Goal: Communication & Community: Answer question/provide support

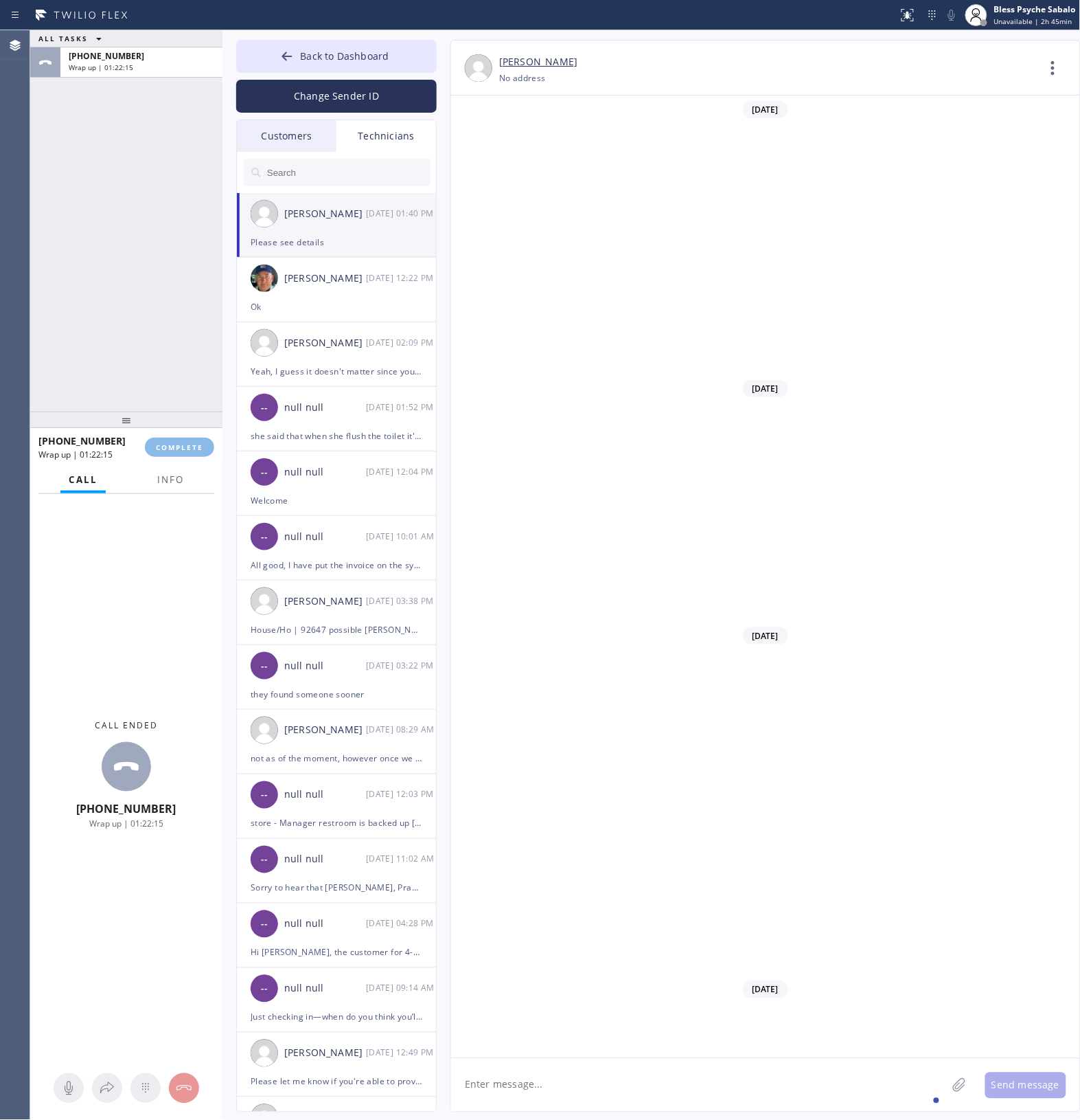
scroll to position [5904, 0]
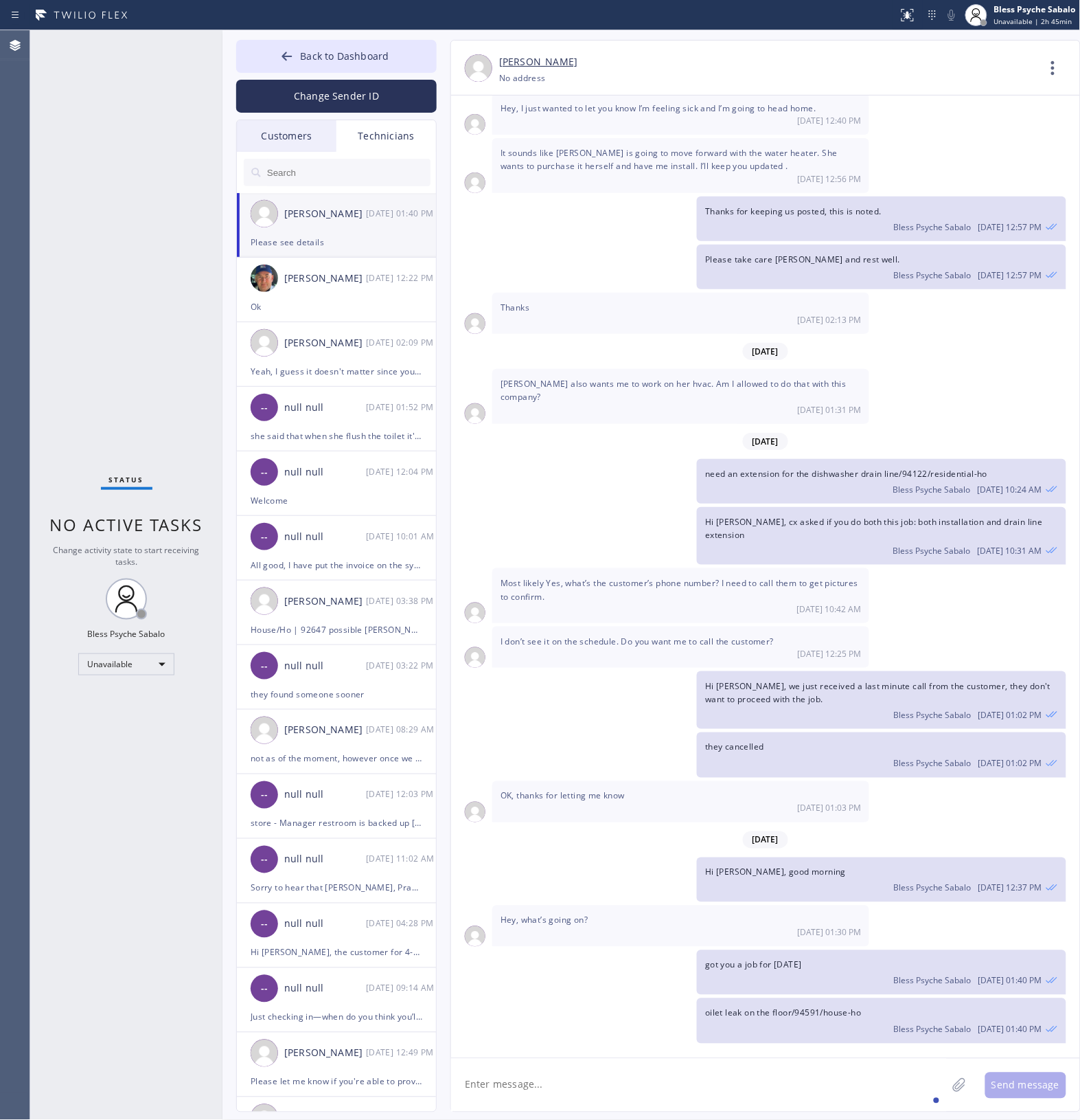
click at [159, 412] on div "Status No active tasks Change activity state to start receiving tasks. Bless Ps…" at bounding box center [126, 575] width 192 height 1090
click at [128, 163] on div "Status No active tasks Change activity state to start receiving tasks. Bless Ps…" at bounding box center [126, 575] width 192 height 1090
click at [273, 204] on img at bounding box center [264, 213] width 27 height 27
click at [358, 76] on div "Change Sender ID" at bounding box center [336, 93] width 201 height 40
click at [368, 56] on span "Back to Dashboard" at bounding box center [345, 56] width 89 height 13
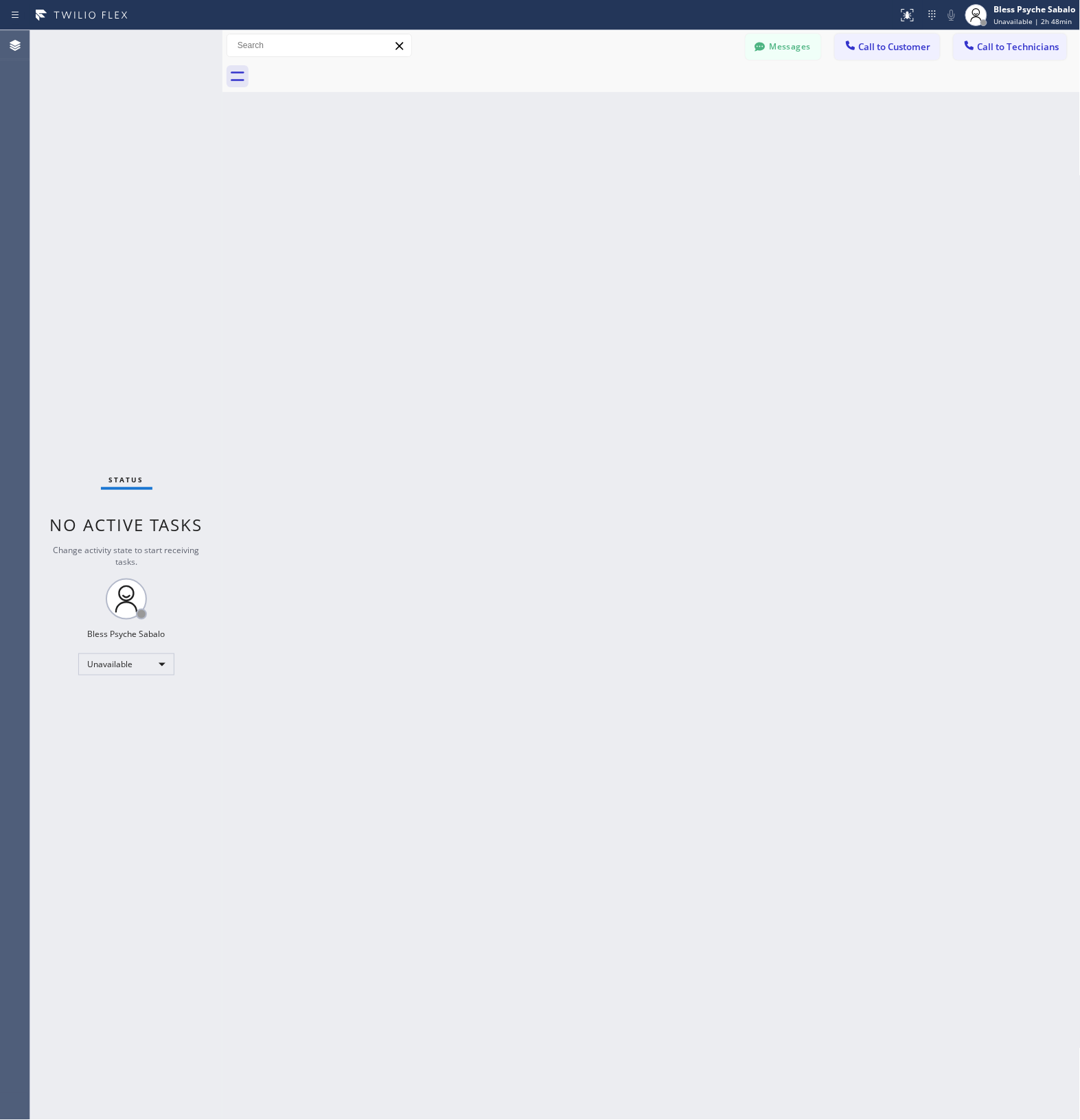
drag, startPoint x: 642, startPoint y: 146, endPoint x: 678, endPoint y: 138, distance: 36.9
click at [644, 146] on div "Back to Dashboard Change Sender ID Customers Technicians MM MR Mr [DATE] 11:23 …" at bounding box center [652, 575] width 859 height 1090
click at [874, 41] on span "Call to Customer" at bounding box center [895, 46] width 72 height 12
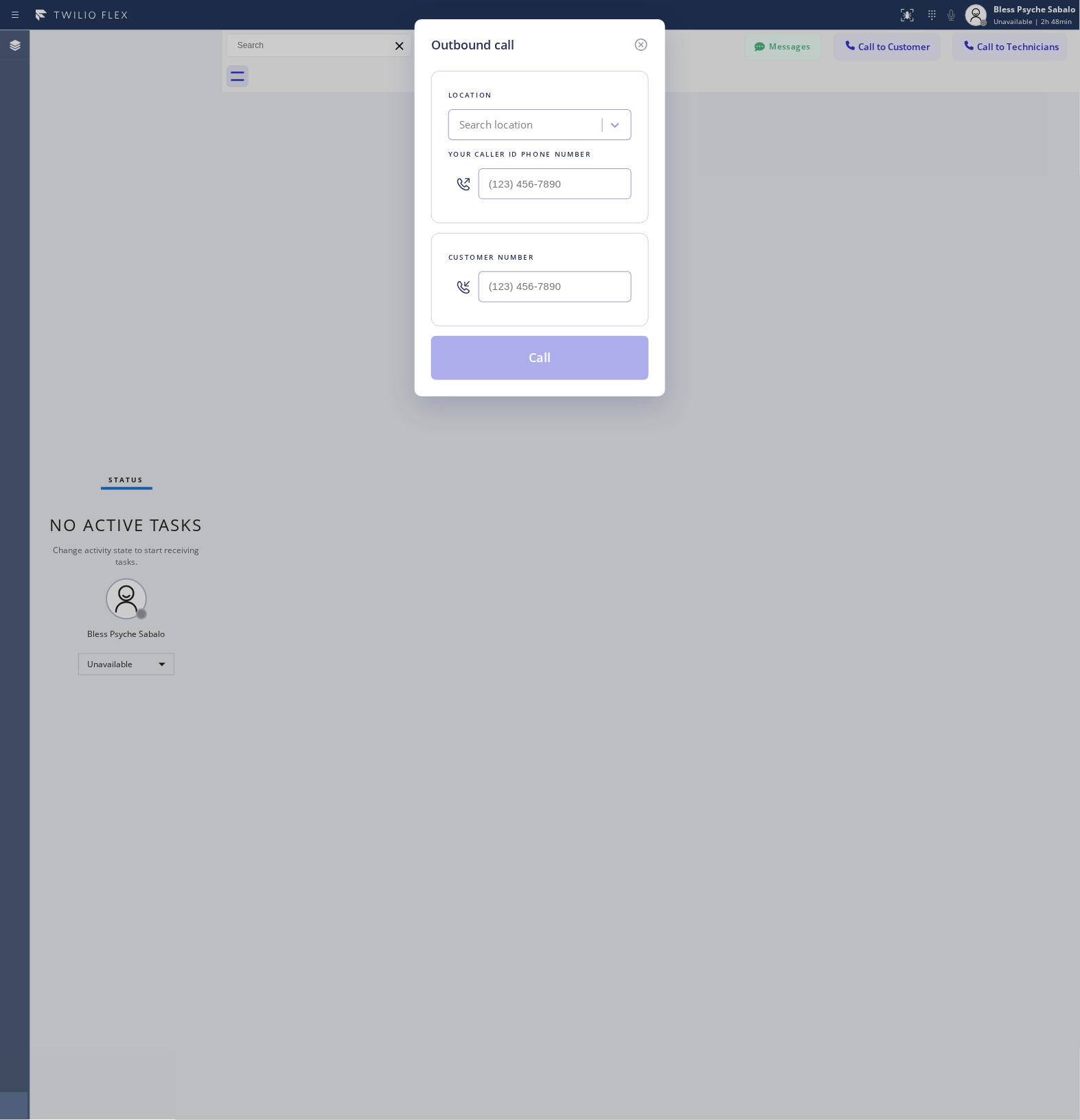
drag, startPoint x: 633, startPoint y: 40, endPoint x: 650, endPoint y: 45, distance: 17.7
click at [634, 40] on icon at bounding box center [641, 45] width 16 height 16
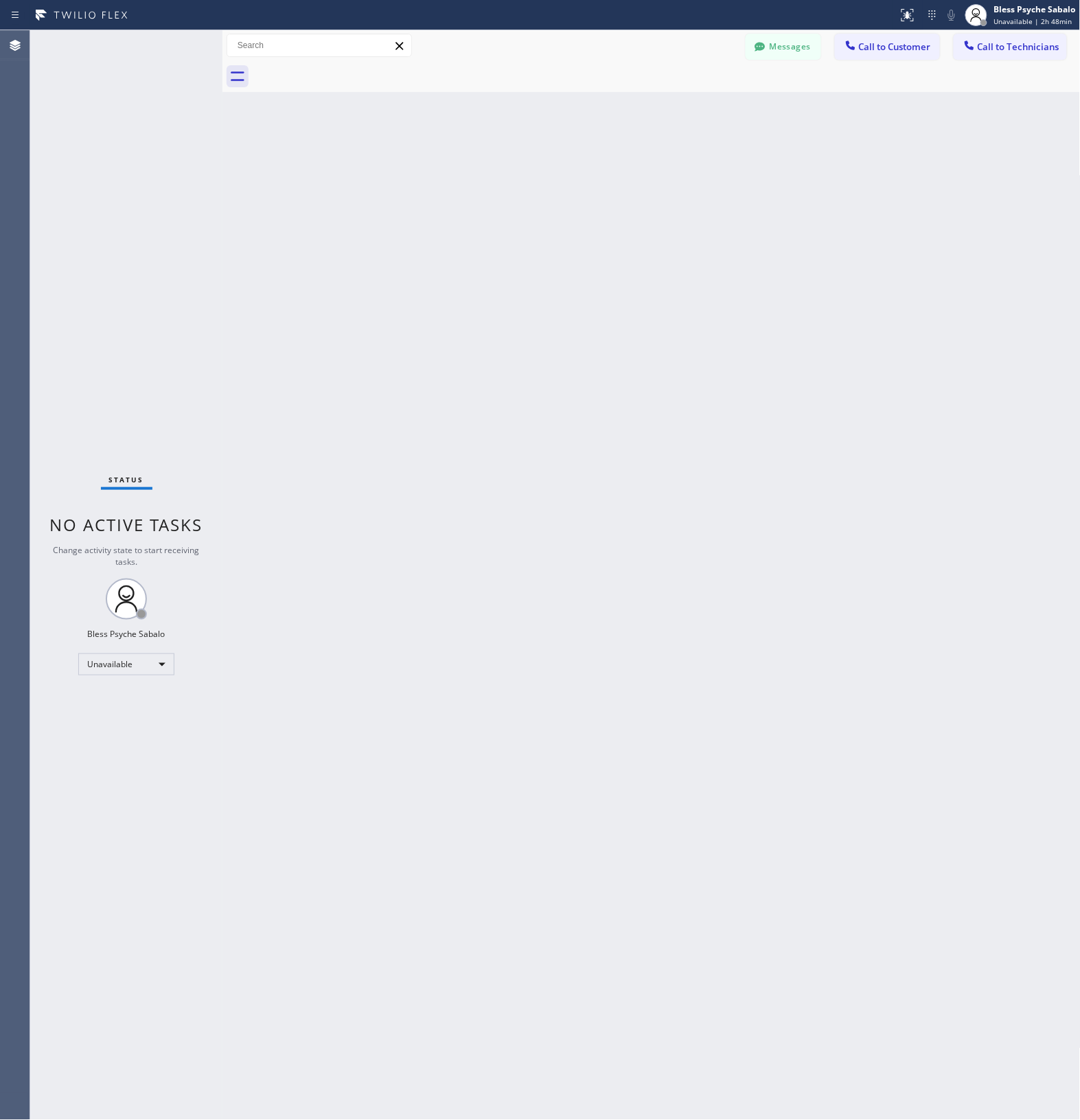
click at [672, 142] on div "Back to Dashboard Change Sender ID Customers Technicians MM MR Mr [DATE] 11:23 …" at bounding box center [652, 575] width 859 height 1090
click at [441, 230] on div "Back to Dashboard Change Sender ID Customers Technicians MM MR Mr [DATE] 11:23 …" at bounding box center [652, 575] width 859 height 1090
drag, startPoint x: 525, startPoint y: 397, endPoint x: 625, endPoint y: 323, distance: 124.4
click at [533, 392] on div "Back to Dashboard Change Sender ID Customers Technicians MM MR Mr [DATE] 11:23 …" at bounding box center [652, 575] width 859 height 1090
click at [788, 45] on button "Messages" at bounding box center [783, 47] width 76 height 26
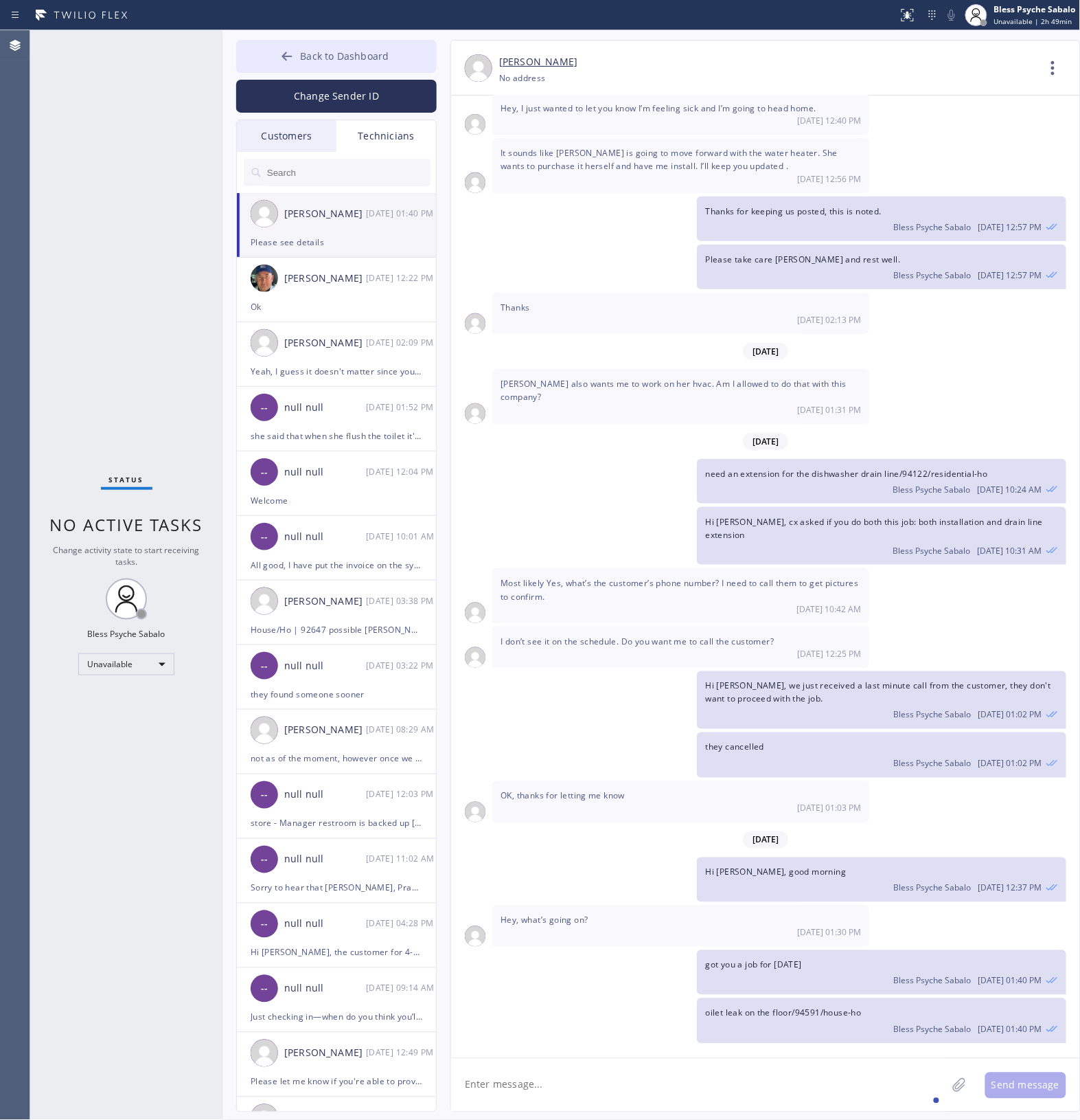
click at [380, 56] on span "Back to Dashboard" at bounding box center [345, 56] width 89 height 13
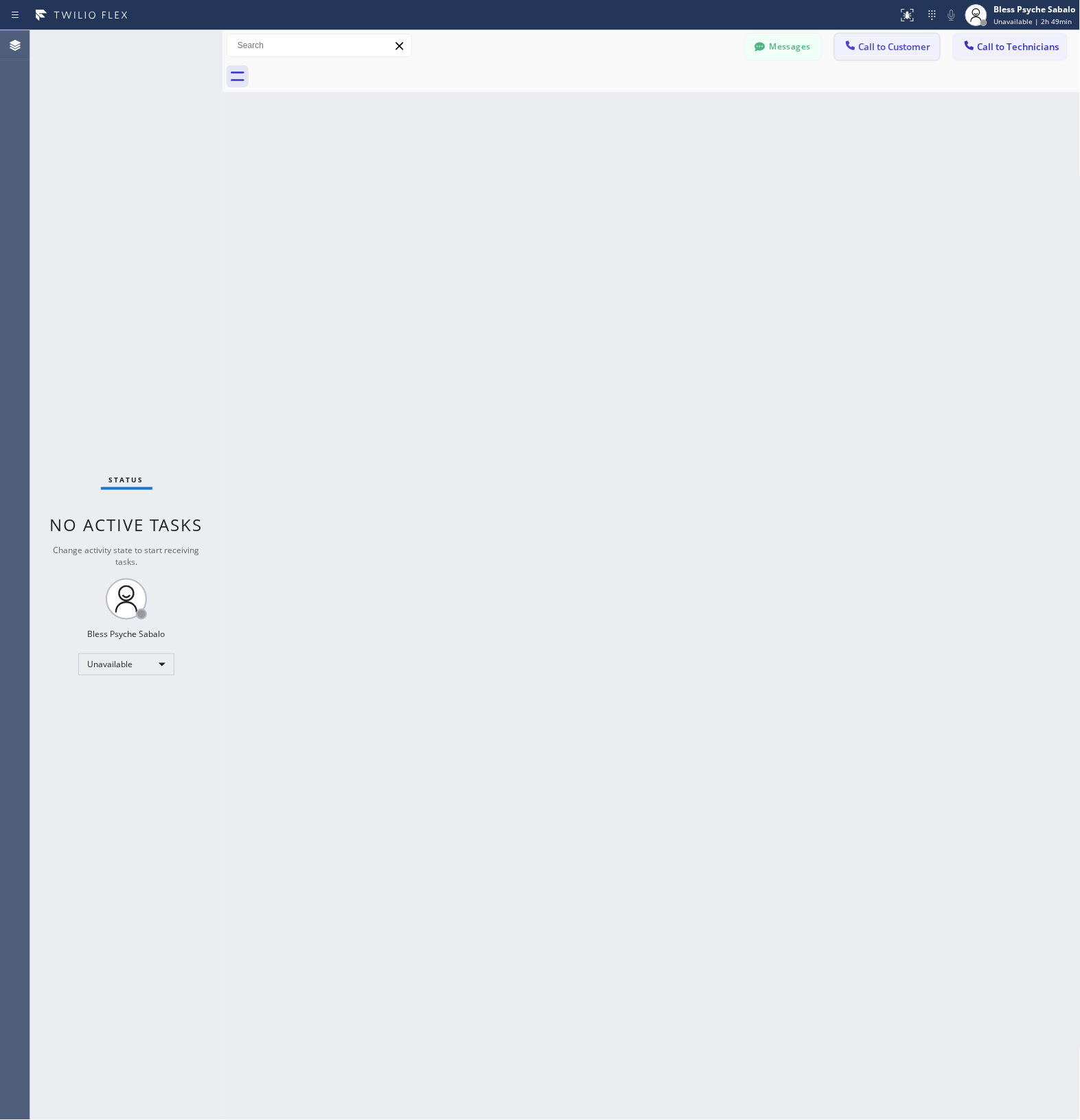
click at [877, 51] on span "Call to Customer" at bounding box center [895, 46] width 72 height 12
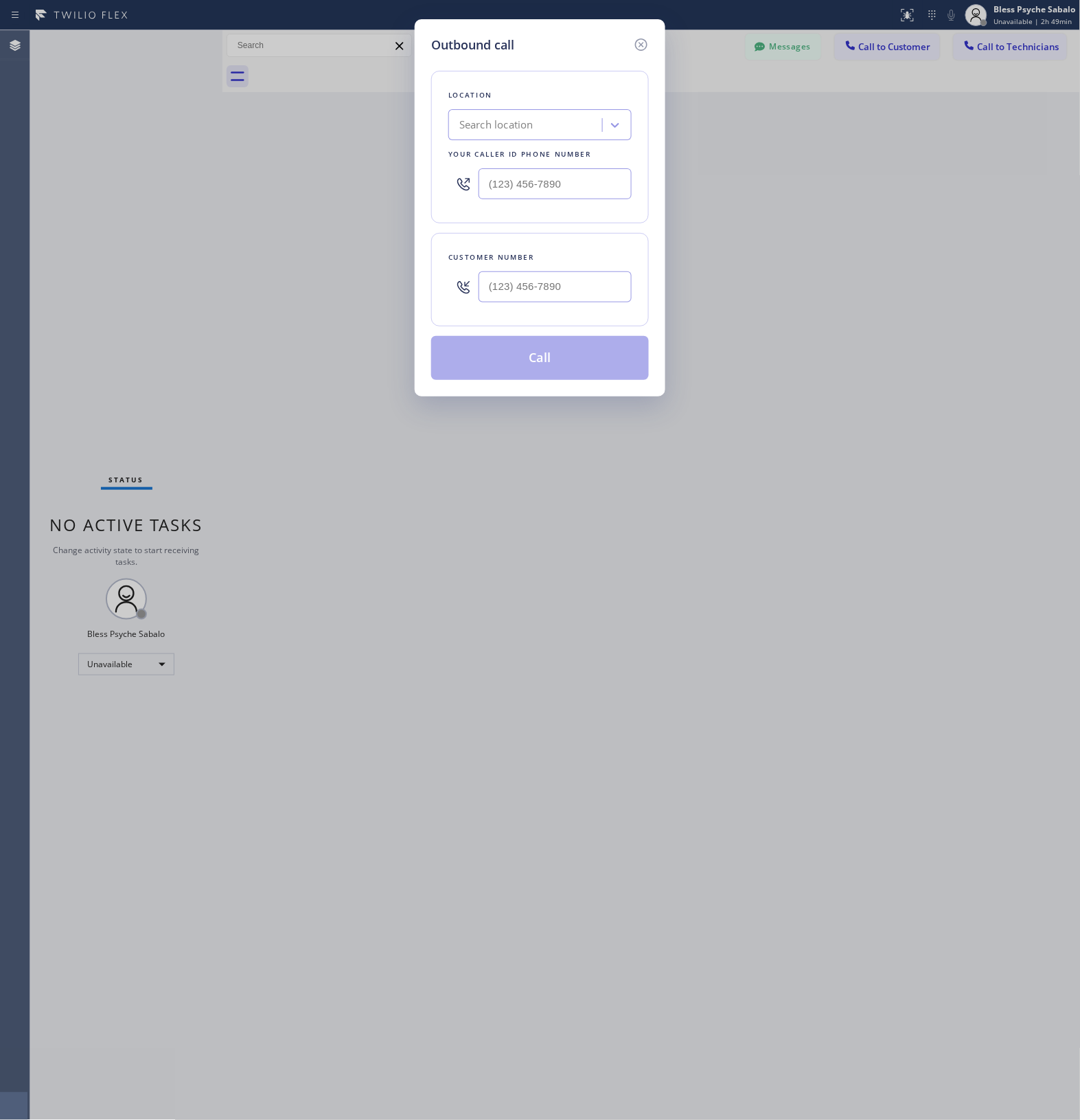
click at [560, 122] on div "Search location" at bounding box center [528, 125] width 150 height 24
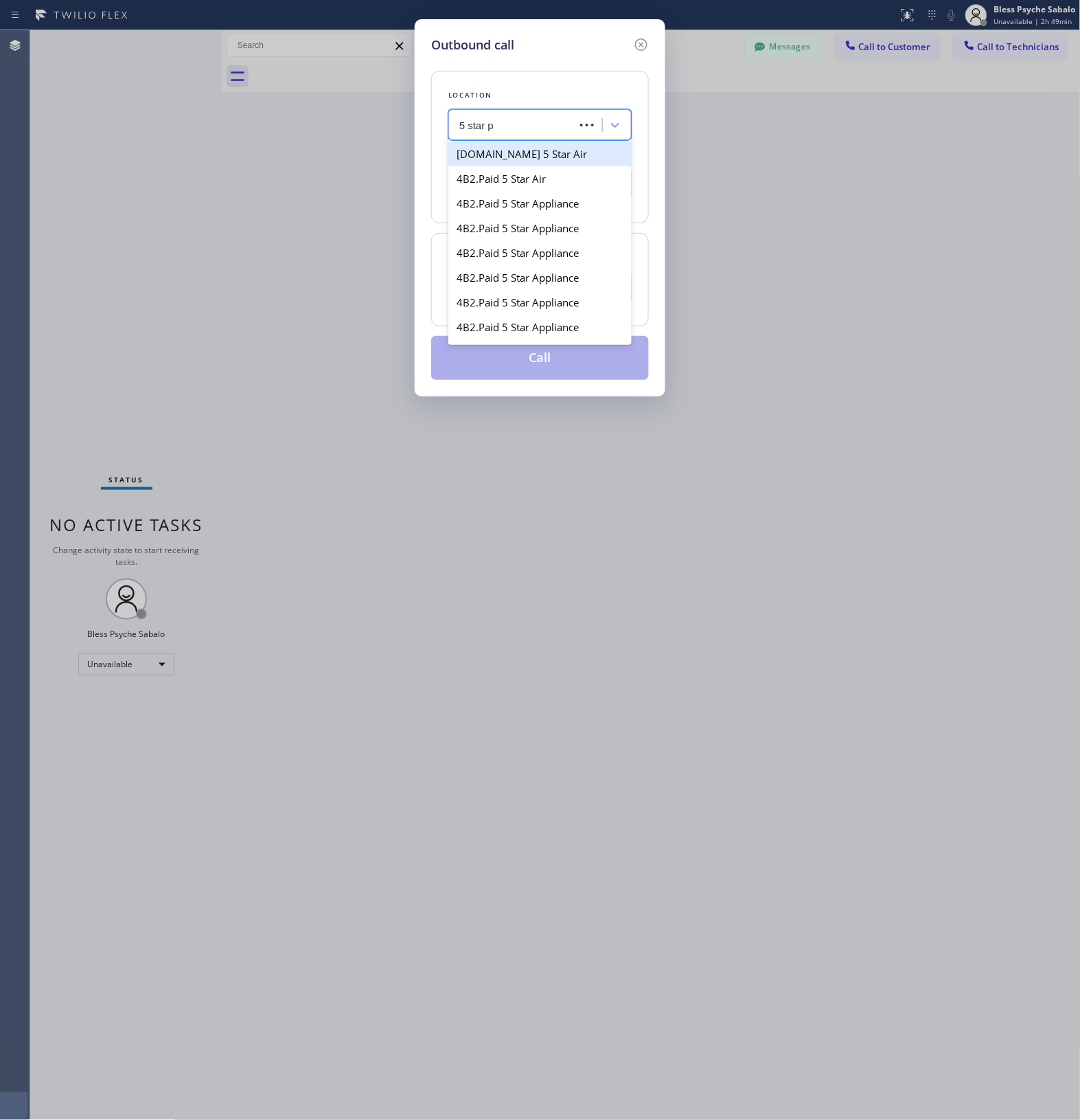
type input "5 star pl"
click at [550, 155] on div "5 Star Plumbing" at bounding box center [540, 154] width 184 height 25
type input "[PHONE_NUMBER]"
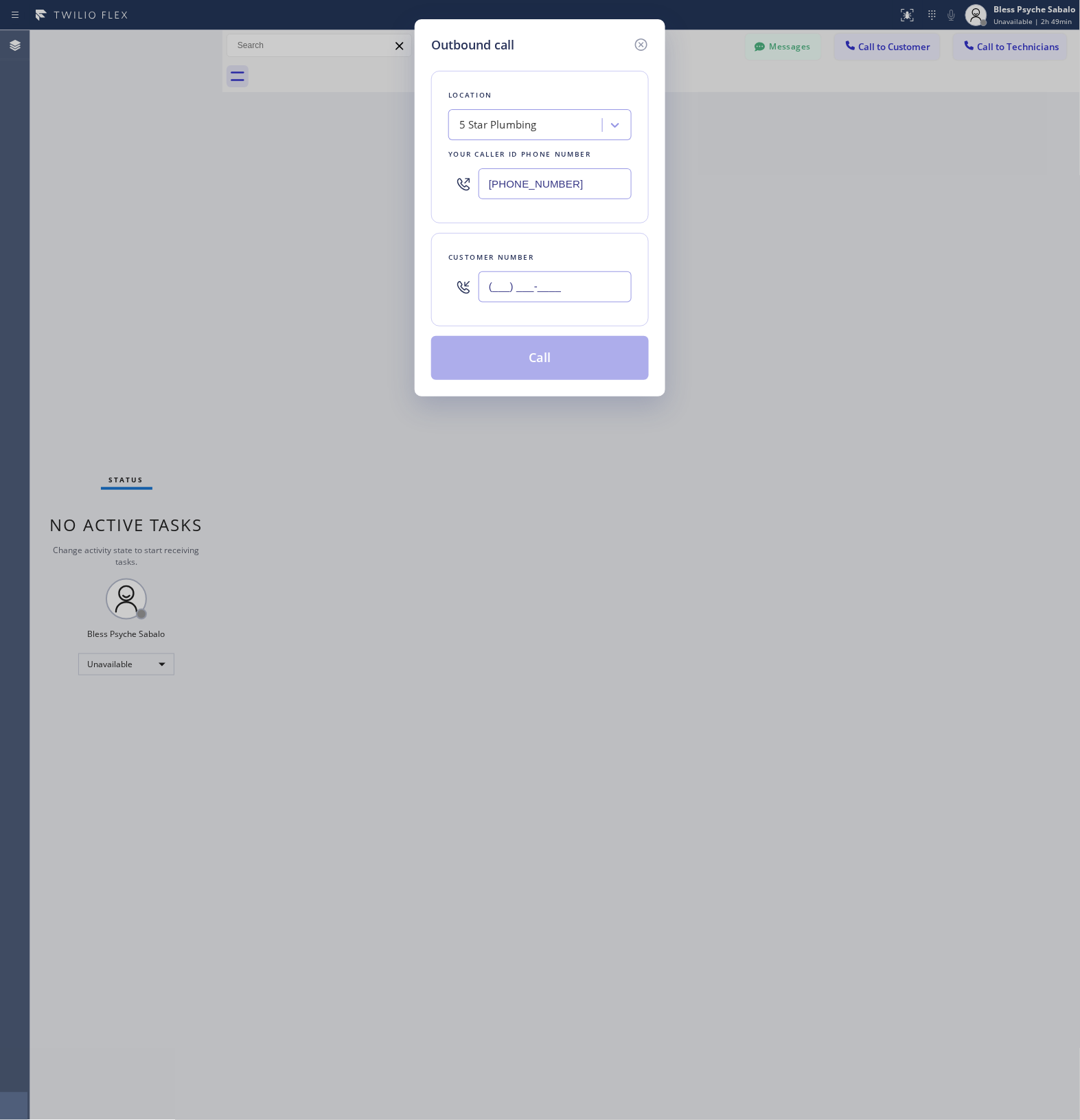
click at [601, 285] on input "(___) ___-____" at bounding box center [555, 287] width 153 height 31
paste input "213) 880-7021"
type input "[PHONE_NUMBER]"
click at [551, 359] on button "Call" at bounding box center [540, 358] width 217 height 44
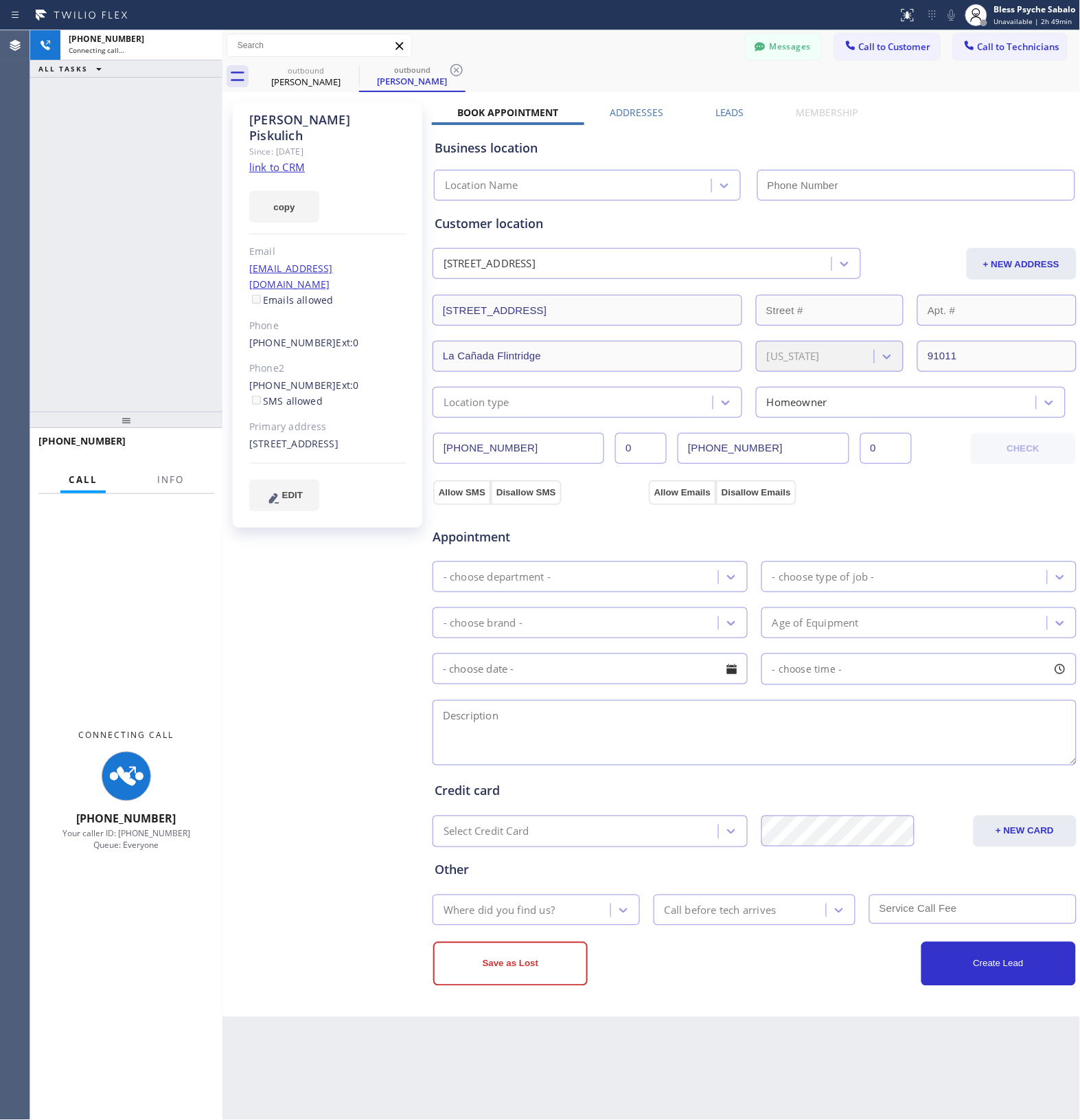
type input "[PHONE_NUMBER]"
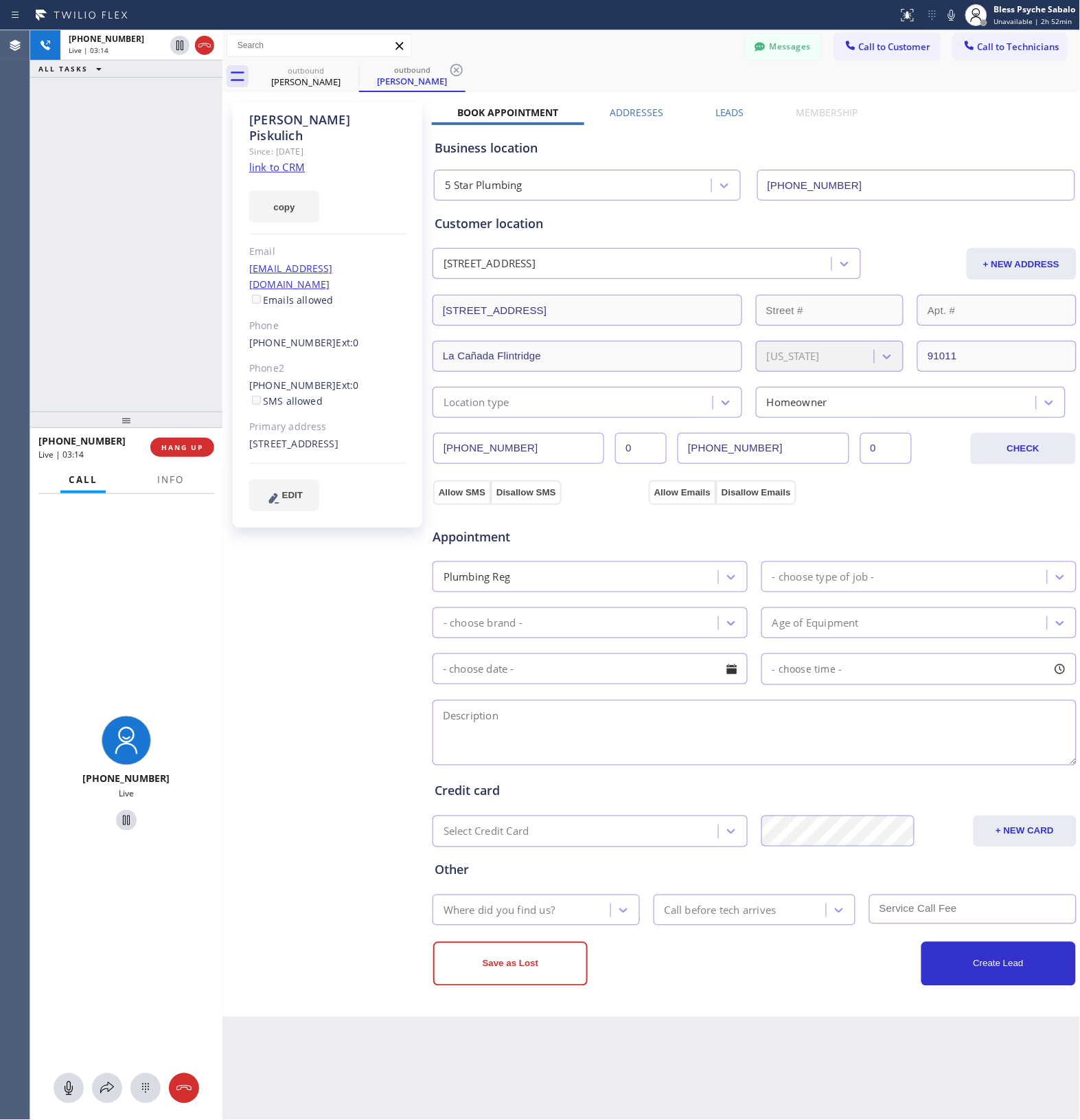
click at [195, 437] on div "[PHONE_NUMBER] Live | 03:14 HANG UP" at bounding box center [126, 447] width 176 height 36
click at [194, 440] on button "HANG UP" at bounding box center [182, 447] width 64 height 19
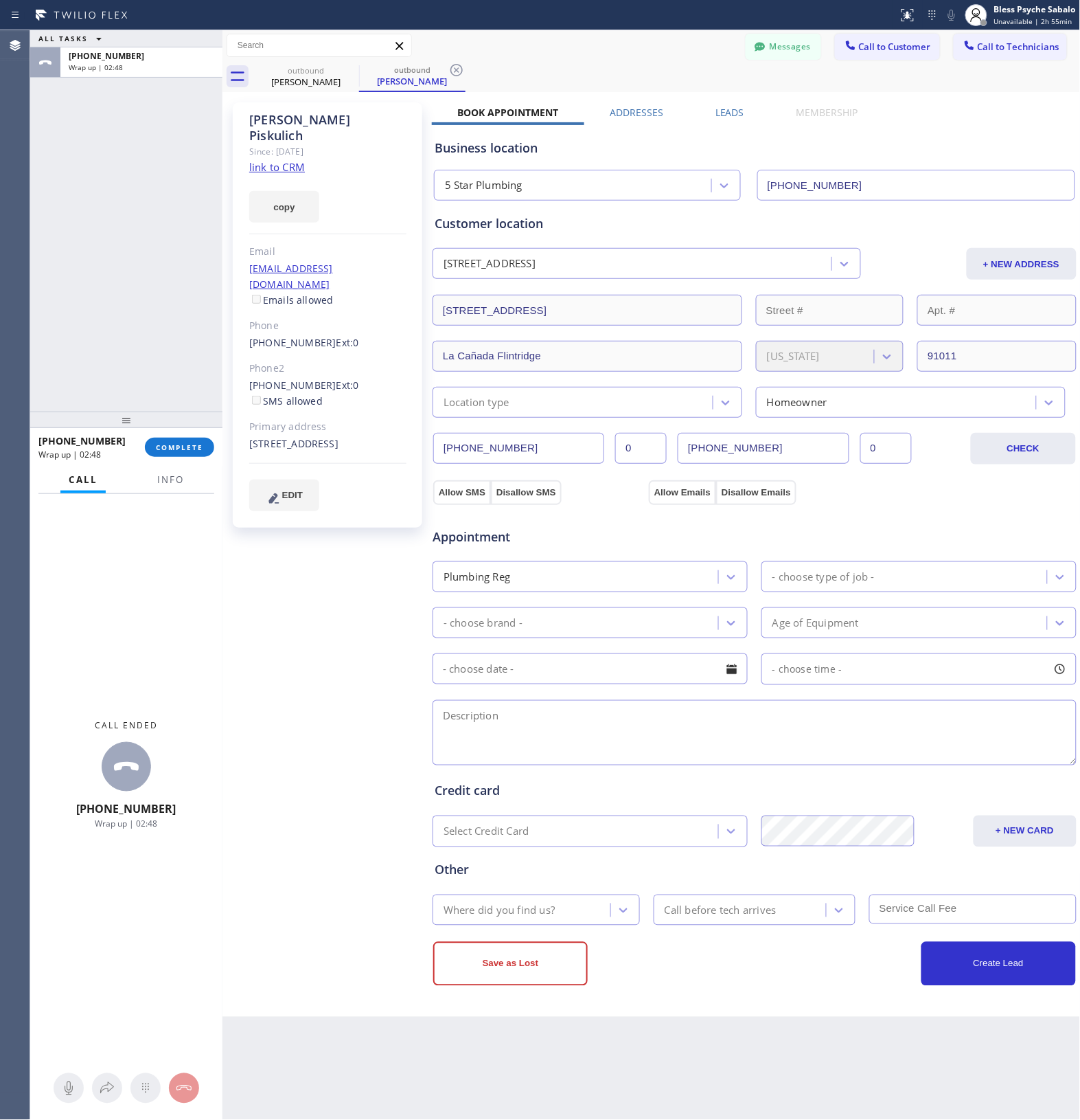
click at [190, 452] on button "COMPLETE" at bounding box center [179, 447] width 69 height 19
click at [187, 389] on div "ALL TASKS ALL TASKS ACTIVE TASKS TASKS IN WRAP UP [PHONE_NUMBER] Wrap up | 02:48" at bounding box center [126, 220] width 192 height 381
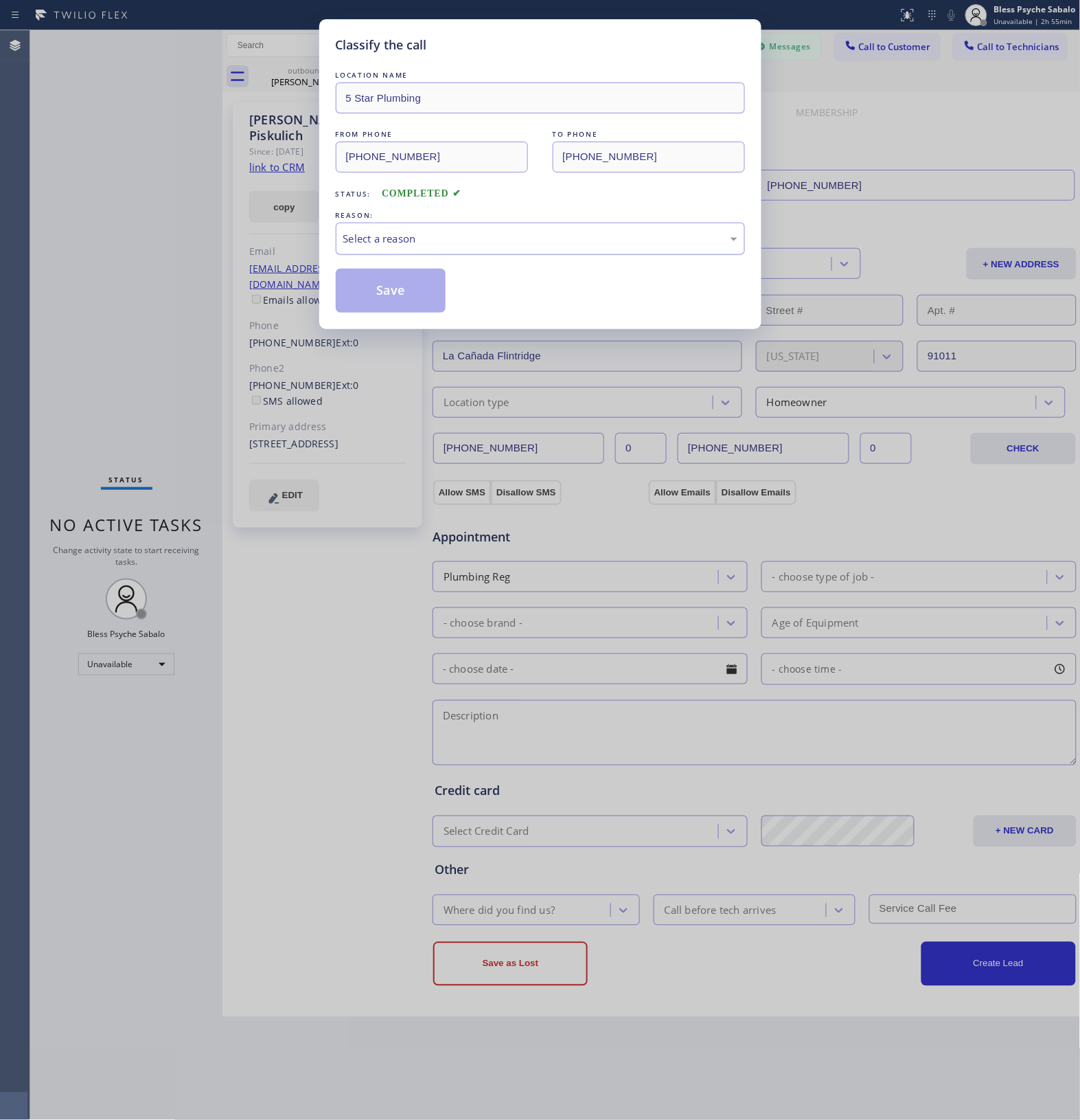
click at [454, 234] on div "Select a reason" at bounding box center [540, 239] width 395 height 16
click at [386, 281] on button "Save" at bounding box center [391, 291] width 111 height 44
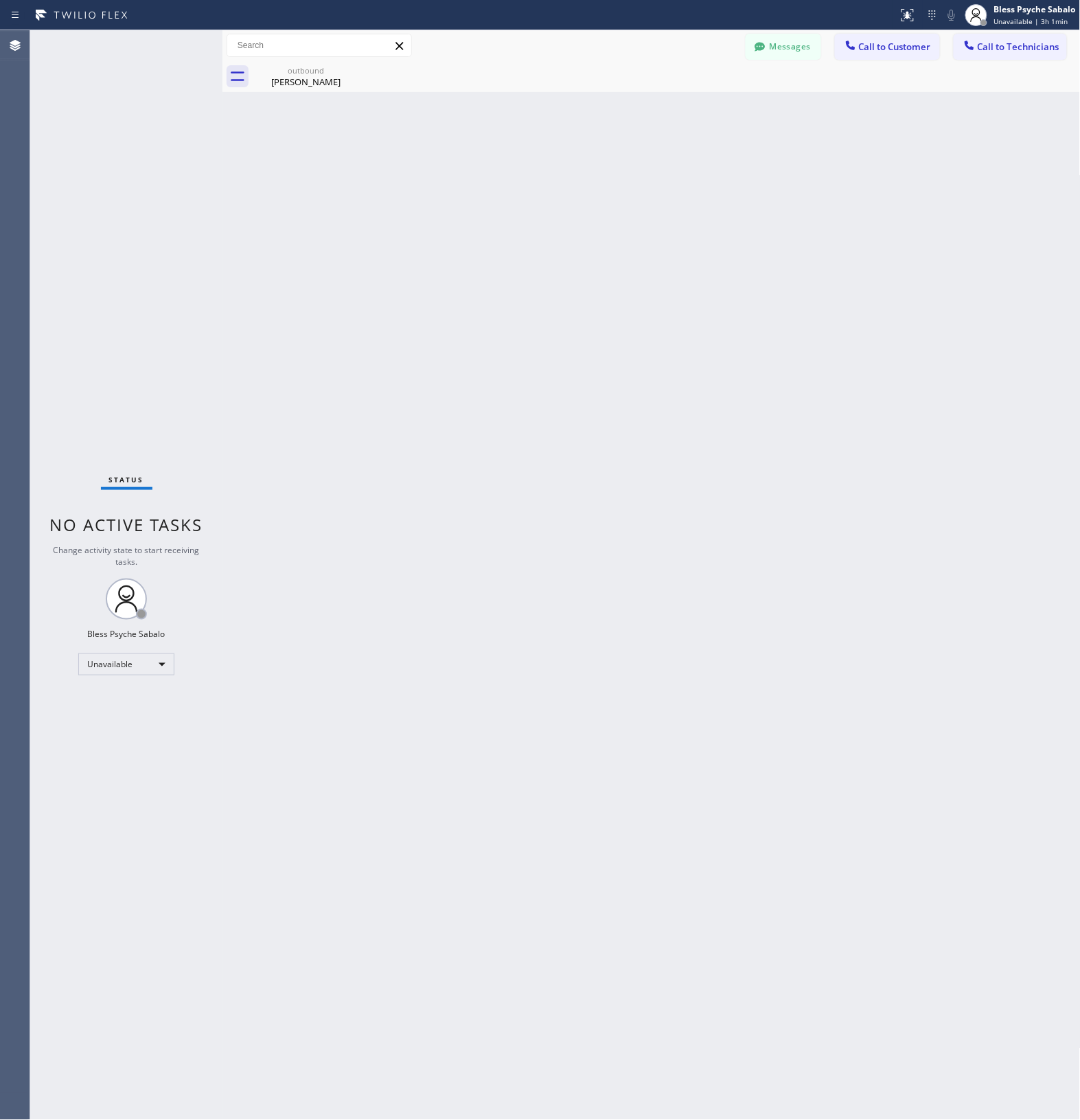
click at [393, 378] on div "Back to Dashboard Change Sender ID Customers Technicians MM MR Mr [DATE] 11:23 …" at bounding box center [652, 575] width 859 height 1090
click at [882, 48] on span "Call to Customer" at bounding box center [895, 46] width 72 height 12
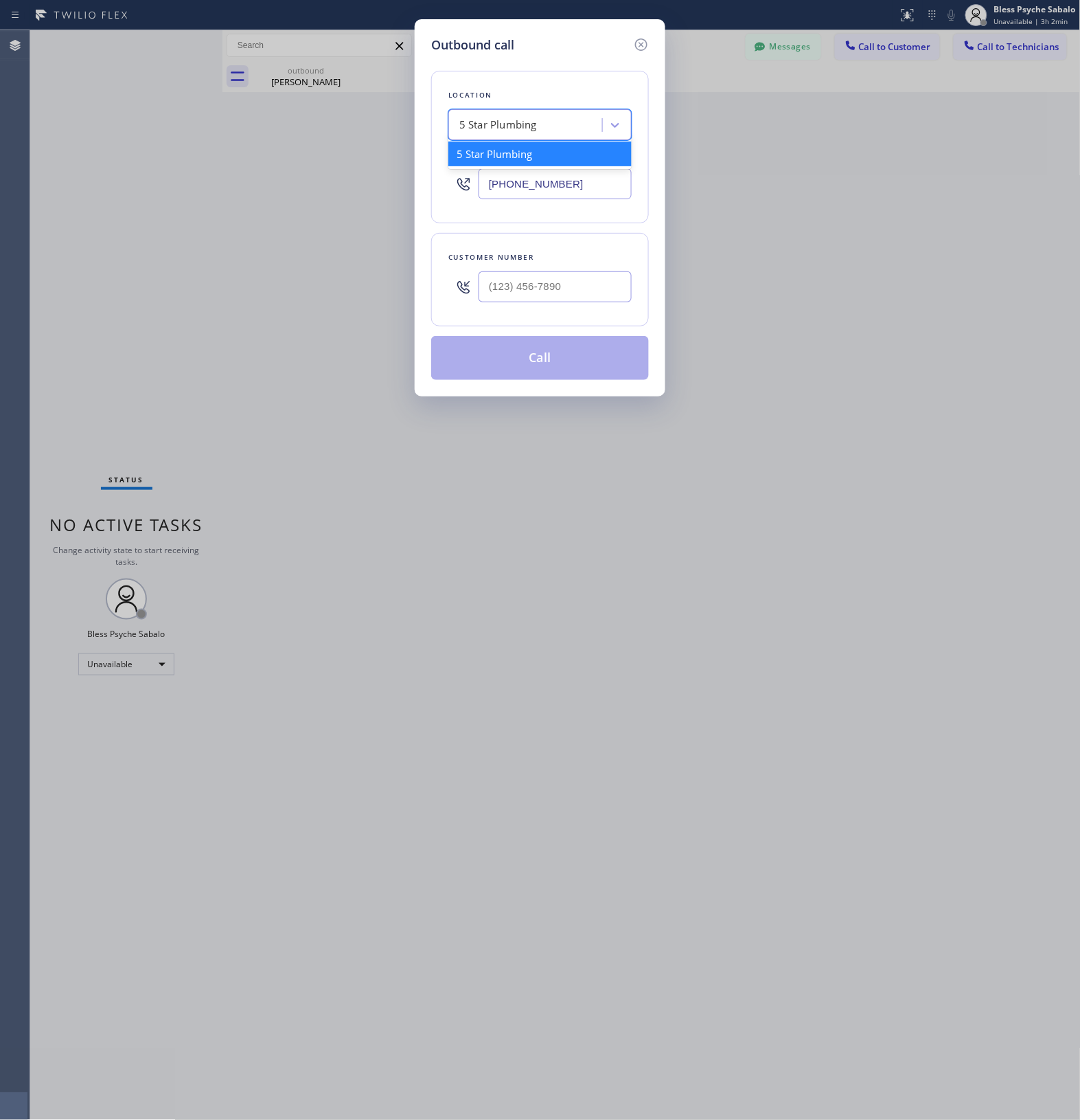
click at [550, 124] on div "5 Star Plumbing" at bounding box center [528, 125] width 150 height 24
click at [528, 287] on input "text" at bounding box center [555, 287] width 153 height 31
paste input "949) 903-8678"
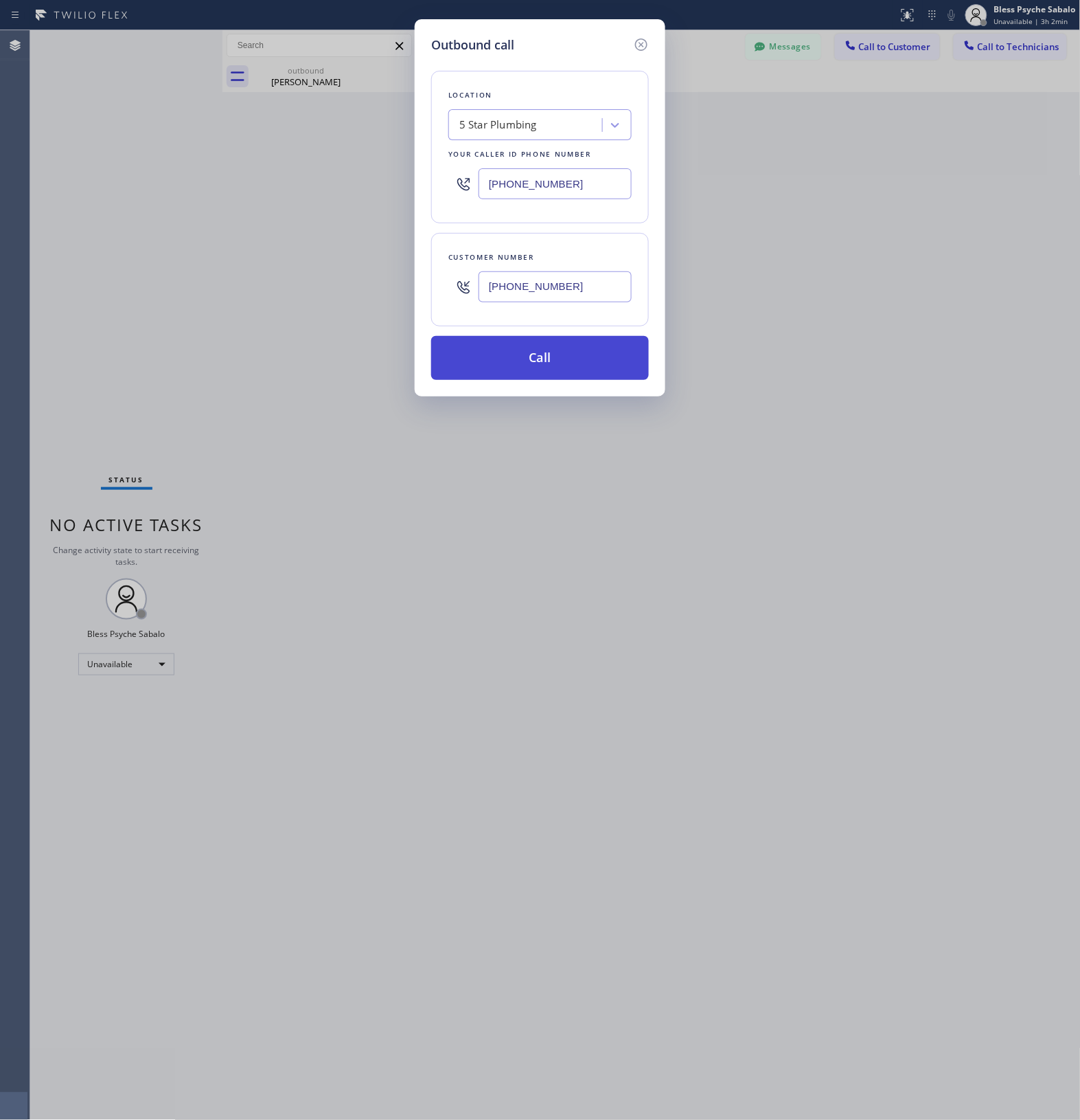
type input "[PHONE_NUMBER]"
click at [537, 375] on button "Call" at bounding box center [540, 358] width 217 height 44
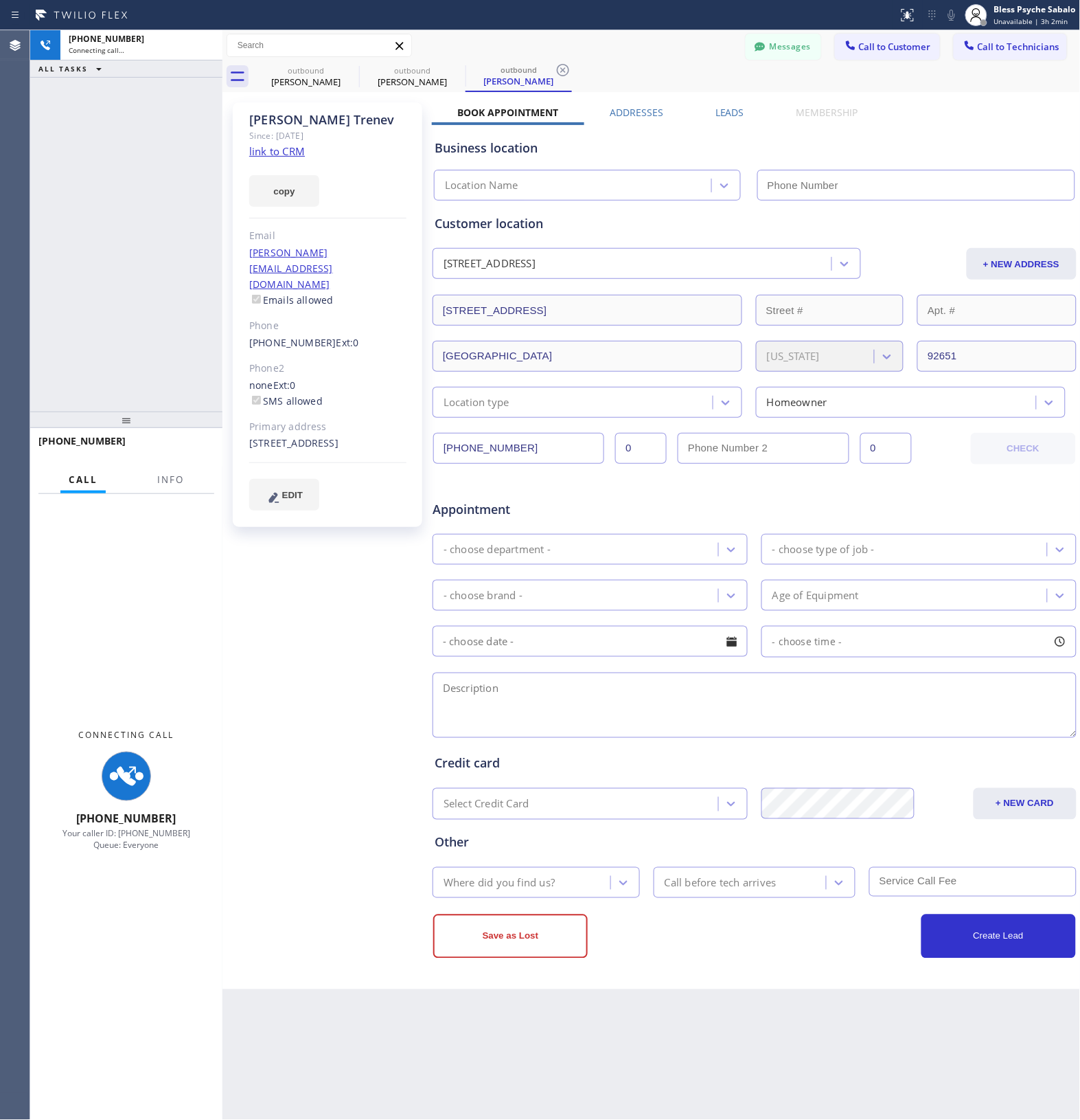
type input "[PHONE_NUMBER]"
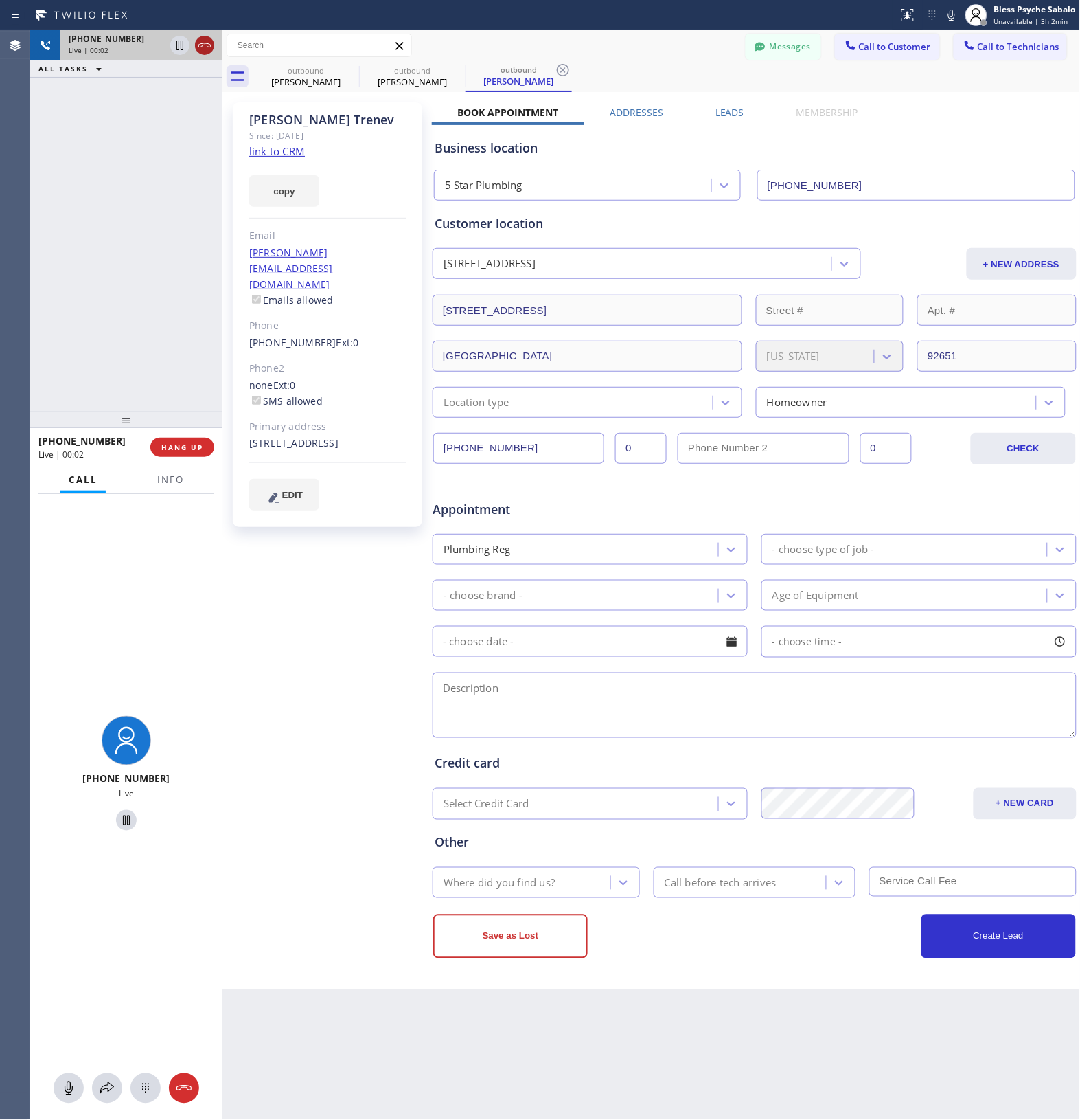
click at [204, 41] on icon at bounding box center [204, 45] width 16 height 16
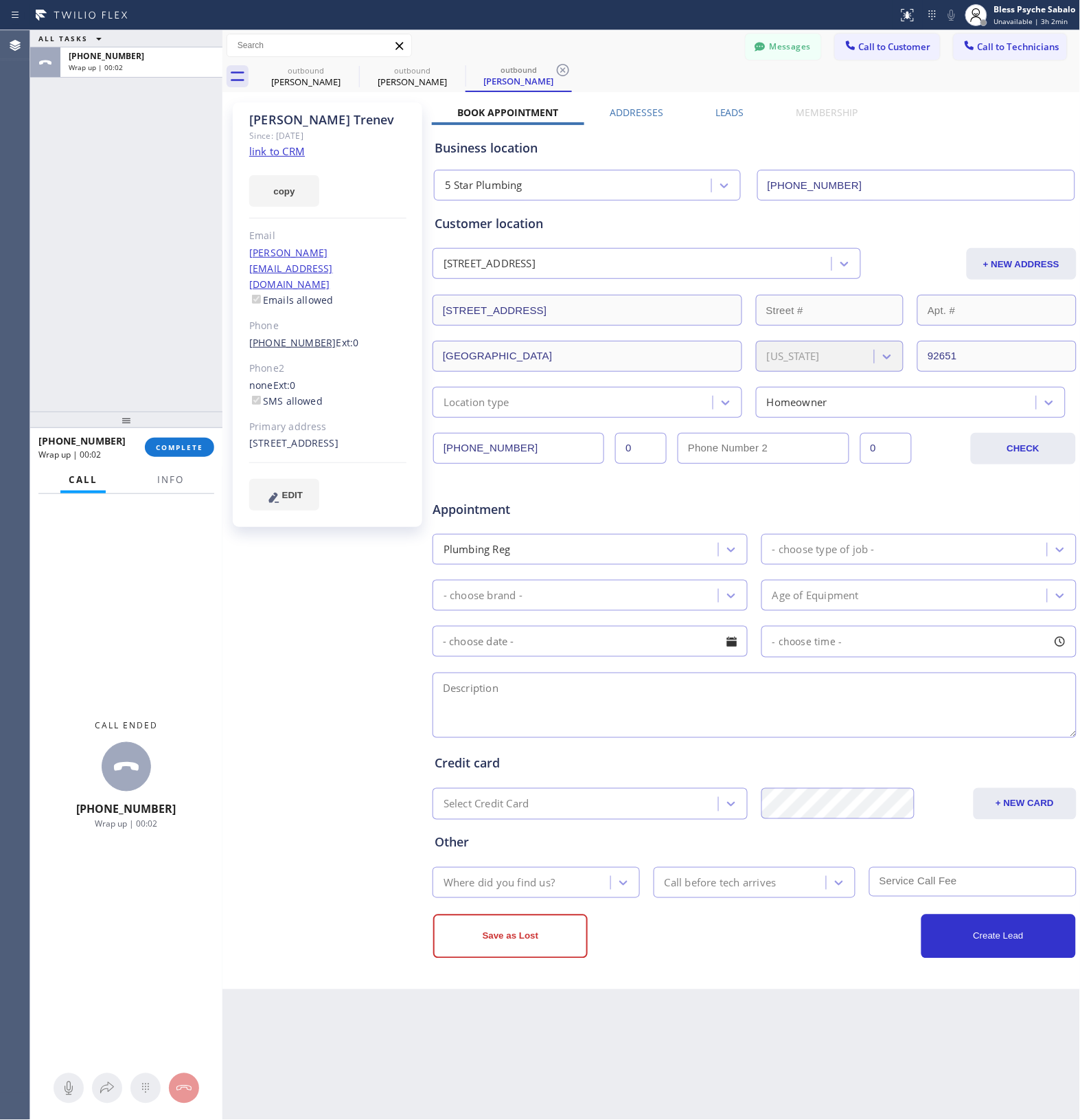
click at [300, 336] on link "[PHONE_NUMBER]" at bounding box center [292, 342] width 87 height 13
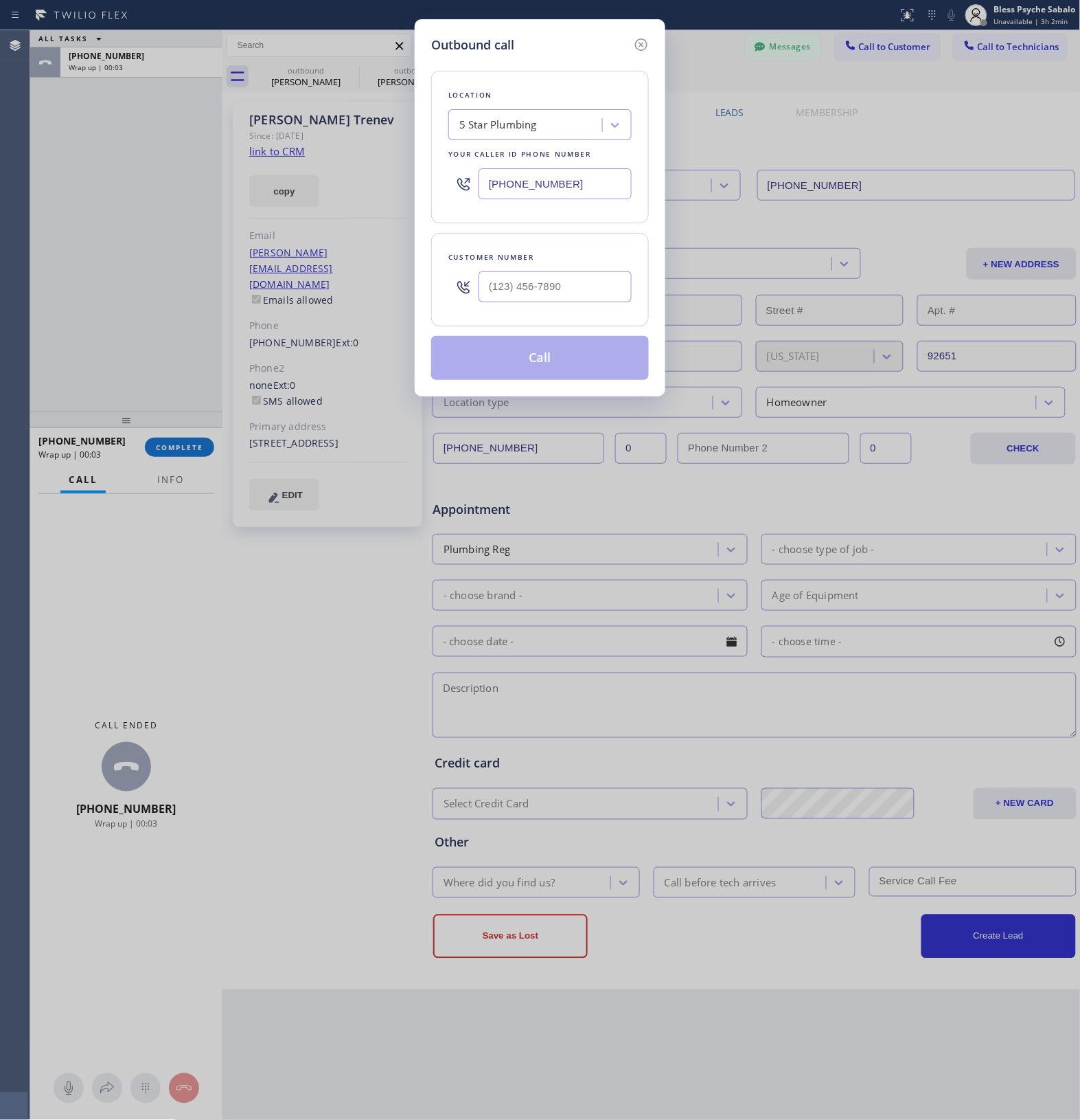
type input "[PHONE_NUMBER]"
click at [516, 353] on button "Call" at bounding box center [540, 358] width 217 height 44
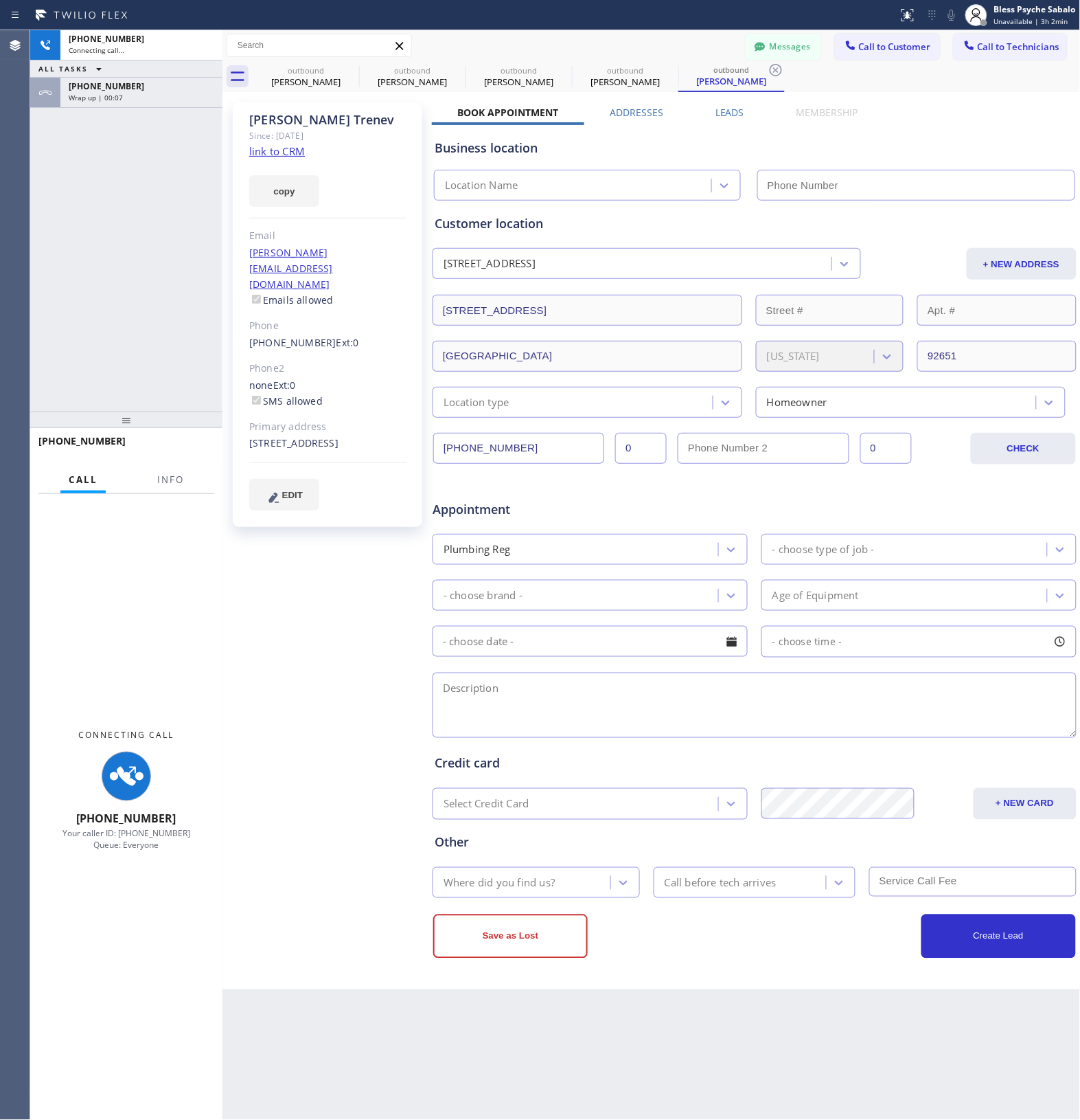
type input "[PHONE_NUMBER]"
click at [732, 525] on div "Appointment Plumbing Reg - choose type of job - - choose brand - Age of Equipme…" at bounding box center [755, 612] width 640 height 257
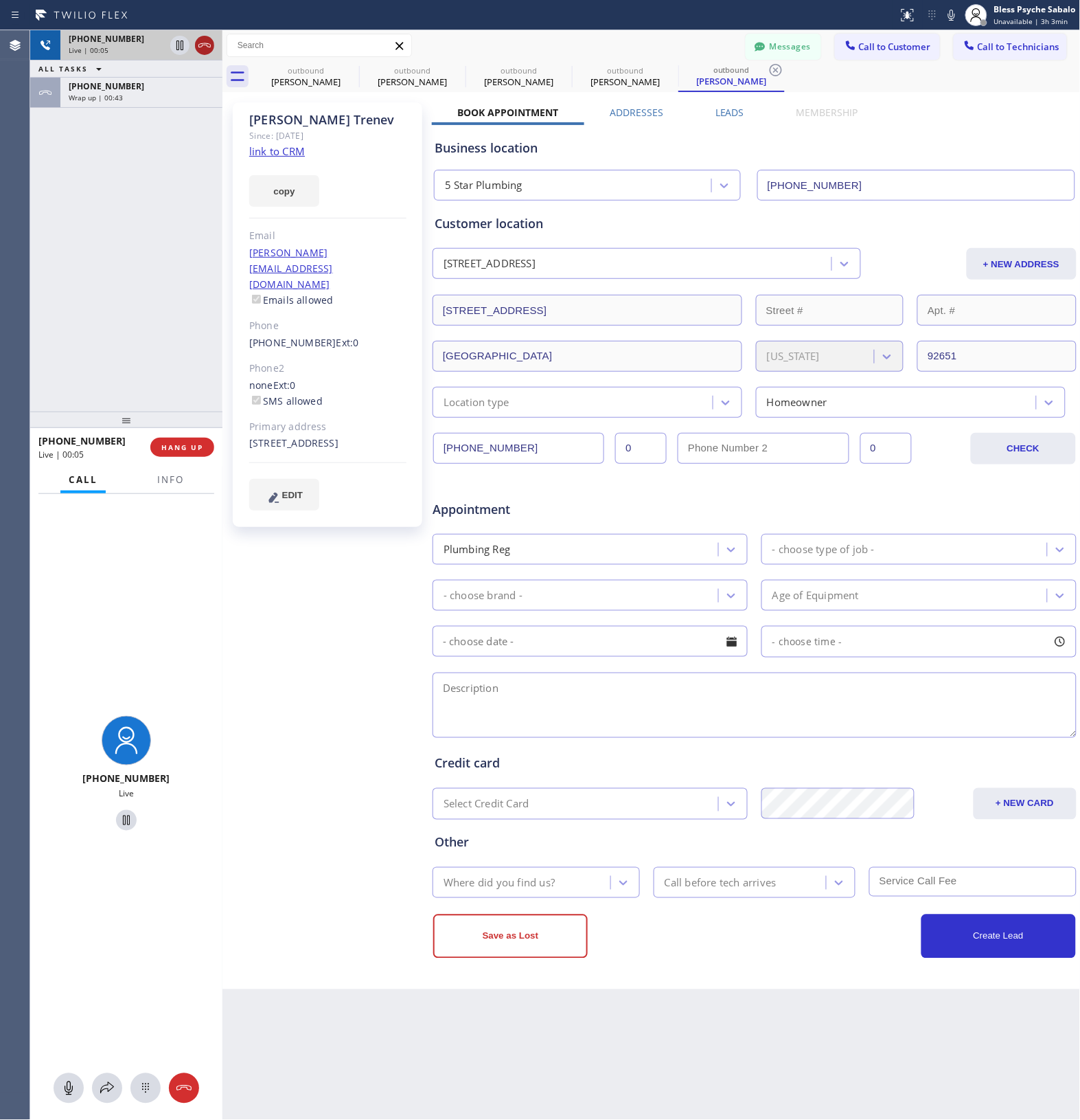
click at [206, 42] on icon at bounding box center [204, 45] width 16 height 16
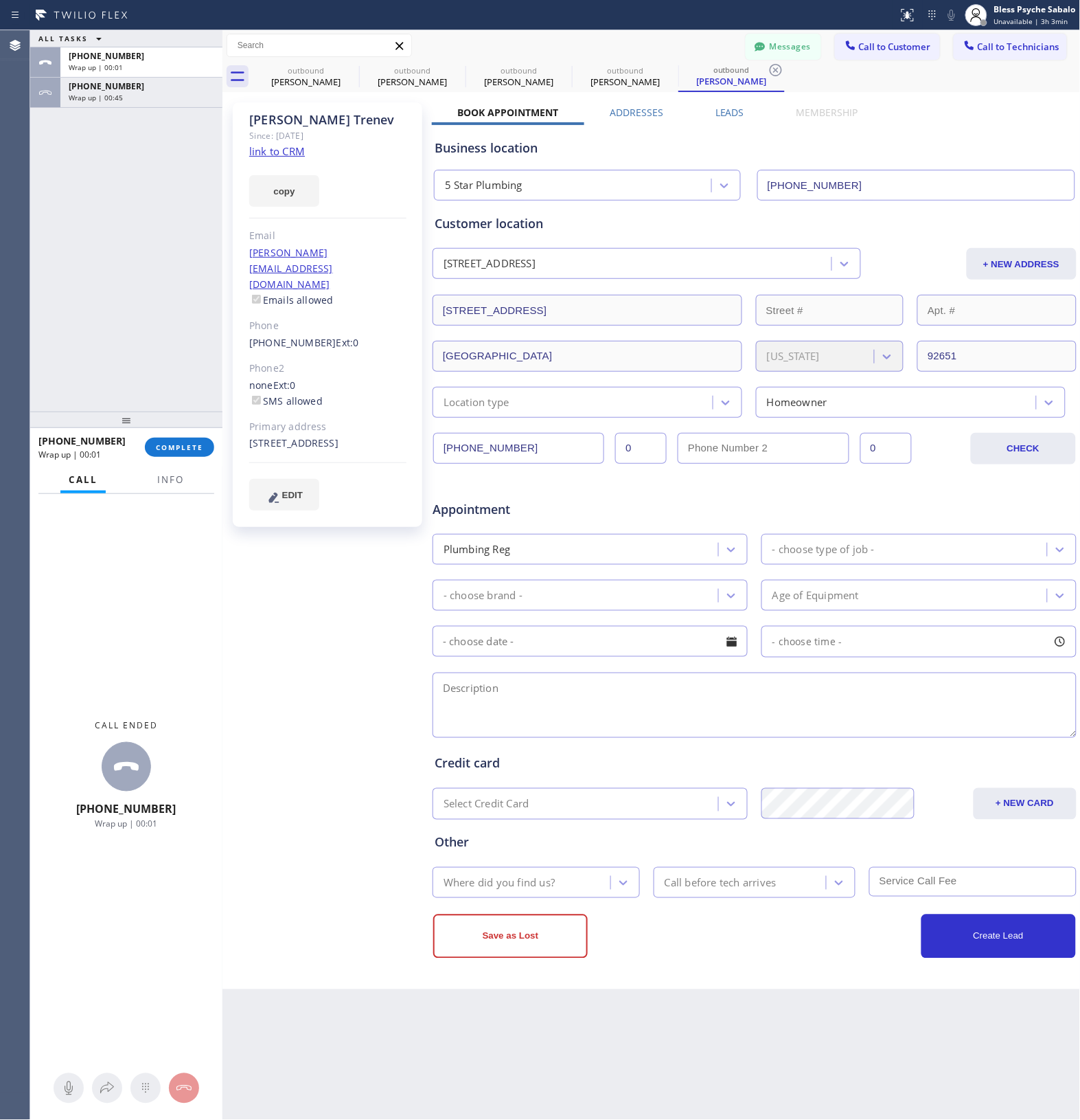
drag, startPoint x: 176, startPoint y: 458, endPoint x: 177, endPoint y: 434, distance: 24.0
click at [176, 456] on div "[PHONE_NUMBER] Wrap up | 00:01 COMPLETE" at bounding box center [126, 447] width 176 height 36
click at [172, 445] on span "COMPLETE" at bounding box center [179, 447] width 48 height 10
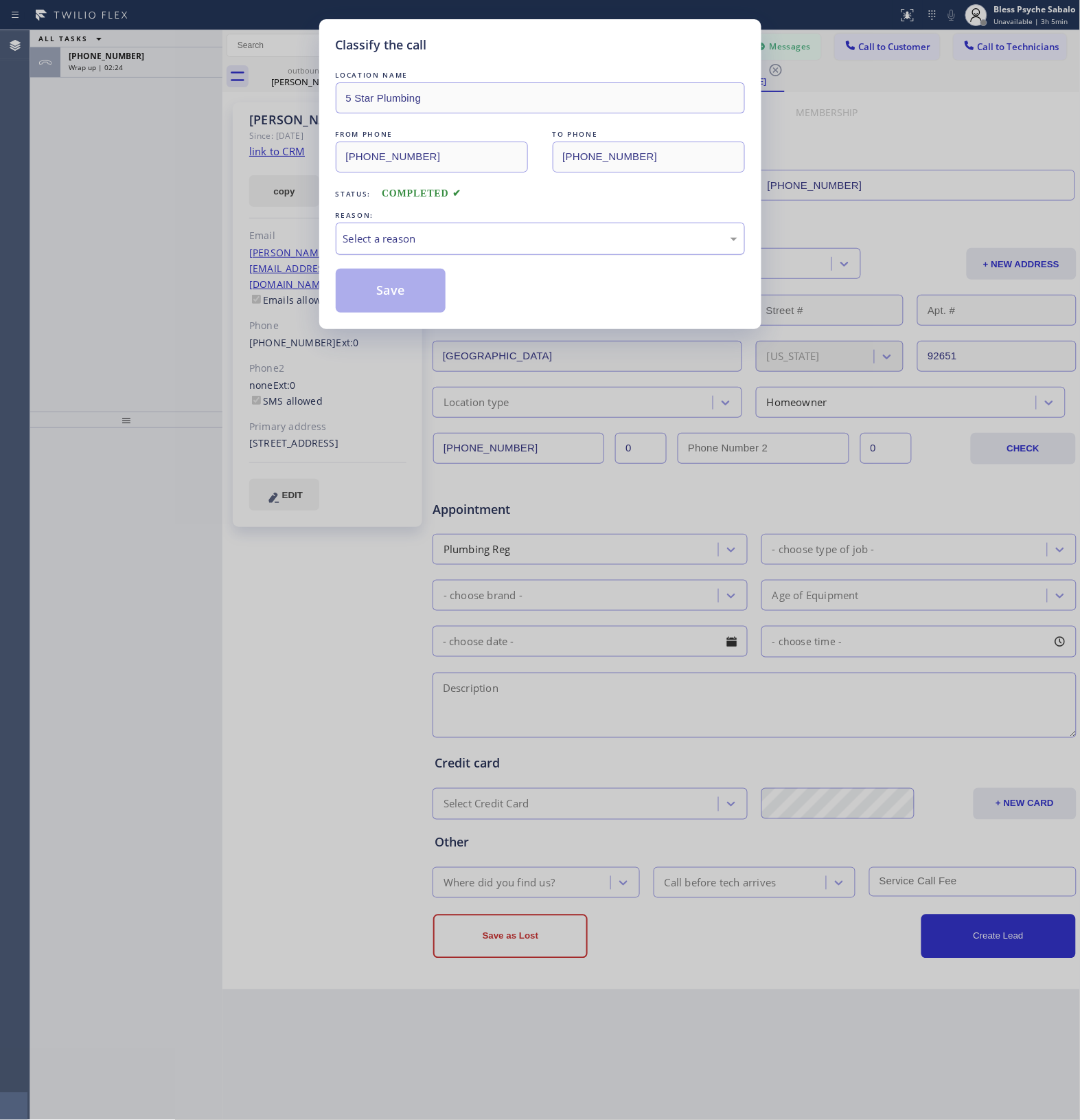
click at [458, 238] on div "Select a reason" at bounding box center [540, 239] width 395 height 16
click at [414, 310] on button "Save" at bounding box center [391, 291] width 111 height 44
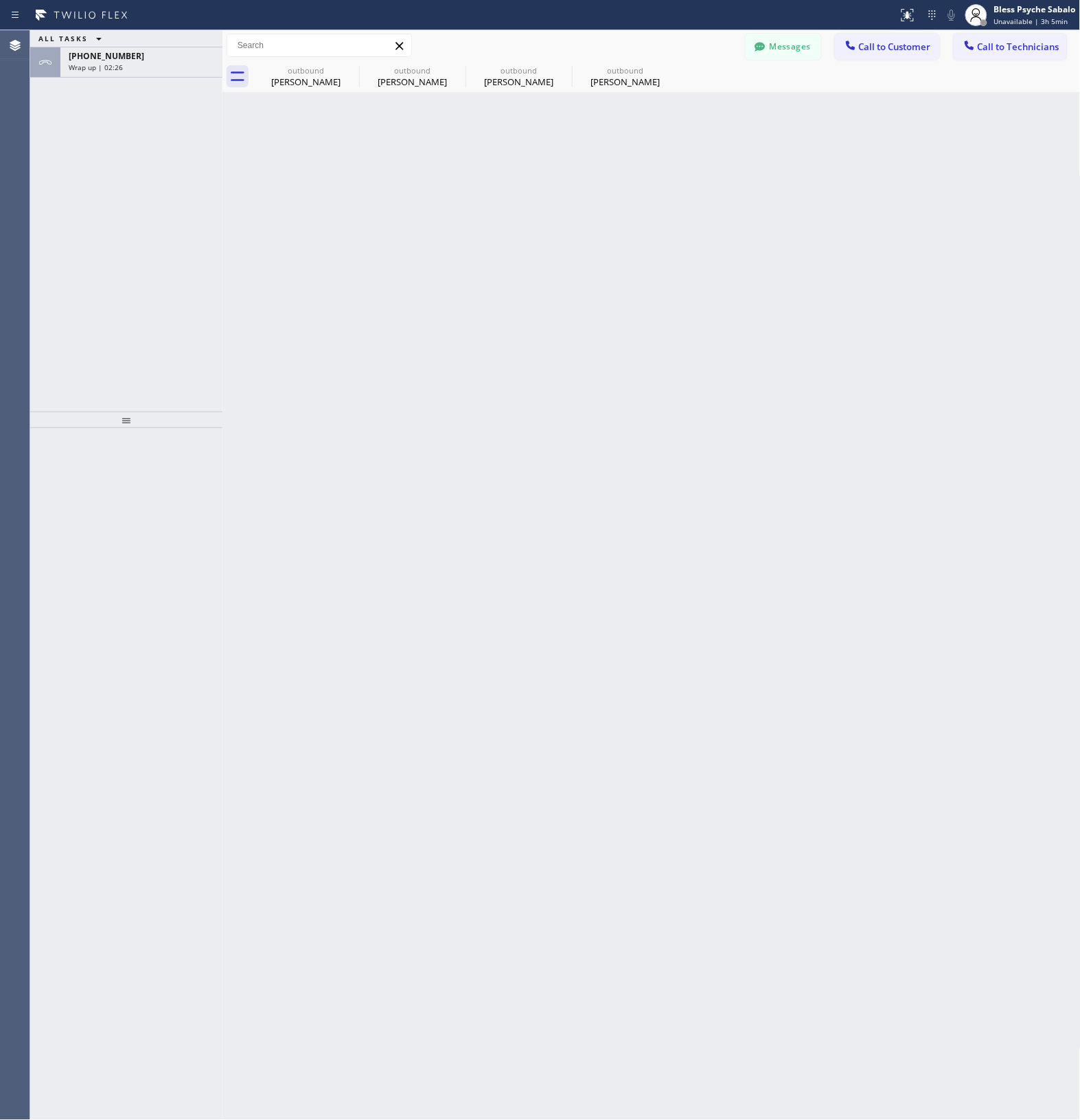
click at [168, 244] on div "ALL TASKS ALL TASKS ACTIVE TASKS TASKS IN WRAP UP [PHONE_NUMBER] Wrap up | 02:26" at bounding box center [126, 220] width 192 height 381
click at [352, 70] on icon at bounding box center [350, 70] width 16 height 16
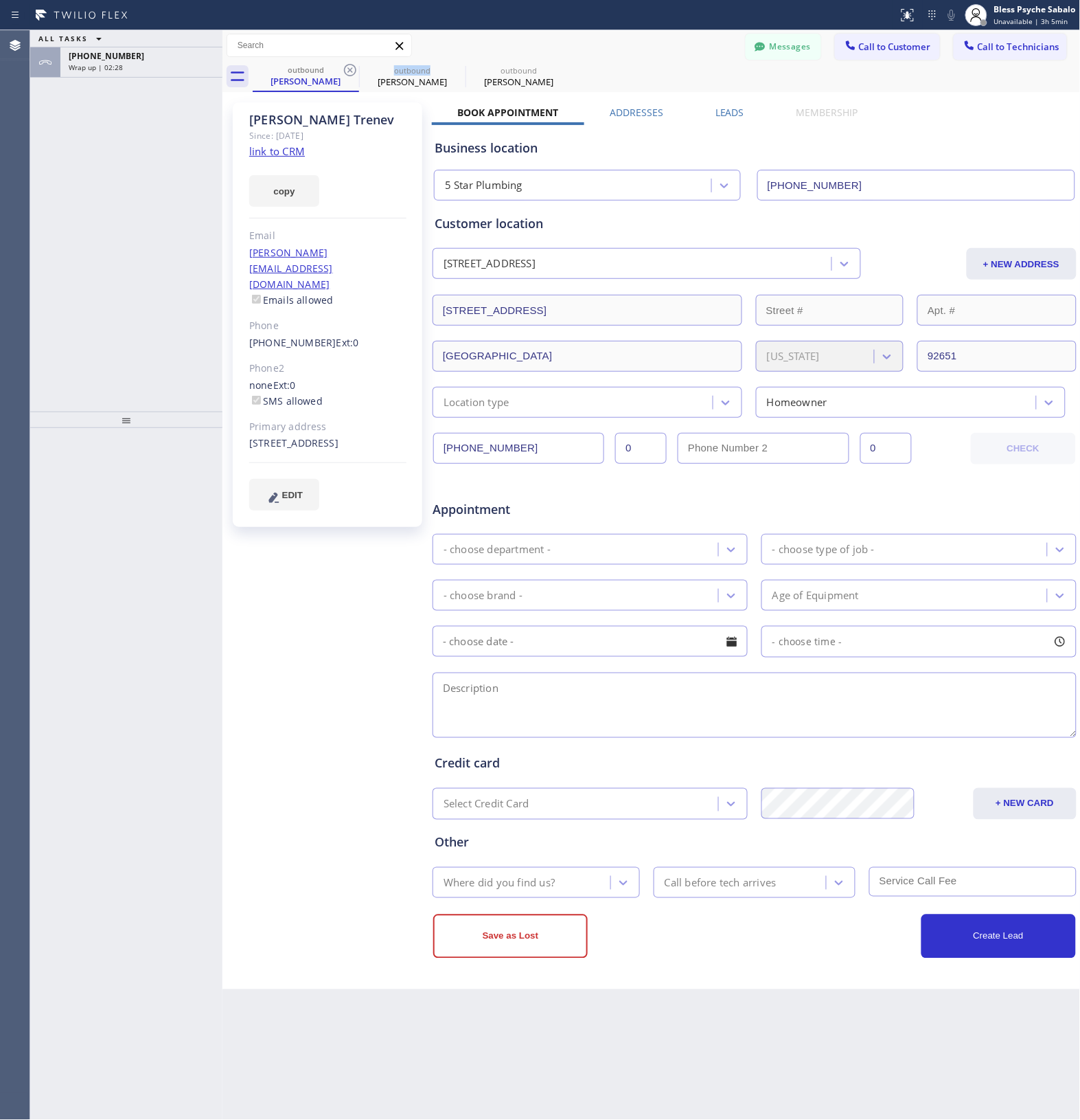
click at [352, 70] on icon at bounding box center [350, 70] width 16 height 16
click at [0, 0] on icon at bounding box center [0, 0] width 0 height 0
click at [352, 70] on icon at bounding box center [350, 70] width 16 height 16
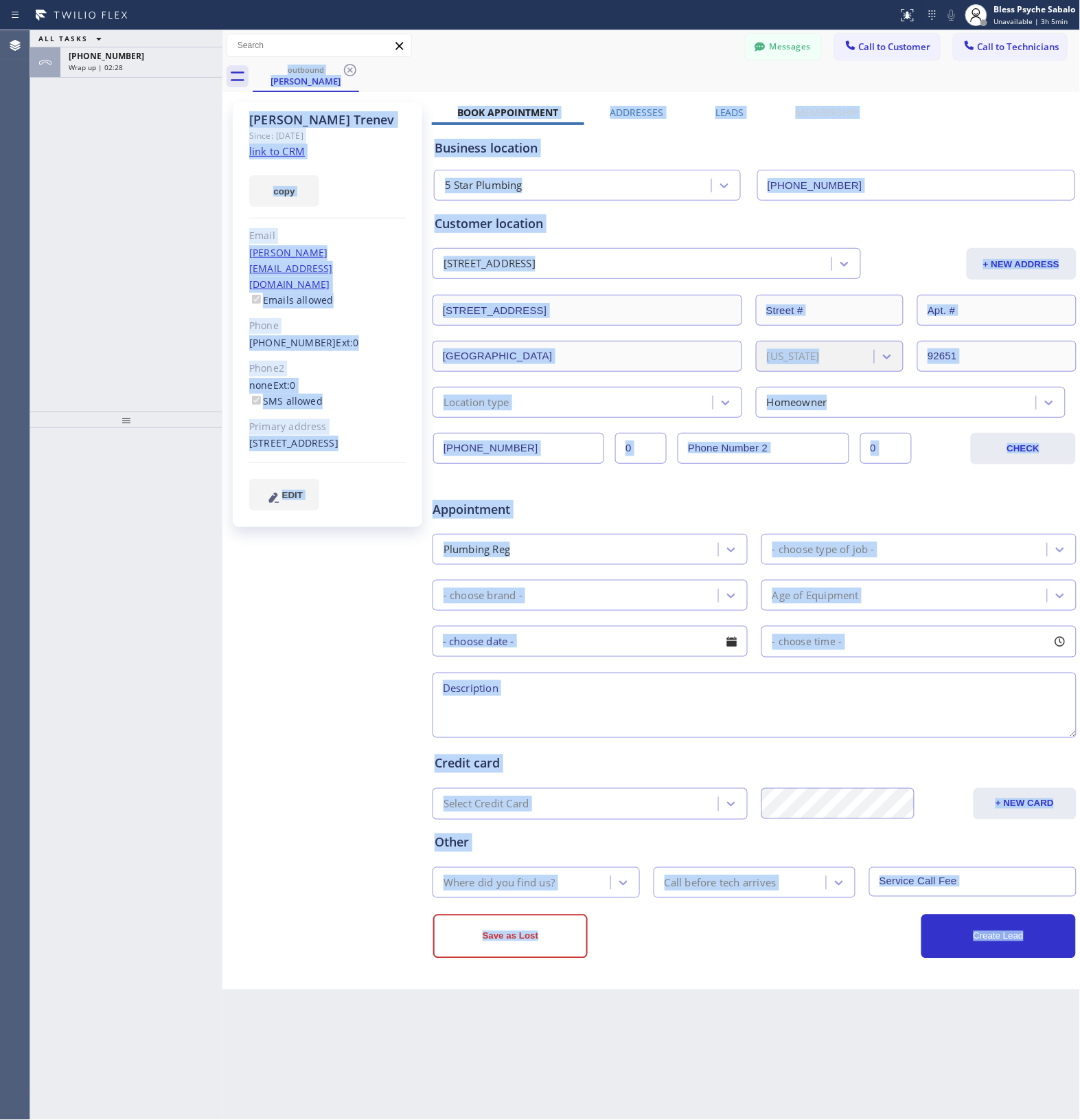
click at [352, 70] on div "outbound [PERSON_NAME]" at bounding box center [666, 76] width 828 height 31
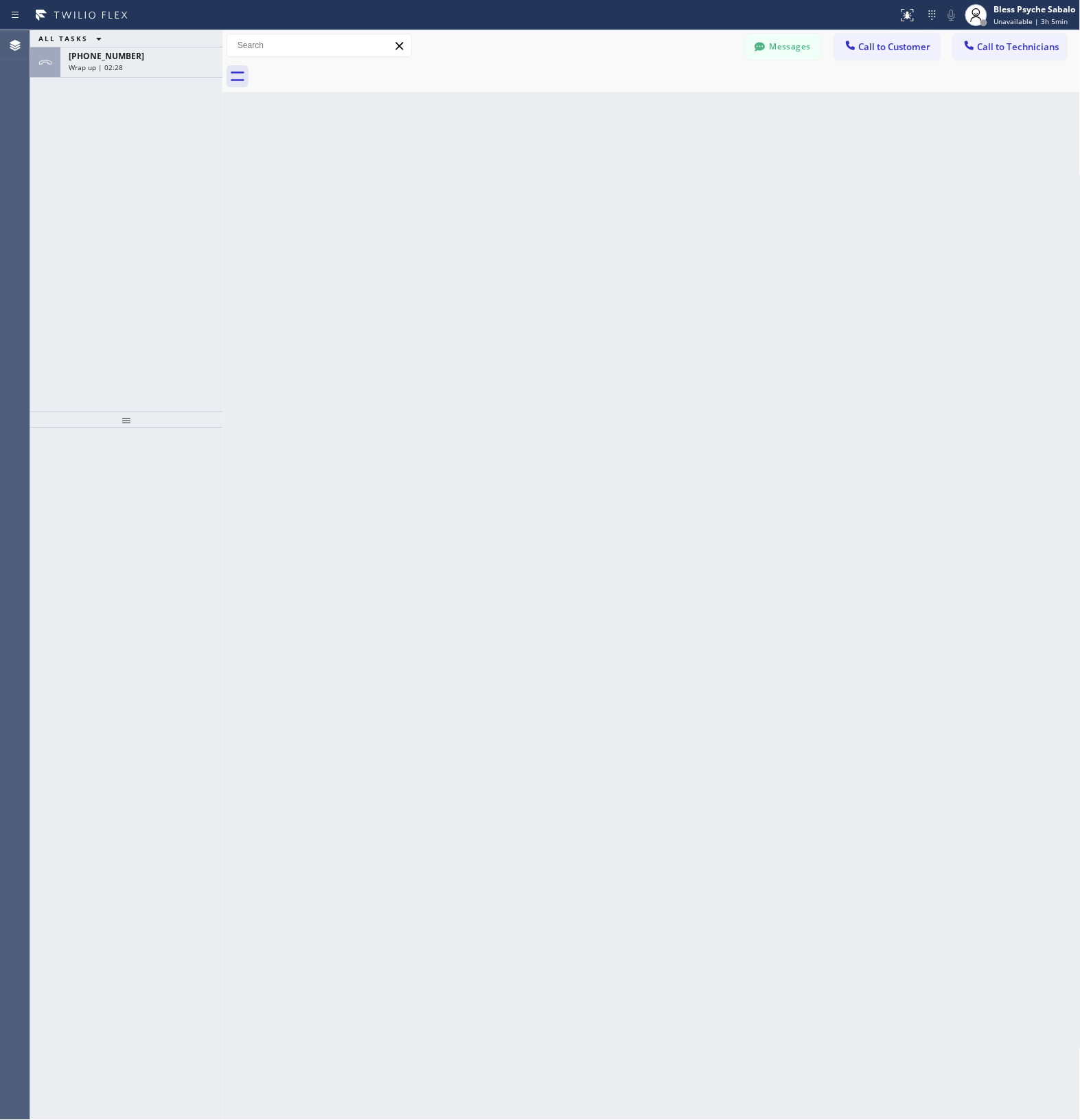
click at [352, 70] on div at bounding box center [666, 76] width 828 height 31
click at [985, 49] on span "Call to Technicians" at bounding box center [1018, 46] width 82 height 12
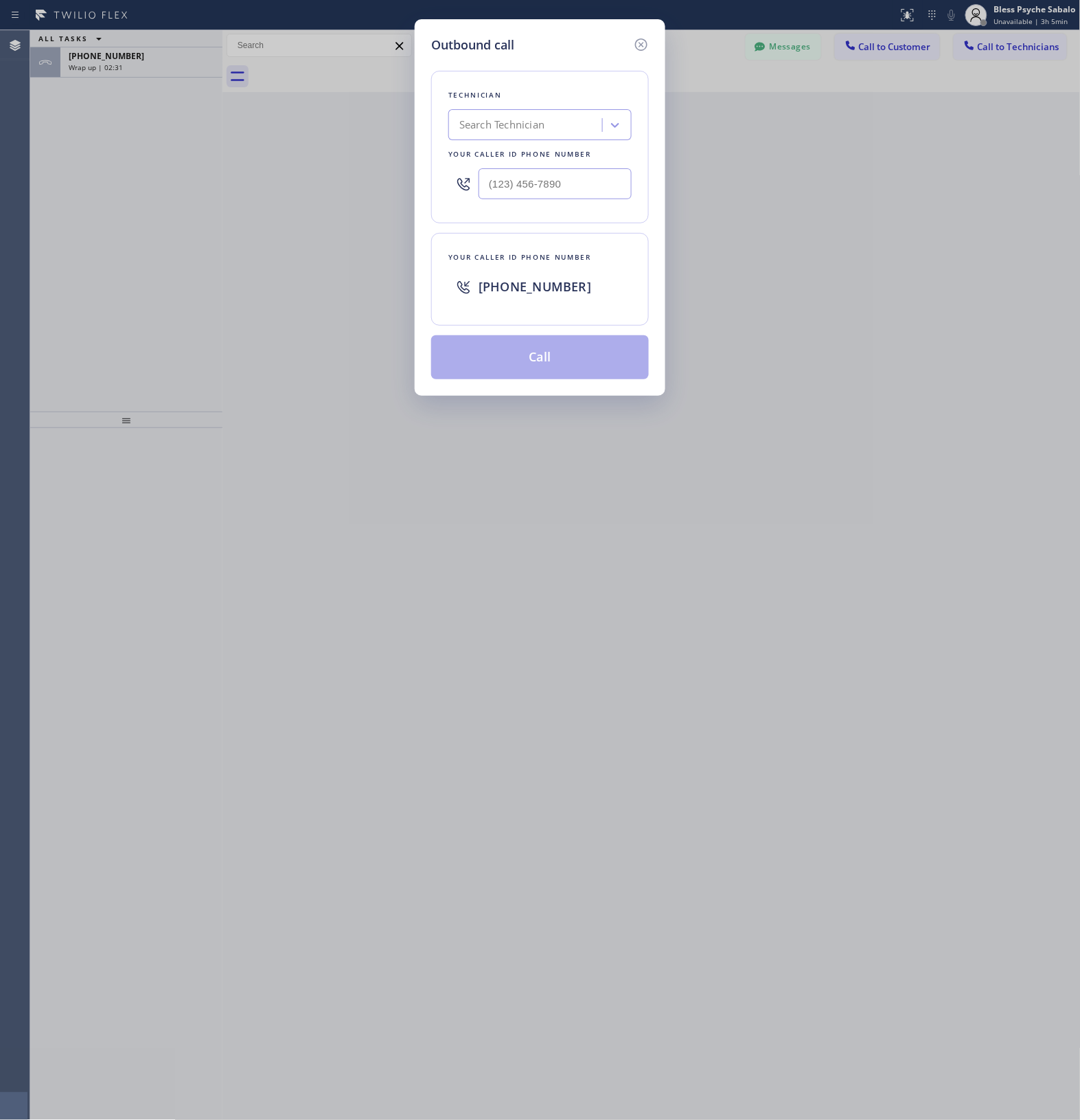
click at [650, 46] on div "Outbound call Technician Search Technician Your caller id phone number Your cal…" at bounding box center [540, 207] width 251 height 376
click at [688, 197] on div "Outbound call Technician Search Technician Your caller id phone number Your cal…" at bounding box center [540, 560] width 1080 height 1120
drag, startPoint x: 708, startPoint y: 214, endPoint x: 663, endPoint y: 73, distance: 148.0
click at [710, 191] on div "Outbound call Technician Search Technician Your caller id phone number Your cal…" at bounding box center [540, 560] width 1080 height 1120
click at [643, 46] on icon at bounding box center [641, 44] width 12 height 12
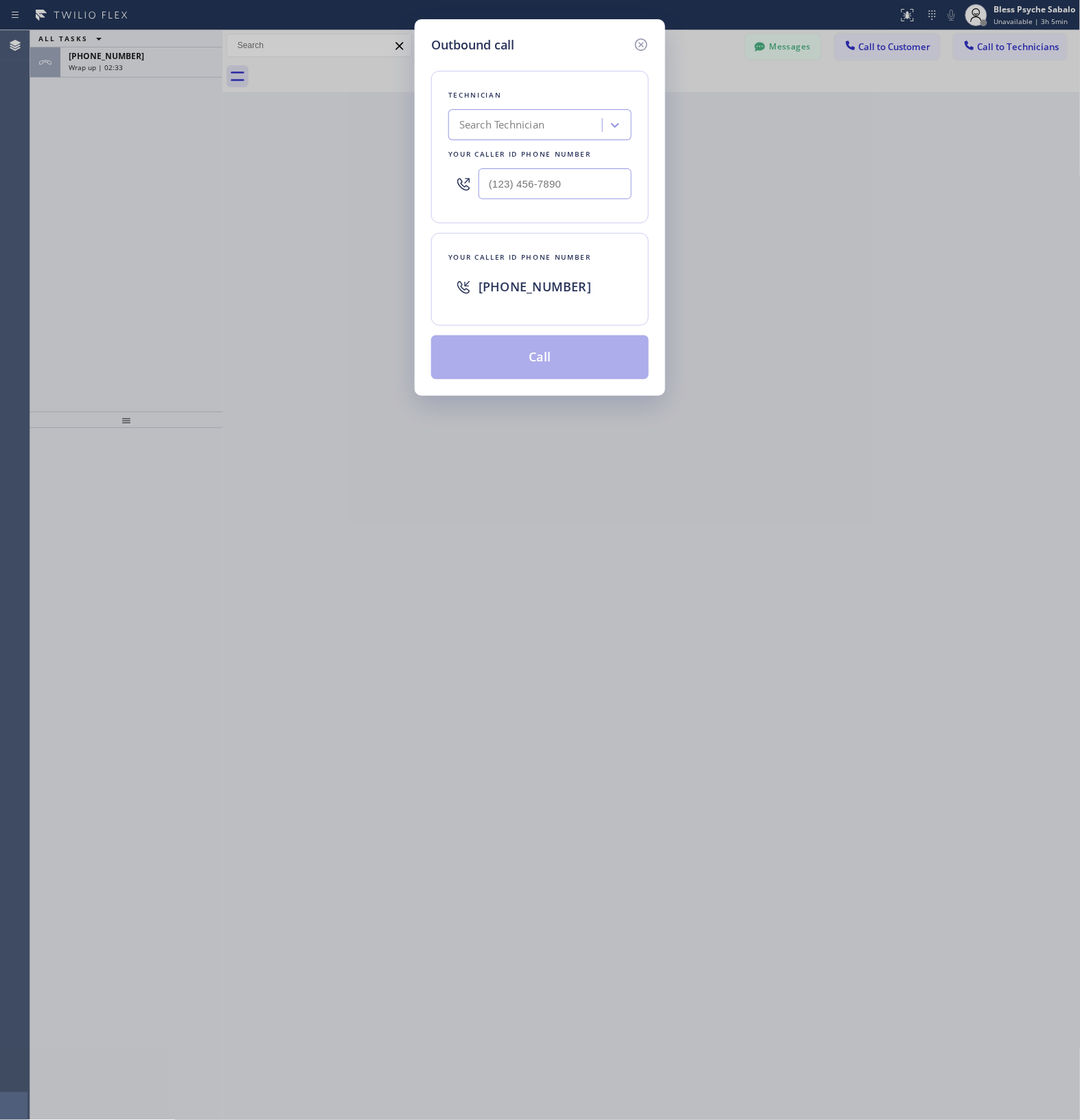
drag, startPoint x: 699, startPoint y: 122, endPoint x: 708, endPoint y: 122, distance: 9.0
click at [705, 122] on div "Back to Dashboard Change Sender ID Customers Technicians MM MR Mr [DATE] 11:23 …" at bounding box center [652, 575] width 859 height 1090
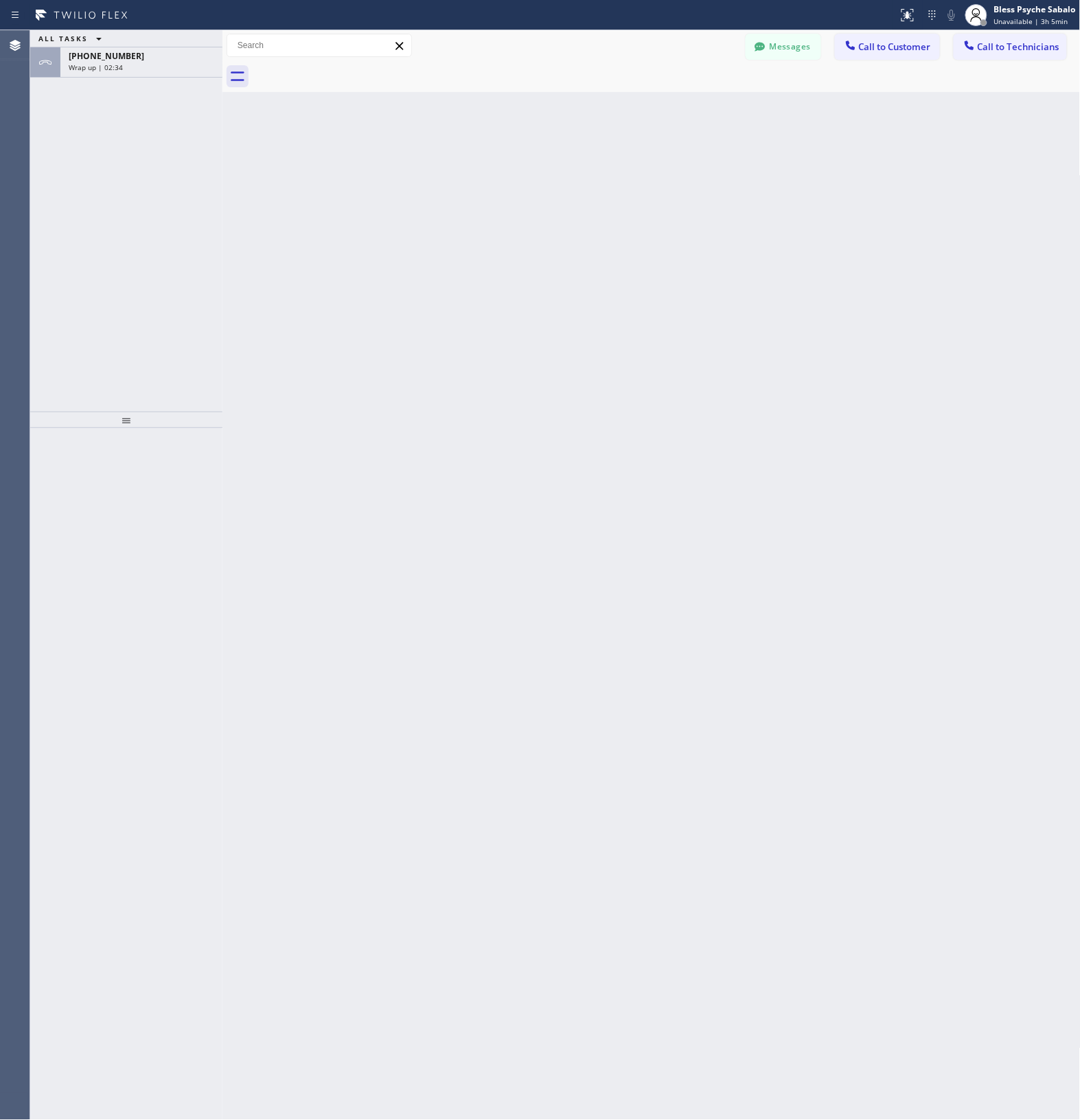
click at [993, 47] on button "Call to Technicians" at bounding box center [1010, 47] width 113 height 26
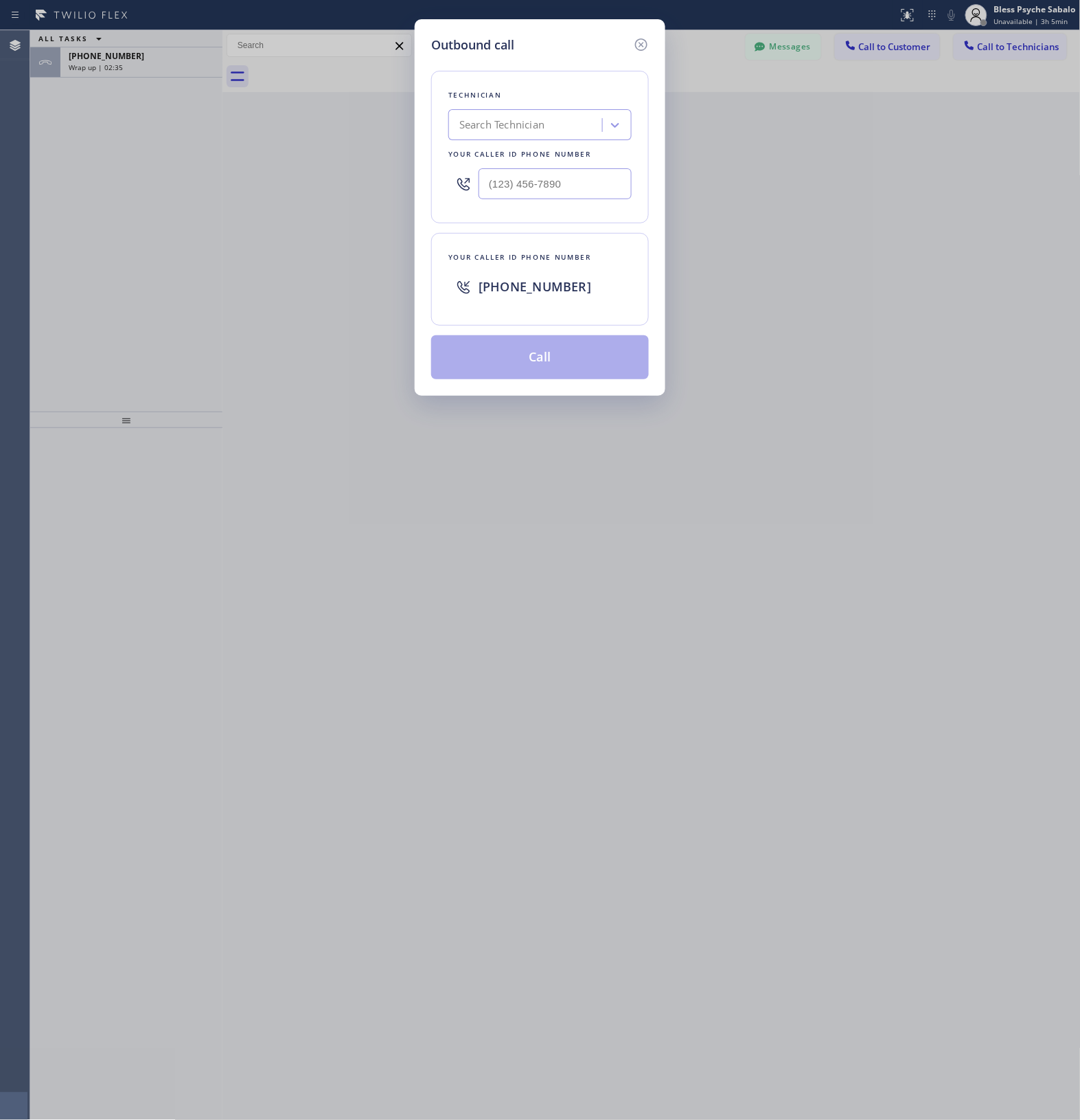
click at [541, 124] on div "Search Technician" at bounding box center [502, 126] width 85 height 16
type input "arty"
click at [543, 121] on div "[PERSON_NAME]" at bounding box center [528, 125] width 150 height 24
click at [643, 37] on icon at bounding box center [641, 45] width 16 height 16
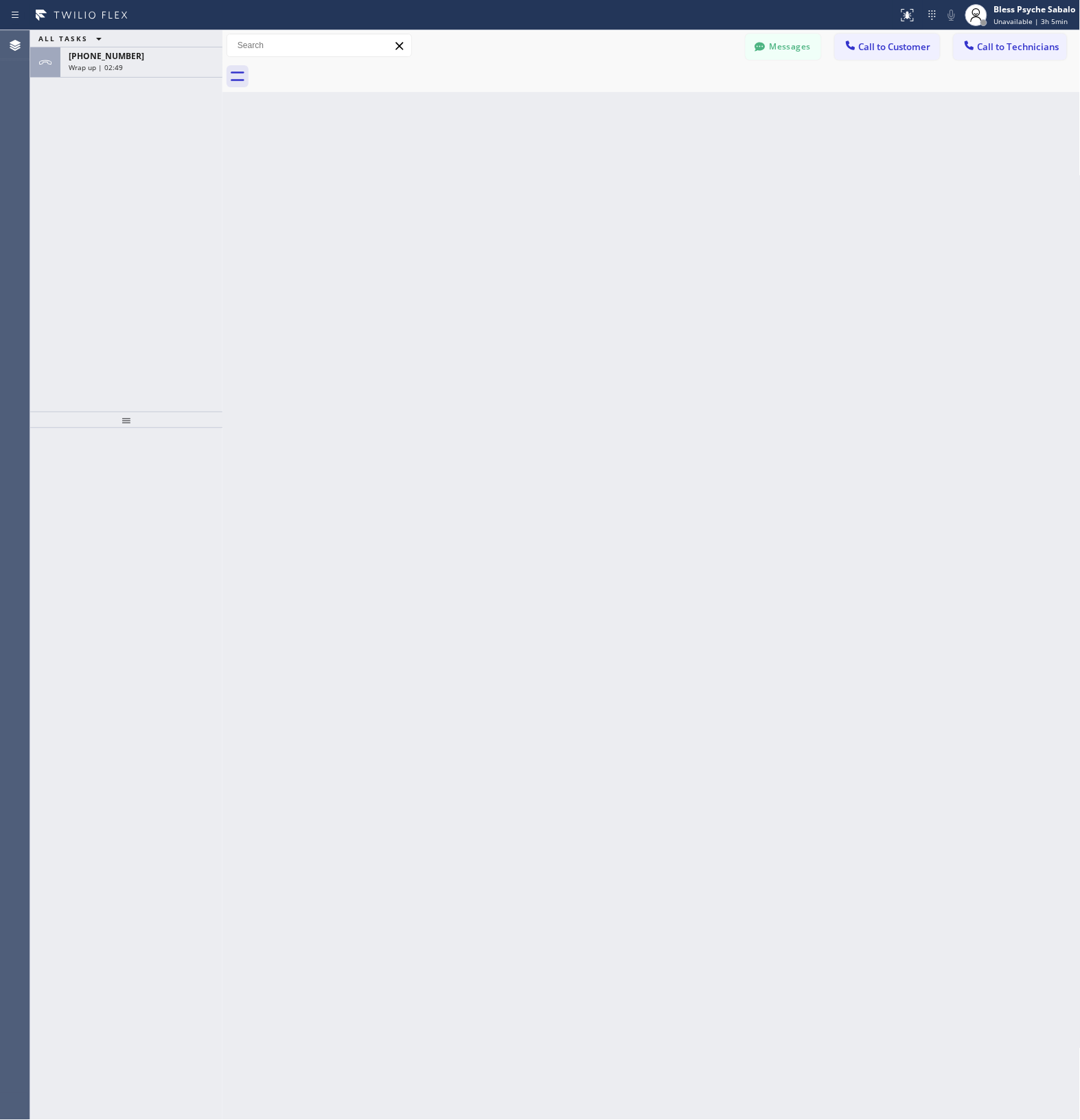
drag, startPoint x: 659, startPoint y: 97, endPoint x: 802, endPoint y: 84, distance: 143.6
click at [670, 98] on div "Back to Dashboard Change Sender ID Customers Technicians MM MR Mr [DATE] 11:23 …" at bounding box center [652, 575] width 859 height 1090
click at [984, 45] on span "Call to Technicians" at bounding box center [1018, 46] width 82 height 12
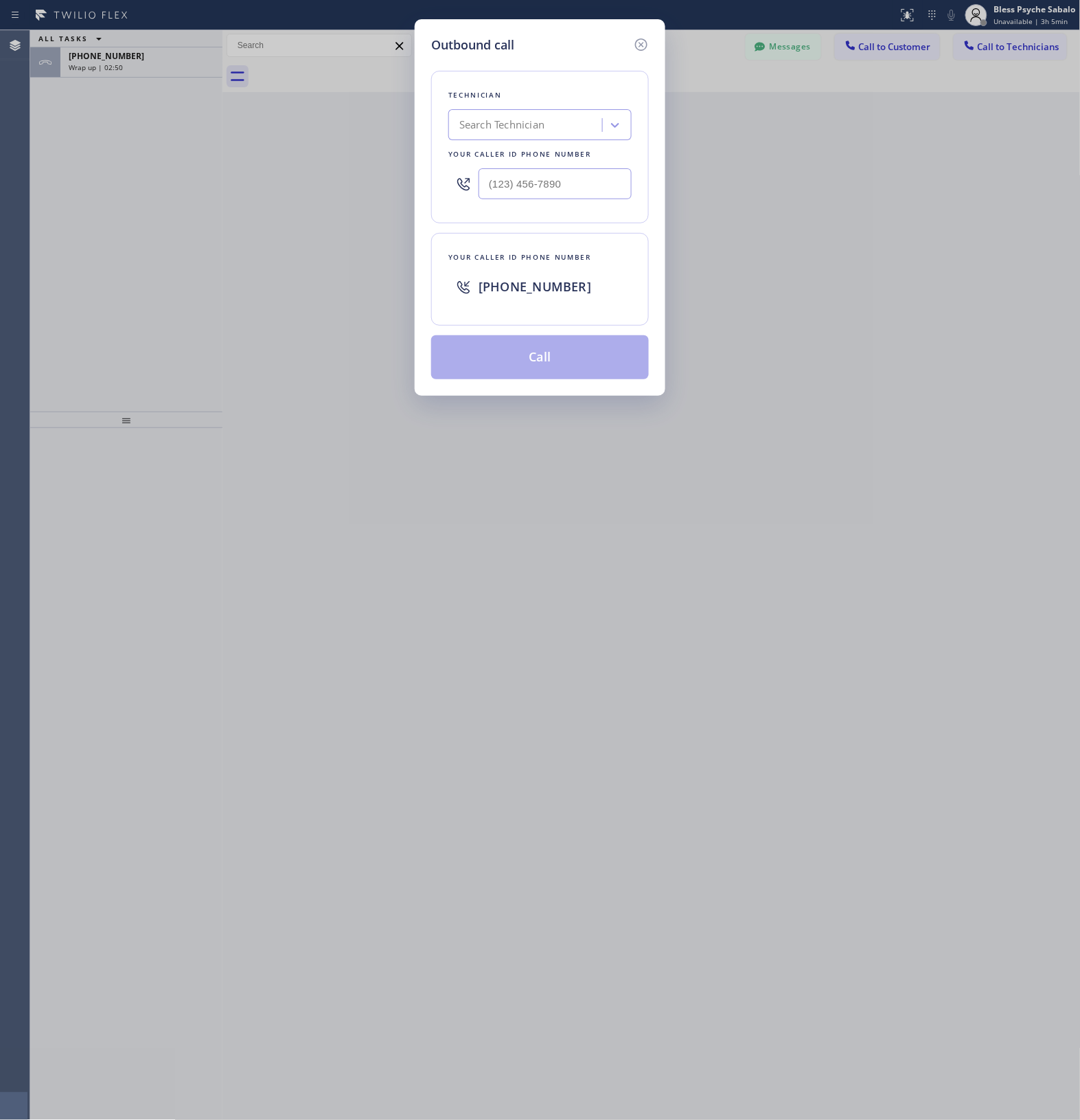
click at [564, 117] on div "Search Technician" at bounding box center [528, 125] width 150 height 24
type input "arty"
click at [544, 148] on div "[PERSON_NAME]" at bounding box center [540, 154] width 184 height 25
type input "[PHONE_NUMBER]"
click at [541, 345] on button "Call" at bounding box center [540, 357] width 217 height 44
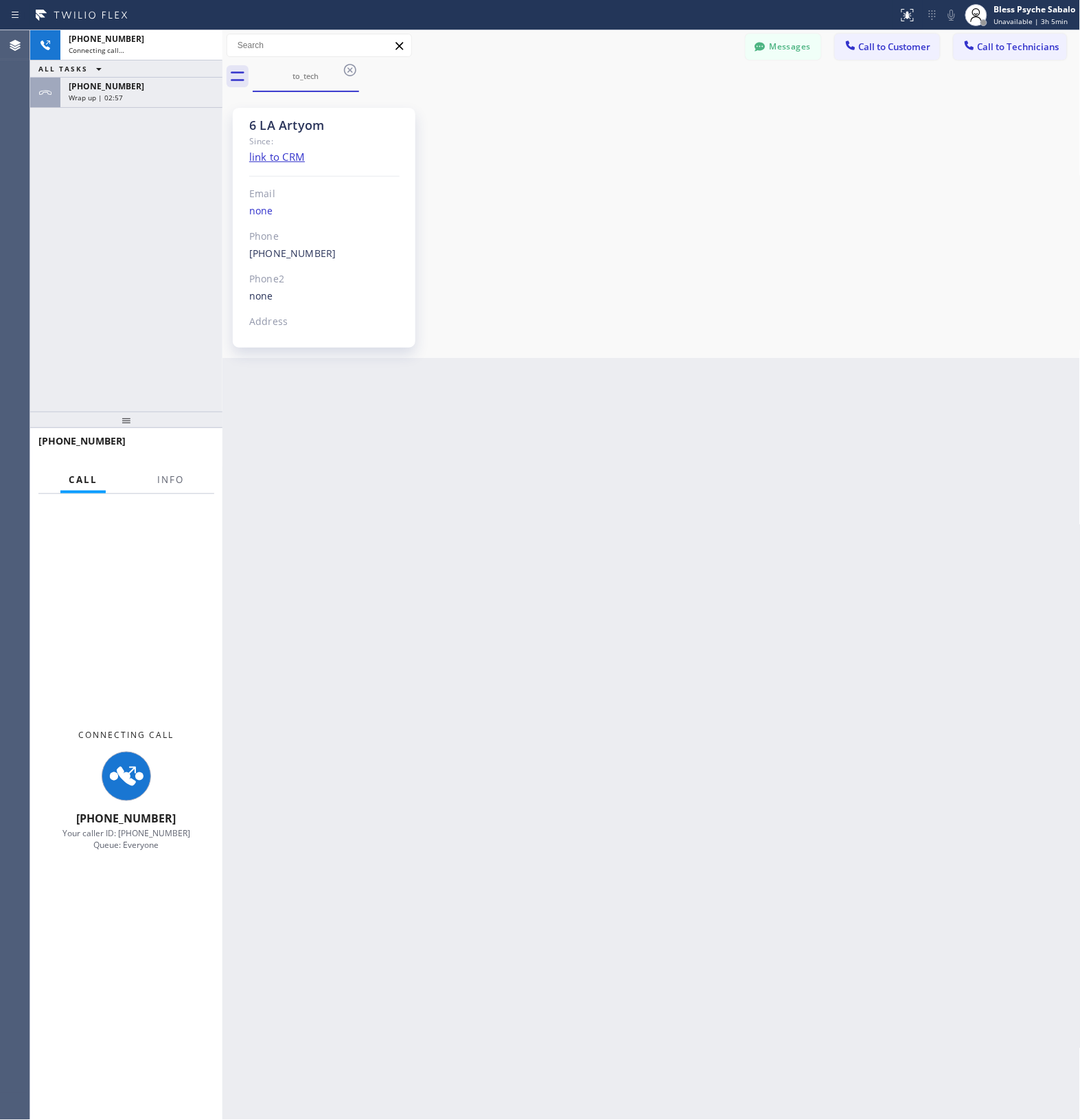
scroll to position [3505, 0]
click at [128, 96] on div "Wrap up | 02:57" at bounding box center [141, 97] width 145 height 10
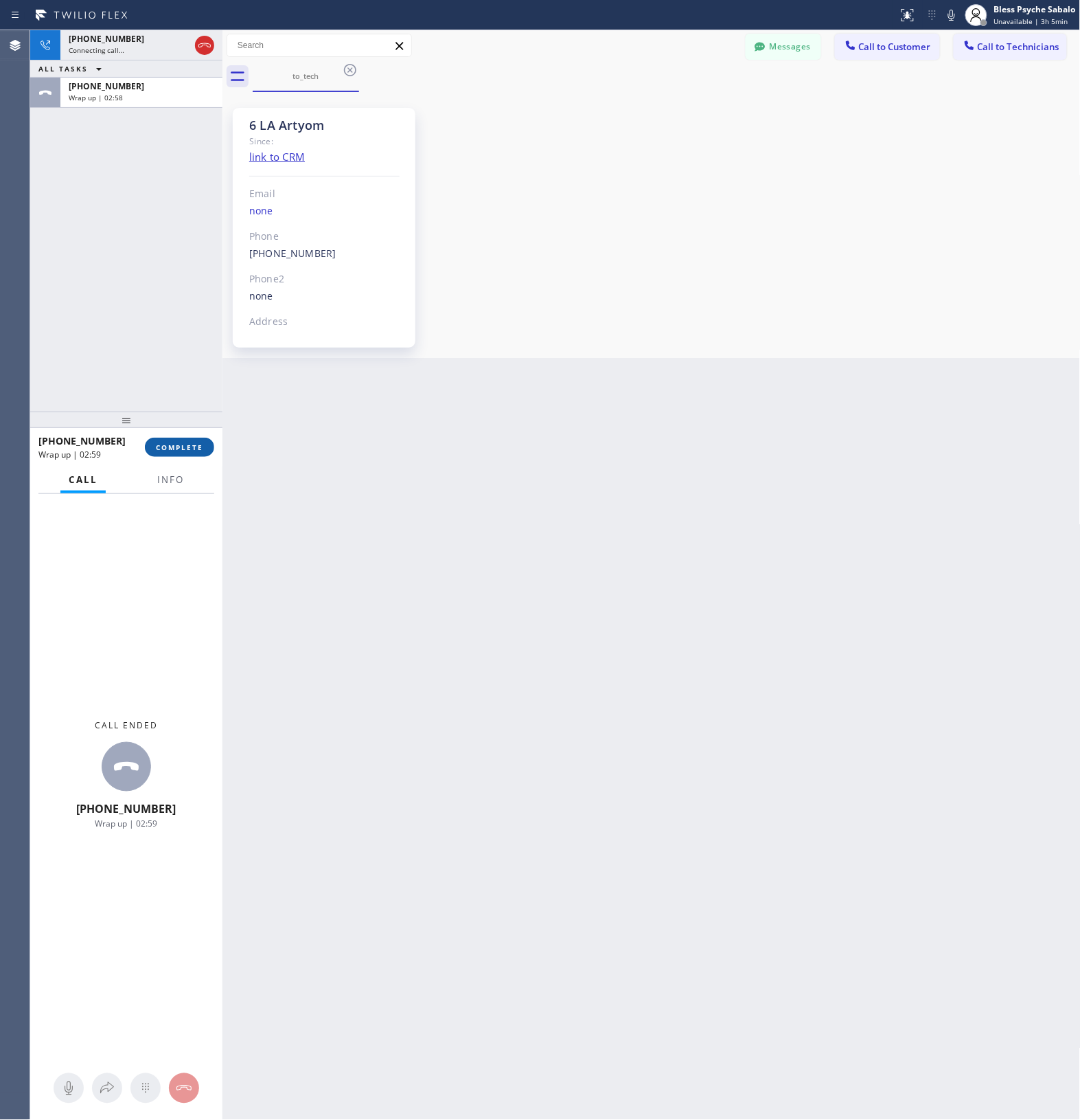
click at [191, 443] on span "COMPLETE" at bounding box center [179, 447] width 48 height 10
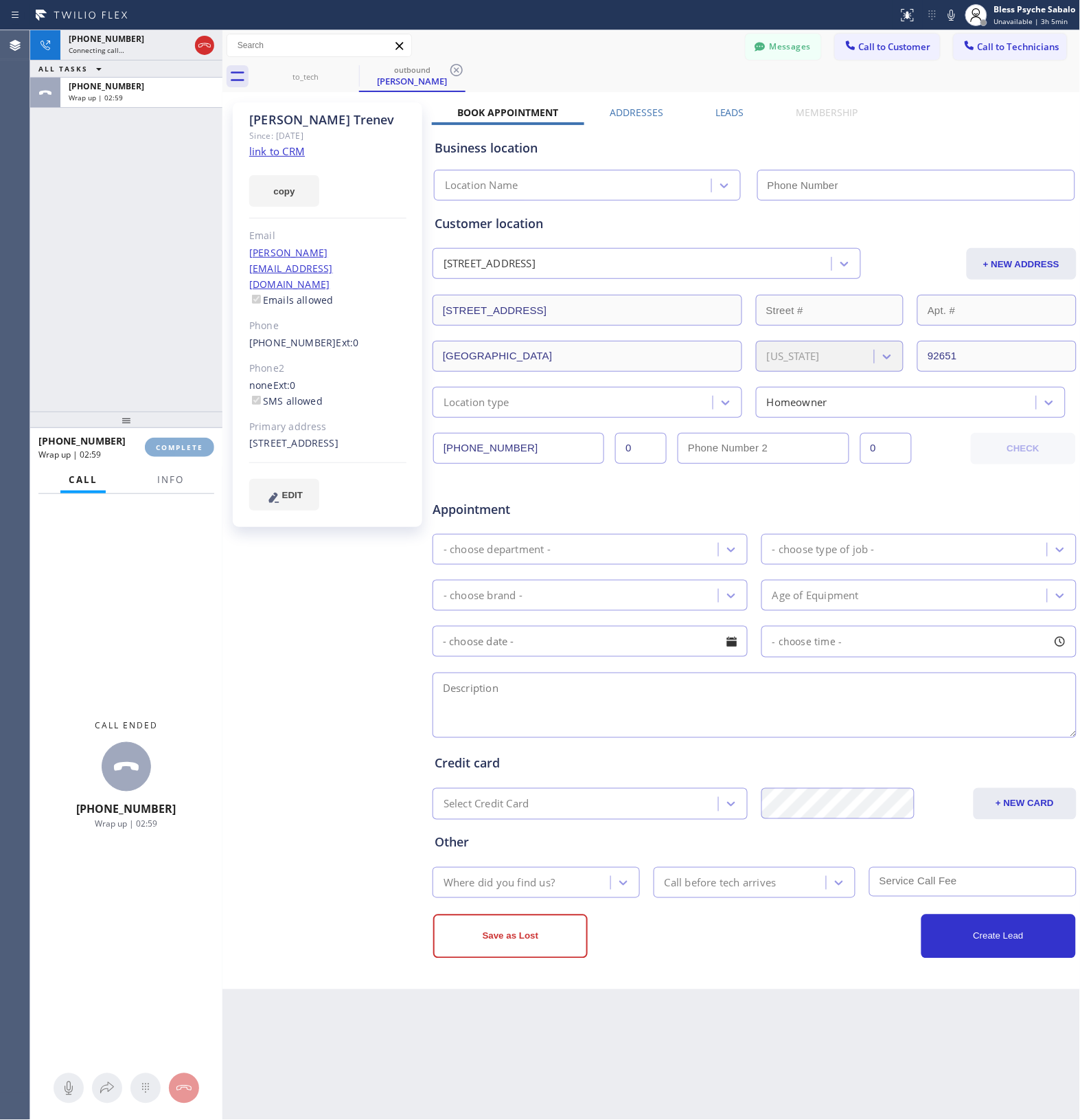
click at [317, 460] on div "[PERSON_NAME] Since: [DATE] link to CRM copy Email [EMAIL_ADDRESS][DOMAIN_NAME]…" at bounding box center [328, 315] width 190 height 425
type input "[PHONE_NUMBER]"
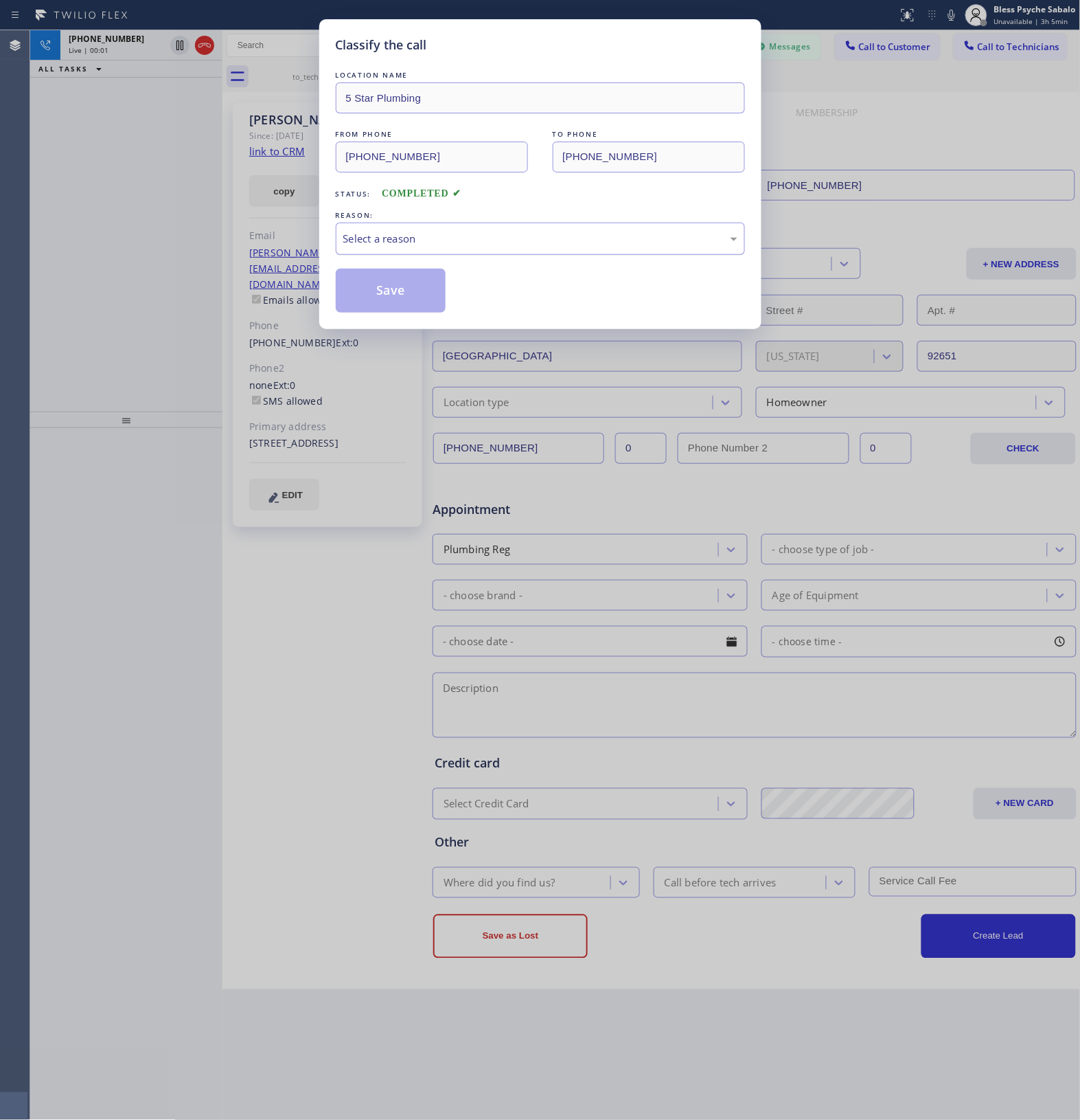
click at [533, 243] on div "Select a reason" at bounding box center [540, 239] width 395 height 16
click at [370, 301] on button "Save" at bounding box center [391, 291] width 111 height 44
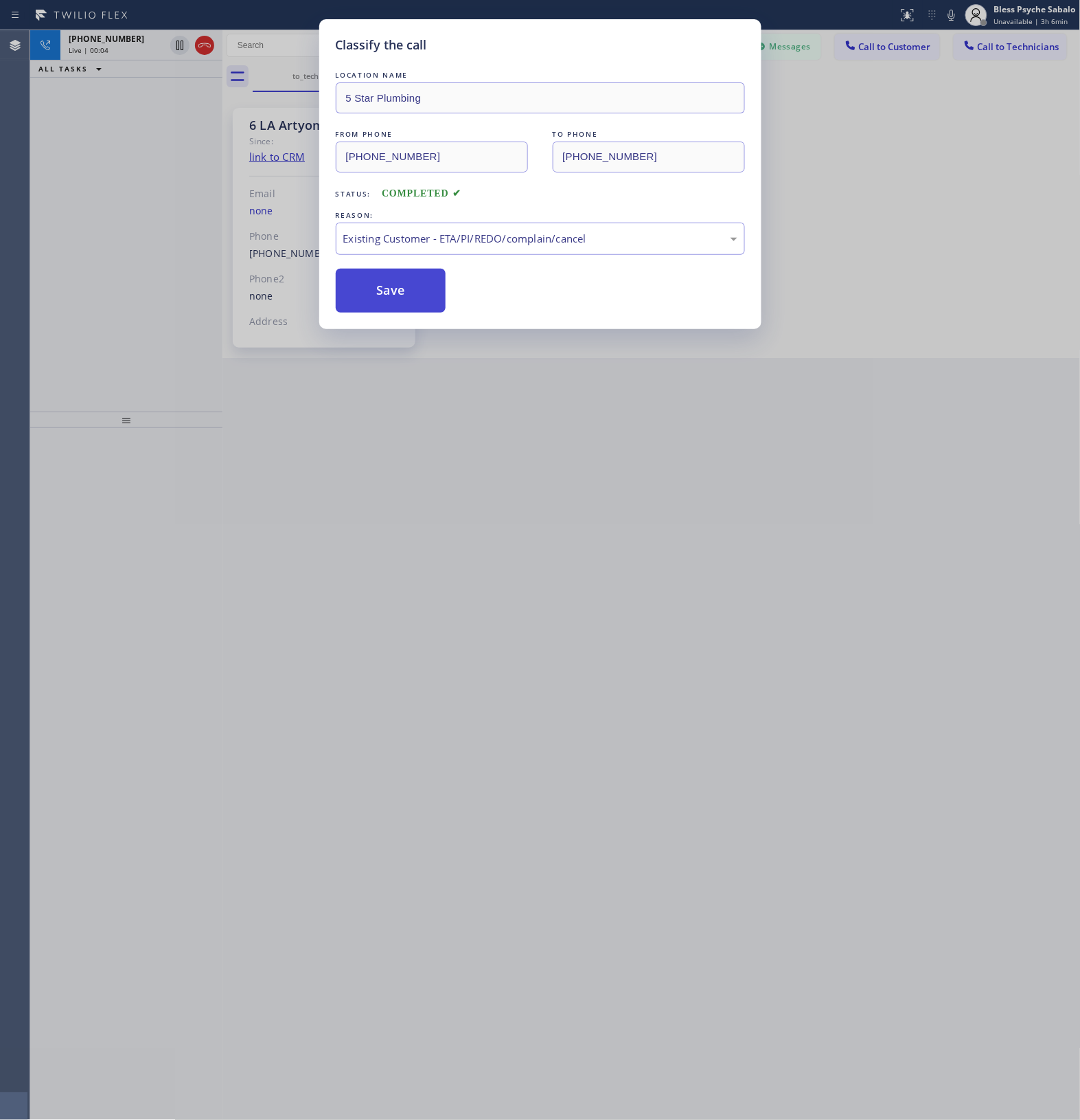
click at [356, 302] on div "Back to Dashboard Change Sender ID Customers Technicians MM MR Mr [DATE] 11:23 …" at bounding box center [652, 575] width 859 height 1090
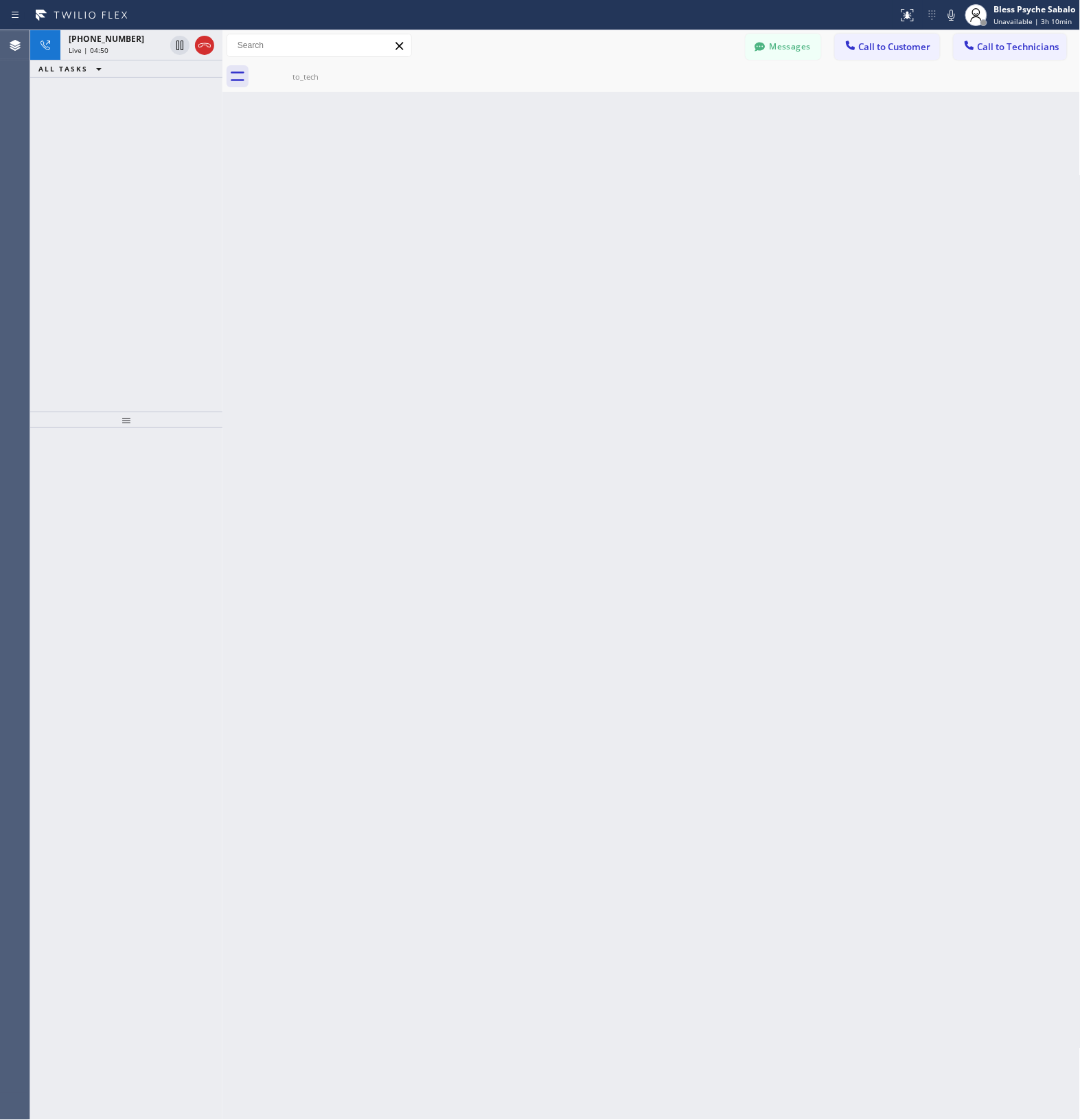
drag, startPoint x: 201, startPoint y: 47, endPoint x: 0, endPoint y: 224, distance: 267.8
click at [201, 47] on icon at bounding box center [204, 45] width 16 height 16
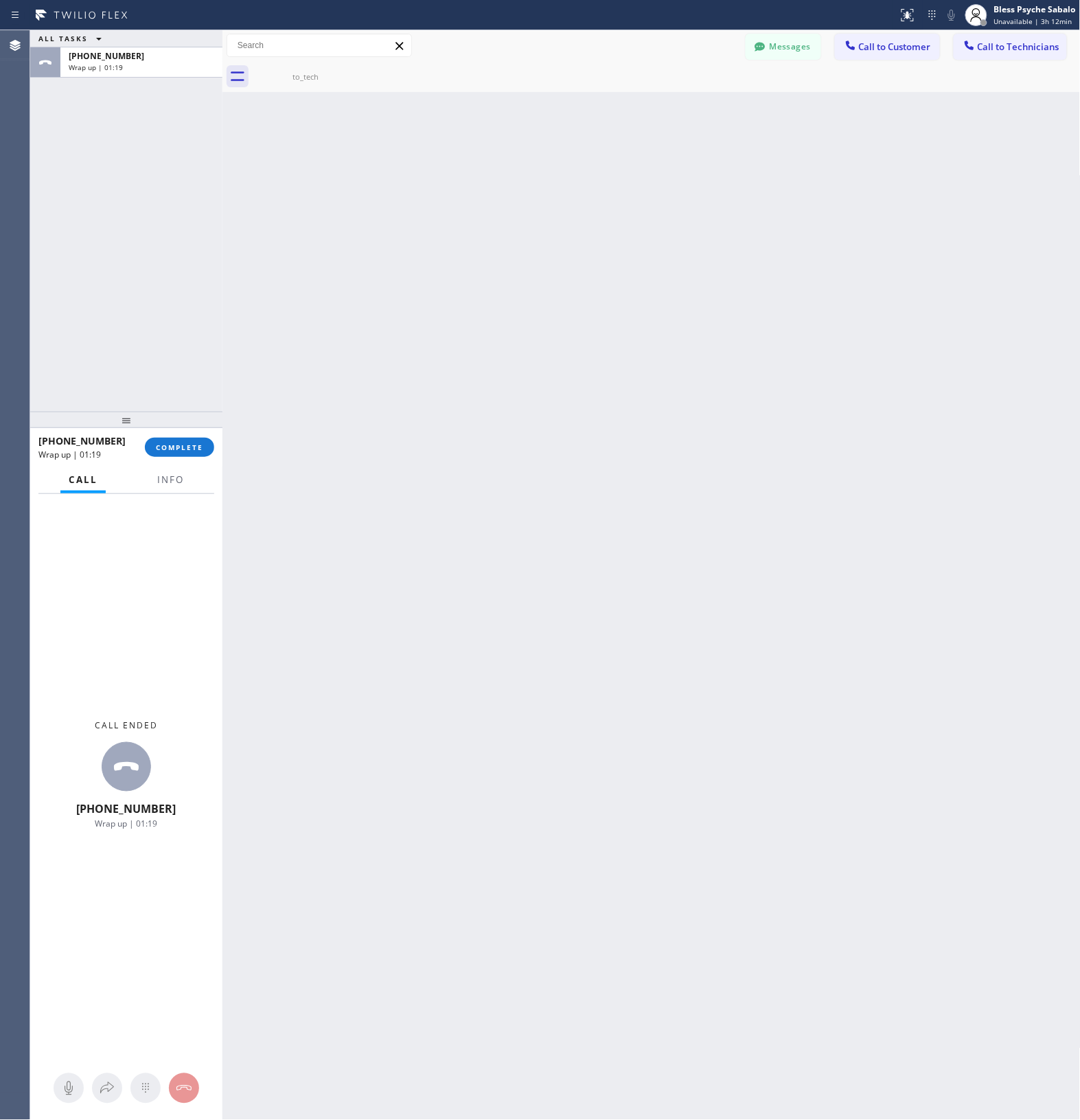
click at [411, 292] on div "Back to Dashboard Change Sender ID Customers Technicians MM MR Mr [DATE] 11:23 …" at bounding box center [652, 575] width 859 height 1090
click at [187, 457] on button "COMPLETE" at bounding box center [179, 447] width 69 height 19
drag, startPoint x: 196, startPoint y: 372, endPoint x: 203, endPoint y: 359, distance: 14.8
click at [197, 371] on div "ALL TASKS ALL TASKS ACTIVE TASKS TASKS IN WRAP UP [PHONE_NUMBER] Wrap up | 01:21" at bounding box center [126, 220] width 192 height 381
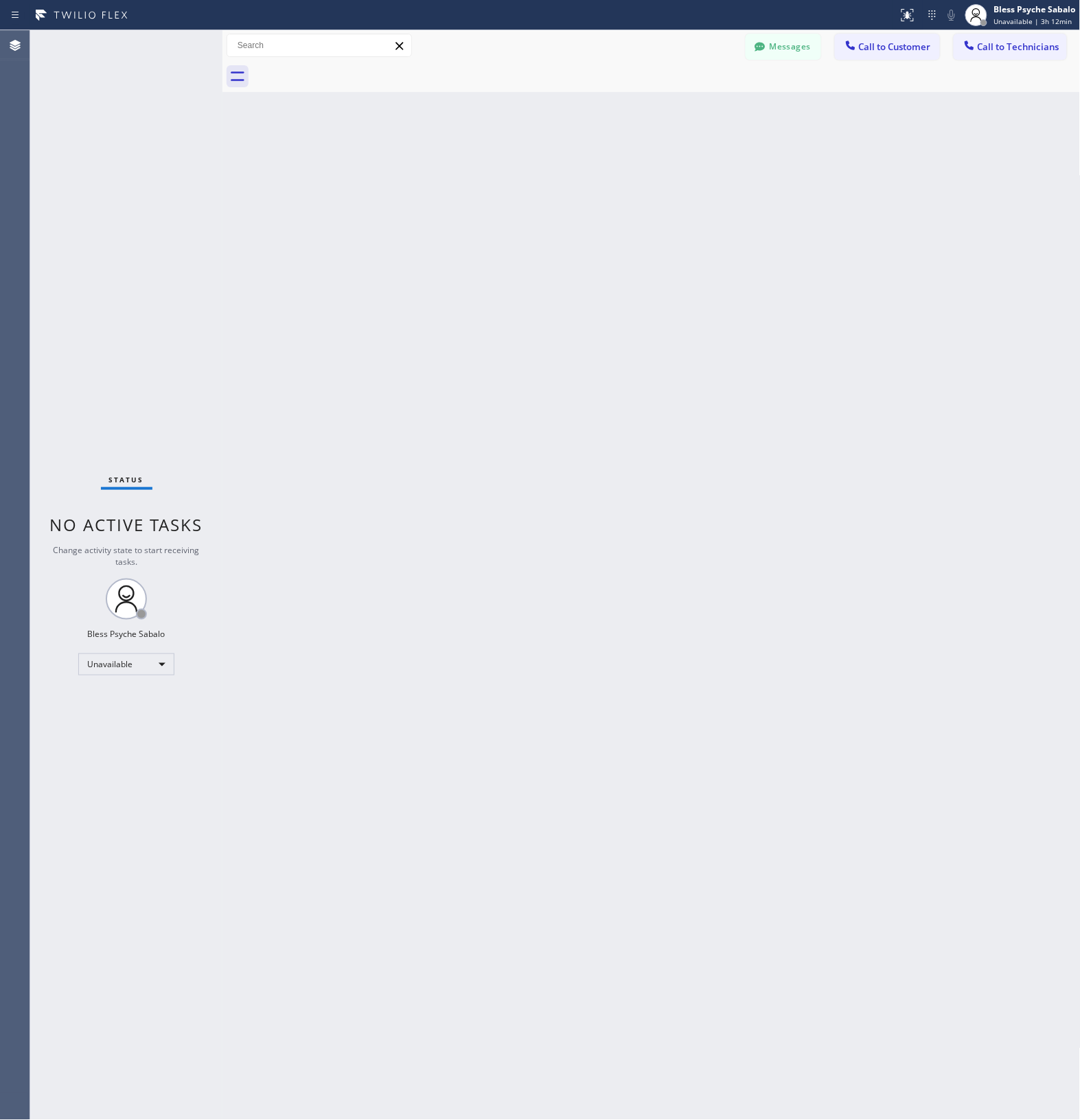
click at [534, 146] on div "Back to Dashboard Change Sender ID Customers Technicians MM MR Mr [DATE] 11:23 …" at bounding box center [652, 575] width 859 height 1090
click at [869, 49] on span "Call to Customer" at bounding box center [895, 46] width 72 height 12
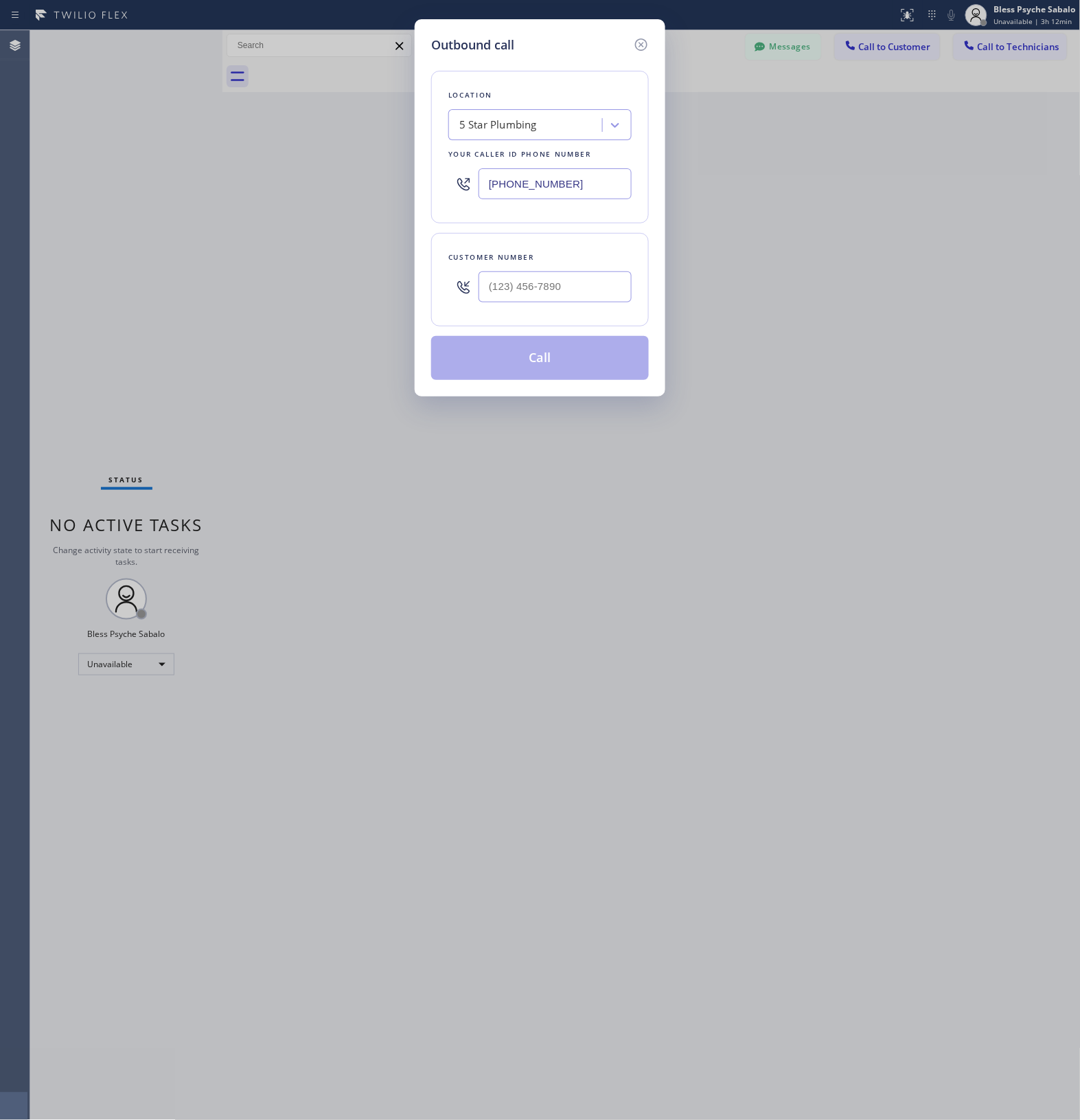
click at [538, 131] on div "5 Star Plumbing" at bounding box center [528, 125] width 150 height 24
click at [550, 292] on input "(___) ___-____" at bounding box center [555, 287] width 153 height 31
paste input "424) 477-7875"
type input "[PHONE_NUMBER]"
click at [547, 359] on button "Call" at bounding box center [540, 358] width 217 height 44
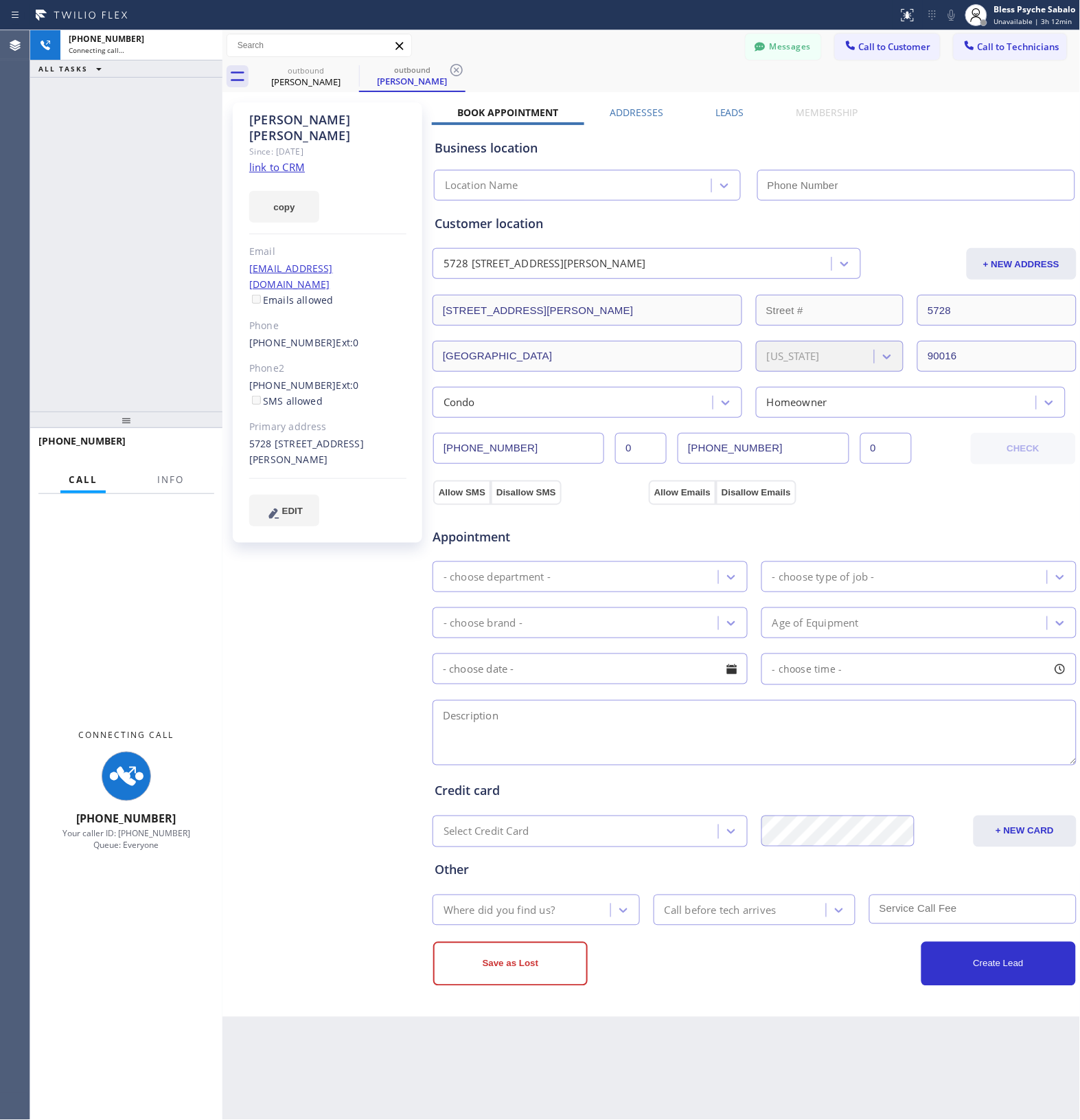
click at [331, 561] on div "[PERSON_NAME] Since: [DATE] link to CRM copy Email [EMAIL_ADDRESS][DOMAIN_NAME]…" at bounding box center [329, 554] width 206 height 918
type input "[PHONE_NUMBER]"
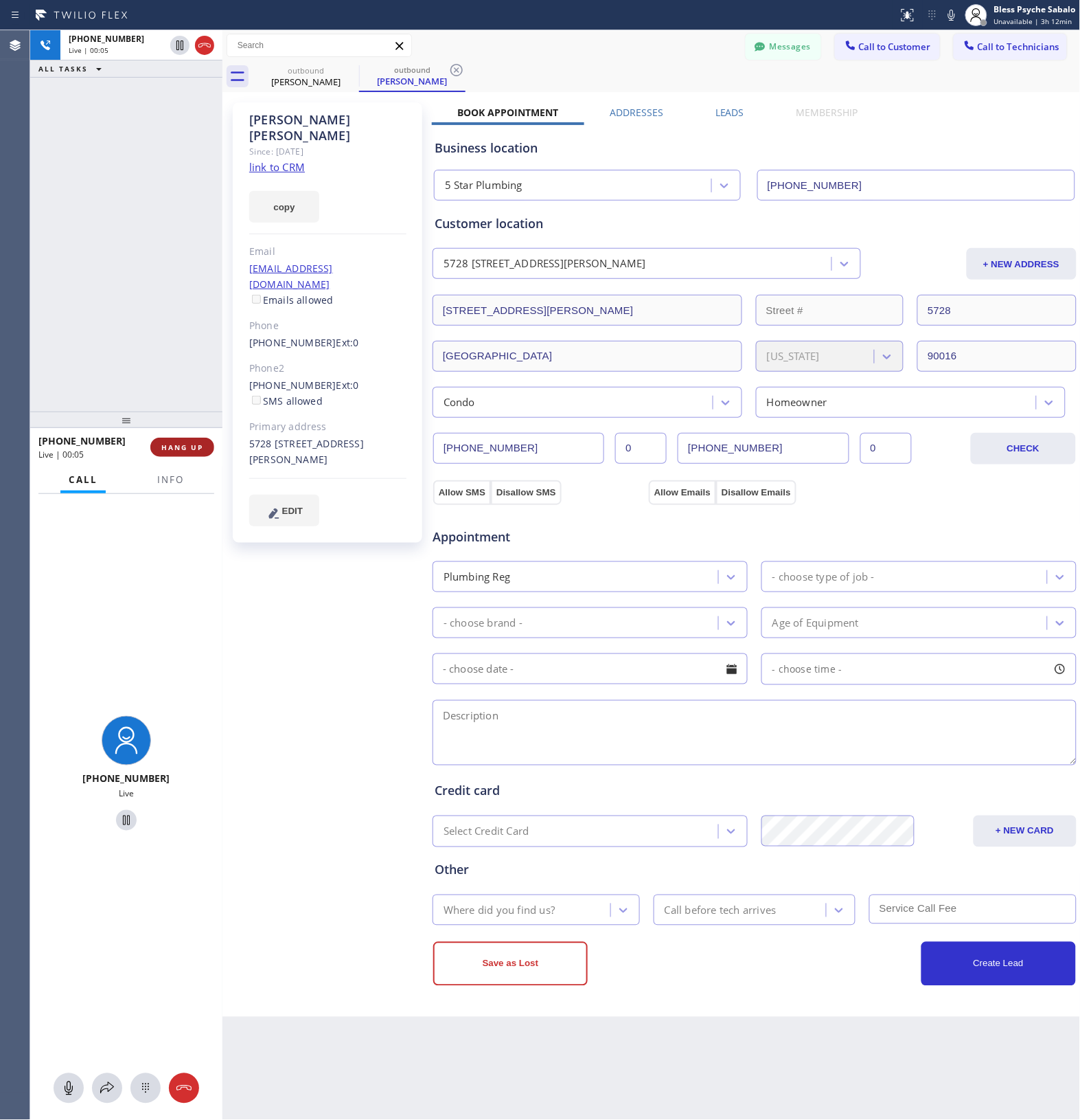
click at [187, 447] on span "HANG UP" at bounding box center [182, 447] width 42 height 10
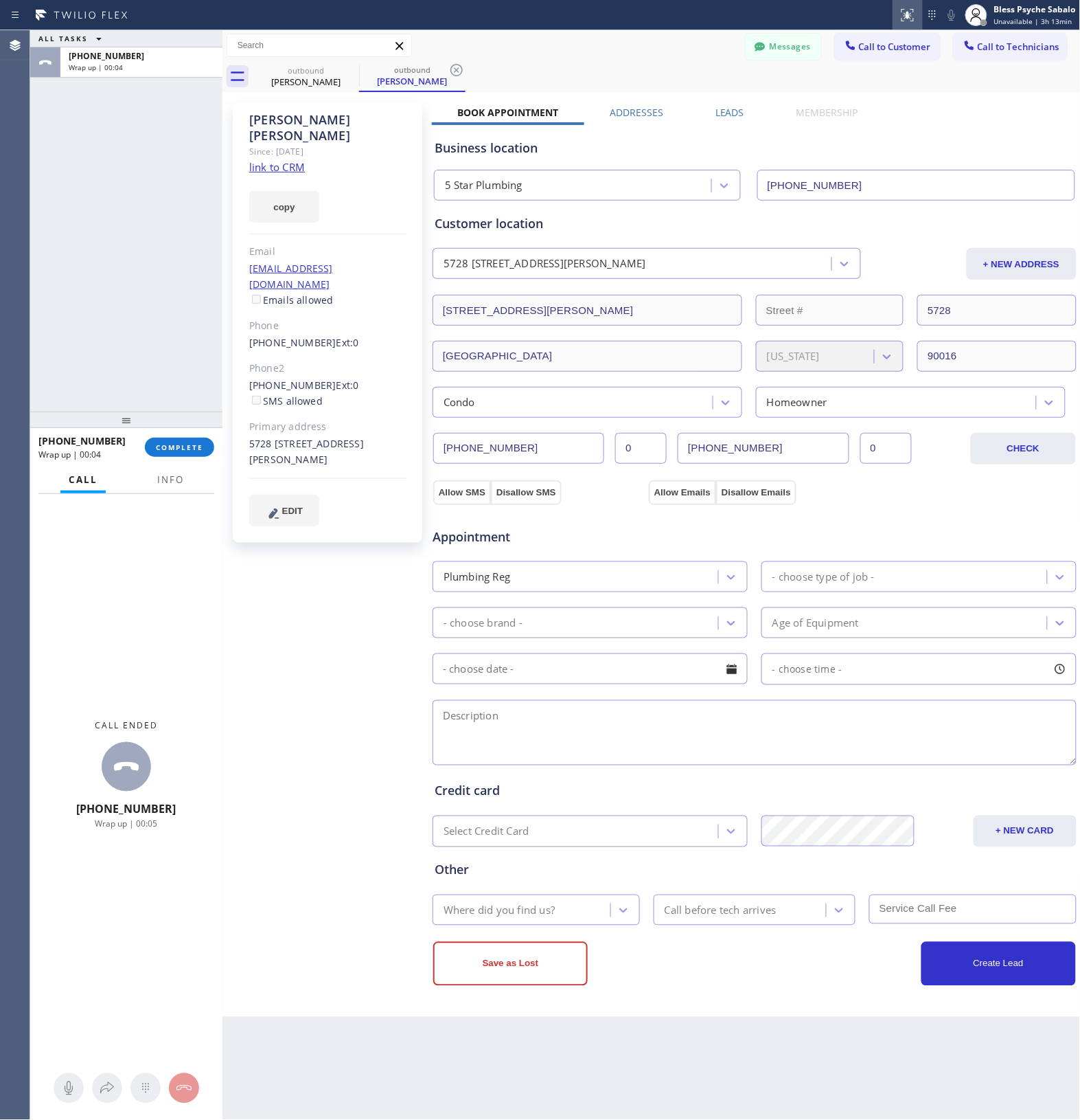
click at [898, 29] on button at bounding box center [907, 15] width 30 height 30
click at [681, 61] on div "outbound [PERSON_NAME] outbound [PERSON_NAME]" at bounding box center [666, 76] width 828 height 31
click at [938, 50] on button "Call to Customer" at bounding box center [888, 47] width 105 height 26
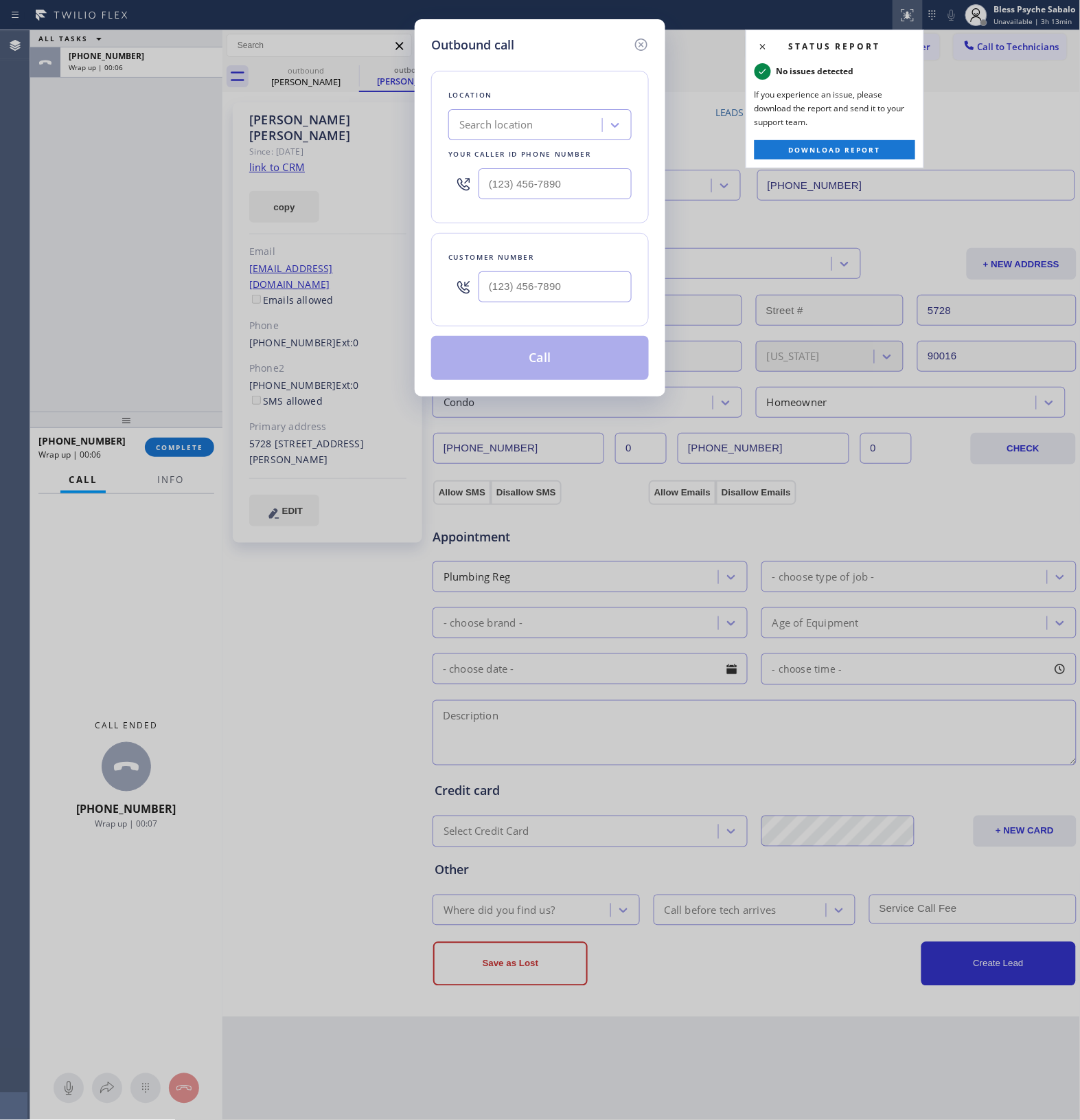
click at [912, 26] on div "Outbound call Location Search location Your caller id phone number Customer num…" at bounding box center [540, 560] width 1080 height 1120
click at [912, 18] on div "Outbound call Location Search location Your caller id phone number Customer num…" at bounding box center [540, 560] width 1080 height 1120
click at [582, 286] on input "(___) ___-____" at bounding box center [555, 287] width 153 height 31
paste input "323) 205-0788"
type input "[PHONE_NUMBER]"
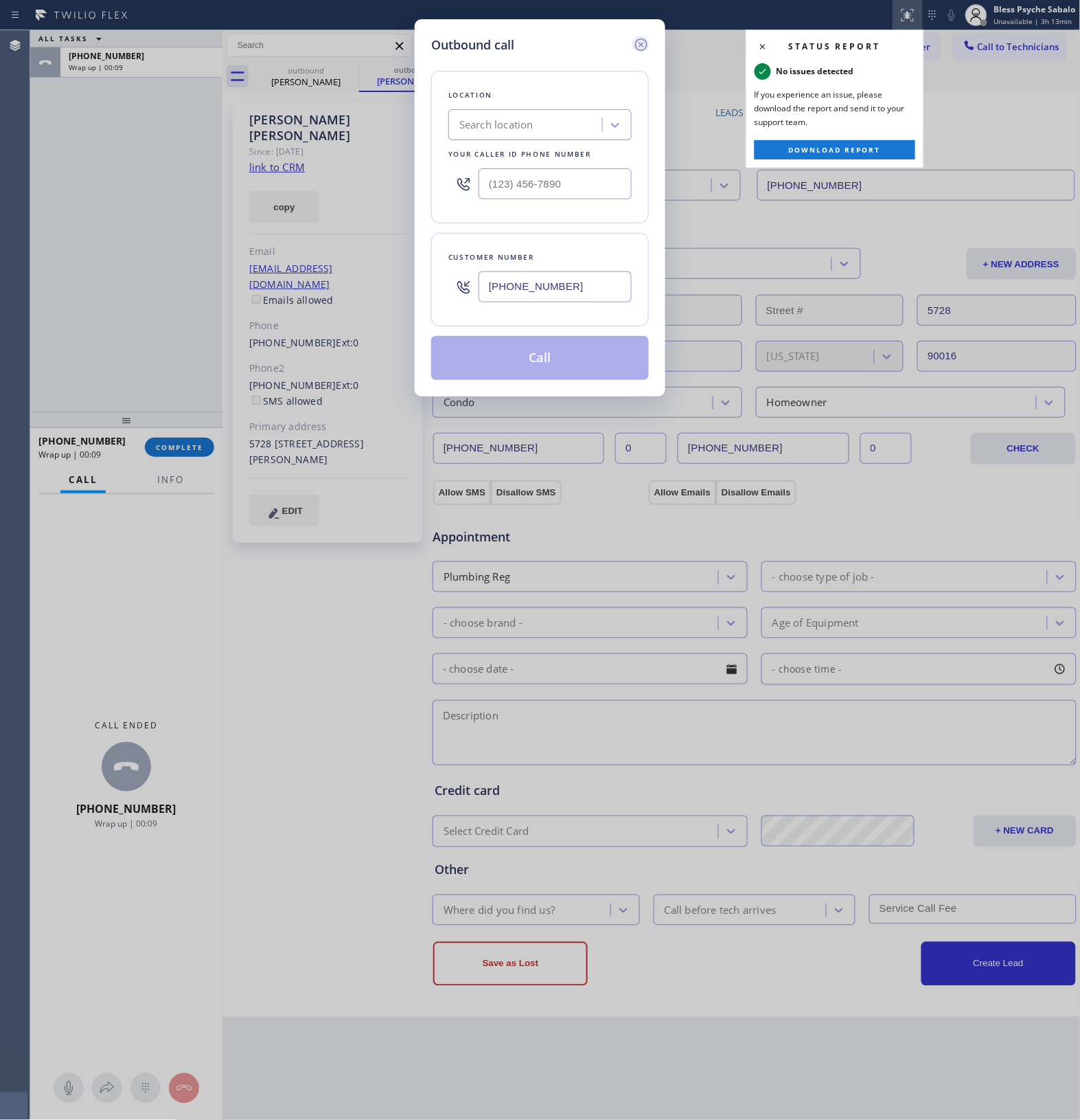
click at [640, 40] on icon at bounding box center [641, 45] width 16 height 16
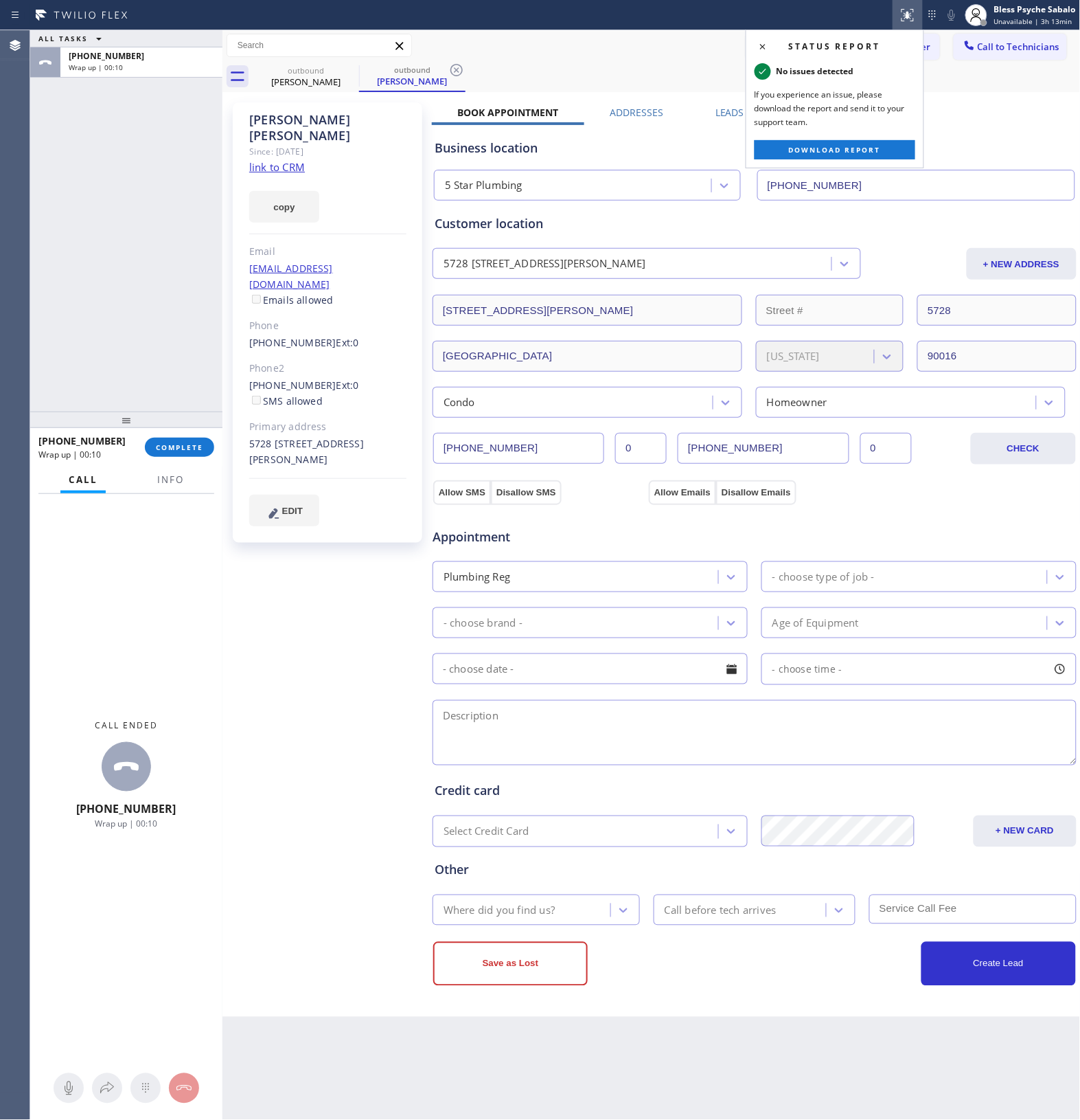
click at [904, 12] on icon at bounding box center [908, 15] width 16 height 16
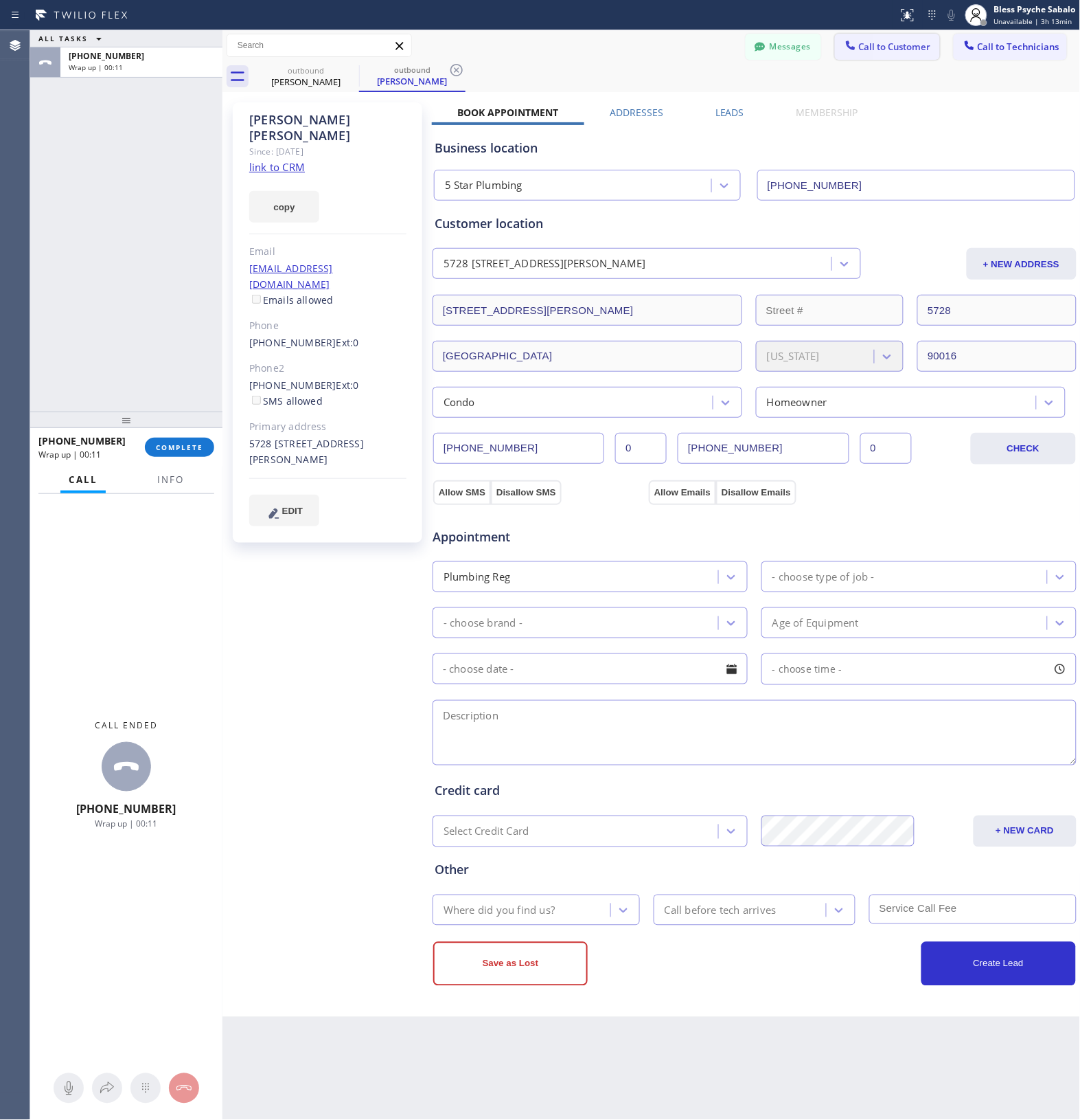
click at [890, 52] on span "Call to Customer" at bounding box center [895, 46] width 72 height 12
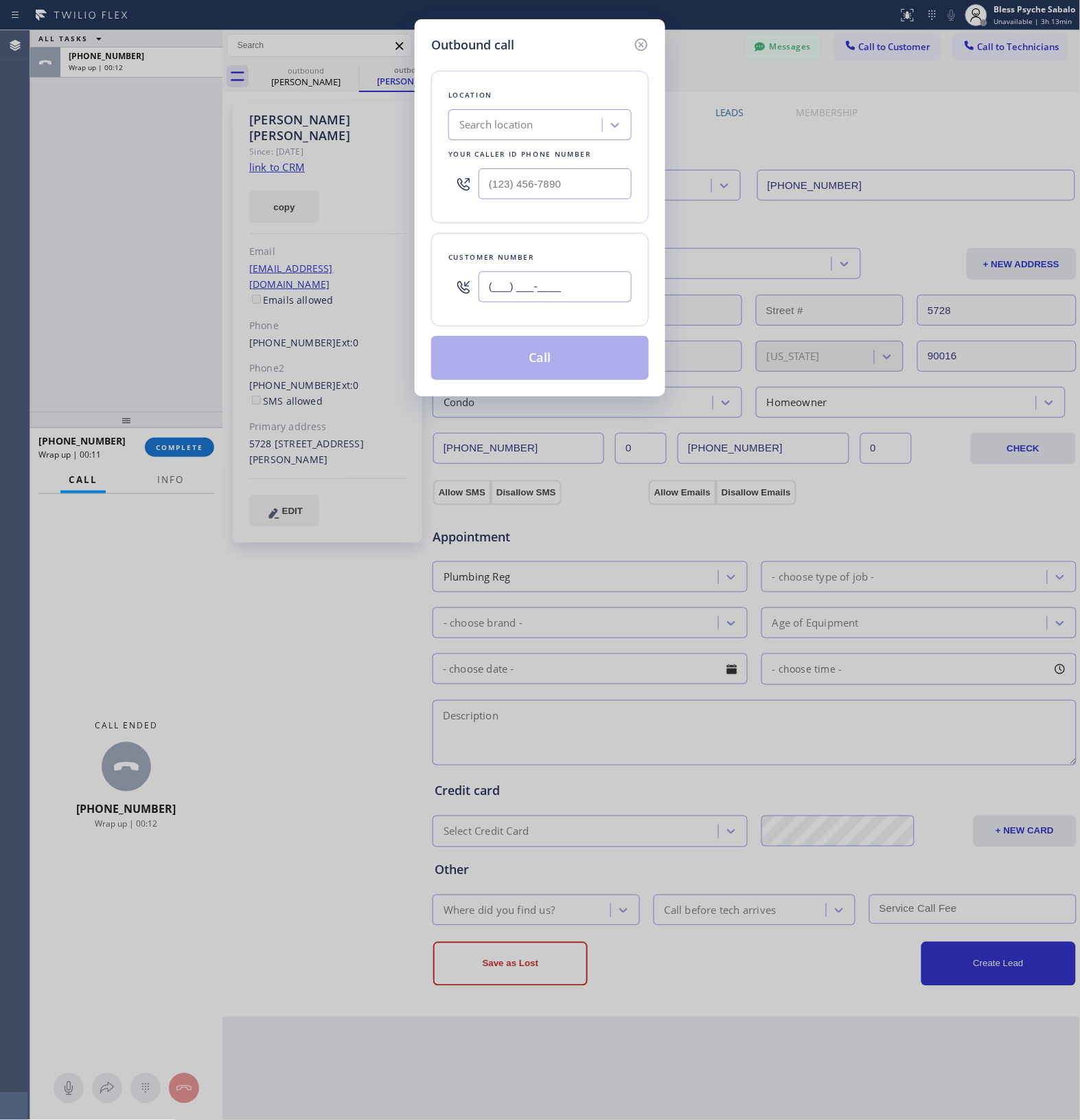
click at [575, 279] on input "(___) ___-____" at bounding box center [555, 287] width 153 height 31
paste input "323) 205-0788"
type input "[PHONE_NUMBER]"
click at [569, 129] on div "Search location" at bounding box center [528, 125] width 150 height 24
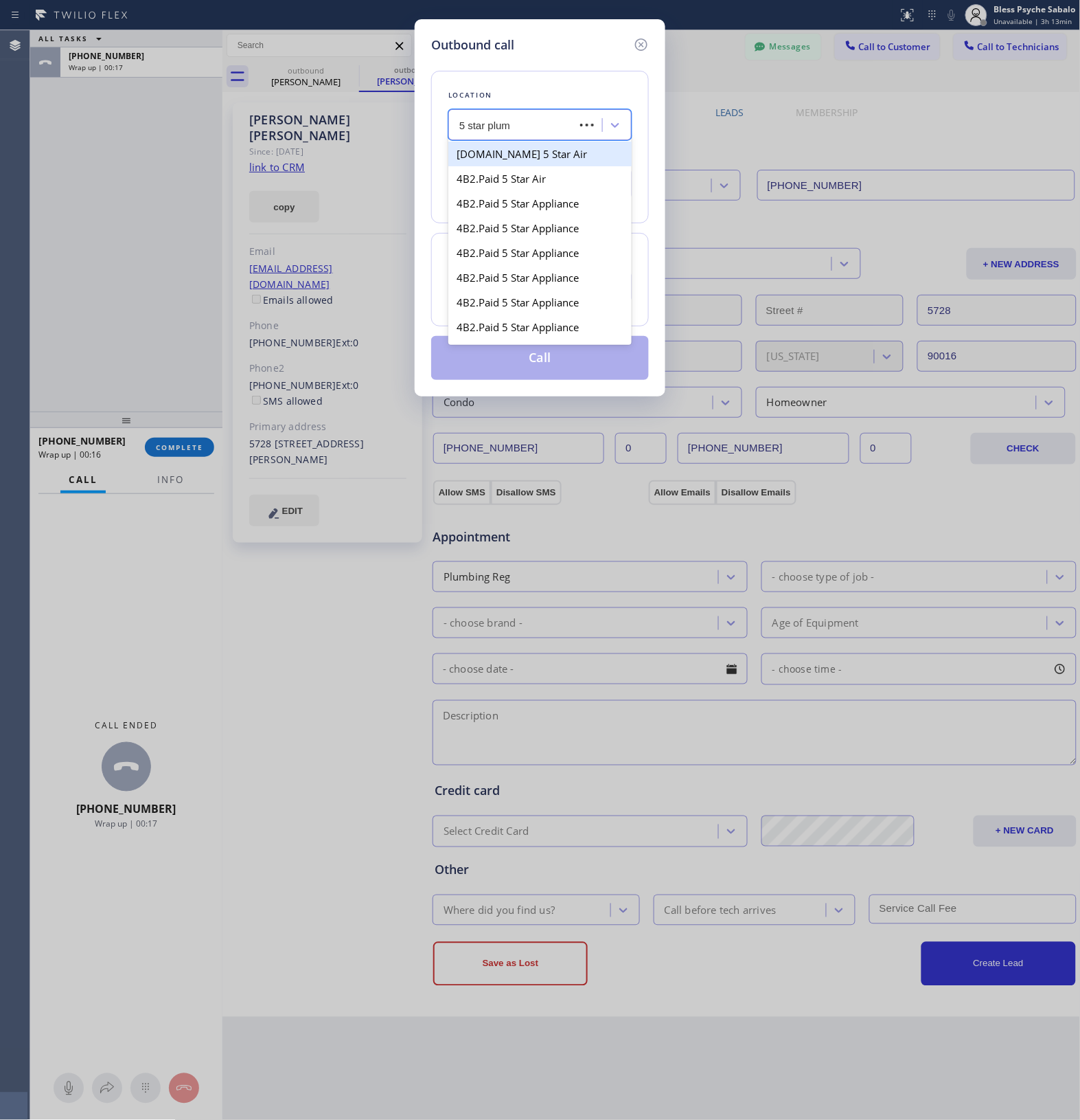
type input "5 star plumb"
click at [498, 165] on div "5 Star Plumbing" at bounding box center [540, 154] width 184 height 25
type input "[PHONE_NUMBER]"
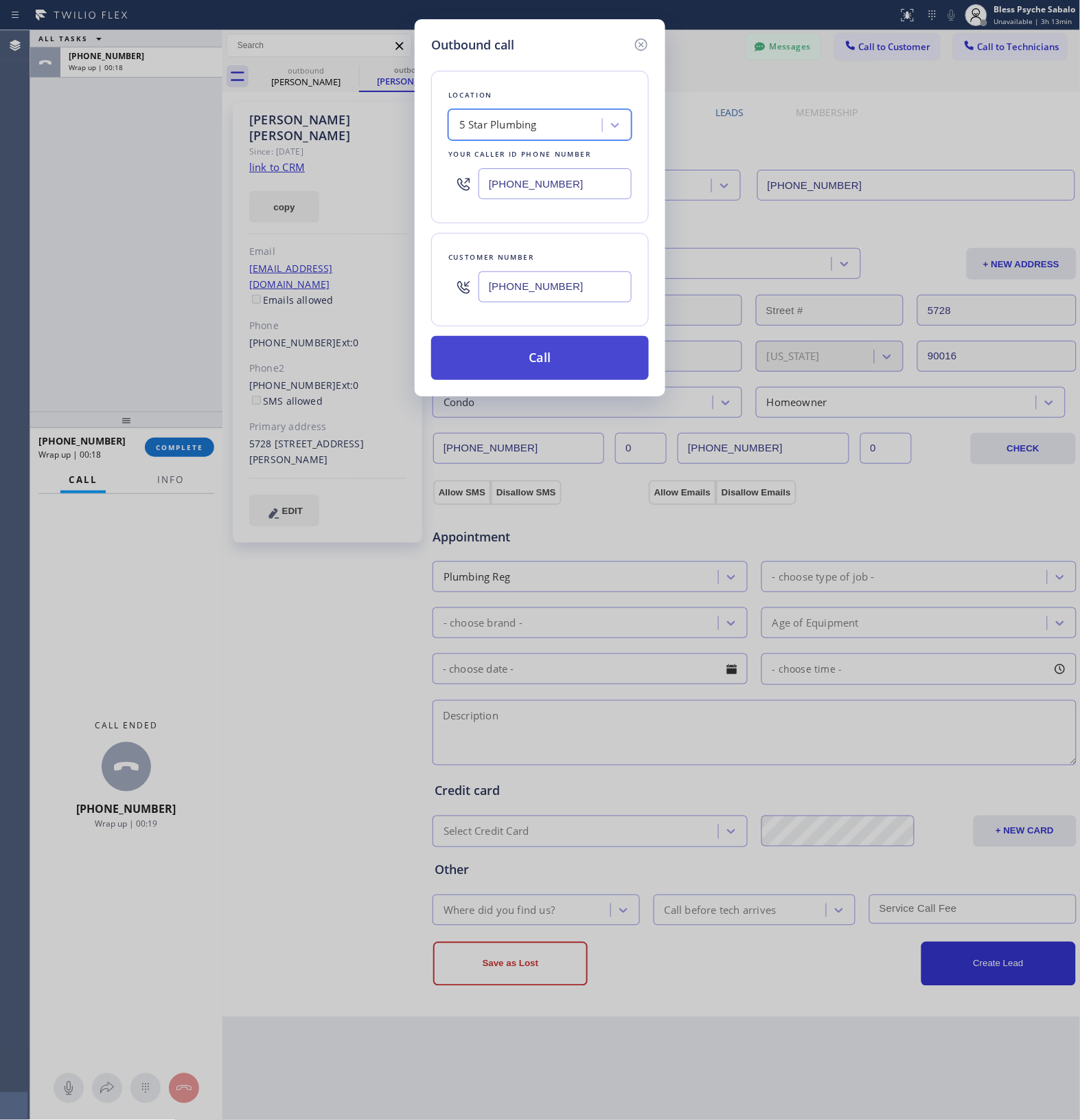
click at [564, 351] on button "Call" at bounding box center [540, 358] width 217 height 44
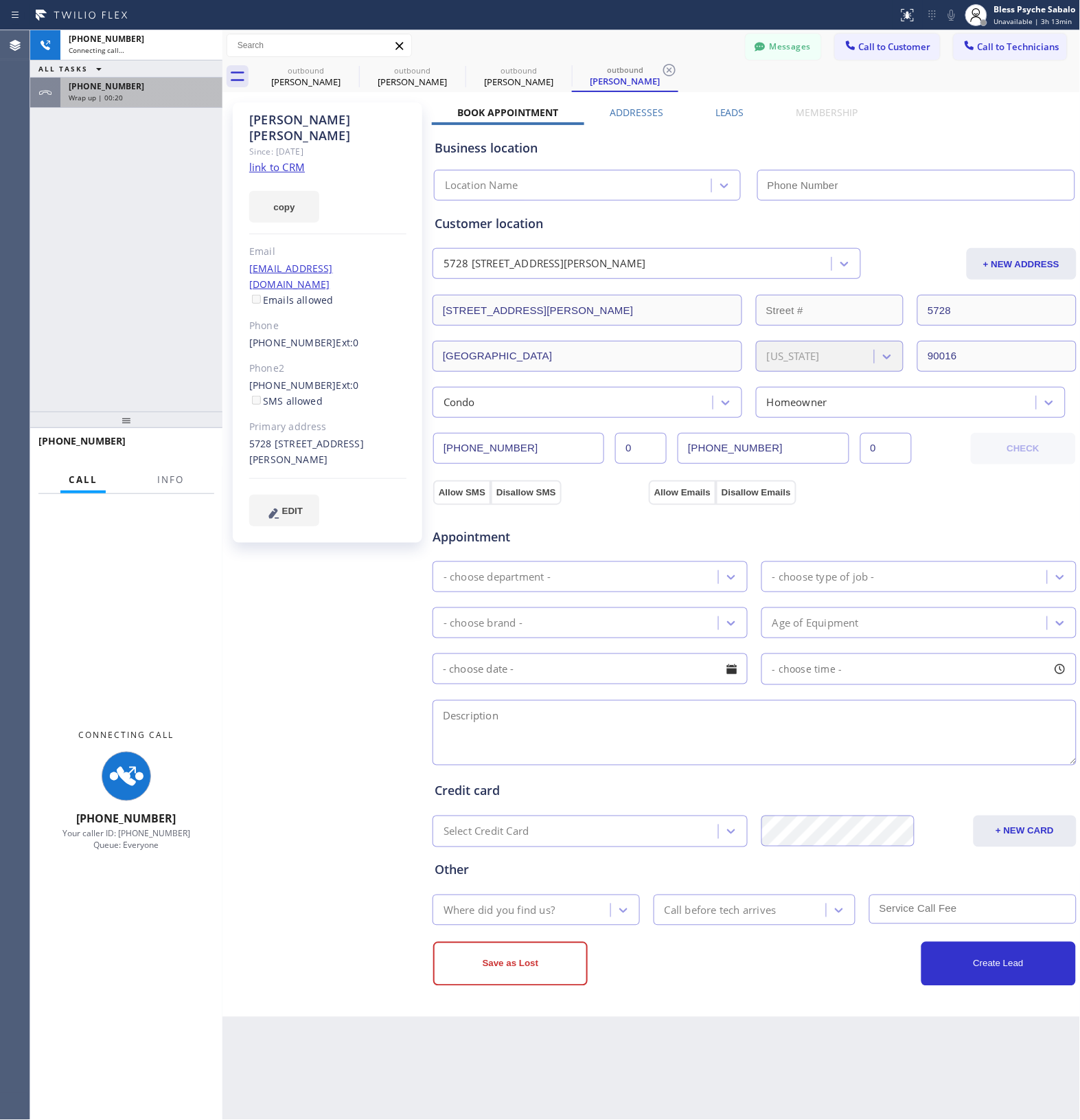
click at [134, 84] on div "[PHONE_NUMBER]" at bounding box center [141, 86] width 145 height 12
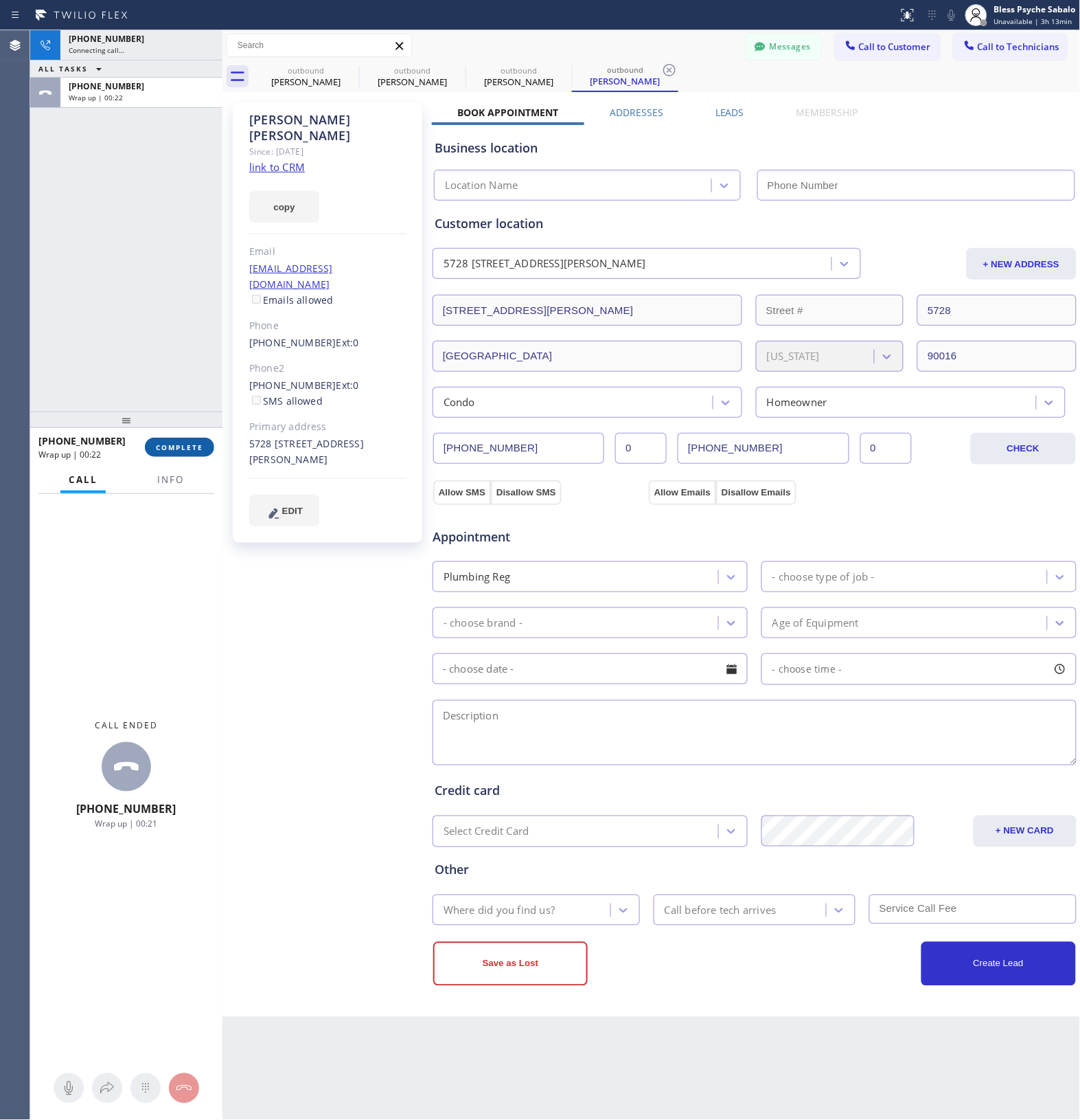
click at [173, 448] on span "COMPLETE" at bounding box center [179, 447] width 48 height 10
type input "[PHONE_NUMBER]"
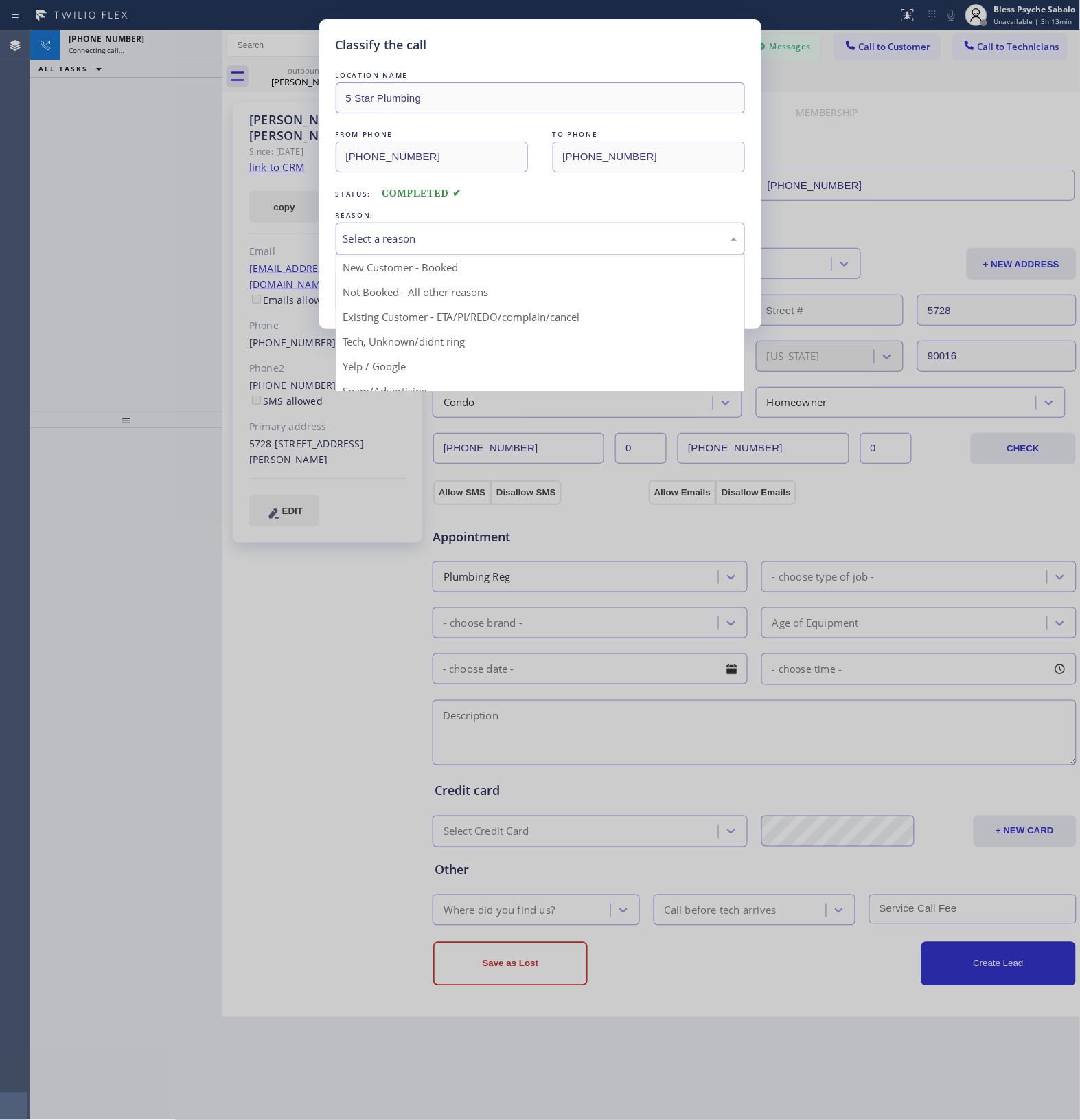
click at [453, 237] on div "Select a reason" at bounding box center [540, 239] width 395 height 16
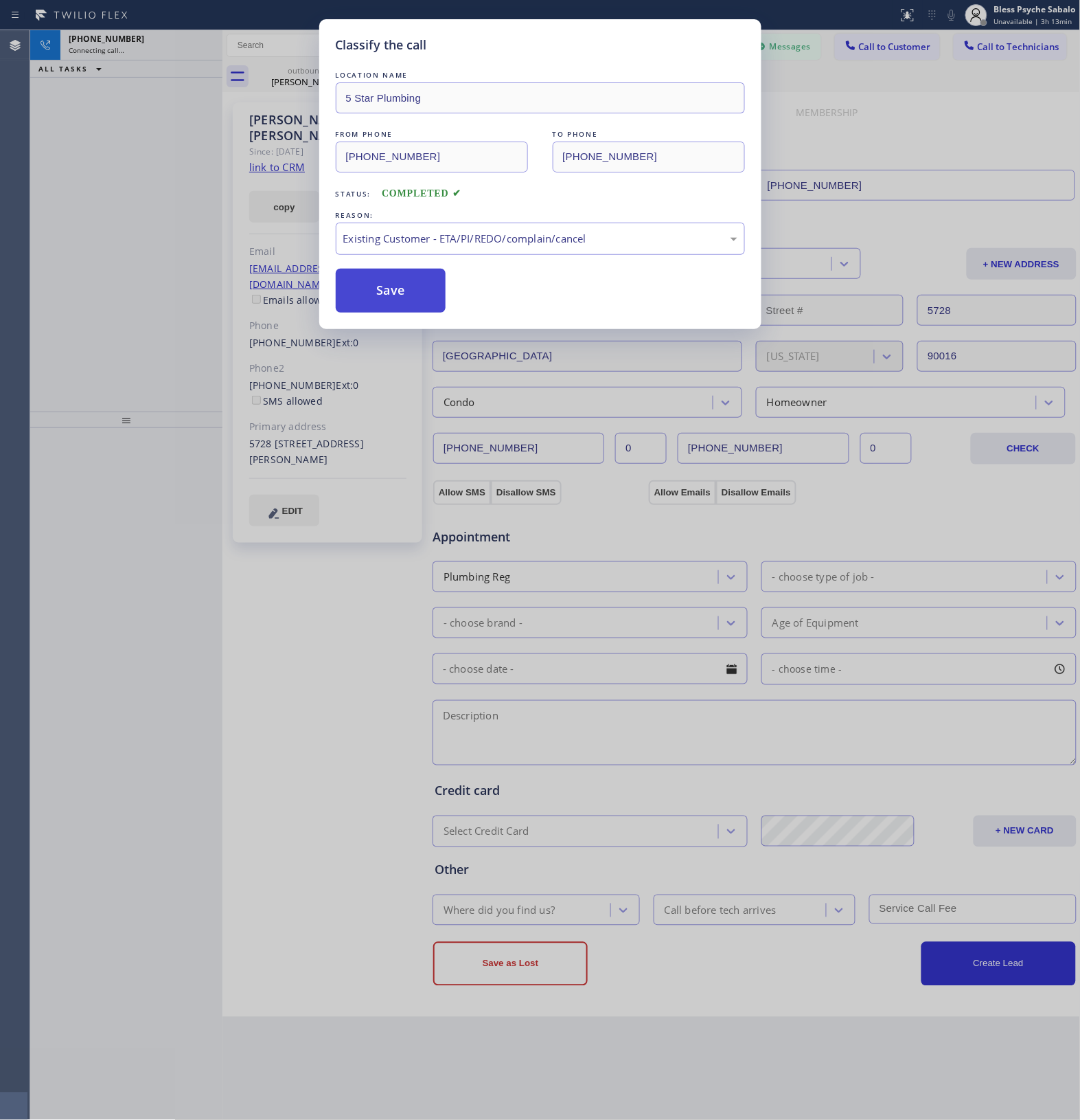
click at [403, 299] on button "Save" at bounding box center [391, 291] width 111 height 44
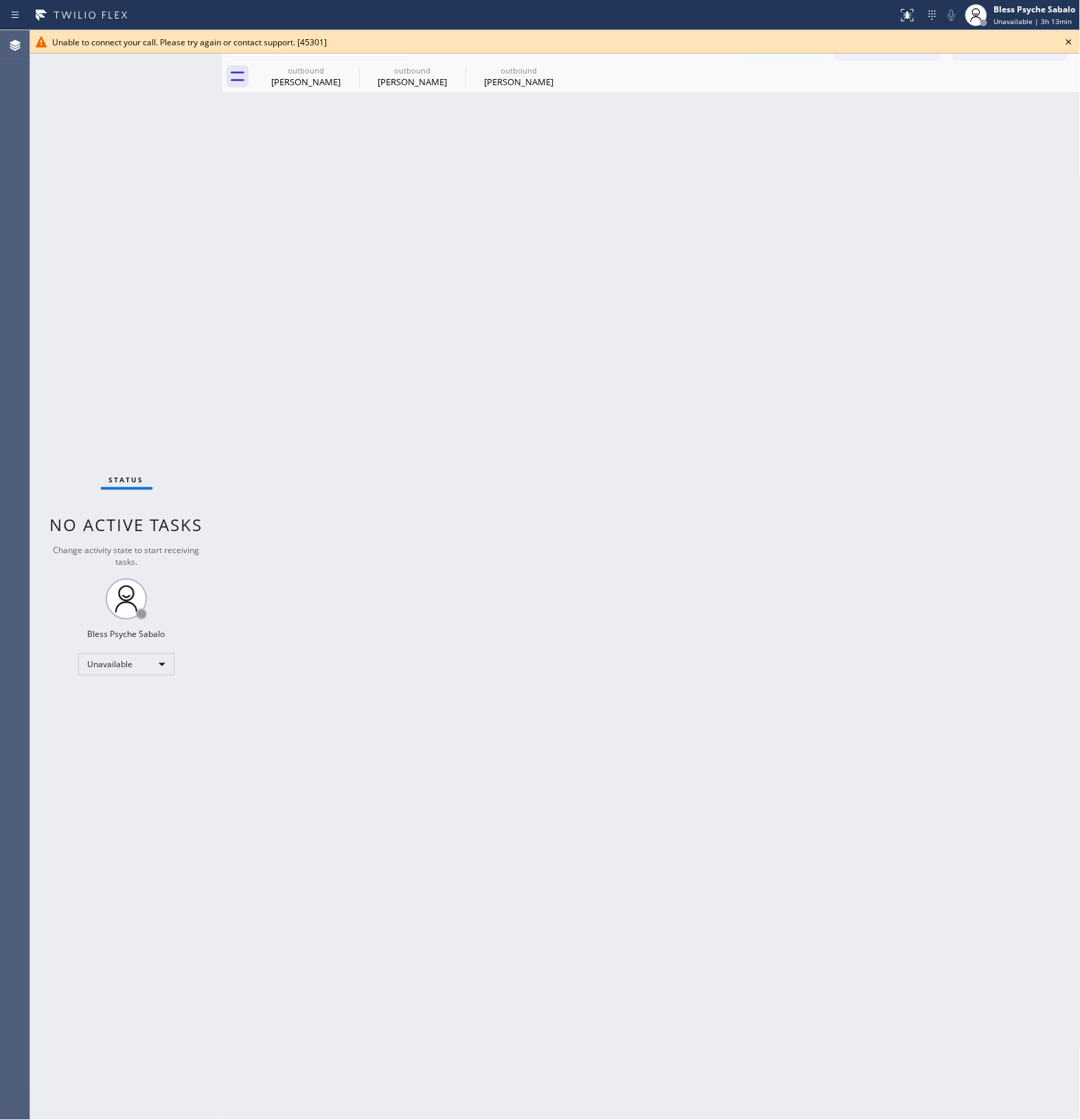
click at [220, 35] on div "Unable to connect your call. Please try again or contact support. [45301]" at bounding box center [555, 42] width 1050 height 24
click at [1069, 41] on icon at bounding box center [1069, 41] width 5 height 5
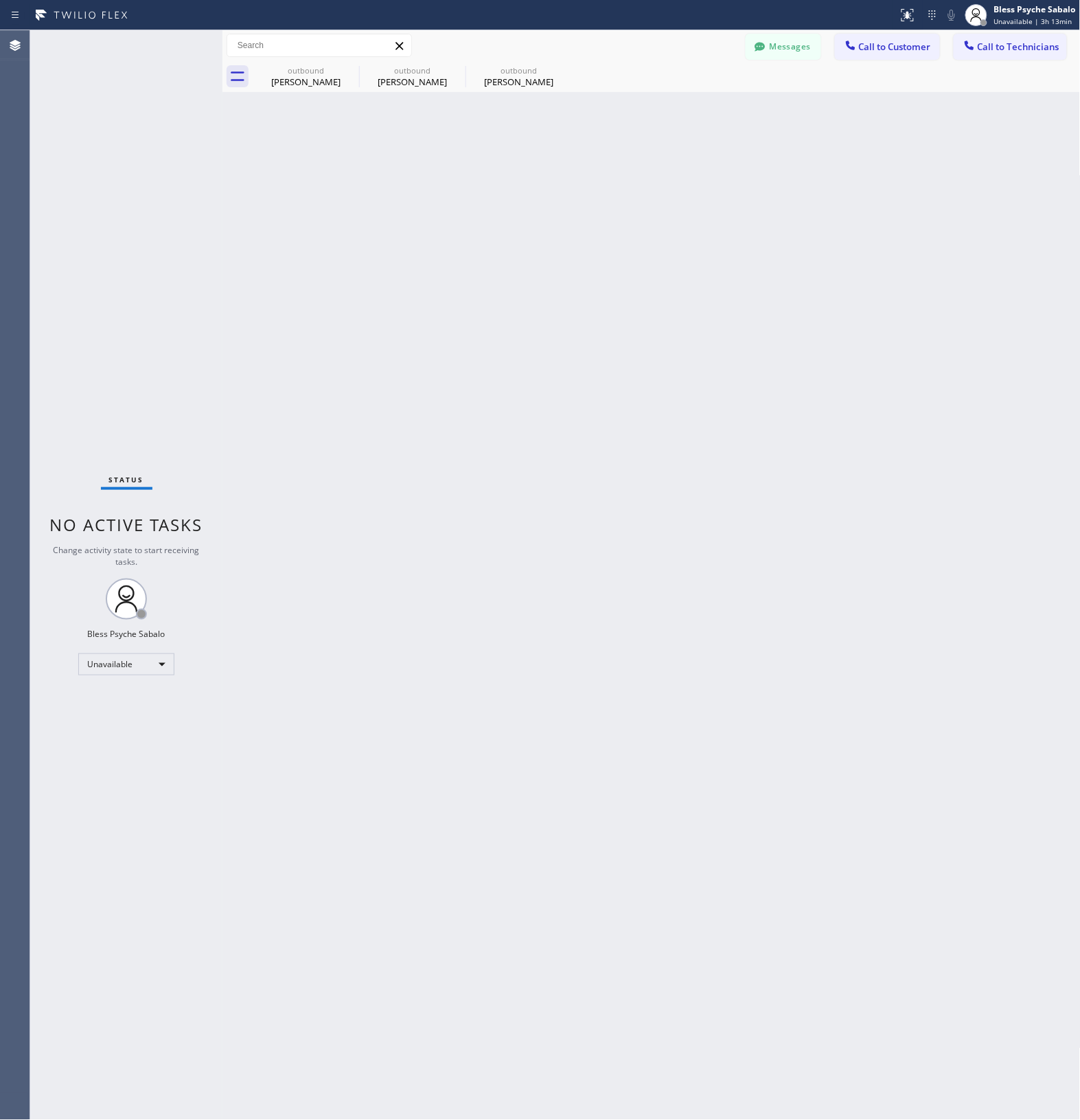
click at [1000, 90] on div "outbound [PERSON_NAME] outbound [PERSON_NAME] outbound [PERSON_NAME]" at bounding box center [666, 76] width 828 height 31
click at [898, 16] on div at bounding box center [907, 15] width 30 height 16
click at [835, 159] on button "Download report" at bounding box center [835, 150] width 161 height 19
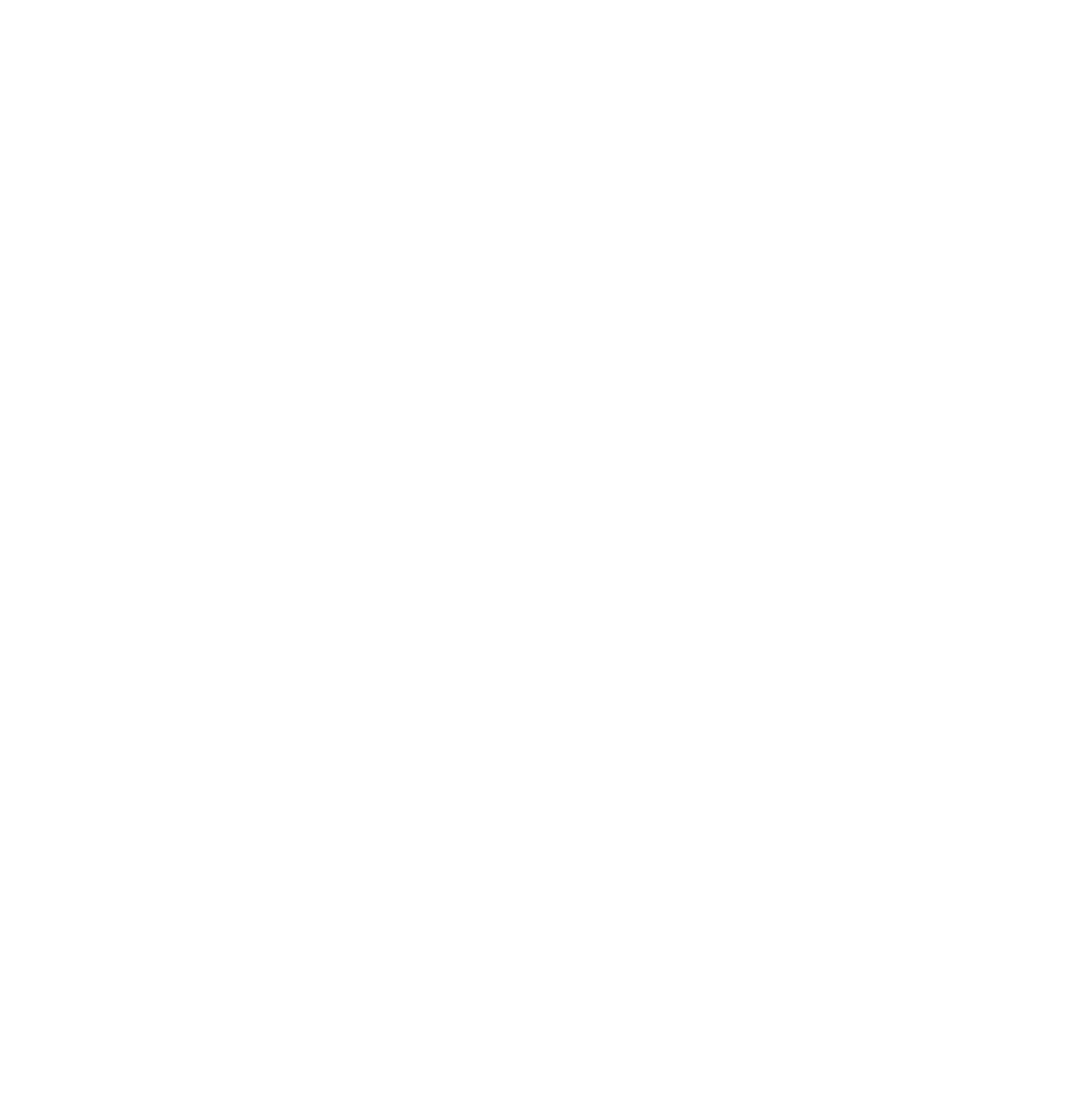
click at [474, 101] on div at bounding box center [540, 560] width 1080 height 1120
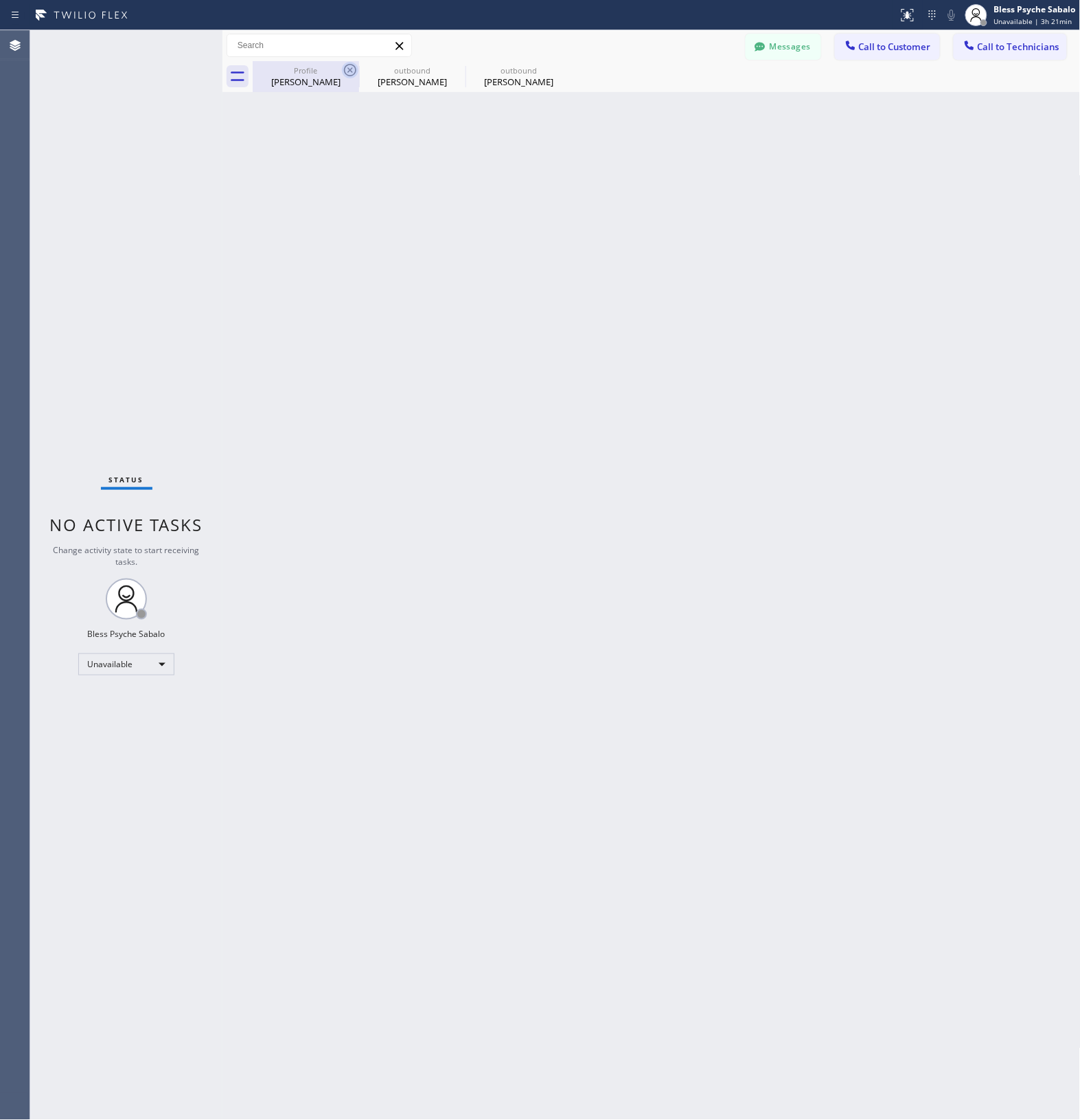
click at [347, 73] on icon at bounding box center [350, 70] width 16 height 16
click at [0, 0] on icon at bounding box center [0, 0] width 0 height 0
click at [347, 73] on div at bounding box center [666, 76] width 828 height 31
click at [864, 49] on span "Call to Customer" at bounding box center [895, 46] width 72 height 12
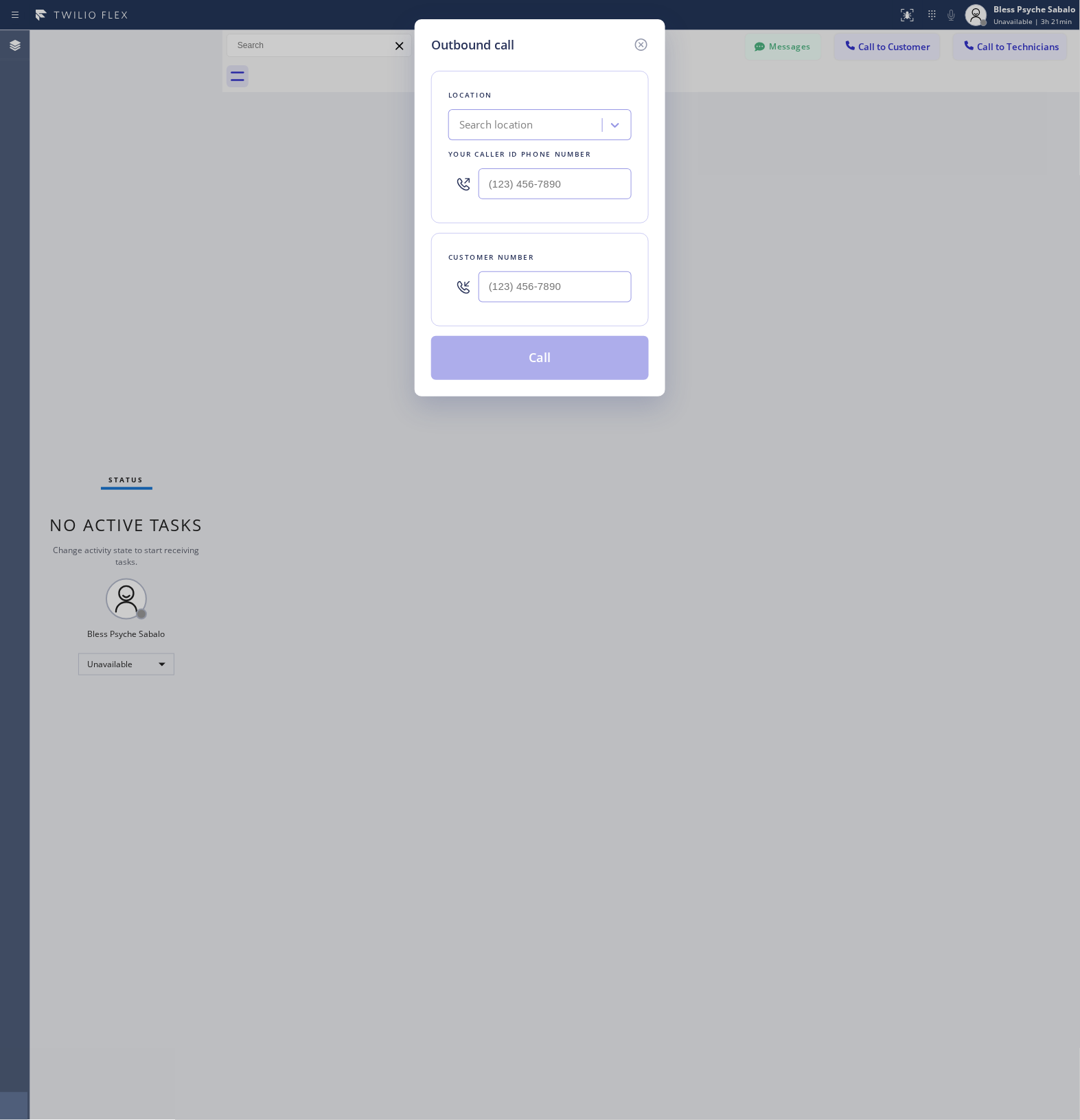
click at [544, 115] on div "Search location" at bounding box center [528, 125] width 150 height 24
paste input "Emerald Plumbers Floyd Cooley"
drag, startPoint x: 533, startPoint y: 121, endPoint x: 646, endPoint y: 150, distance: 116.7
click at [646, 150] on div "Location 0 results available for search term Emerald Plumbers Floyd Cooley. Use…" at bounding box center [540, 147] width 217 height 153
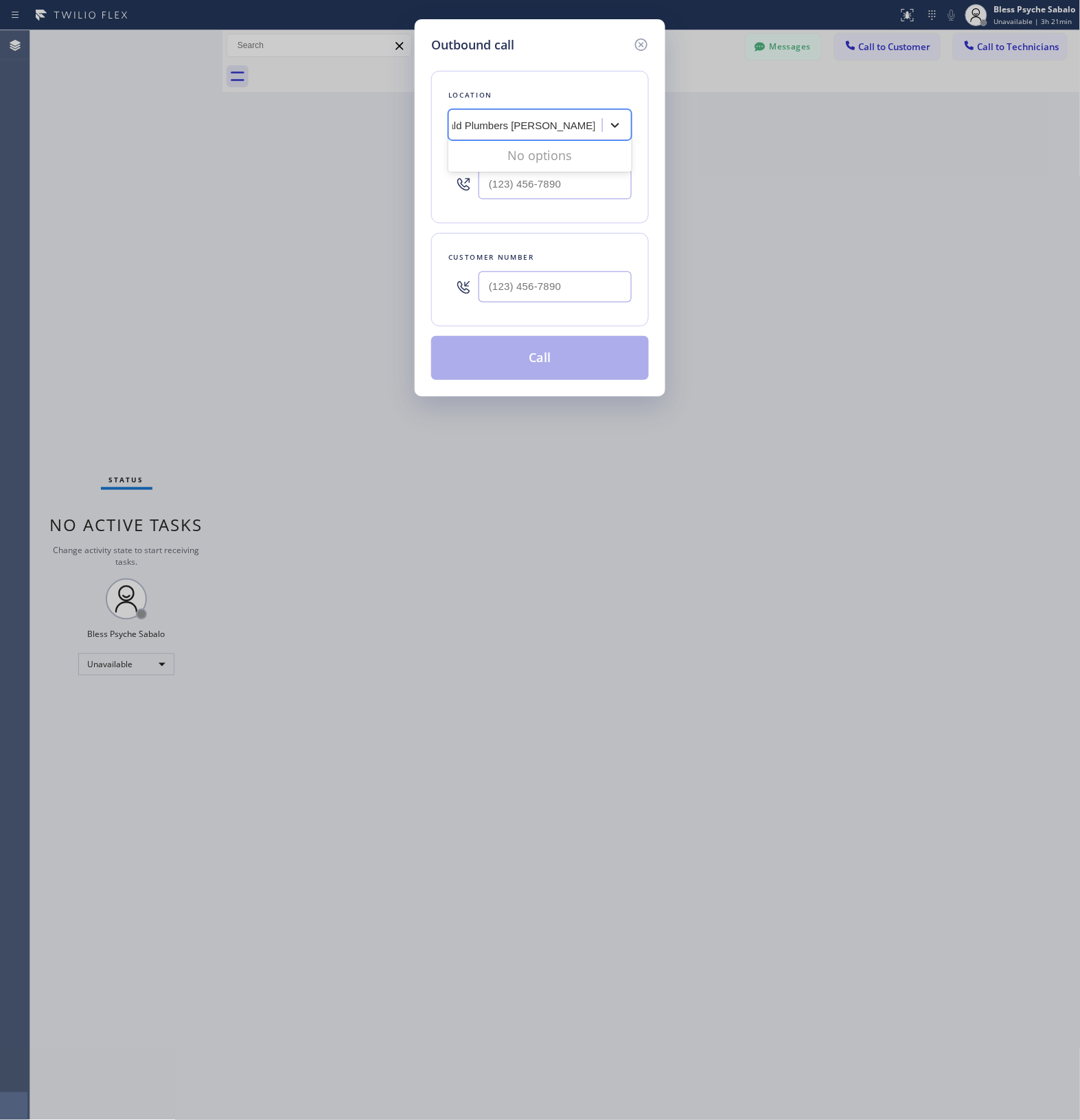
type input "Emerald Plumbers"
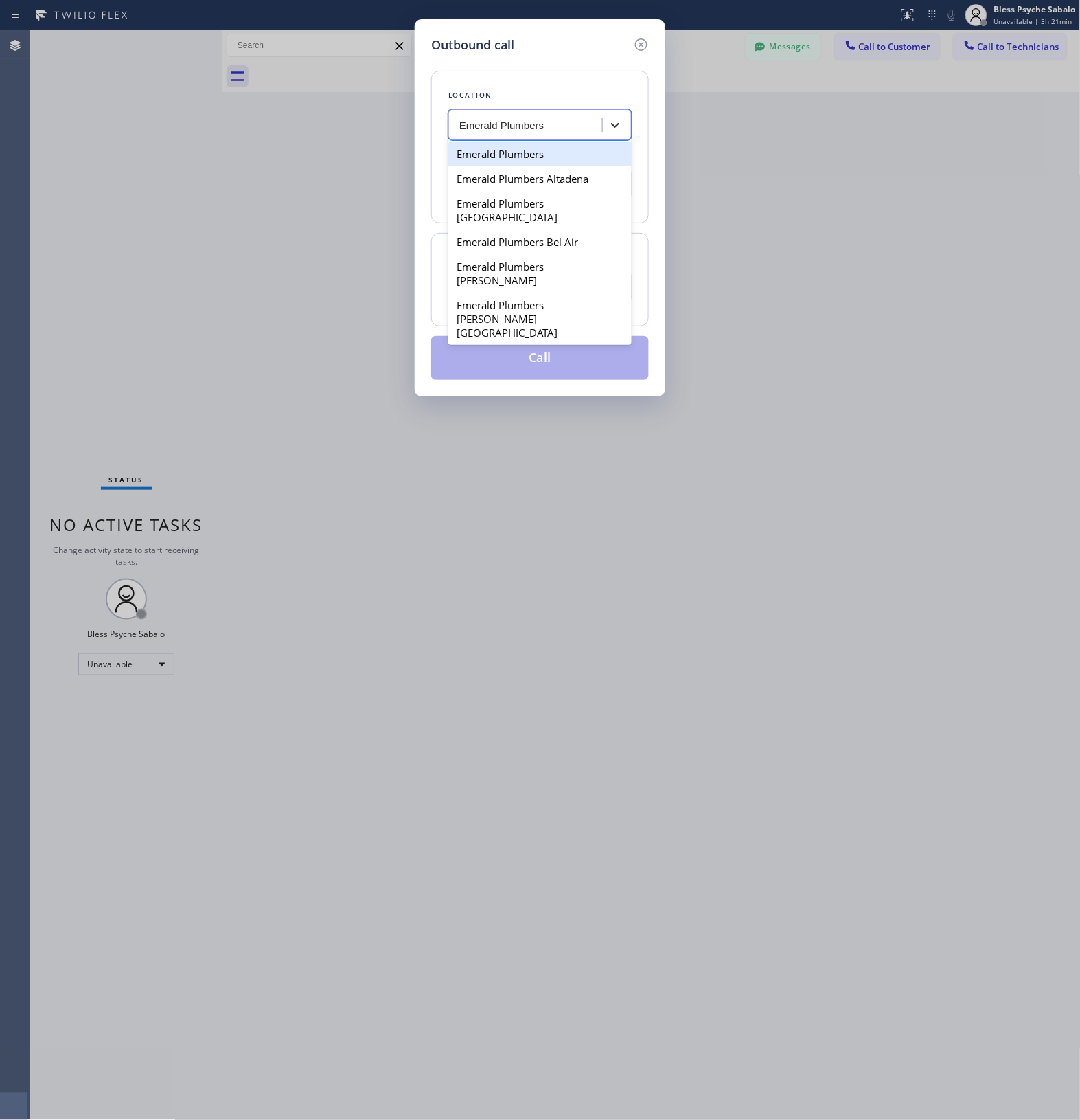
scroll to position [0, 0]
click at [550, 162] on div "Emerald Plumbers" at bounding box center [540, 154] width 184 height 25
type input "(855) 904-2344"
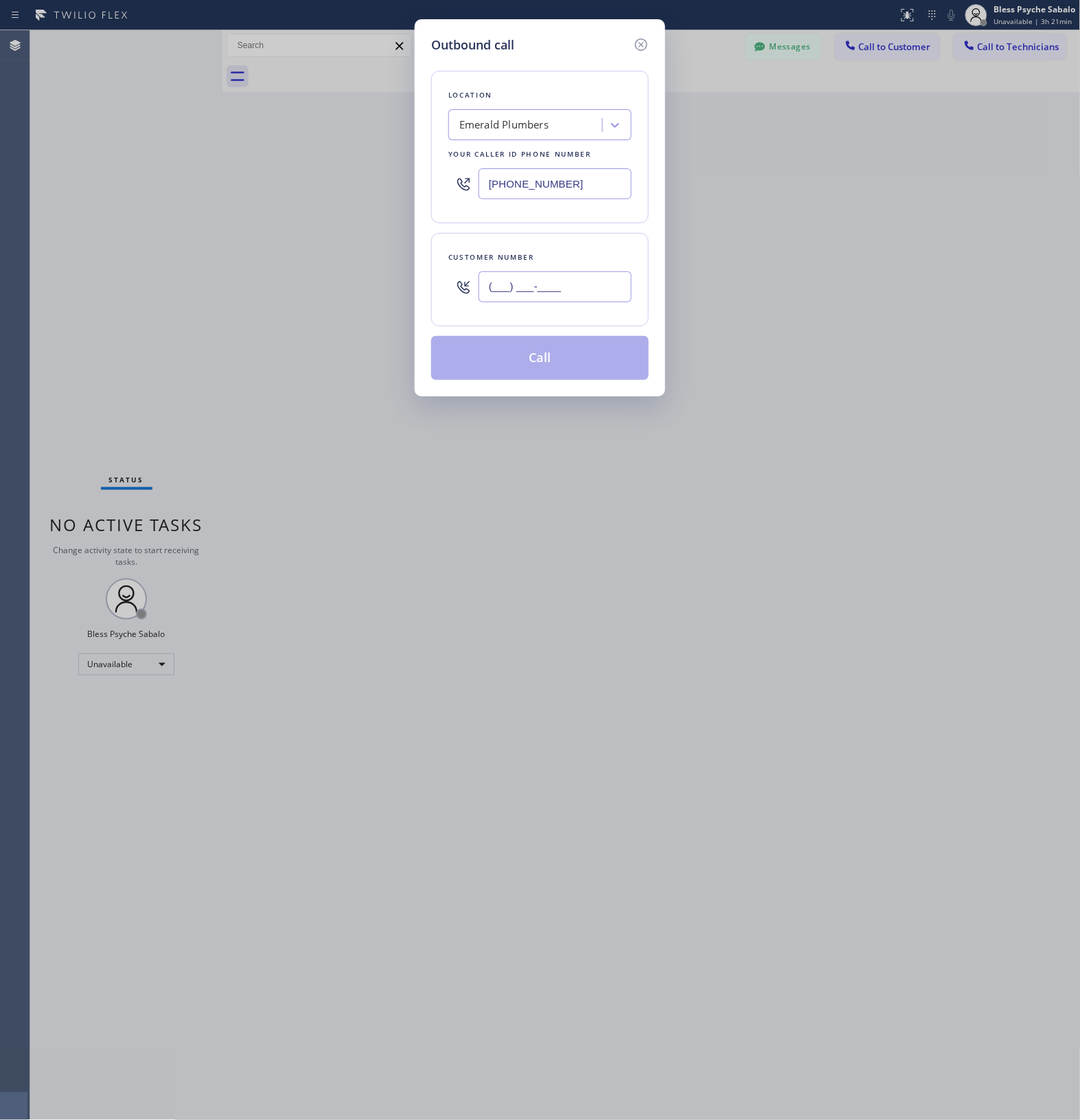
click at [546, 272] on input "(___) ___-____" at bounding box center [555, 287] width 153 height 31
paste input "949) 813-5432"
type input "(949) 813-5432"
click at [540, 359] on button "Call" at bounding box center [540, 358] width 217 height 44
click at [534, 365] on div "Back to Dashboard Change Sender ID Customers Technicians MM MR Mr [DATE] 11:23 …" at bounding box center [652, 575] width 859 height 1090
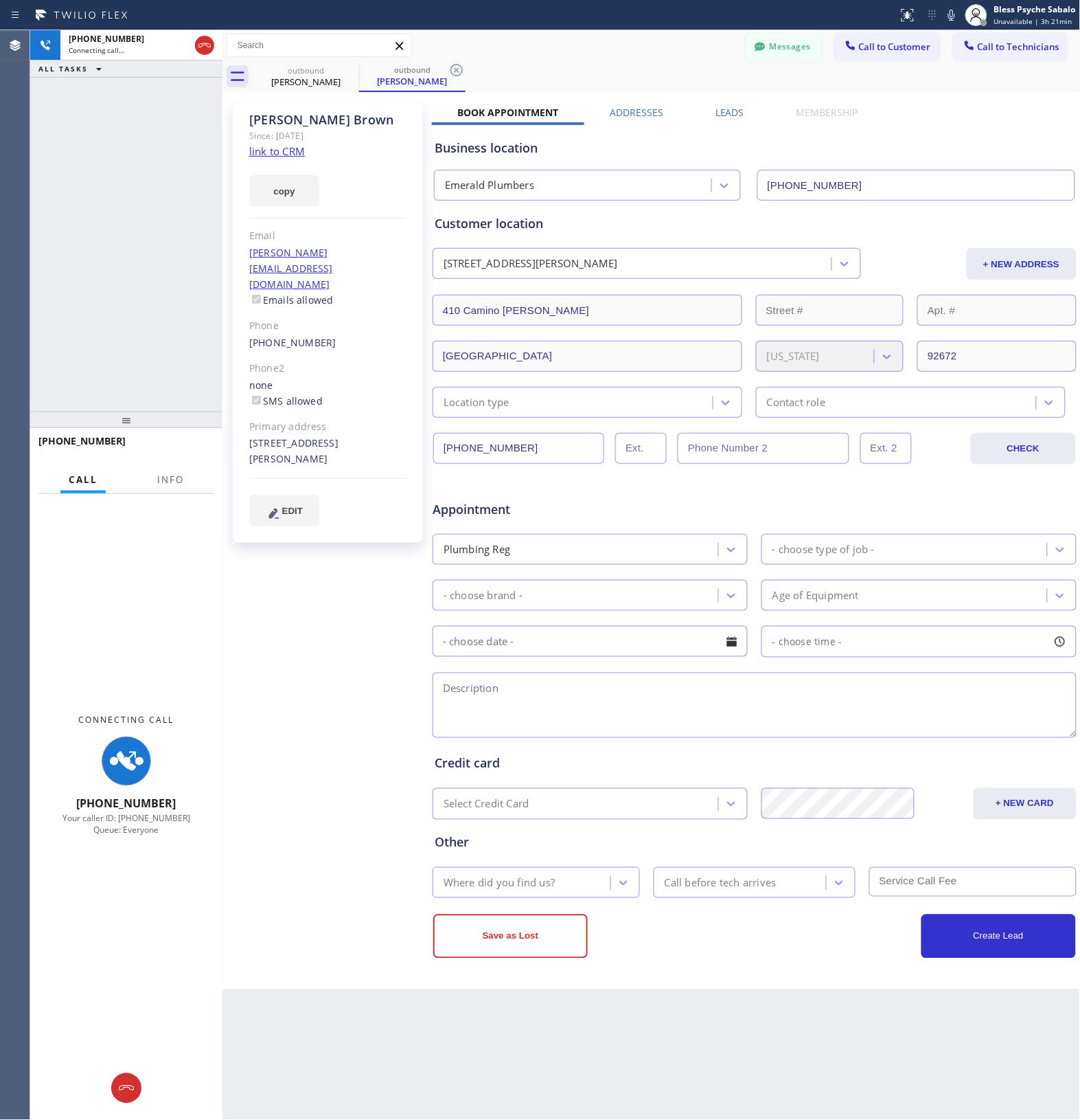
type input "(855) 904-2344"
click at [365, 506] on div "Shane Brown Since: 20 may 2020 link to CRM copy Email shane@onesixventures.com …" at bounding box center [328, 322] width 190 height 440
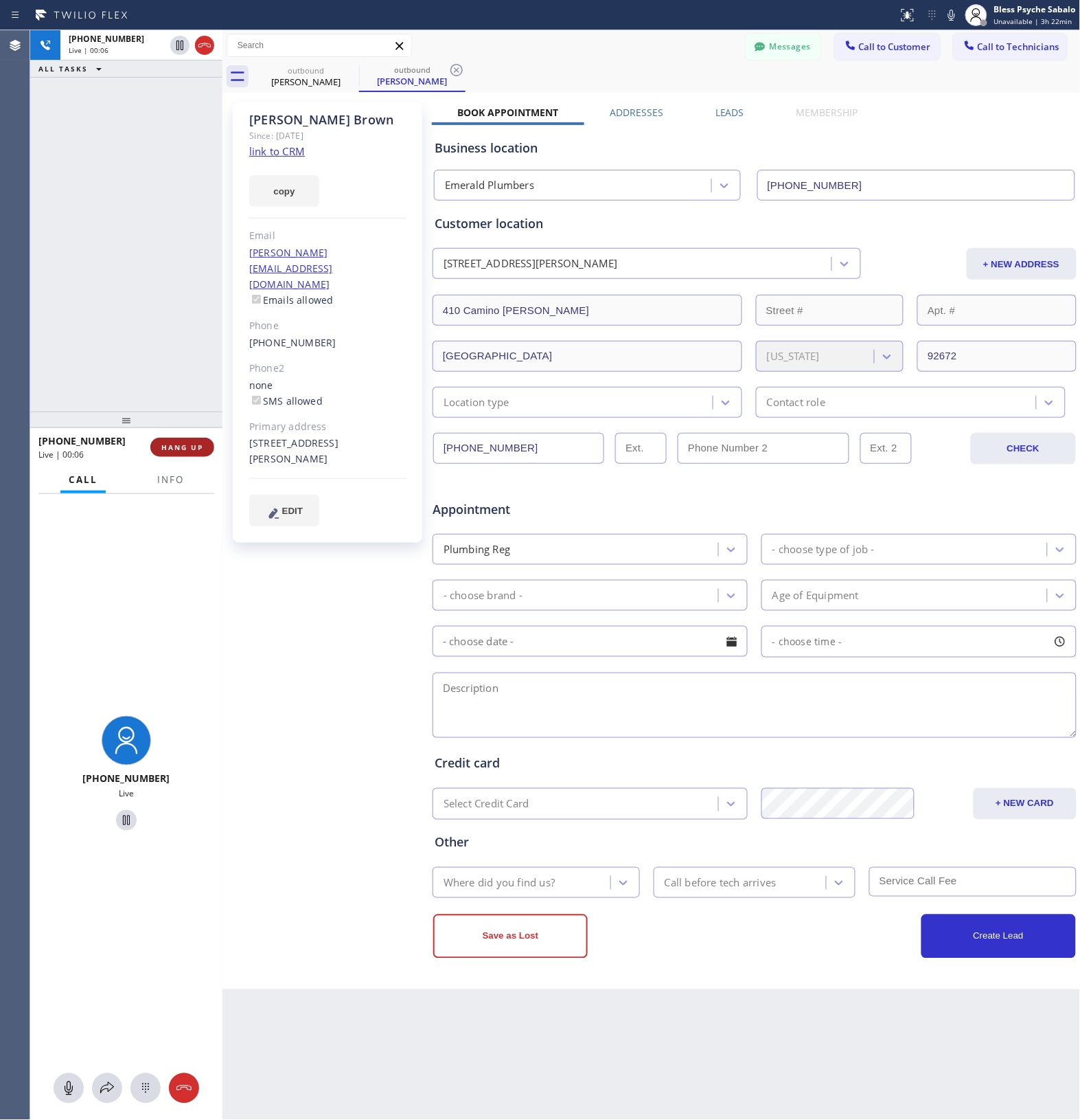
click at [190, 444] on span "HANG UP" at bounding box center [182, 447] width 42 height 10
click at [180, 343] on div "+19498135432 Live | 00:06 ALL TASKS ALL TASKS ACTIVE TASKS TASKS IN WRAP UP" at bounding box center [126, 220] width 192 height 381
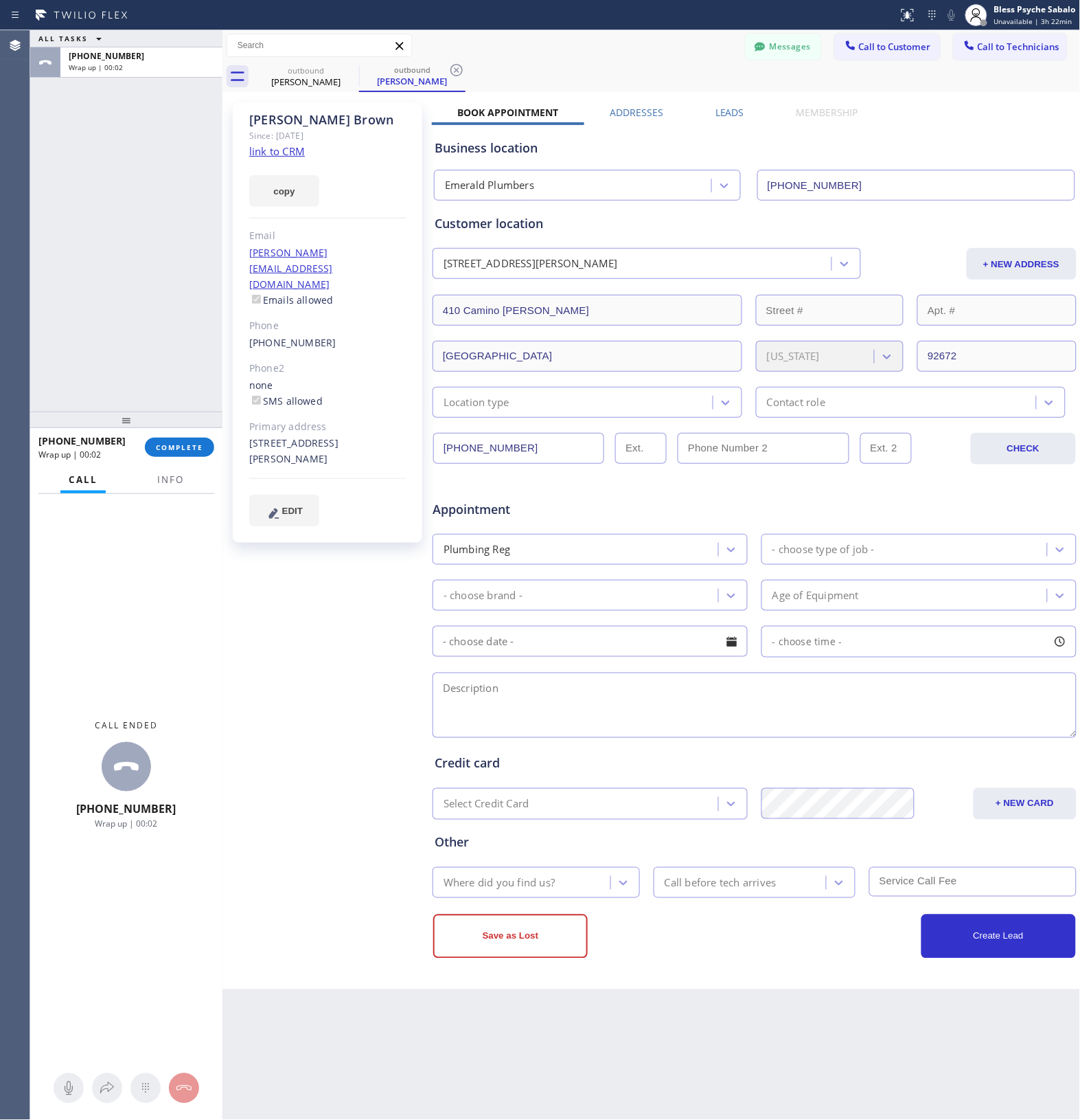
drag, startPoint x: 179, startPoint y: 445, endPoint x: 176, endPoint y: 434, distance: 11.4
click at [177, 445] on span "COMPLETE" at bounding box center [179, 447] width 48 height 10
click at [156, 378] on div "ALL TASKS ALL TASKS ACTIVE TASKS TASKS IN WRAP UP +19498135432 Wrap up | 00:02" at bounding box center [126, 220] width 192 height 381
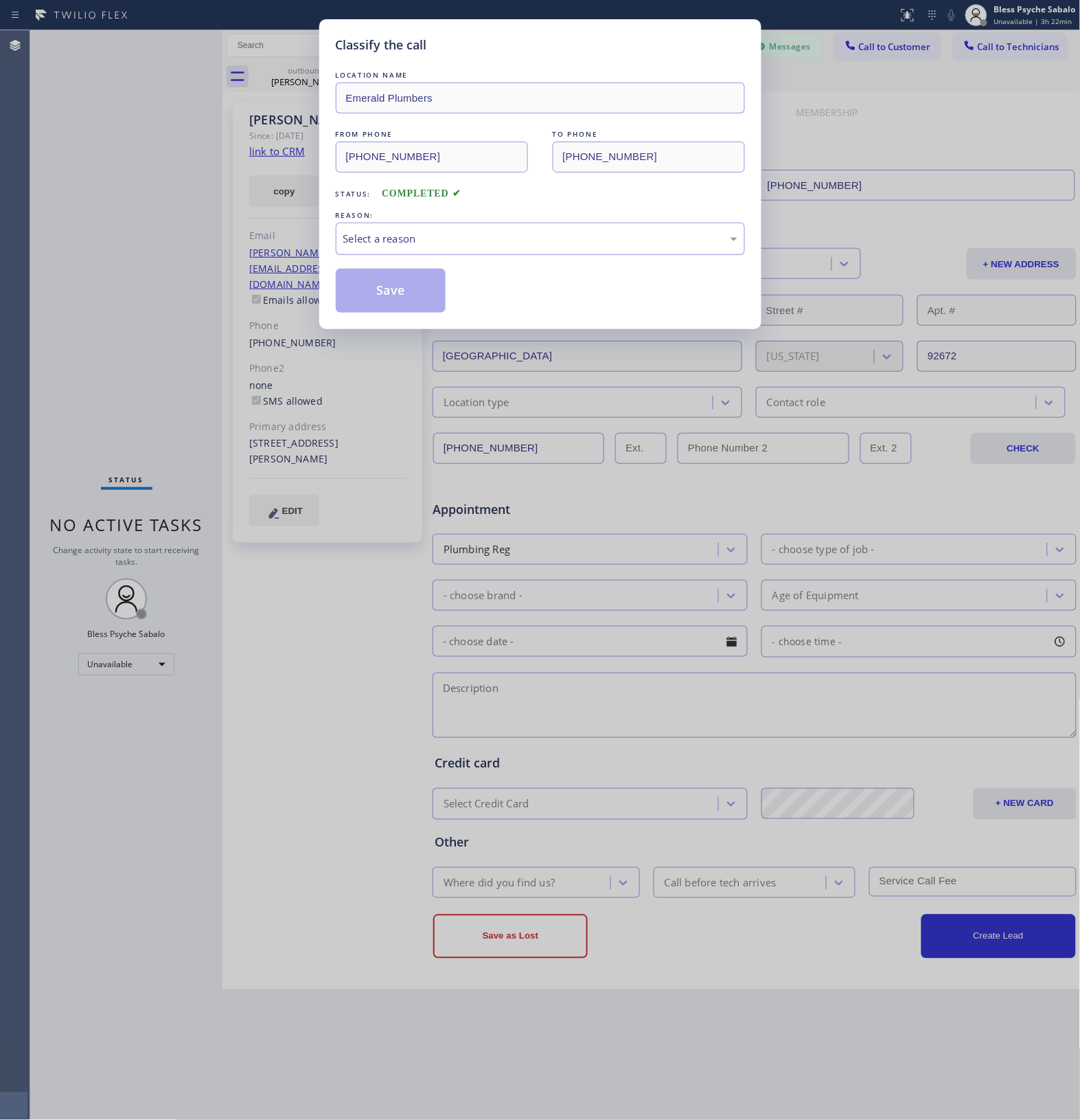
click at [422, 238] on div "Select a reason" at bounding box center [540, 239] width 395 height 16
click at [367, 298] on button "Save" at bounding box center [391, 291] width 111 height 44
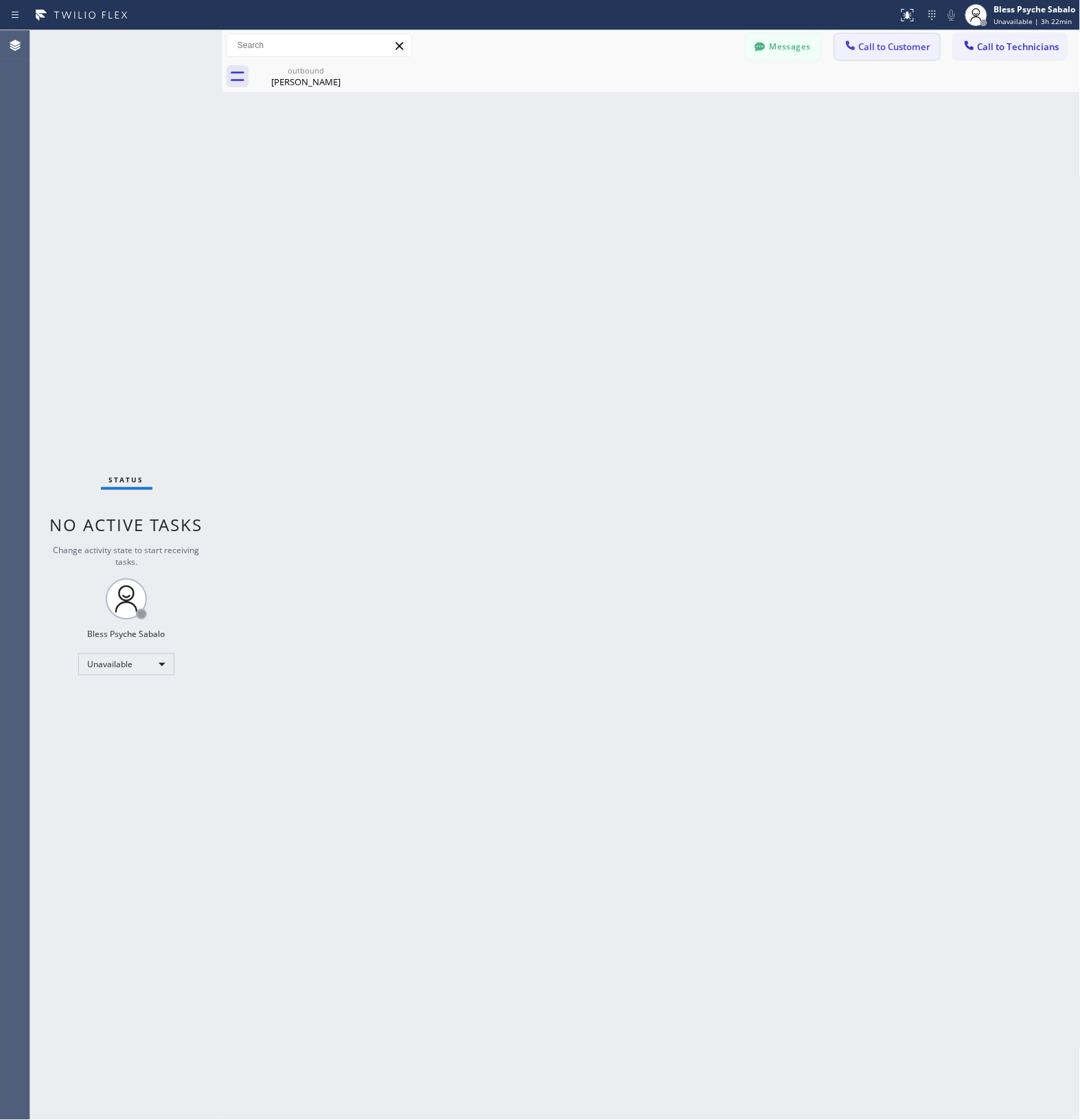
click at [900, 45] on span "Call to Customer" at bounding box center [895, 46] width 72 height 12
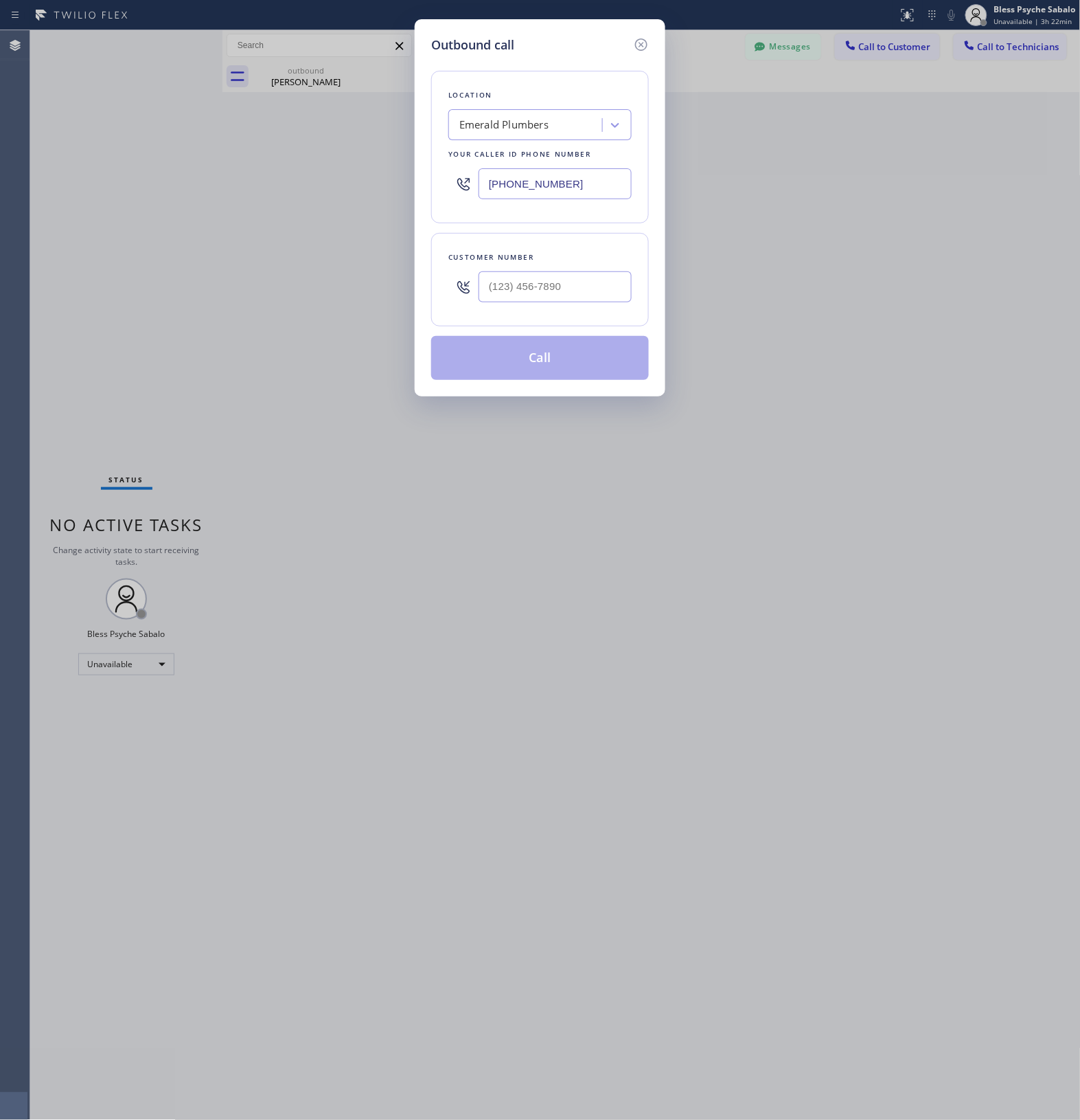
type input "(___) ___-____"
click at [581, 302] on input "(___) ___-____" at bounding box center [555, 287] width 153 height 31
click at [640, 37] on icon at bounding box center [641, 45] width 16 height 16
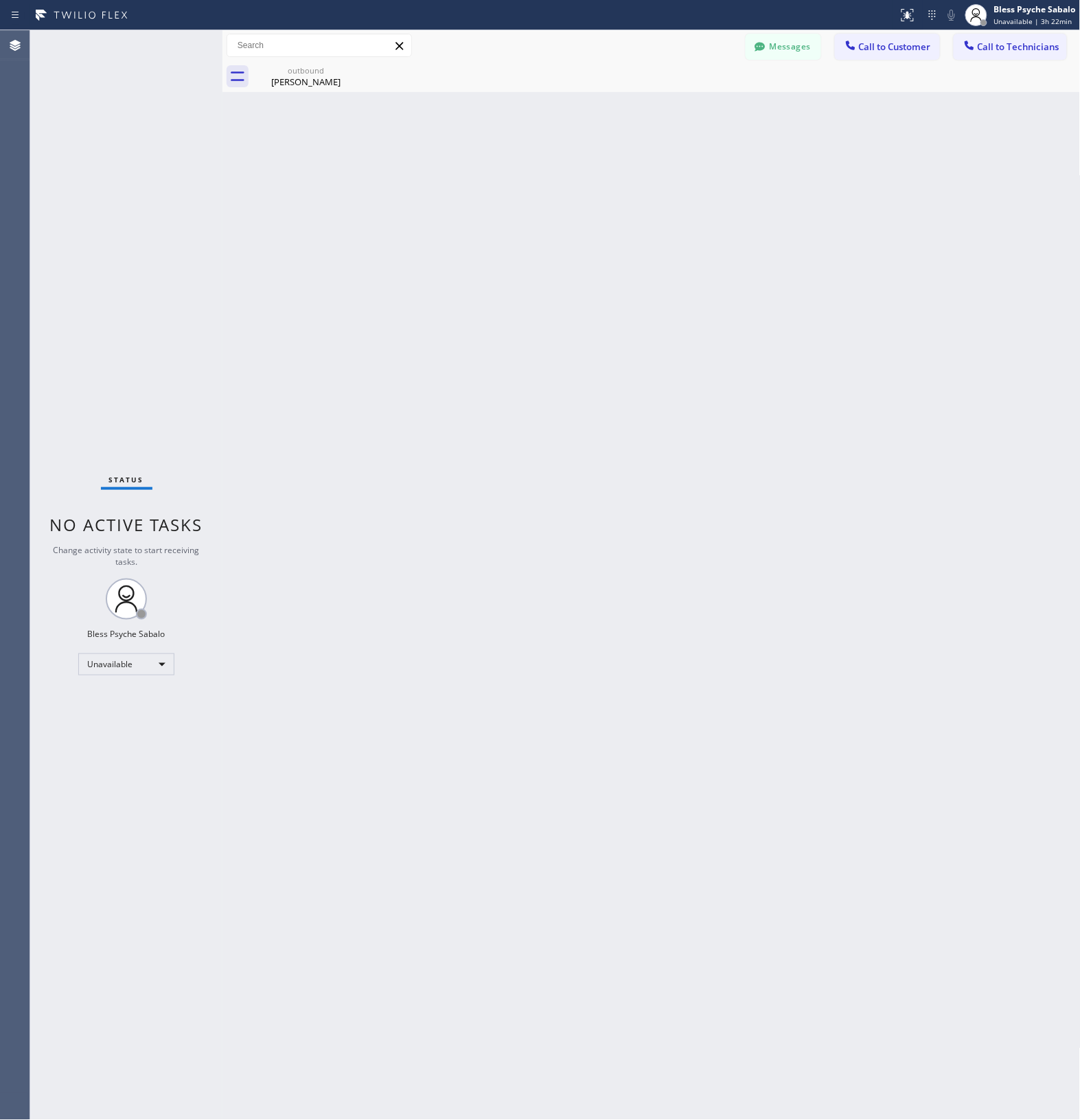
drag, startPoint x: 528, startPoint y: 111, endPoint x: 493, endPoint y: 105, distance: 35.5
click at [525, 111] on div "Back to Dashboard Change Sender ID Customers Technicians MM MR Mr [DATE] 11:23 …" at bounding box center [652, 575] width 859 height 1090
click at [310, 68] on div "outbound" at bounding box center [306, 71] width 104 height 10
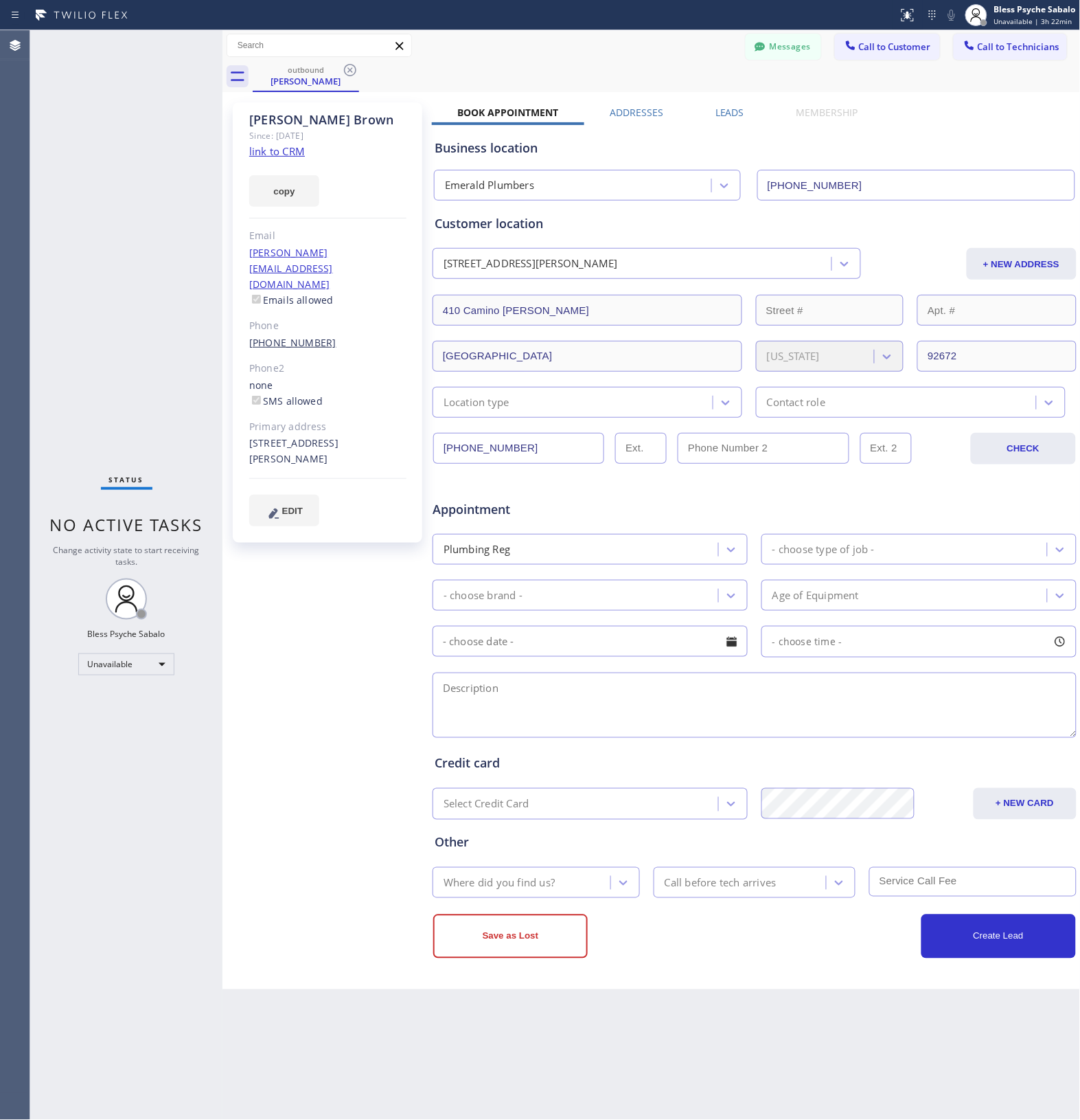
click at [284, 336] on link "(949) 813-5432" at bounding box center [292, 342] width 87 height 13
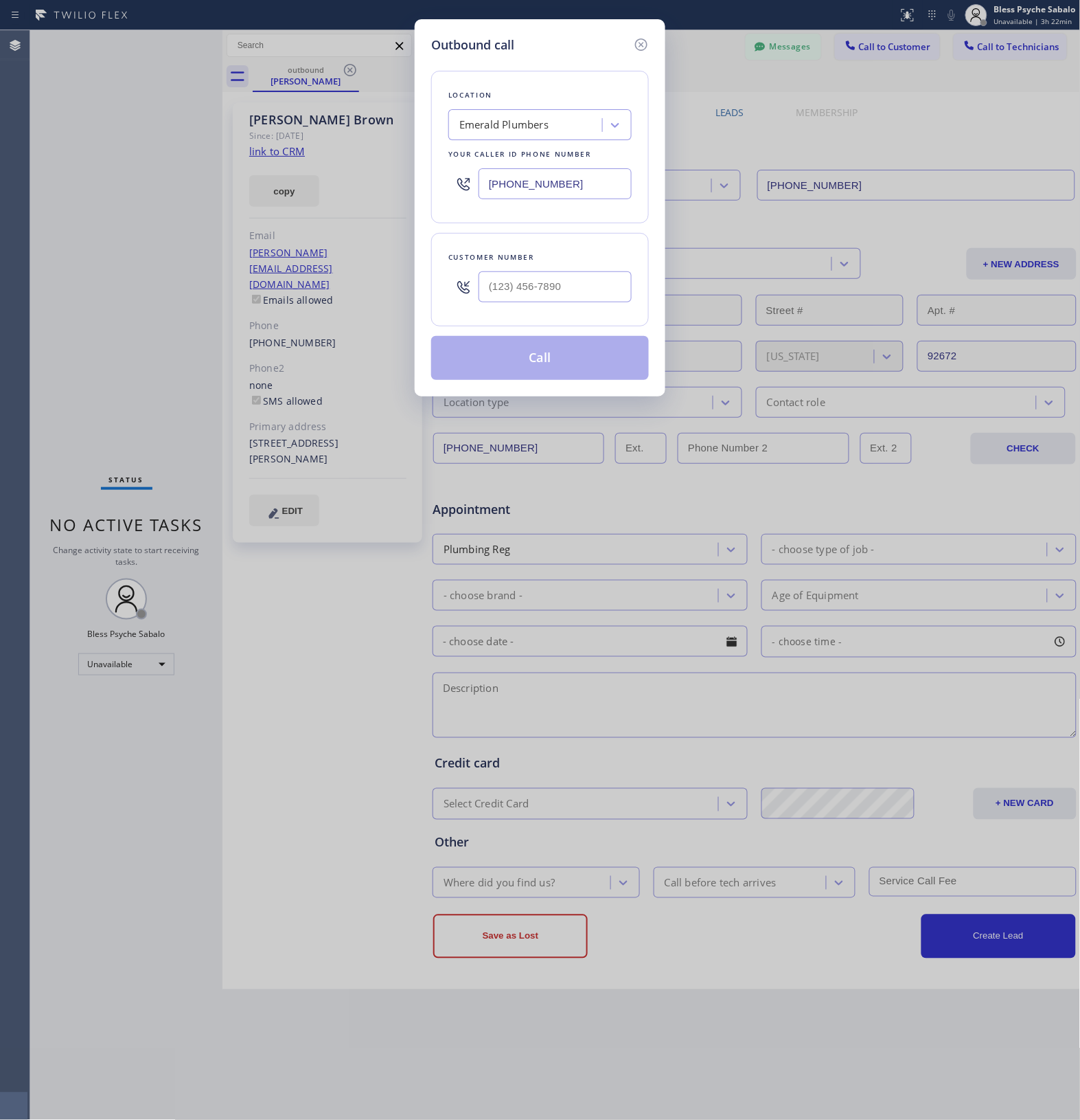
type input "(949) 813-5432"
click at [511, 362] on button "Call" at bounding box center [540, 358] width 217 height 44
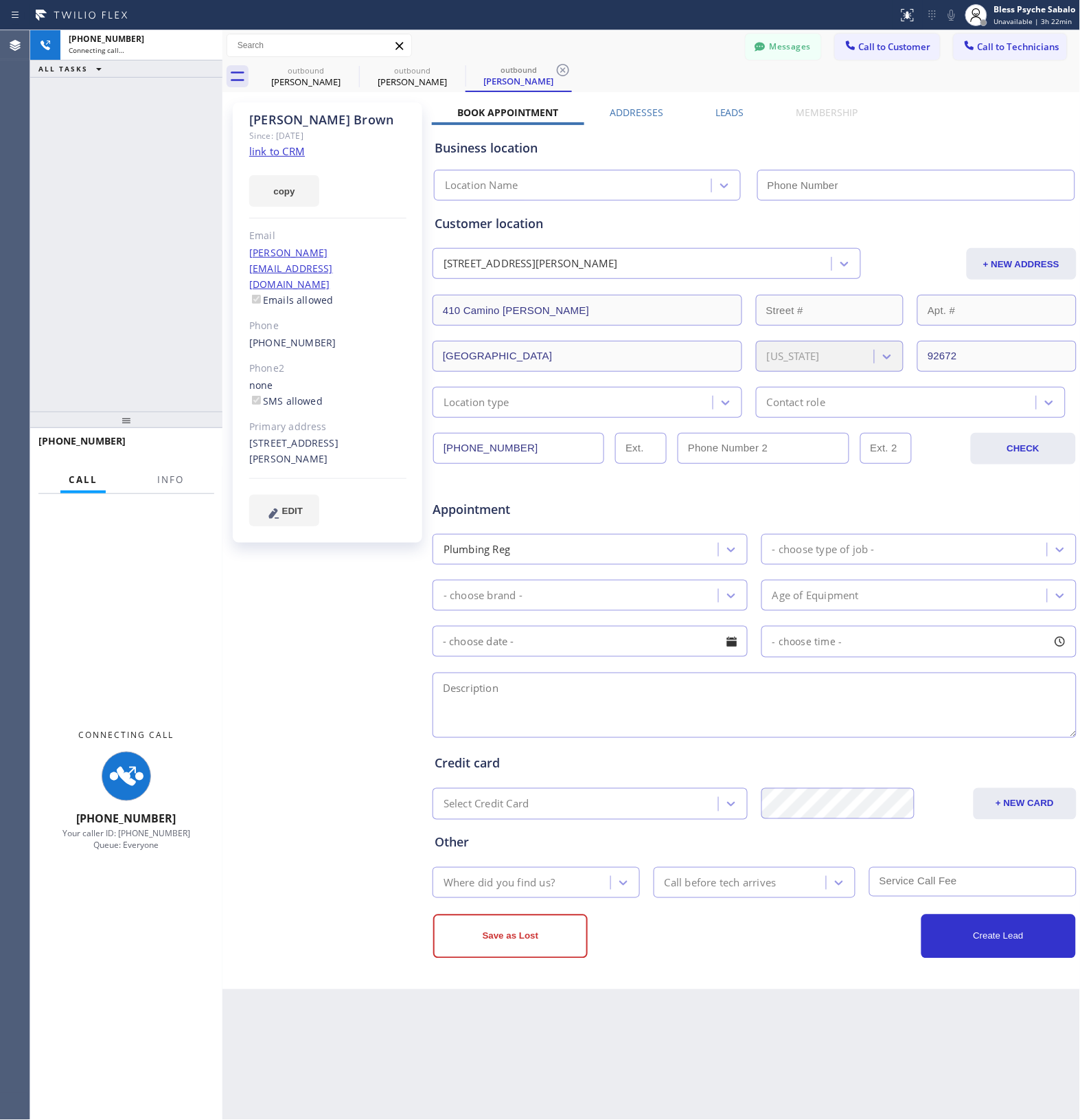
type input "(855) 904-2344"
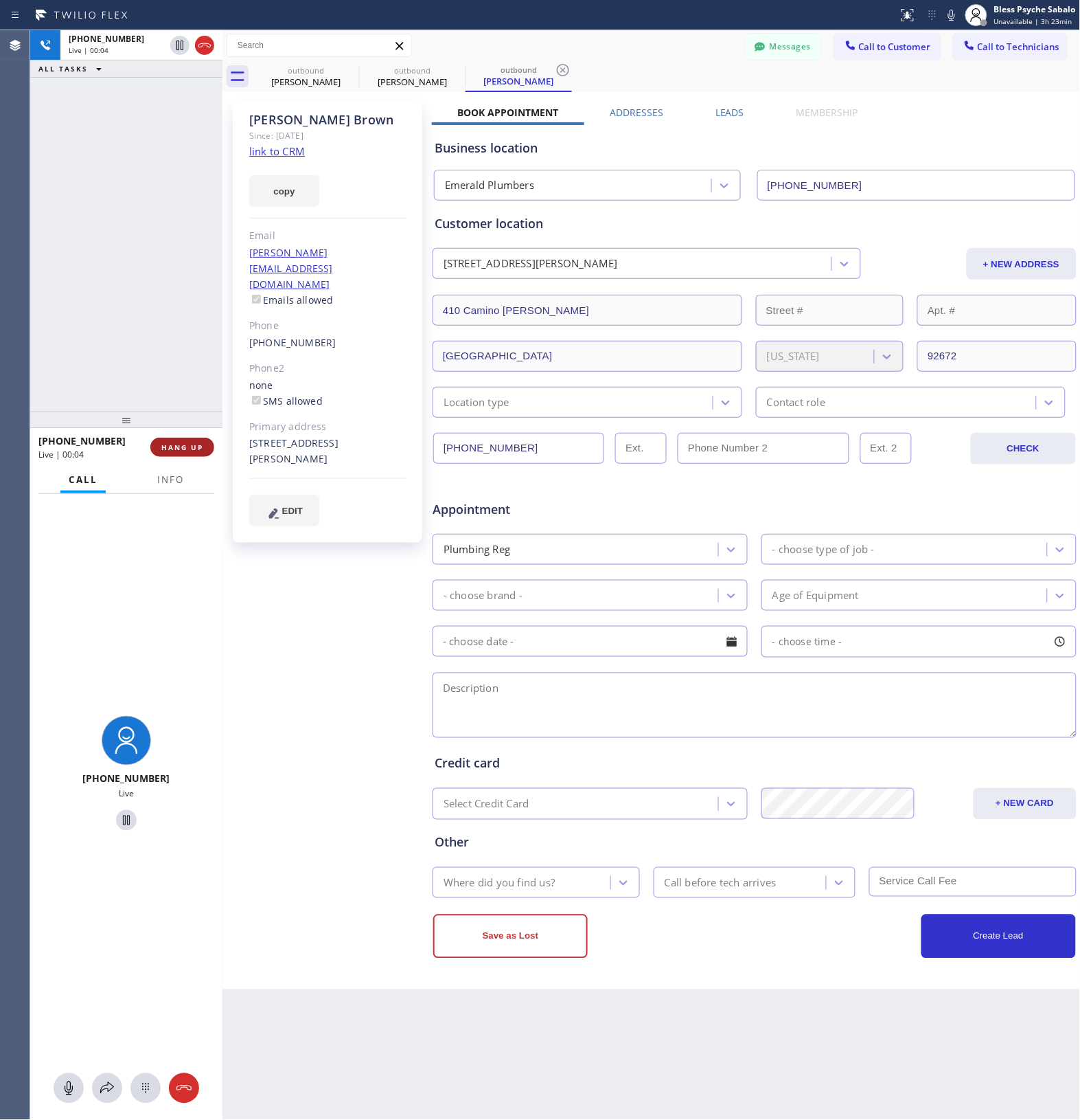
click at [186, 442] on span "HANG UP" at bounding box center [182, 447] width 42 height 10
click at [209, 306] on div "+19498135432 Live | 00:04 ALL TASKS ALL TASKS ACTIVE TASKS TASKS IN WRAP UP" at bounding box center [126, 220] width 192 height 381
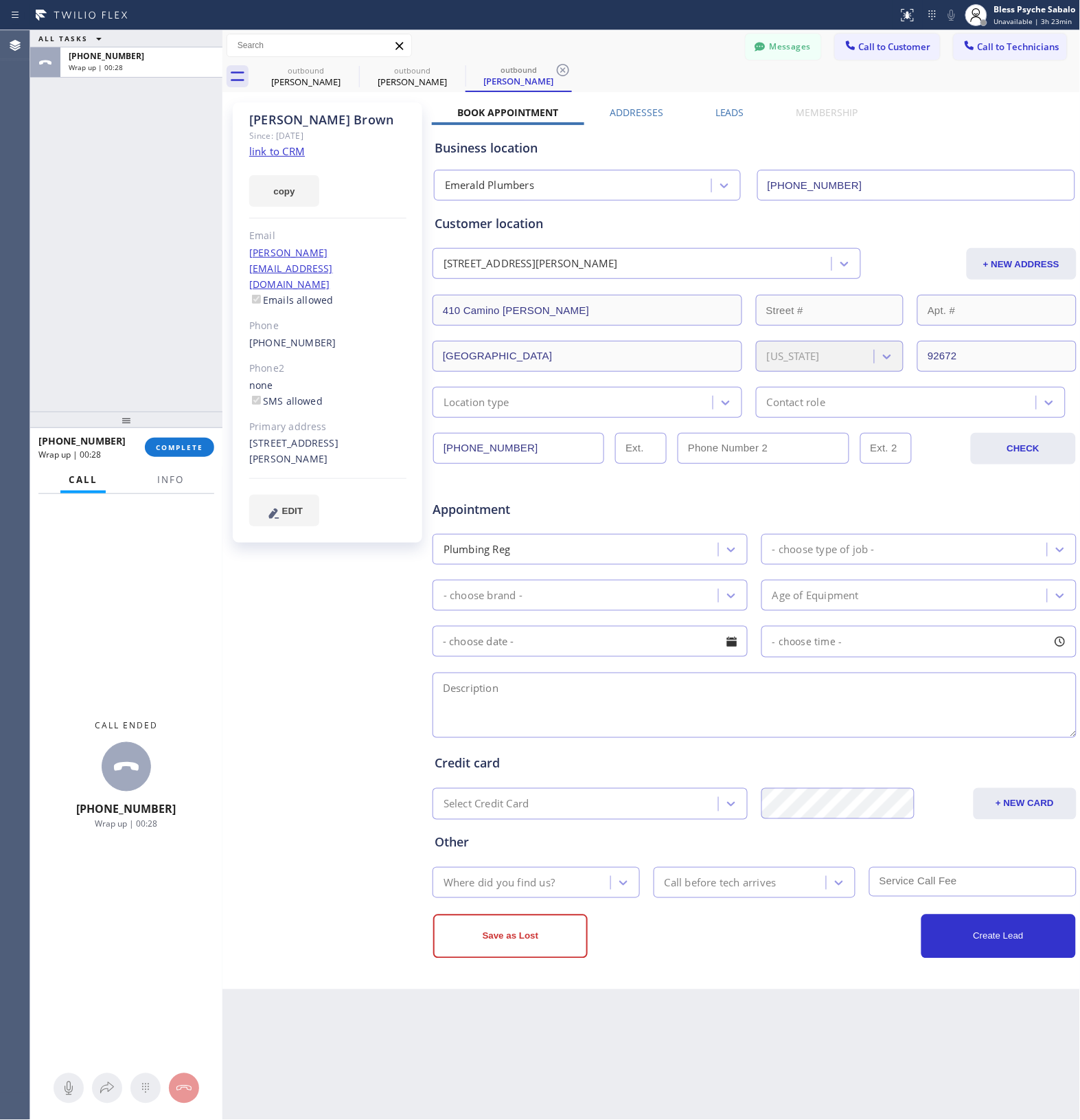
drag, startPoint x: 555, startPoint y: 71, endPoint x: 389, endPoint y: 55, distance: 166.8
click at [555, 71] on icon at bounding box center [563, 70] width 16 height 16
drag, startPoint x: 464, startPoint y: 69, endPoint x: 447, endPoint y: 65, distance: 17.5
click at [464, 68] on icon at bounding box center [456, 70] width 16 height 16
click at [350, 71] on icon at bounding box center [350, 70] width 16 height 16
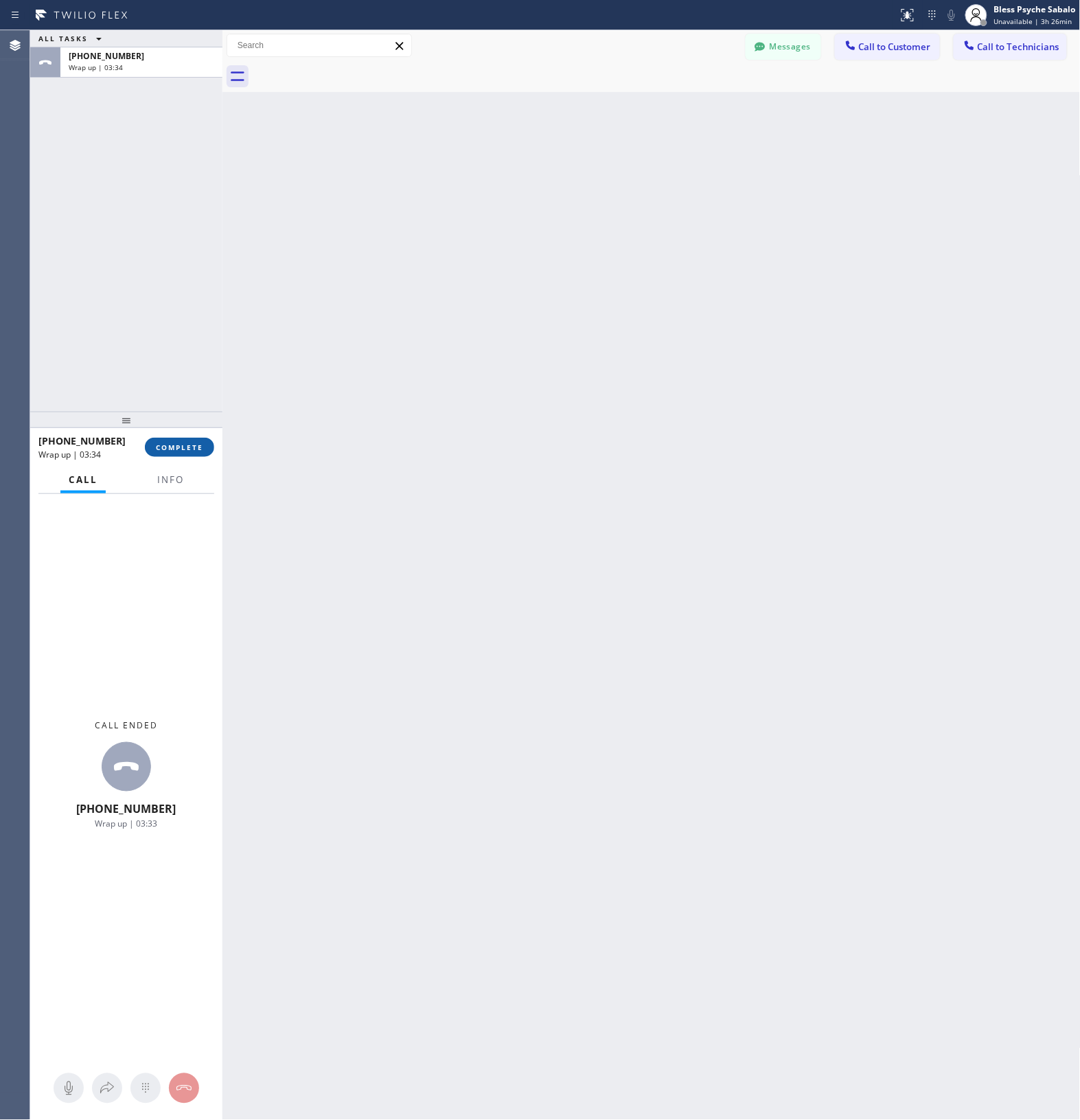
click at [201, 445] on button "COMPLETE" at bounding box center [179, 447] width 69 height 19
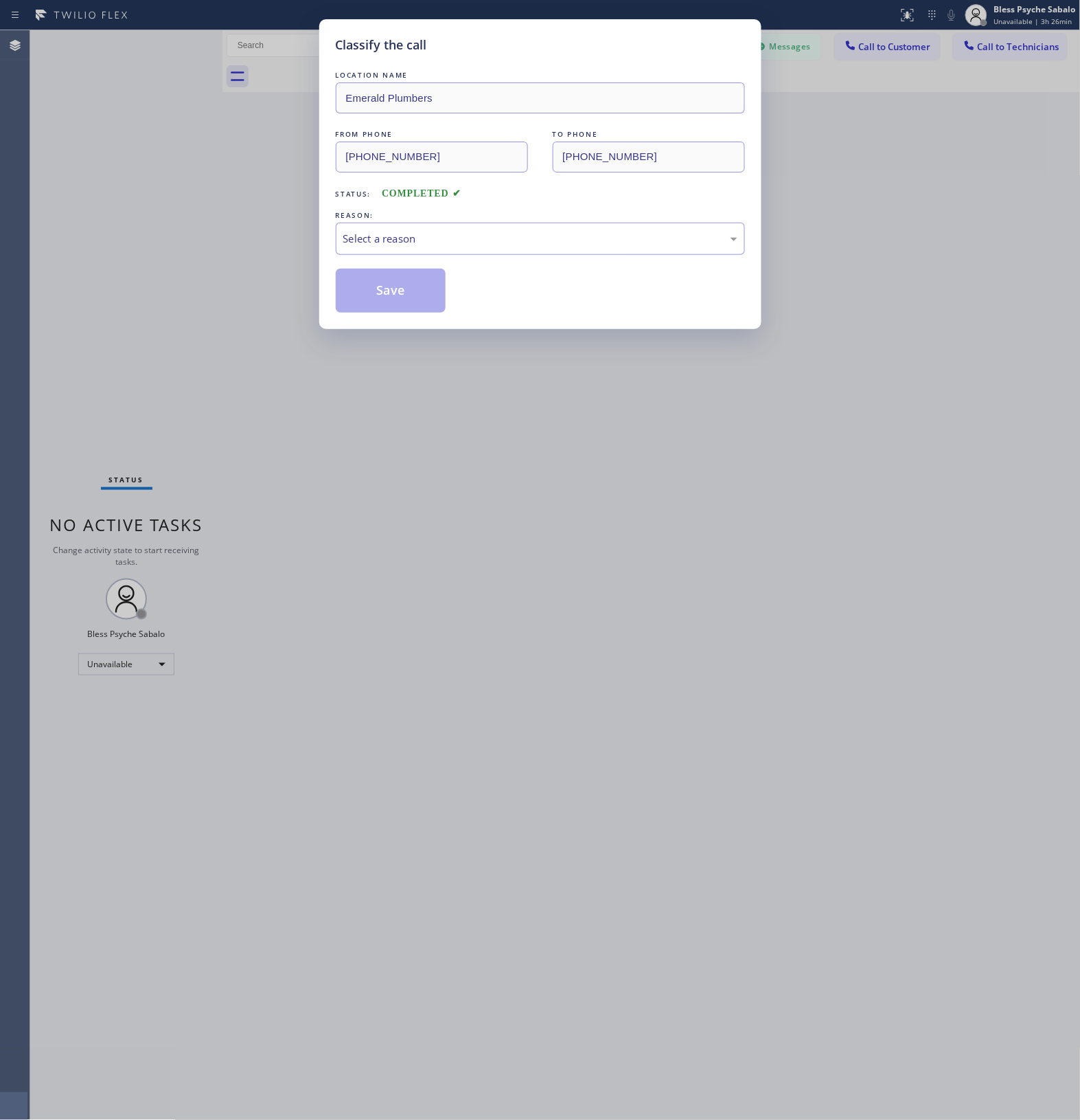
click at [447, 256] on div "LOCATION NAME Emerald Plumbers FROM PHONE (855) 904-2344 TO PHONE (949) 813-543…" at bounding box center [540, 190] width 409 height 245
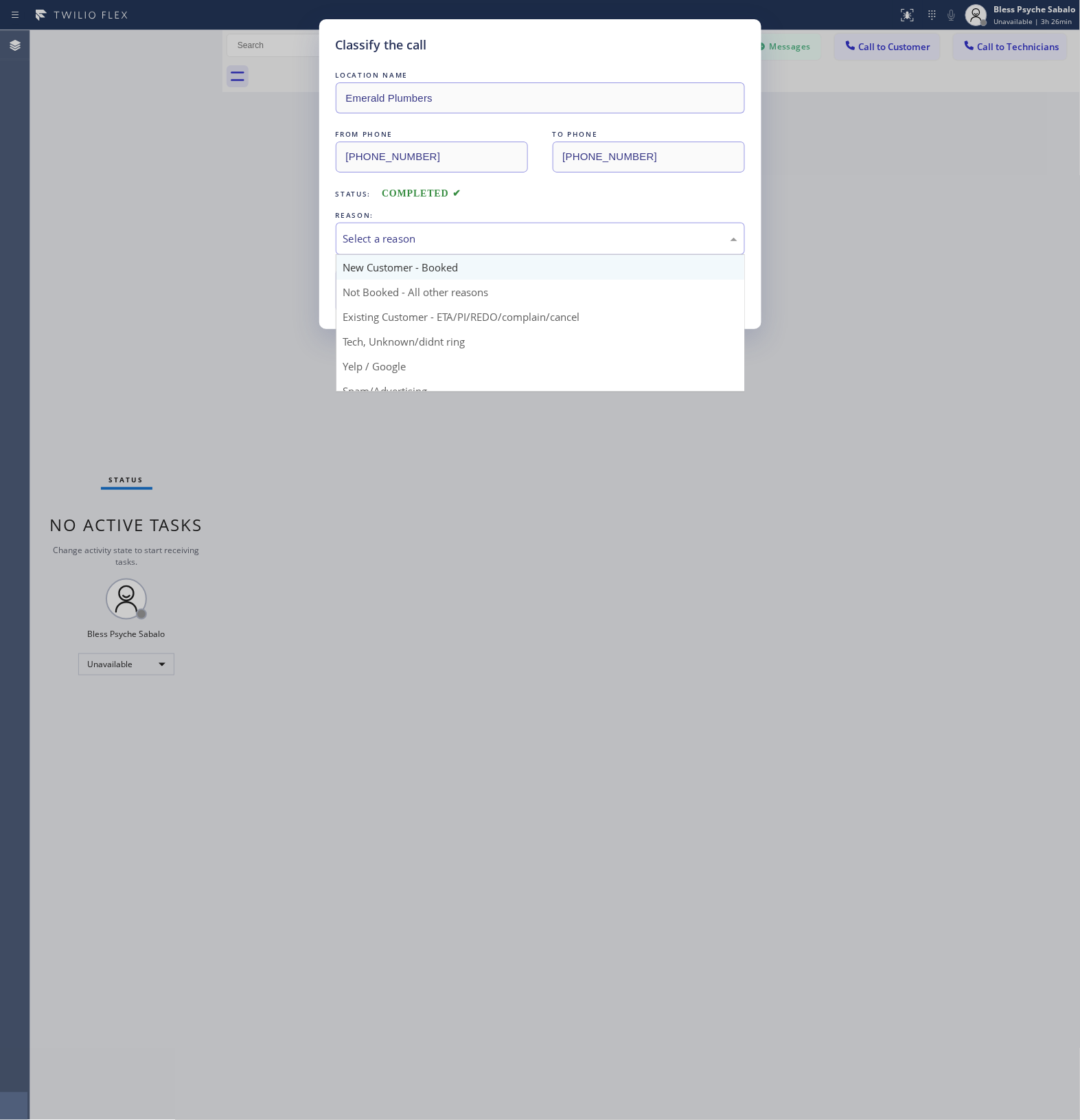
drag, startPoint x: 455, startPoint y: 248, endPoint x: 456, endPoint y: 263, distance: 15.0
click at [455, 245] on div "Select a reason" at bounding box center [540, 239] width 395 height 16
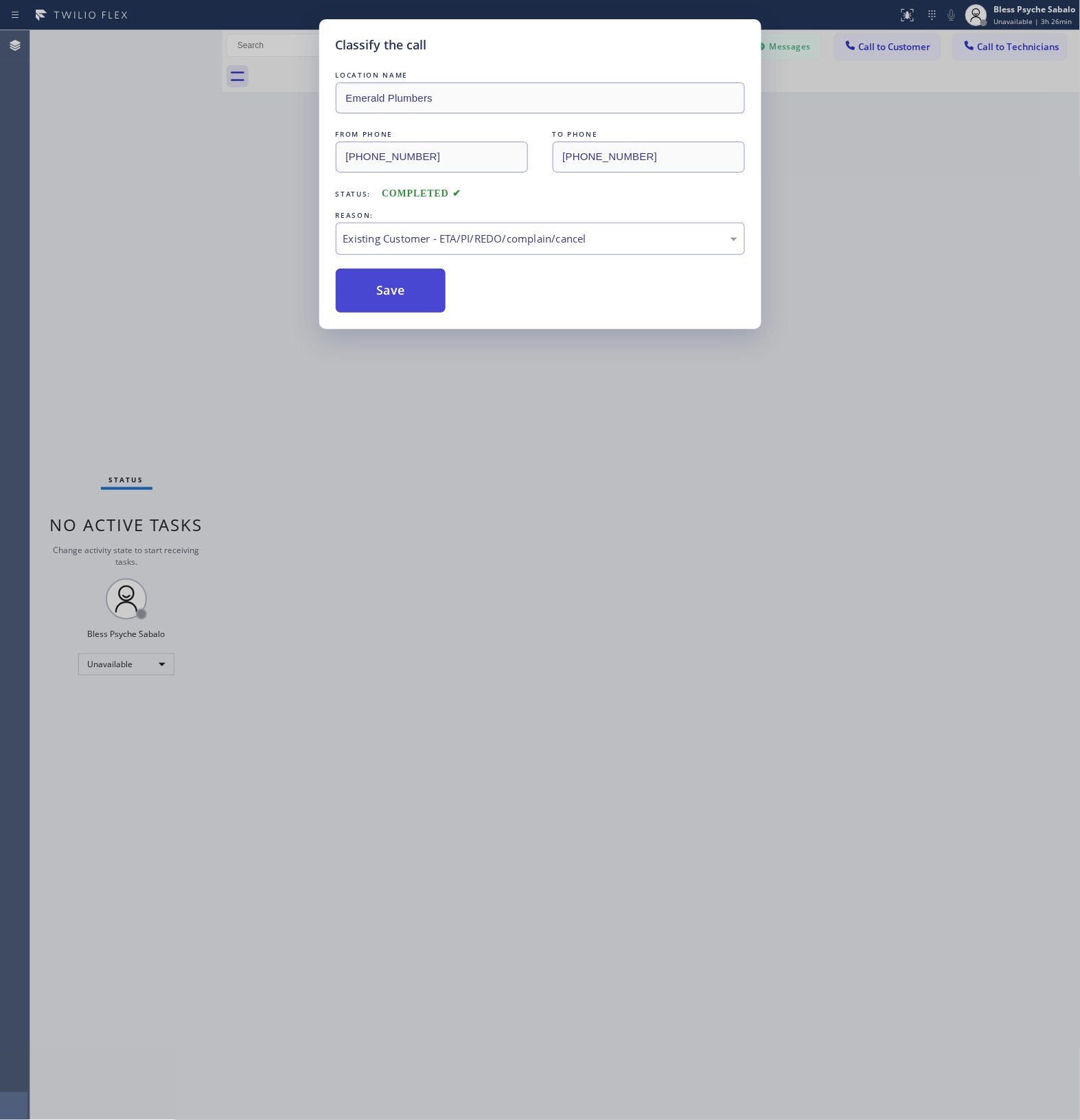
click at [424, 290] on button "Save" at bounding box center [391, 291] width 111 height 44
click at [597, 306] on div "Save" at bounding box center [540, 291] width 409 height 44
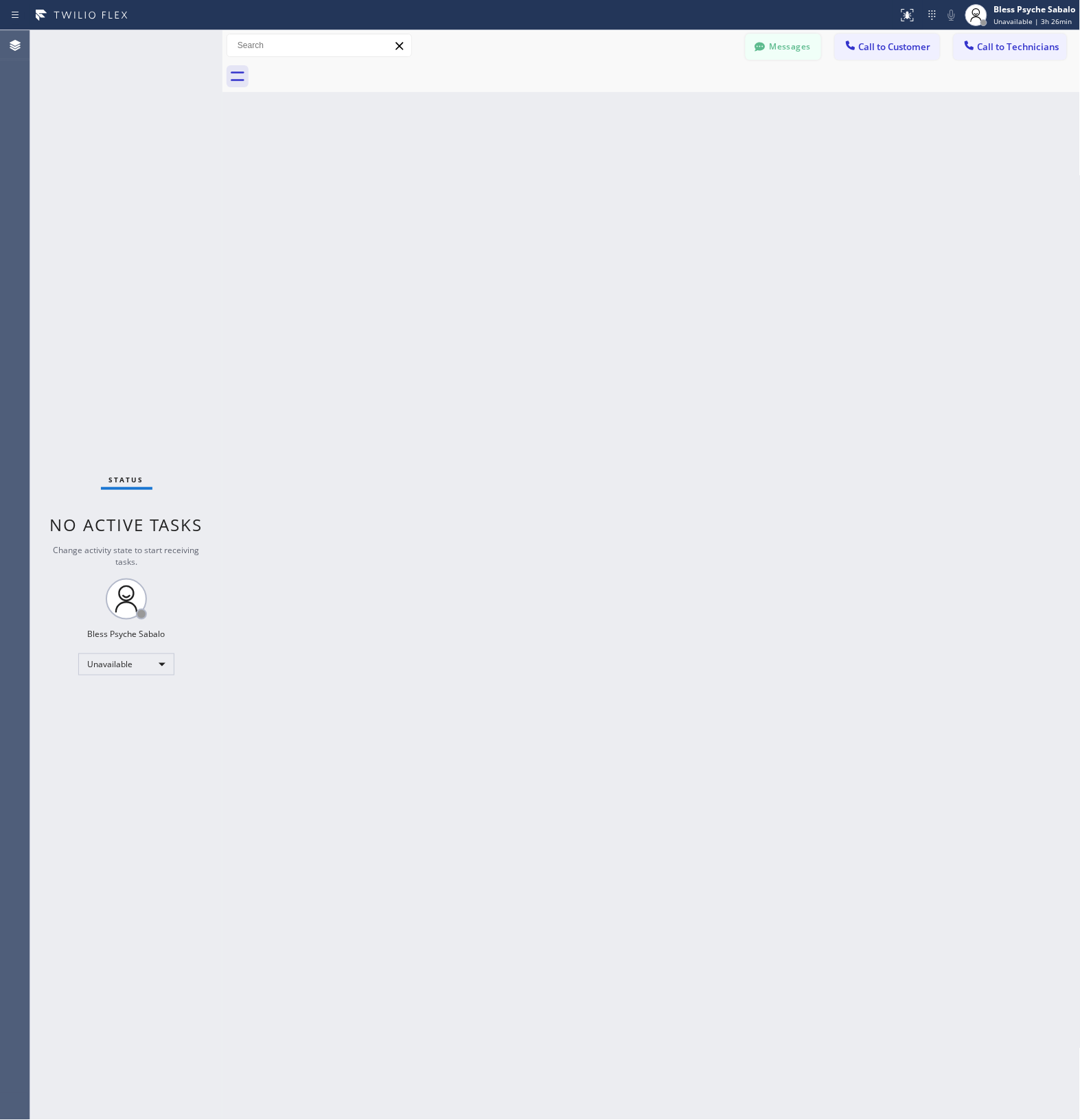
click at [778, 55] on button "Messages" at bounding box center [783, 47] width 76 height 26
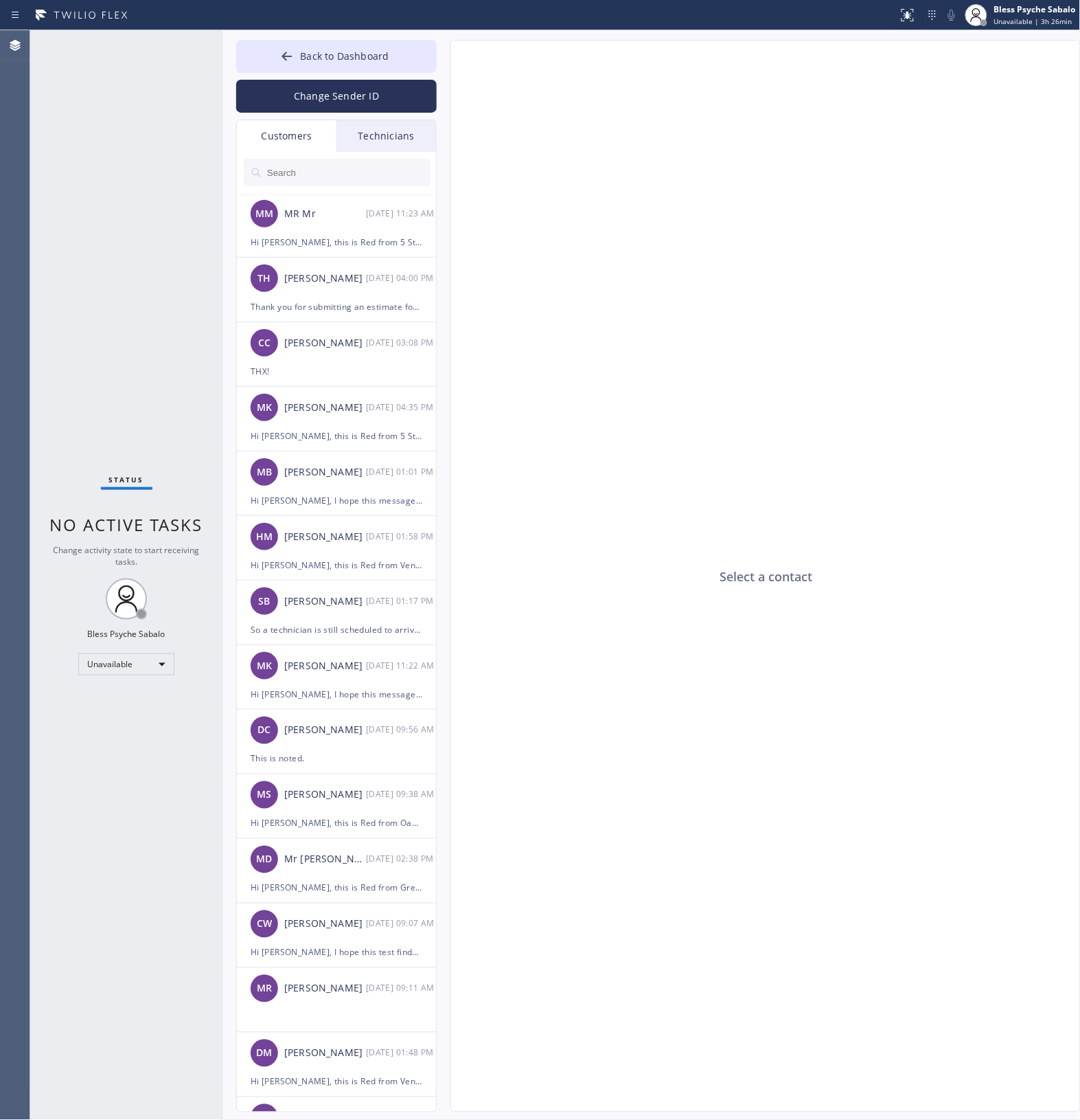
click at [303, 137] on div "Customers" at bounding box center [287, 136] width 100 height 32
click at [317, 194] on div "MM MR Mr 08/19 11:23 AM" at bounding box center [337, 214] width 201 height 41
click at [321, 182] on input "text" at bounding box center [348, 172] width 165 height 27
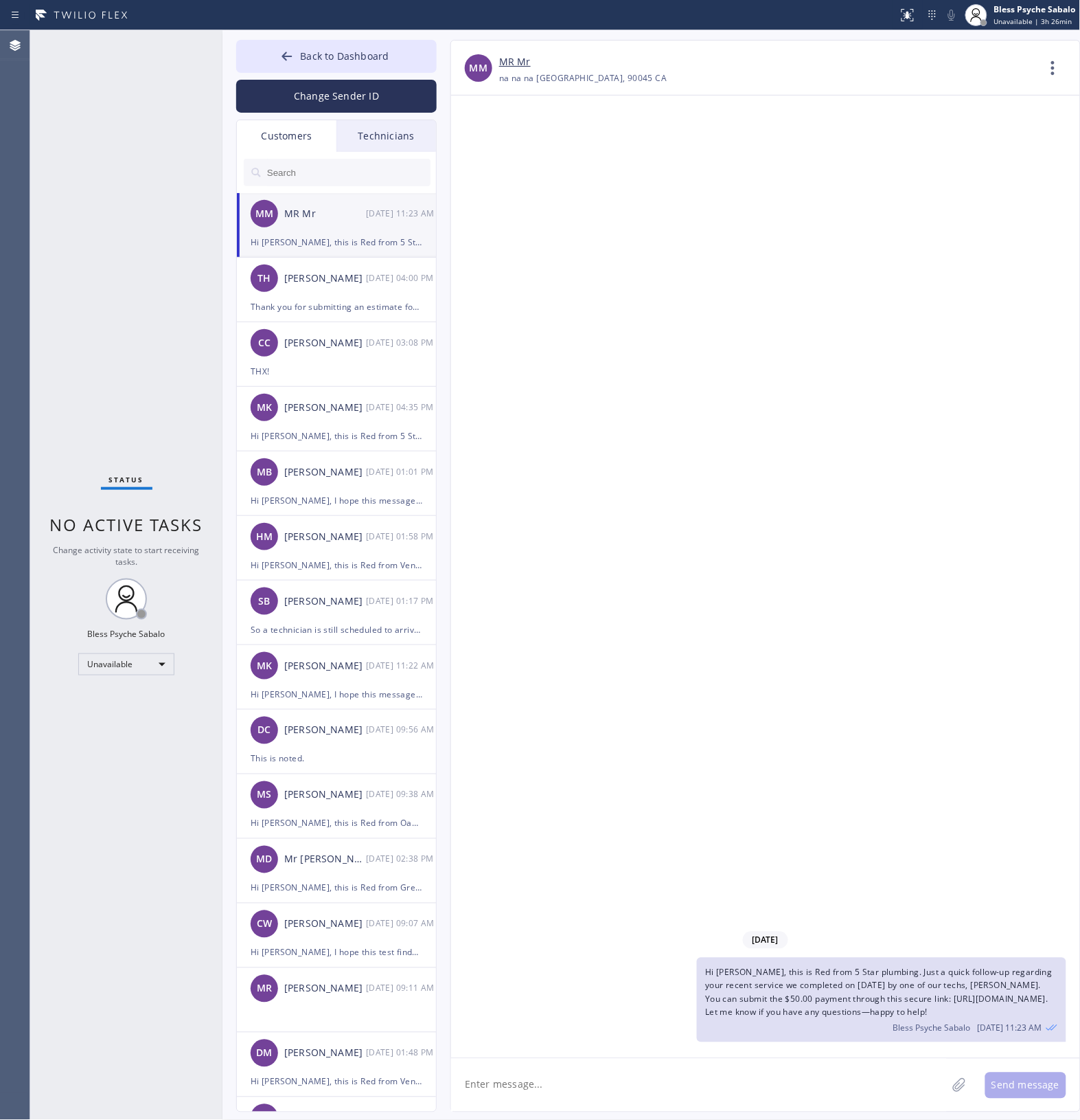
click at [306, 135] on div "Customers" at bounding box center [287, 136] width 100 height 32
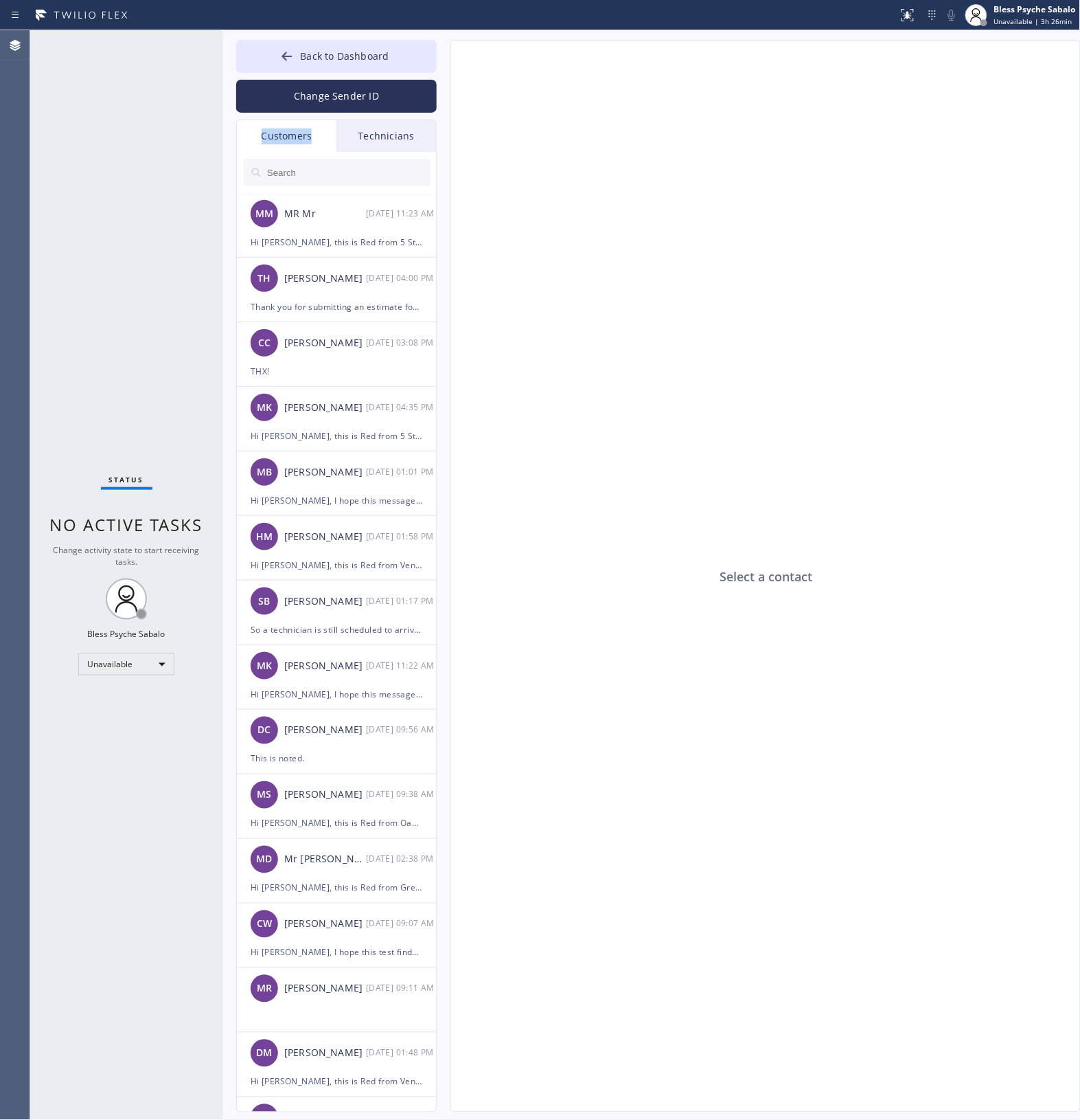
click at [306, 135] on div "Customers" at bounding box center [287, 136] width 100 height 32
click at [316, 195] on div "MM MR Mr 08/19 11:23 AM" at bounding box center [337, 214] width 201 height 41
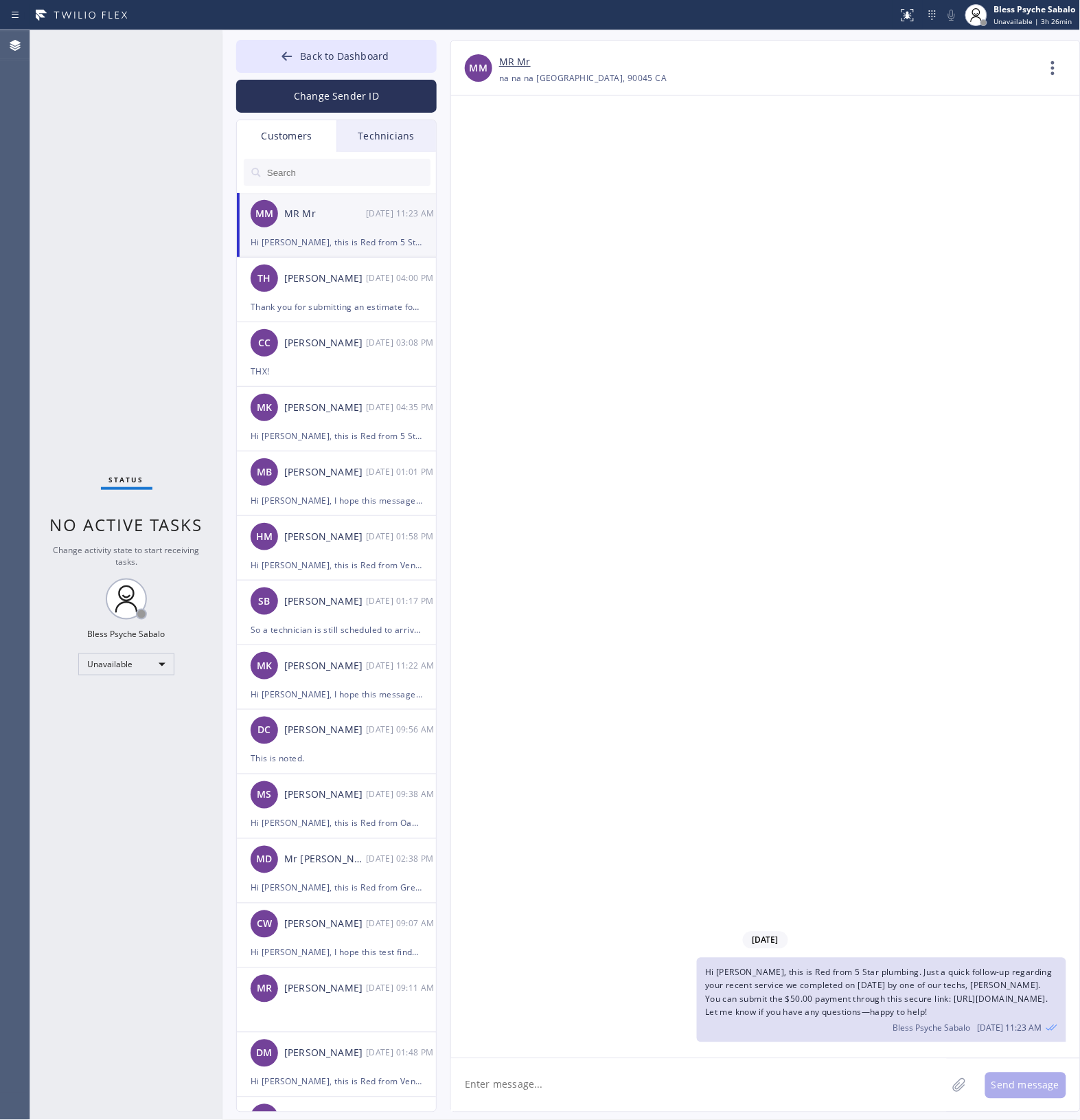
click at [325, 174] on input "text" at bounding box center [348, 172] width 165 height 27
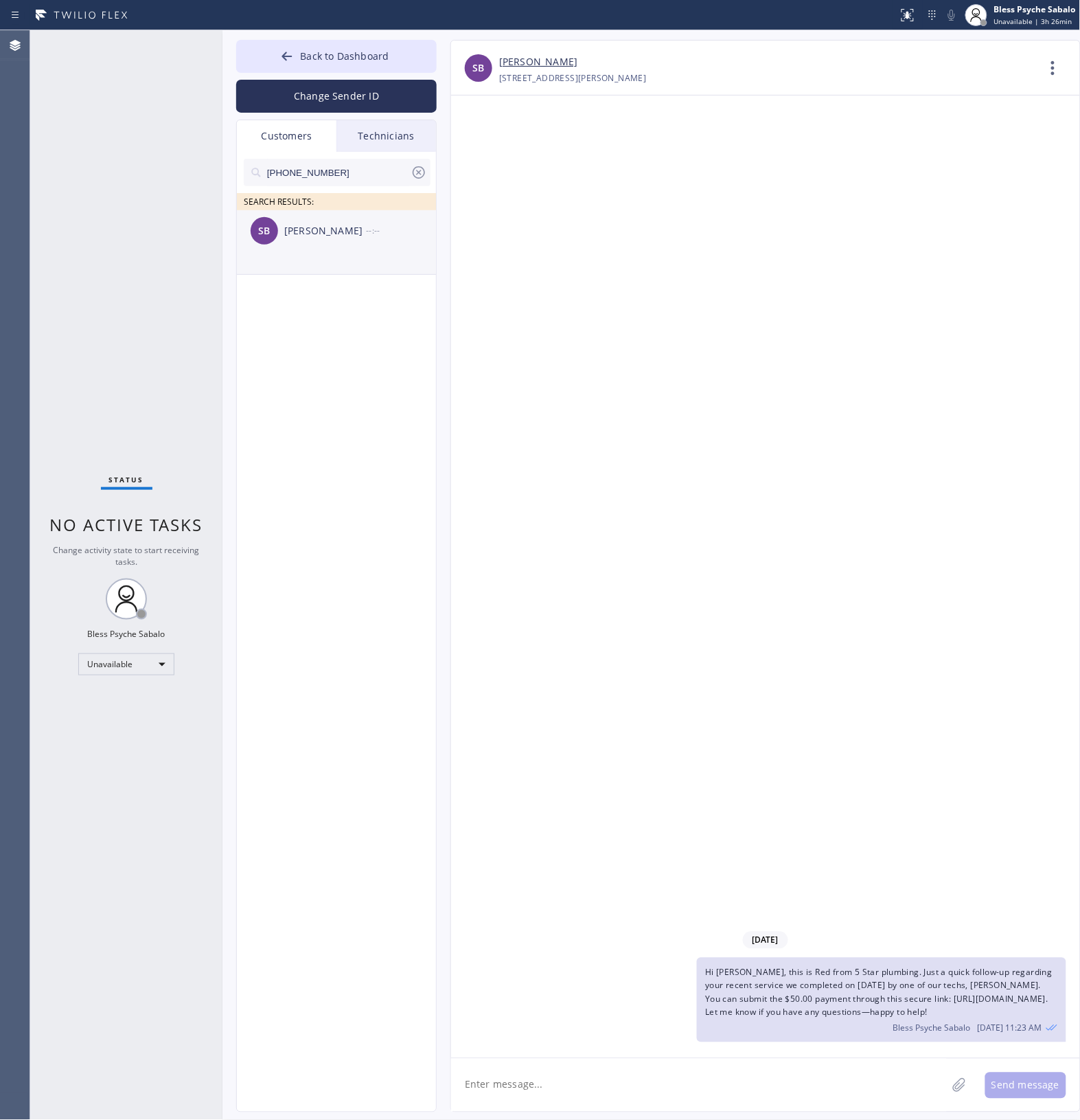
click at [352, 242] on div "SB Shane Brown --:--" at bounding box center [337, 231] width 201 height 41
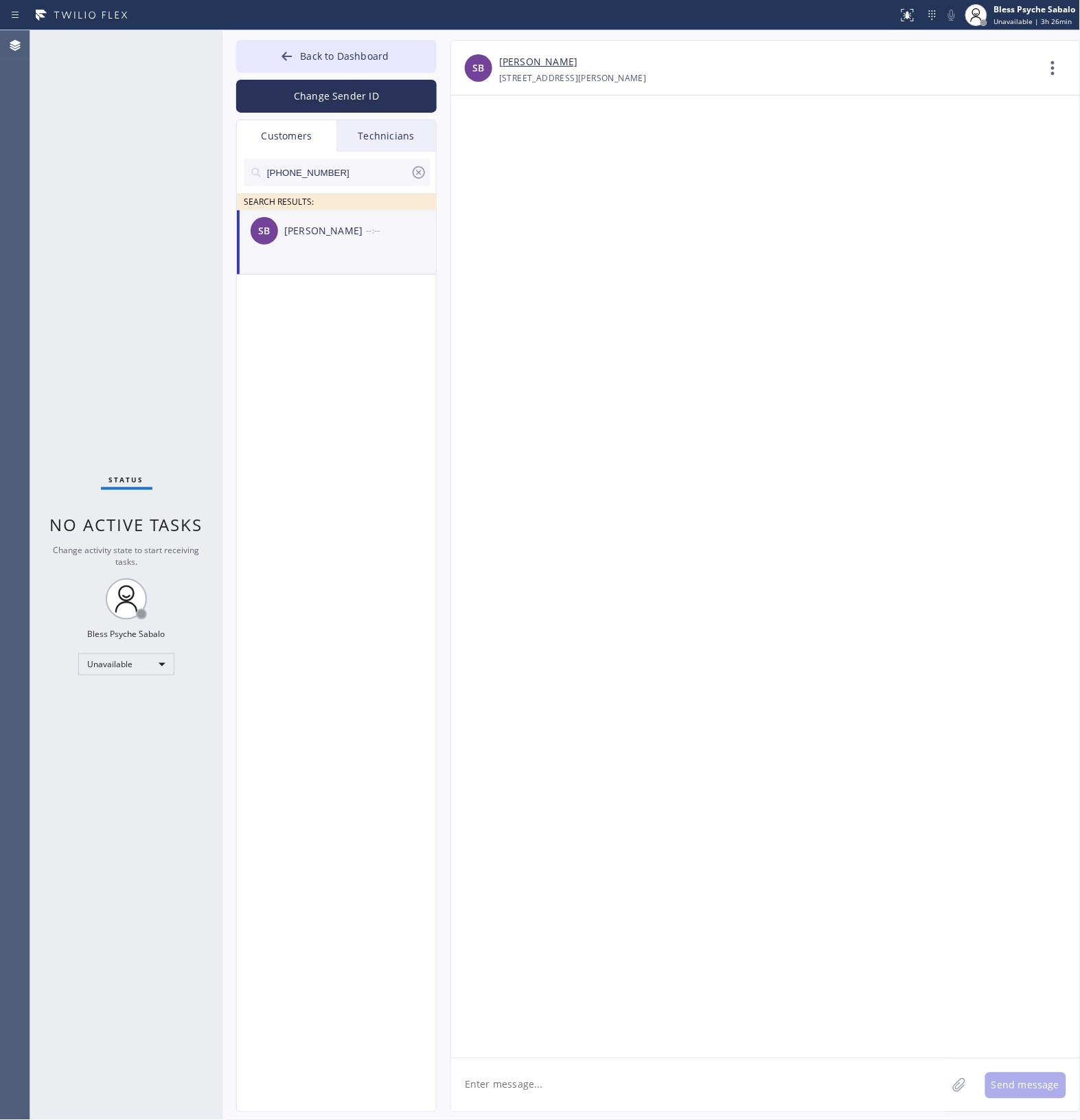
click at [321, 242] on div "SB Shane Brown --:--" at bounding box center [337, 231] width 201 height 41
click at [544, 1086] on textarea at bounding box center [699, 1085] width 496 height 53
paste textarea "Hi Shane, I hope this text finds you well. My name is Red, one of the dispatch …"
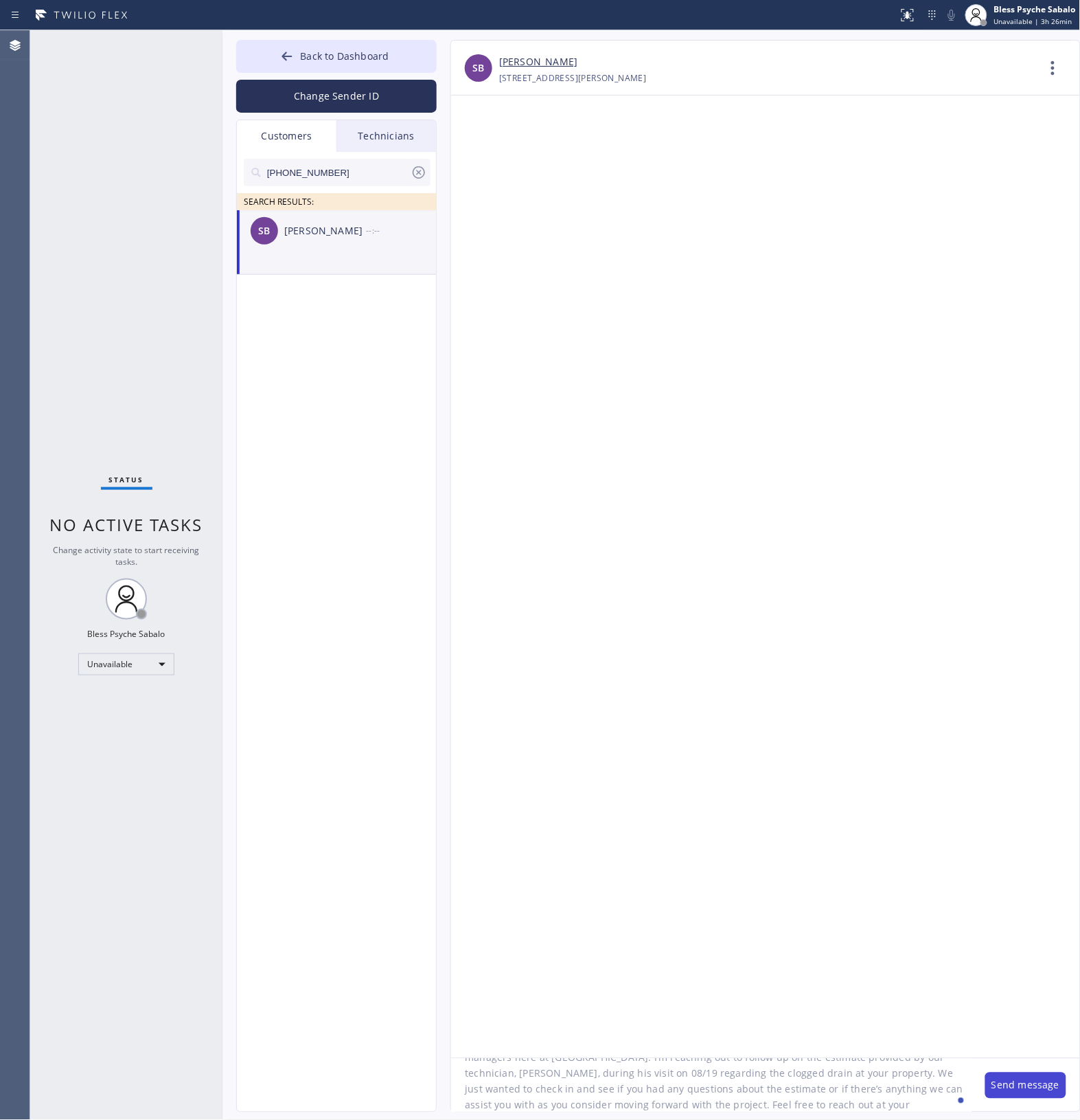
type textarea "Hi Shane, I hope this text finds you well. My name is Red, one of the dispatch …"
click at [1005, 1091] on button "Send message" at bounding box center [1026, 1085] width 81 height 26
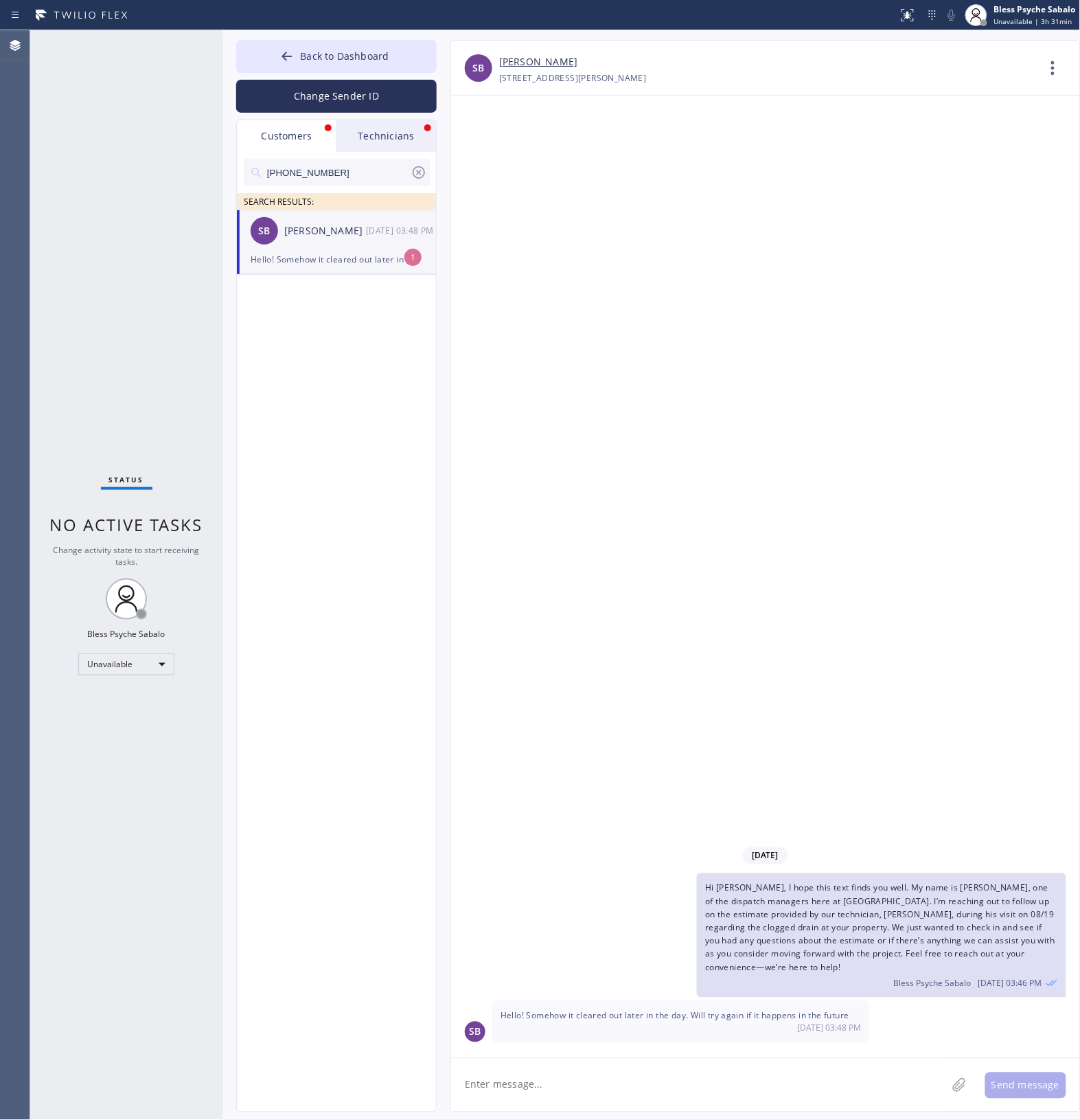
drag, startPoint x: 307, startPoint y: 251, endPoint x: 375, endPoint y: 293, distance: 79.9
click at [307, 251] on div "Hello! Somehow it cleared out later in the day. Will try again if it happens in…" at bounding box center [336, 259] width 172 height 16
click at [713, 1062] on textarea at bounding box center [699, 1085] width 496 height 53
click at [678, 420] on div "08/20/2025 Hi Shane, I hope this text finds you well. My name is Red, one of th…" at bounding box center [766, 577] width 629 height 963
click at [406, 145] on div "Technicians" at bounding box center [386, 136] width 100 height 32
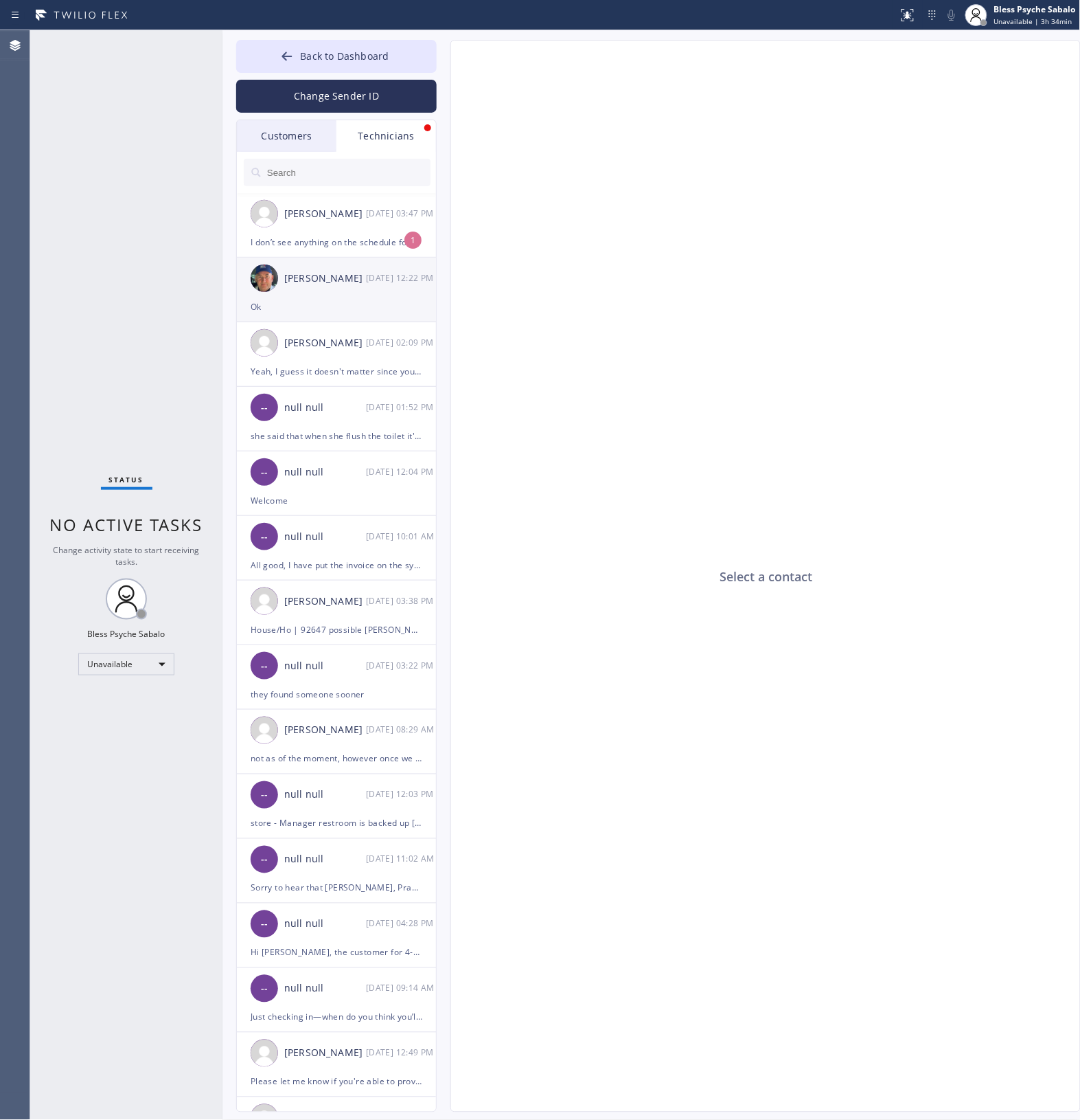
click at [361, 275] on div "[PERSON_NAME]" at bounding box center [325, 279] width 82 height 16
click at [381, 240] on div "I don’t see anything on the schedule for me tomorrow" at bounding box center [336, 243] width 172 height 16
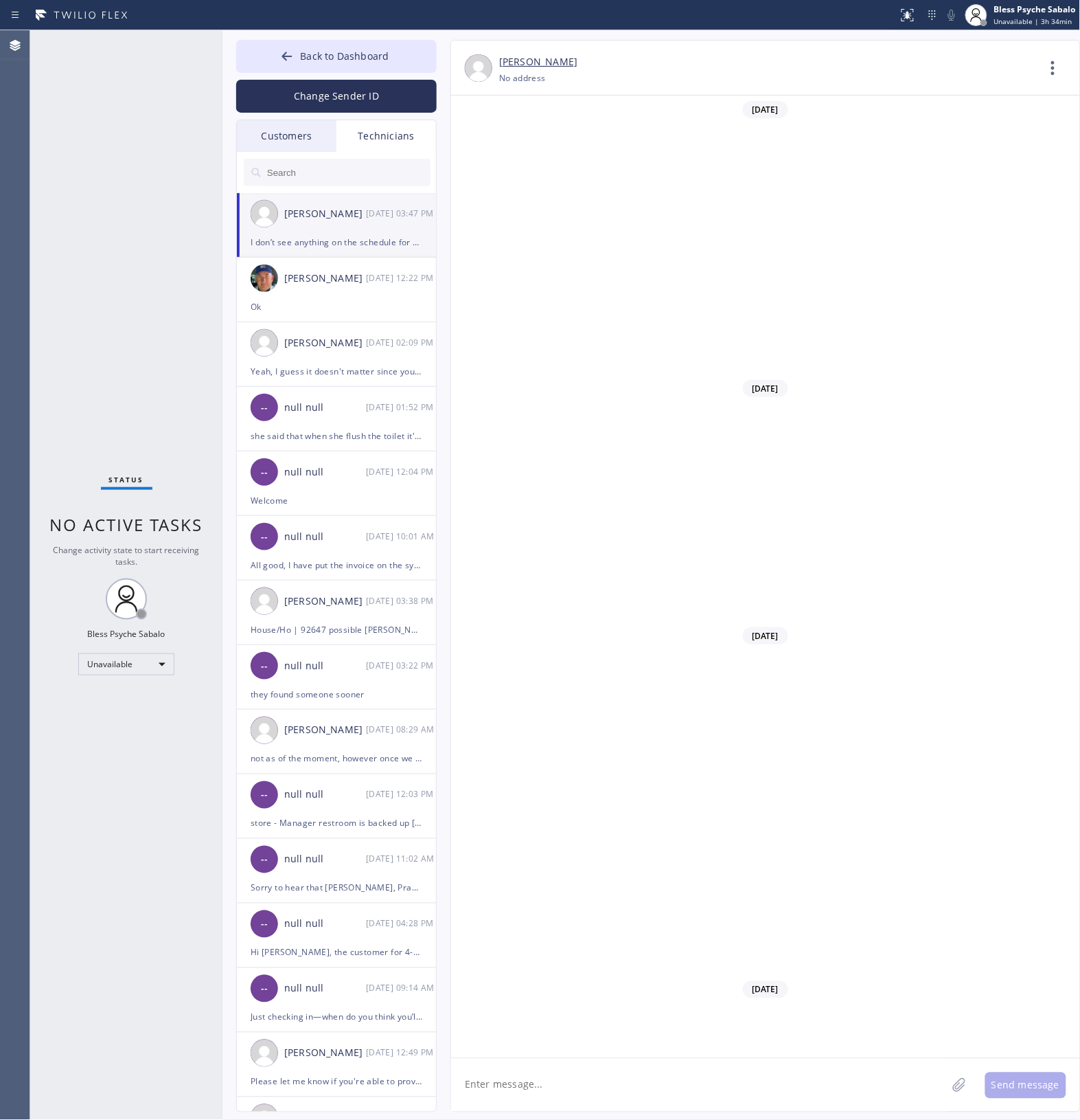
scroll to position [5948, 0]
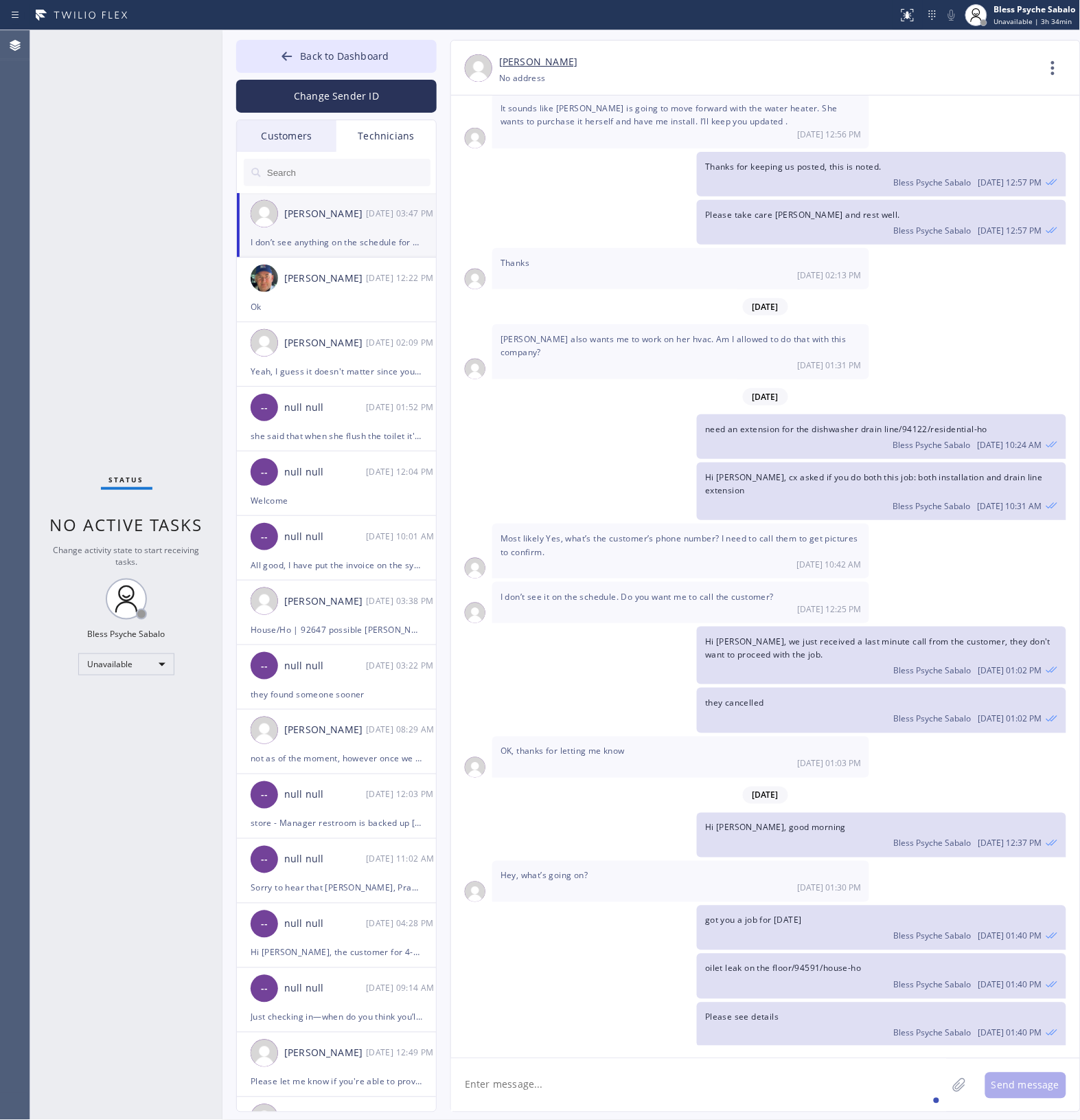
click at [659, 1071] on textarea at bounding box center [699, 1085] width 496 height 53
click at [667, 1070] on textarea at bounding box center [699, 1085] width 496 height 53
click at [691, 1074] on textarea at bounding box center [699, 1085] width 496 height 53
type textarea "I'll double check"
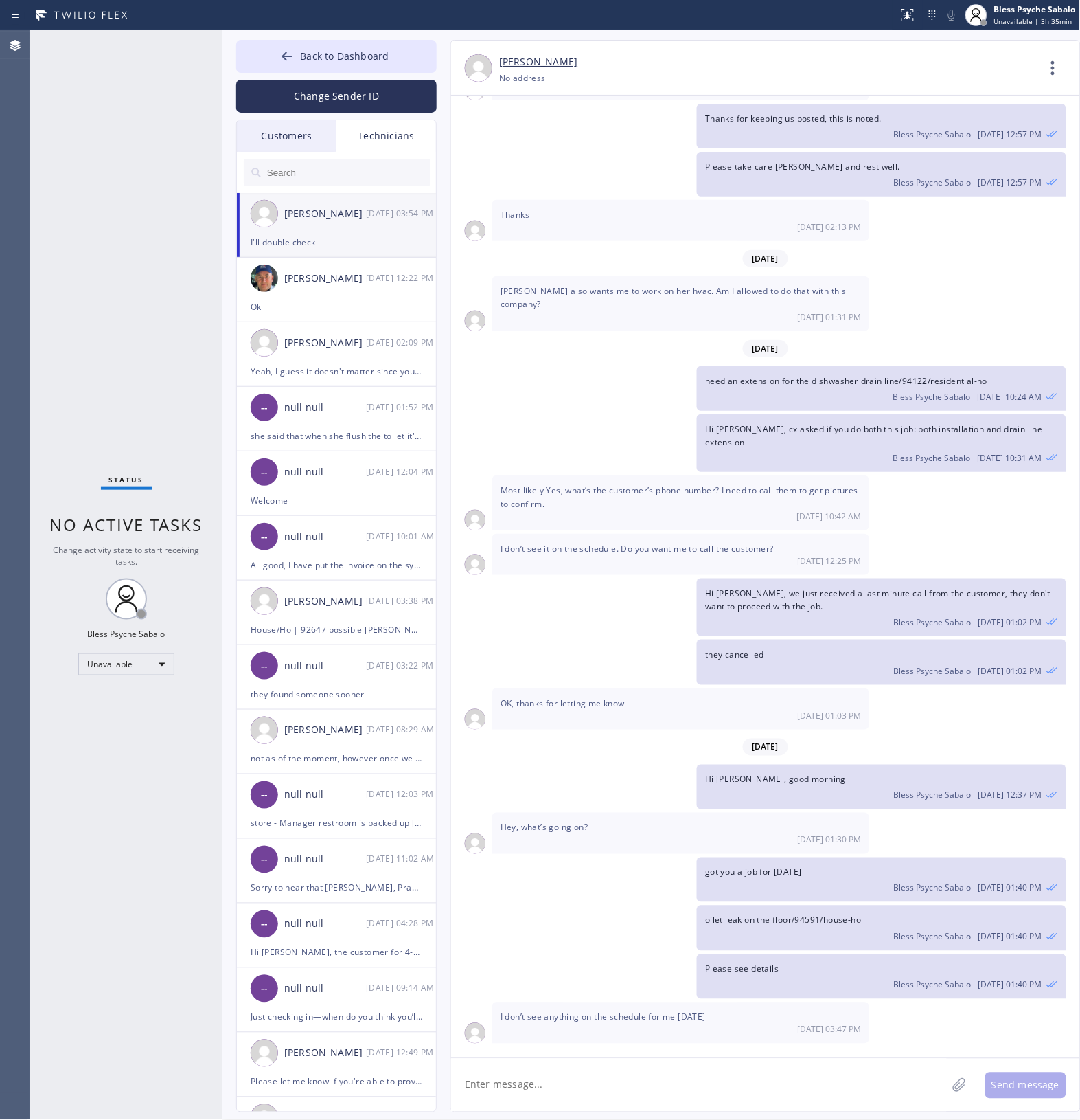
click at [289, 129] on div "Customers" at bounding box center [287, 136] width 100 height 32
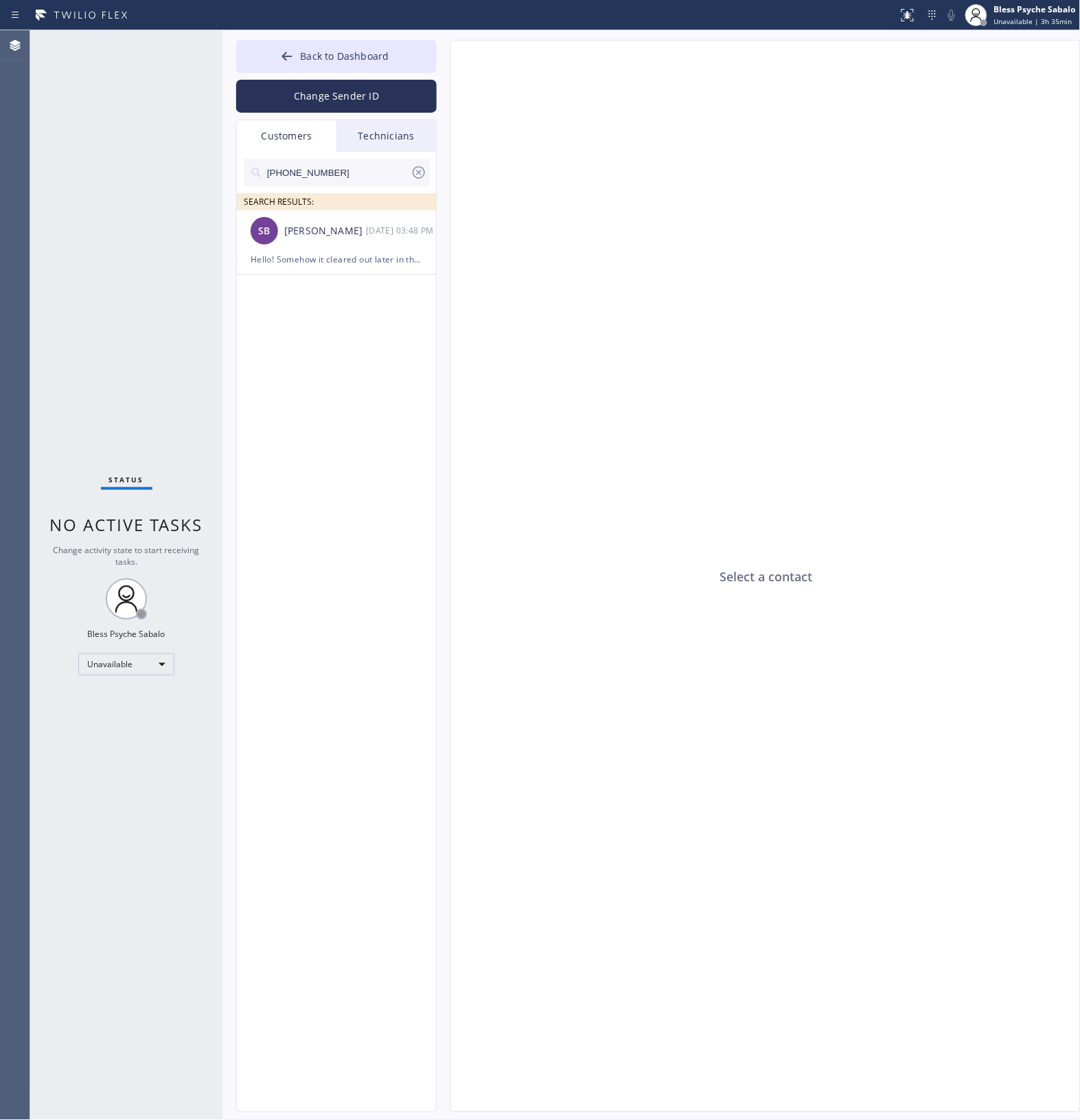
click at [353, 177] on input "(949) 813-5432" at bounding box center [338, 172] width 145 height 27
drag, startPoint x: 353, startPoint y: 177, endPoint x: 245, endPoint y: 165, distance: 108.7
click at [245, 165] on div "(949) 813-5432" at bounding box center [337, 172] width 187 height 27
paste input "818) 276-5023"
type input "(818) 276-5023"
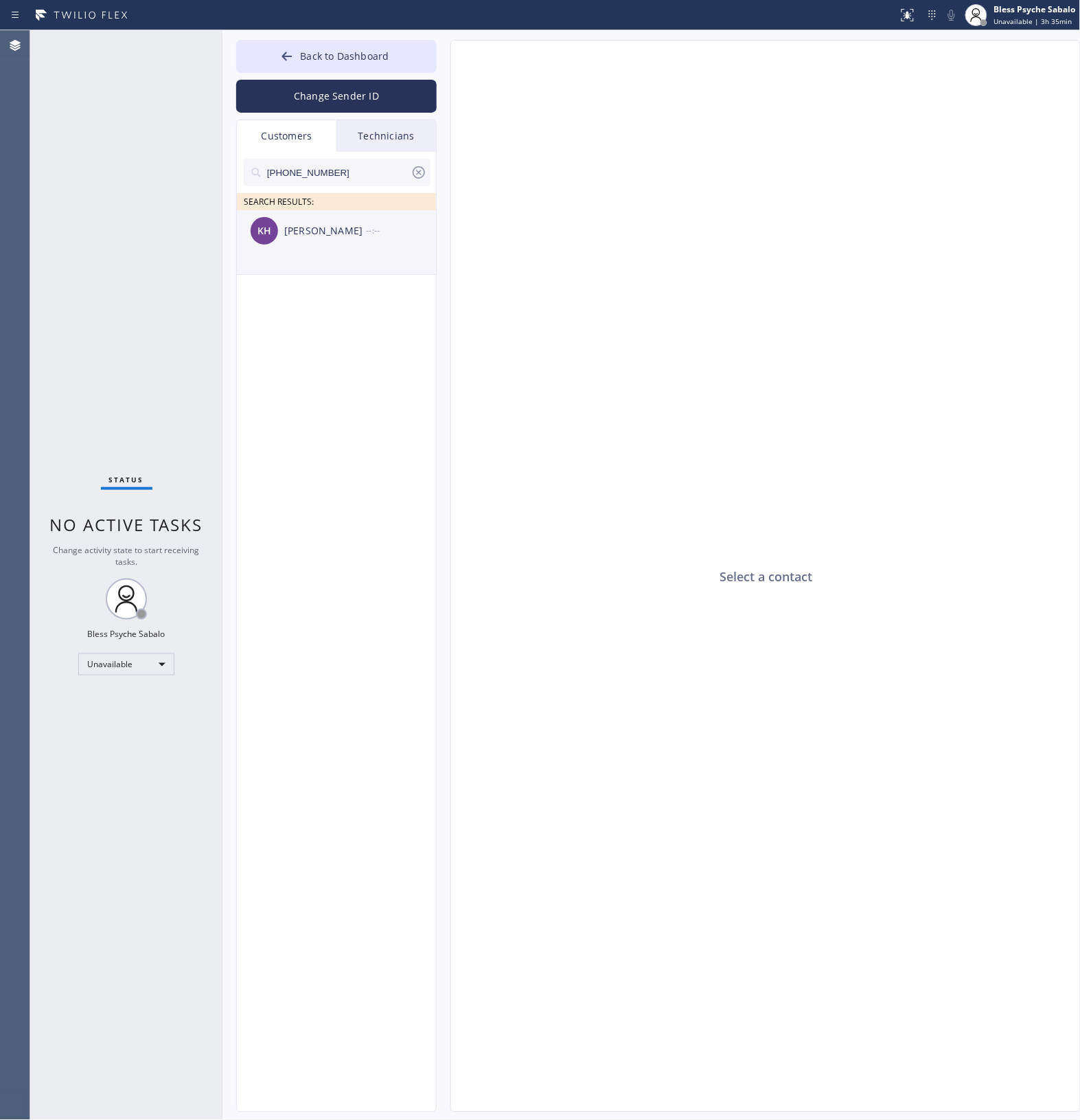
click at [380, 225] on div "--:--" at bounding box center [401, 231] width 71 height 16
click at [492, 1083] on textarea at bounding box center [699, 1085] width 496 height 53
paste textarea "Hi Kiarash, I hope this message finds you well. My name is Red, one of the disp…"
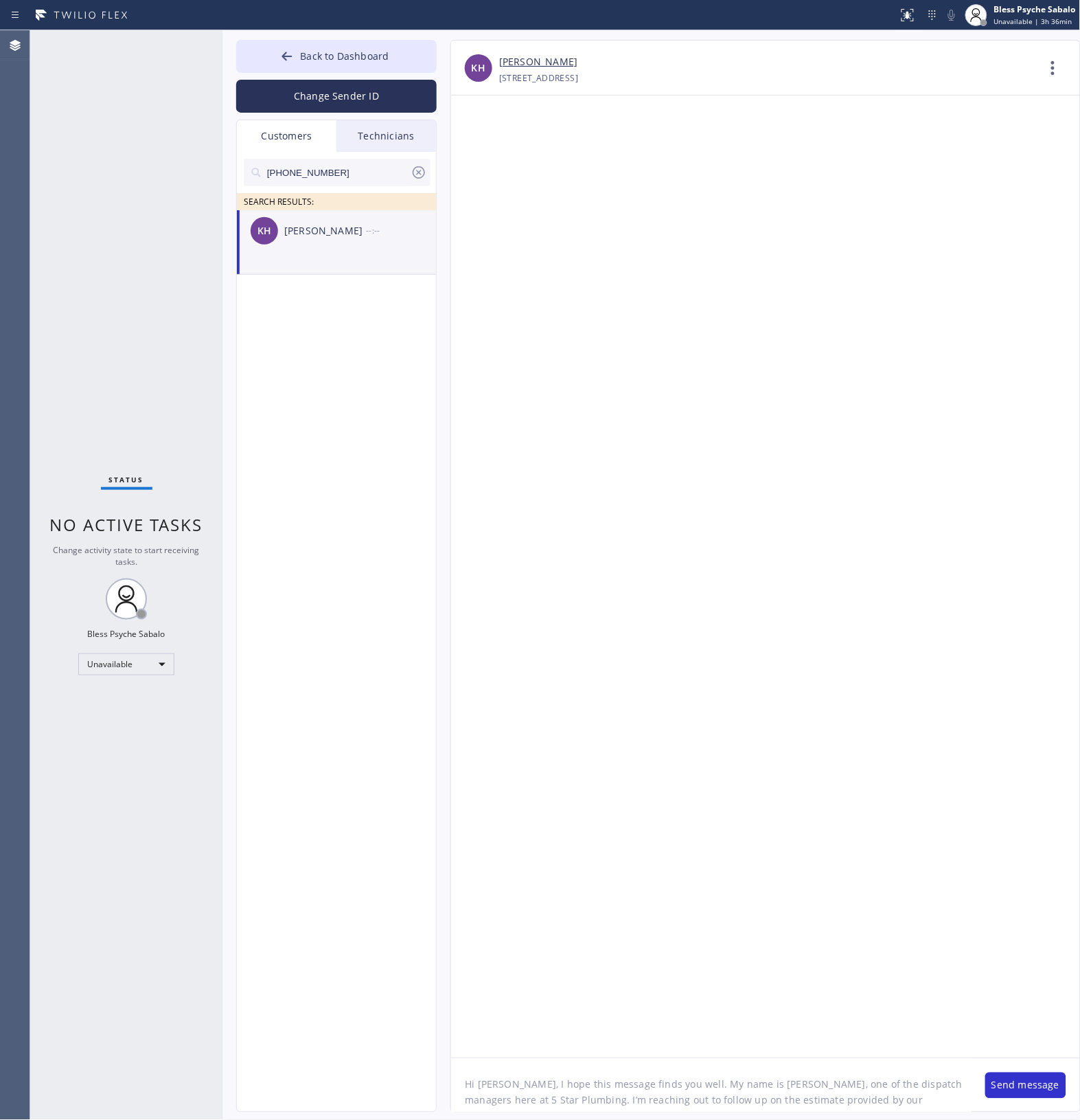
type textarea "Hi Kiarash, I hope this message finds you well. My name is Red, one of the disp…"
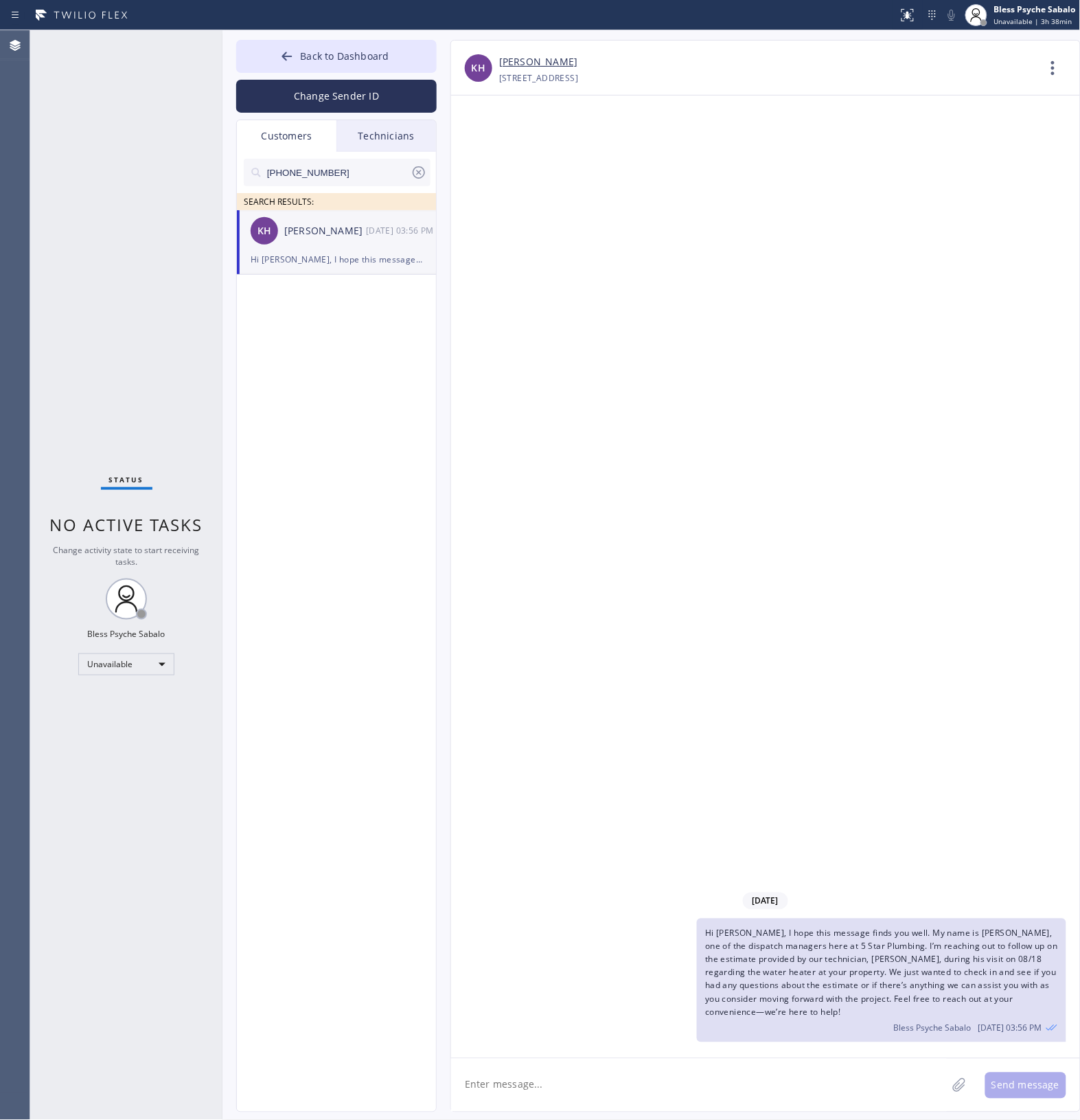
click at [353, 176] on input "(818) 276-5023" at bounding box center [338, 172] width 145 height 27
drag, startPoint x: 353, startPoint y: 176, endPoint x: 232, endPoint y: 165, distance: 121.5
click at [206, 165] on div "Status No active tasks Change activity state to start receiving tasks. Bless Ps…" at bounding box center [555, 575] width 1050 height 1090
paste input "949) 414-0046"
type input "(949) 414-0046"
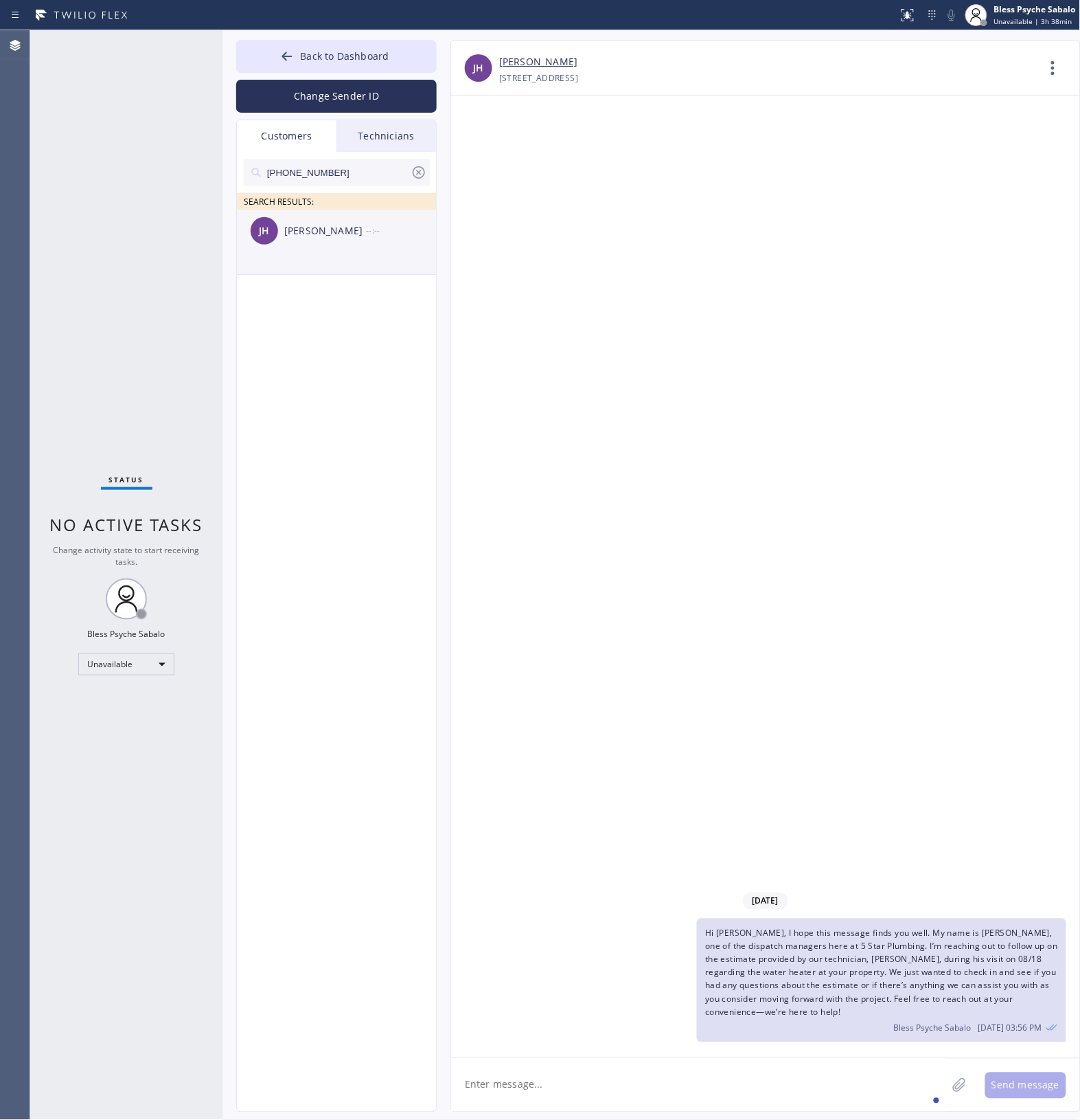
click at [348, 254] on li "JH Justin Howard --:--" at bounding box center [337, 243] width 201 height 65
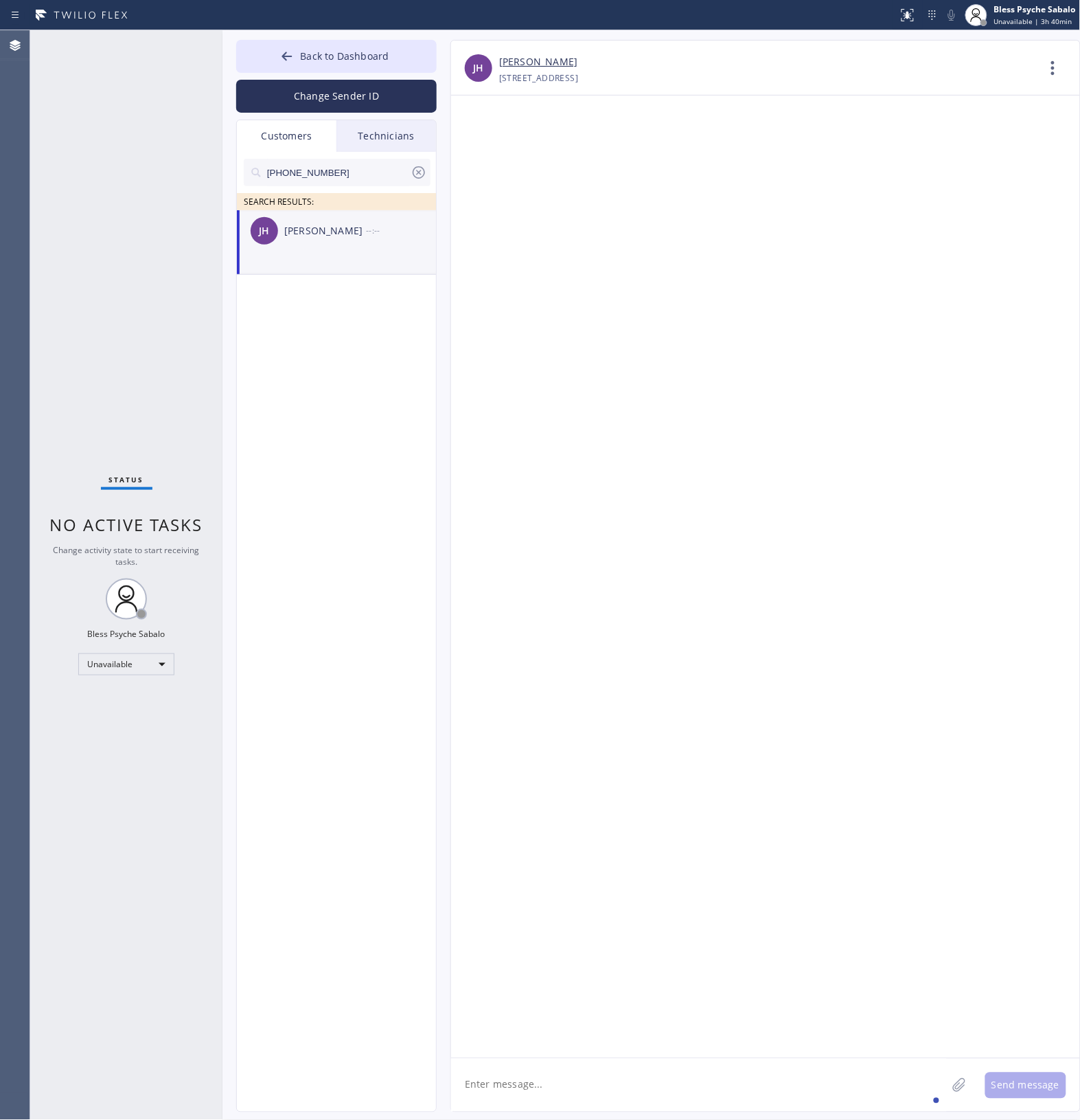
drag, startPoint x: 534, startPoint y: 593, endPoint x: 546, endPoint y: 522, distance: 72.0
click at [537, 589] on div at bounding box center [766, 577] width 629 height 963
click at [361, 234] on div "Justin Howard" at bounding box center [325, 231] width 82 height 16
click at [544, 1085] on textarea at bounding box center [699, 1085] width 496 height 53
paste textarea "Hi Justin, I hope this message finds you well. My name is Red, one of the dispa…"
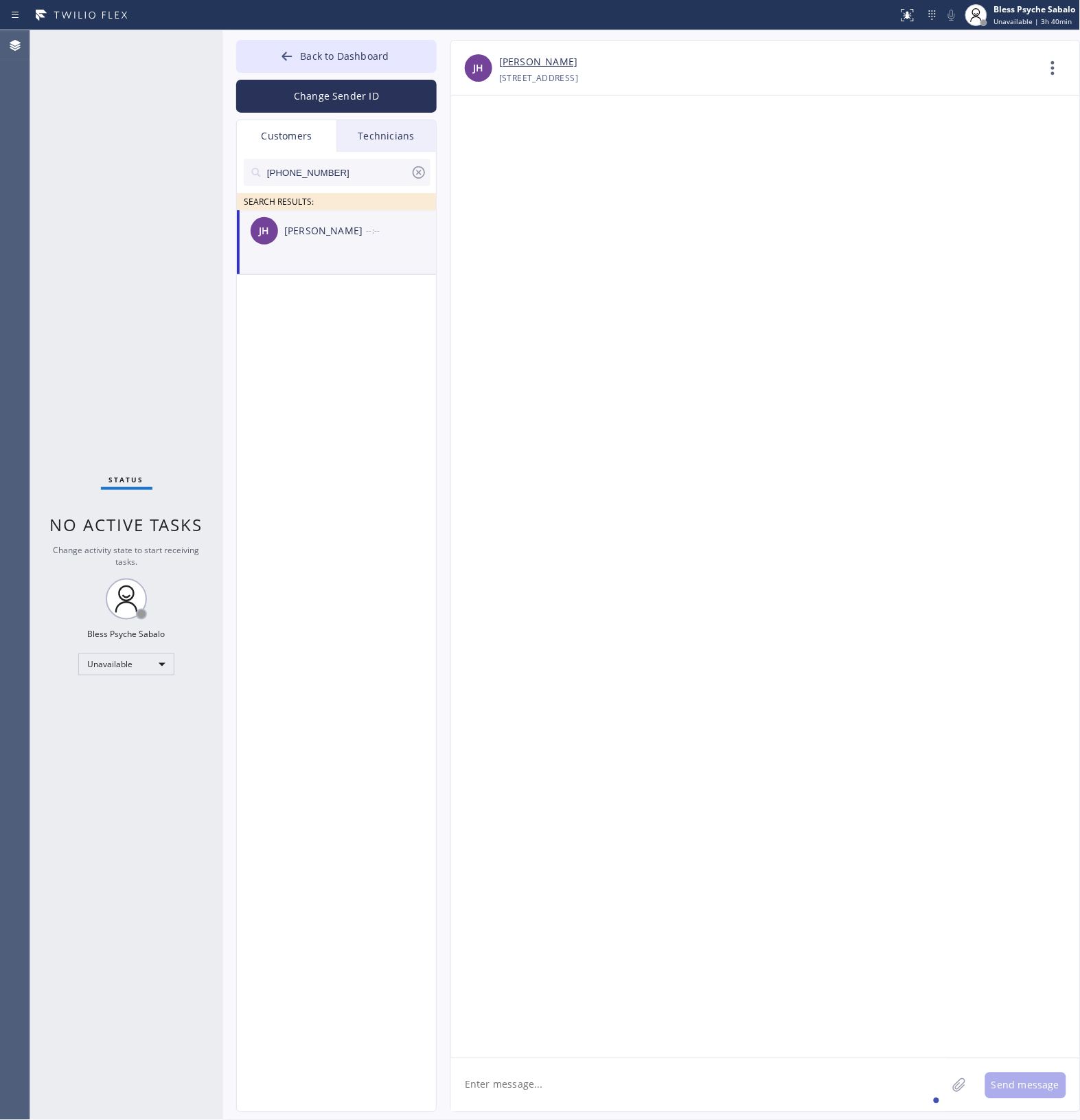
type textarea "Hi Justin, I hope this message finds you well. My name is Red, one of the dispa…"
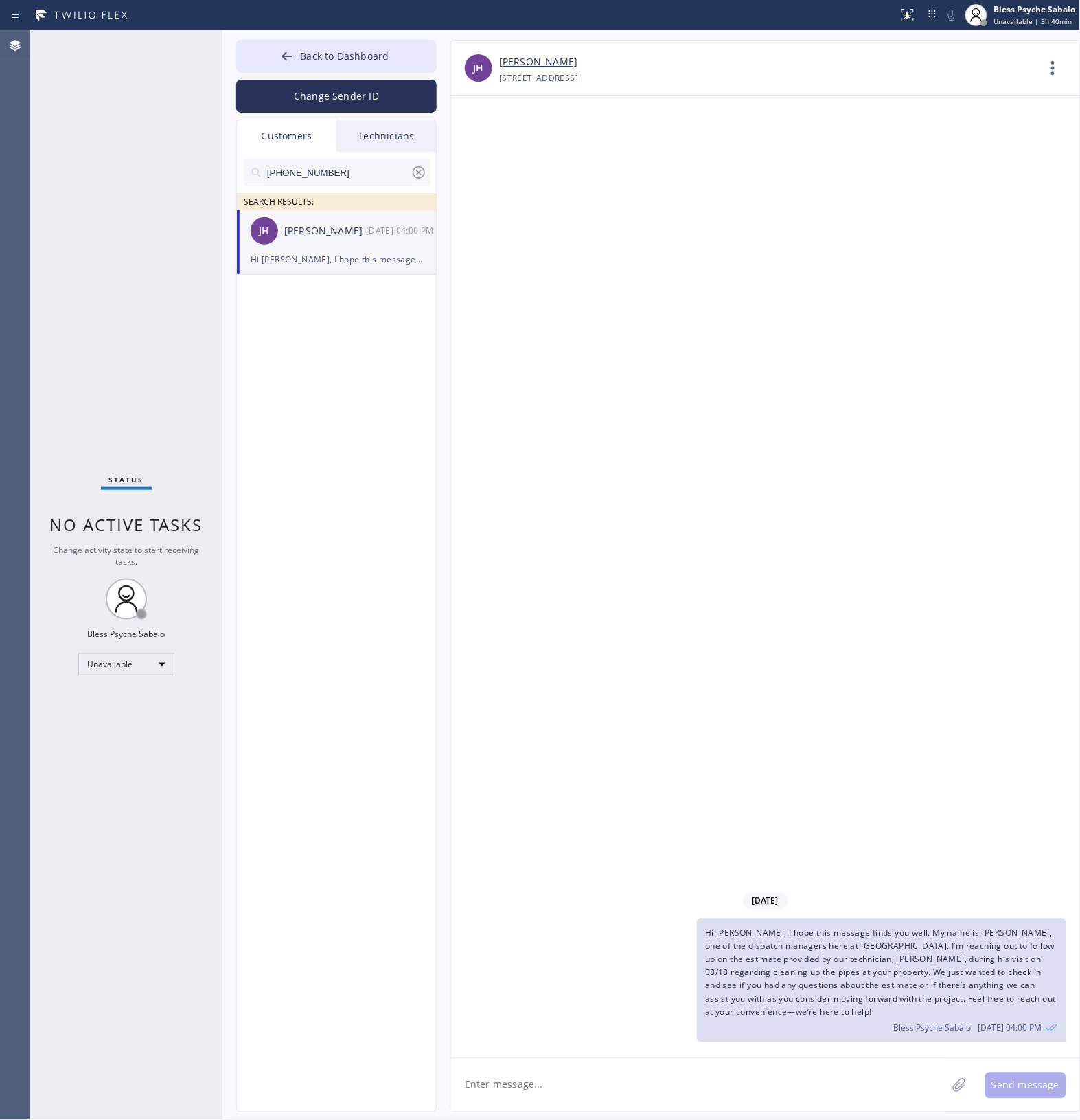
click at [403, 140] on div "Technicians" at bounding box center [386, 136] width 100 height 32
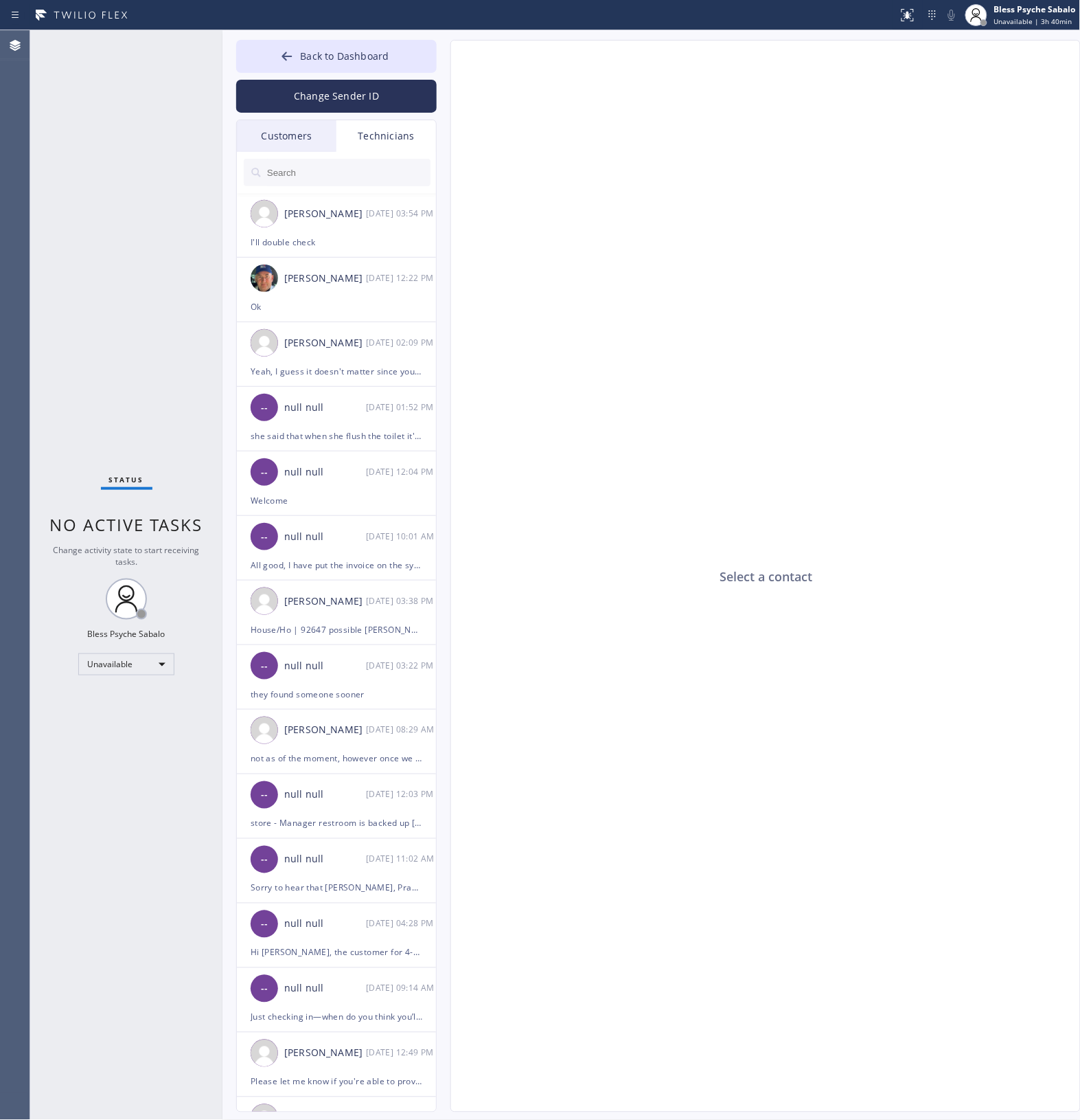
click at [400, 140] on div "Technicians" at bounding box center [386, 136] width 100 height 32
click at [271, 135] on div "Customers" at bounding box center [287, 136] width 100 height 32
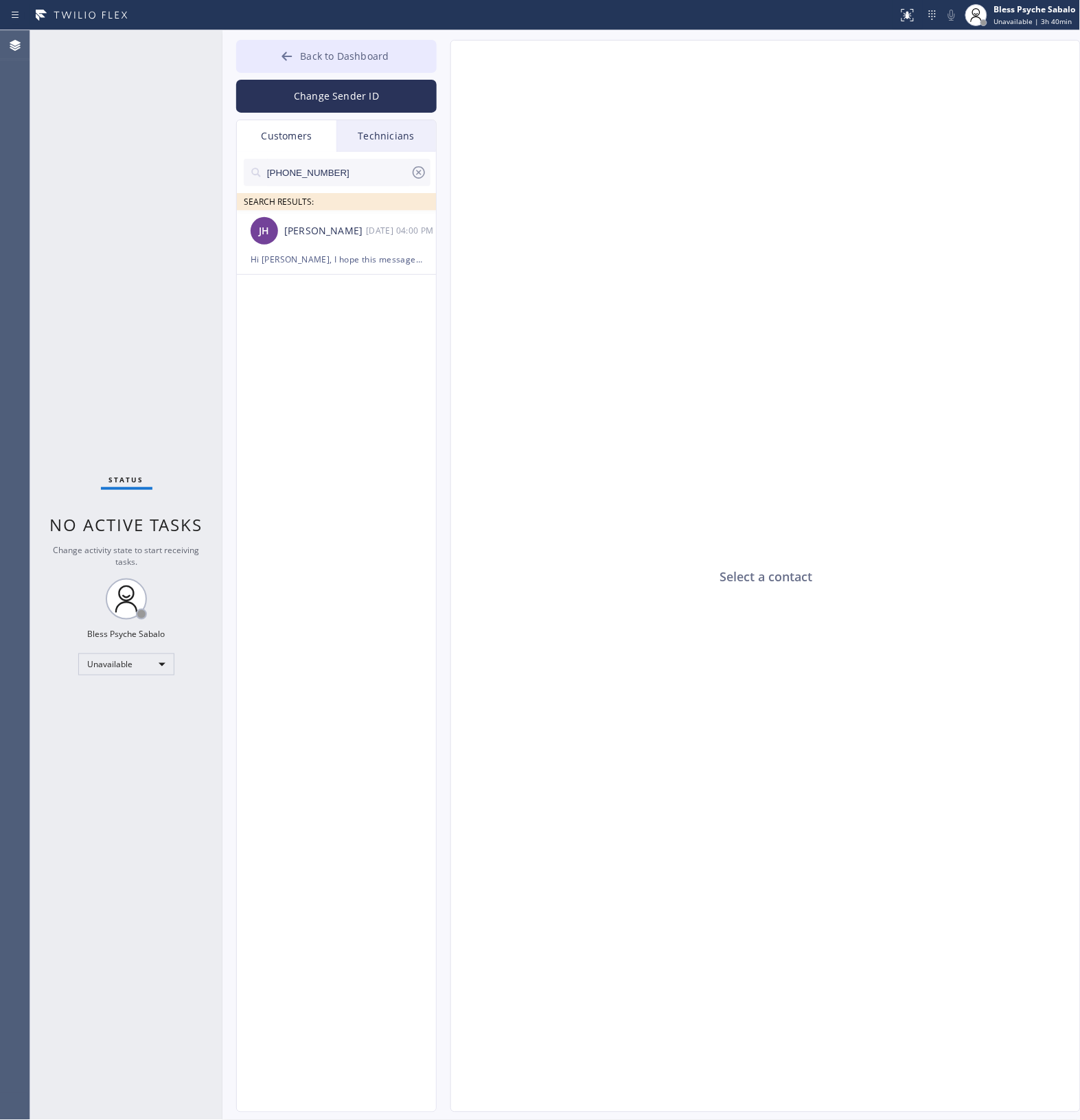
click at [310, 59] on span "Back to Dashboard" at bounding box center [345, 56] width 89 height 13
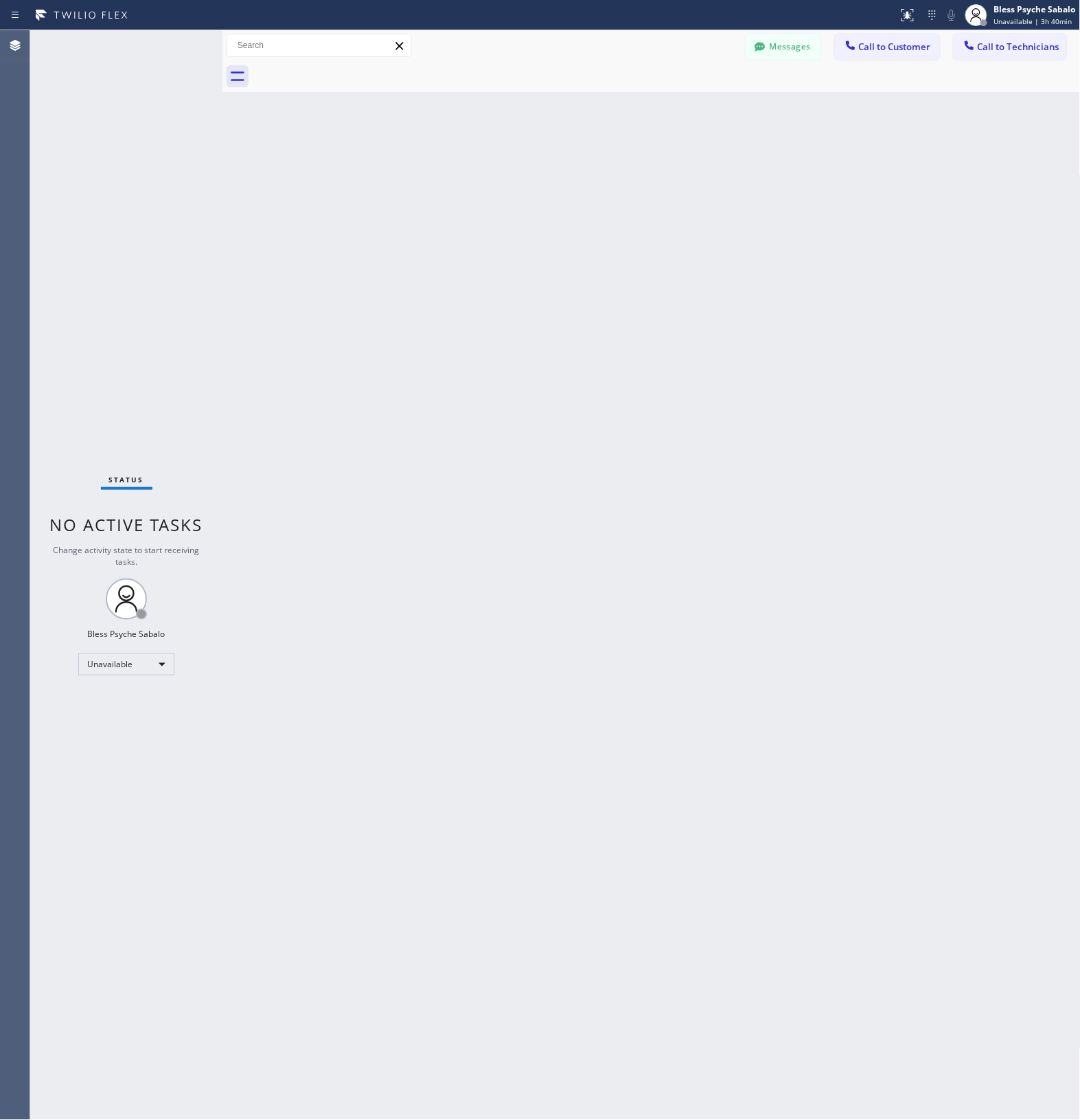
click at [478, 256] on div "Back to Dashboard Change Sender ID Customers Technicians (949) 414-0046 SEARCH …" at bounding box center [652, 575] width 859 height 1090
drag, startPoint x: 721, startPoint y: 213, endPoint x: 837, endPoint y: 123, distance: 146.8
click at [723, 212] on div "Back to Dashboard Change Sender ID Customers Technicians (949) 414-0046 SEARCH …" at bounding box center [652, 575] width 859 height 1090
click at [486, 465] on div "Back to Dashboard Change Sender ID Customers Technicians (949) 414-0046 SEARCH …" at bounding box center [652, 575] width 859 height 1090
click at [782, 40] on button "Messages" at bounding box center [783, 47] width 76 height 26
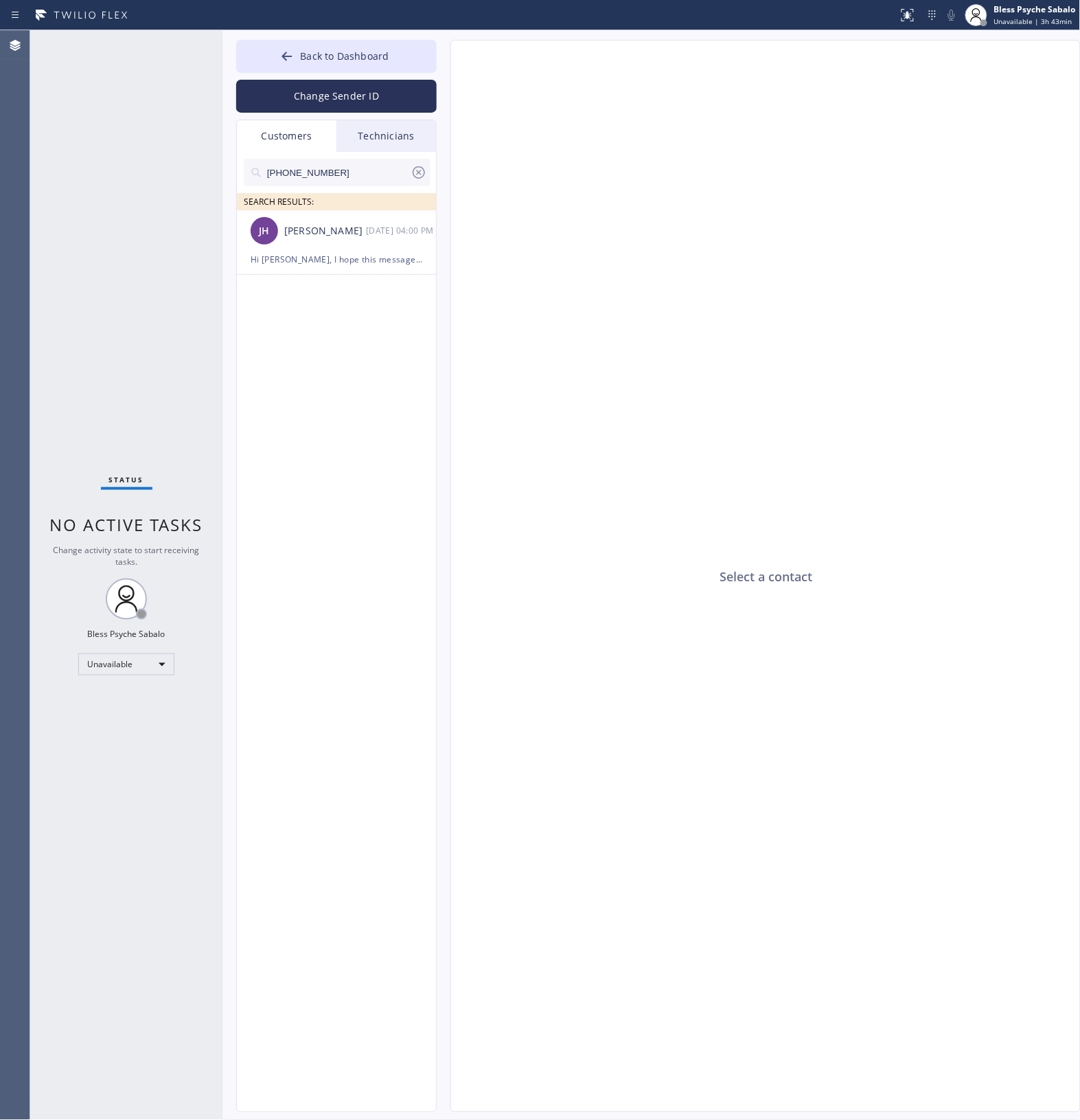
click at [522, 423] on div "Select a contact" at bounding box center [766, 576] width 630 height 1072
click at [358, 173] on input "(949) 414-0046" at bounding box center [338, 172] width 145 height 27
click at [141, 155] on div "Status No active tasks Change activity state to start receiving tasks. Bless Ps…" at bounding box center [555, 575] width 1050 height 1090
paste input "310) 663-2370"
type input "[PHONE_NUMBER]"
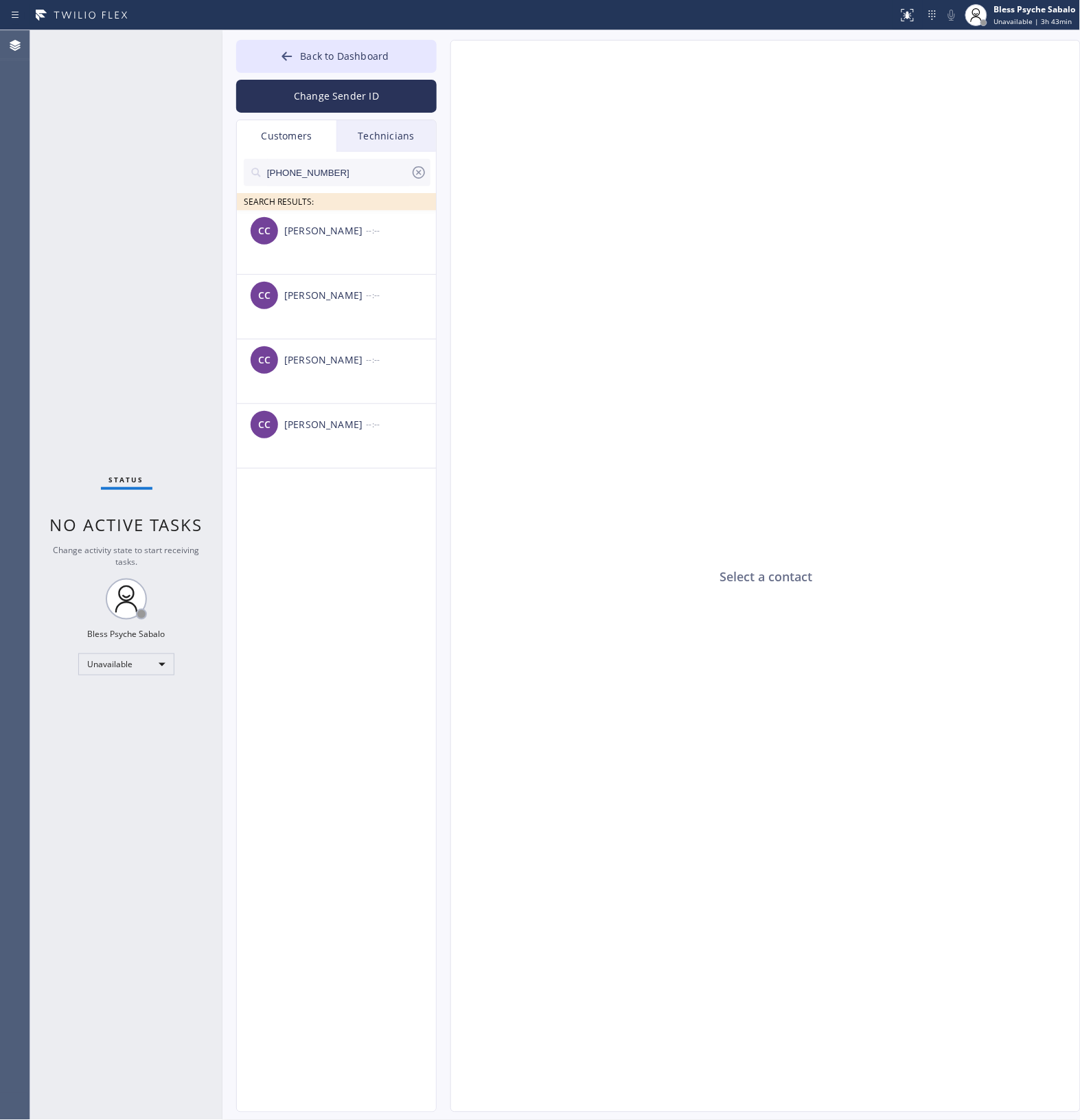
click at [373, 245] on div "CC Christopher Conway --:--" at bounding box center [337, 231] width 201 height 41
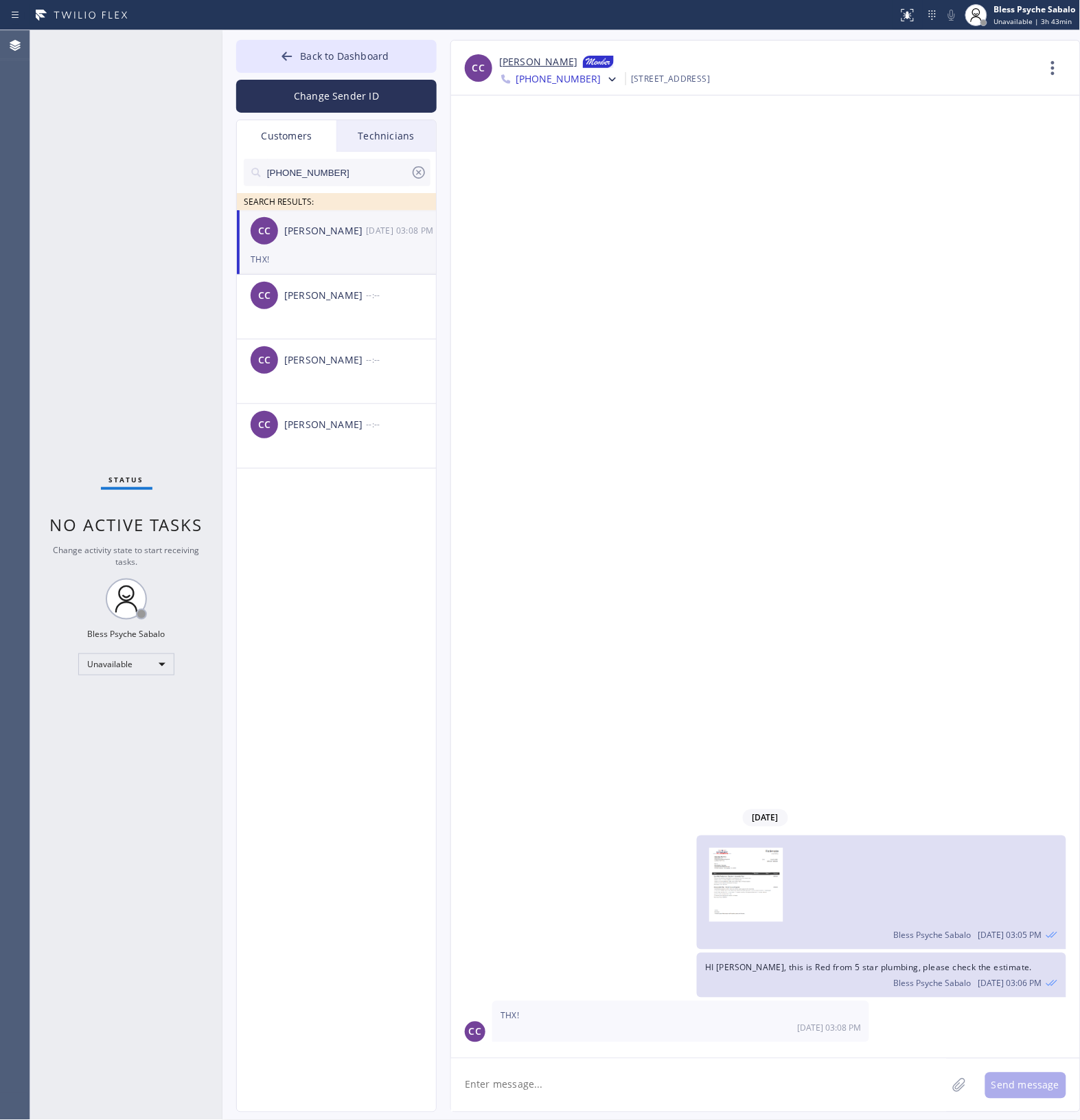
click at [584, 1083] on textarea at bounding box center [699, 1085] width 496 height 53
paste textarea "Hi Christopher, I hope this message finds you well. My name is Red, one of the …"
type textarea "Hi Christopher, I hope this message finds you well. My name is Red, one of the …"
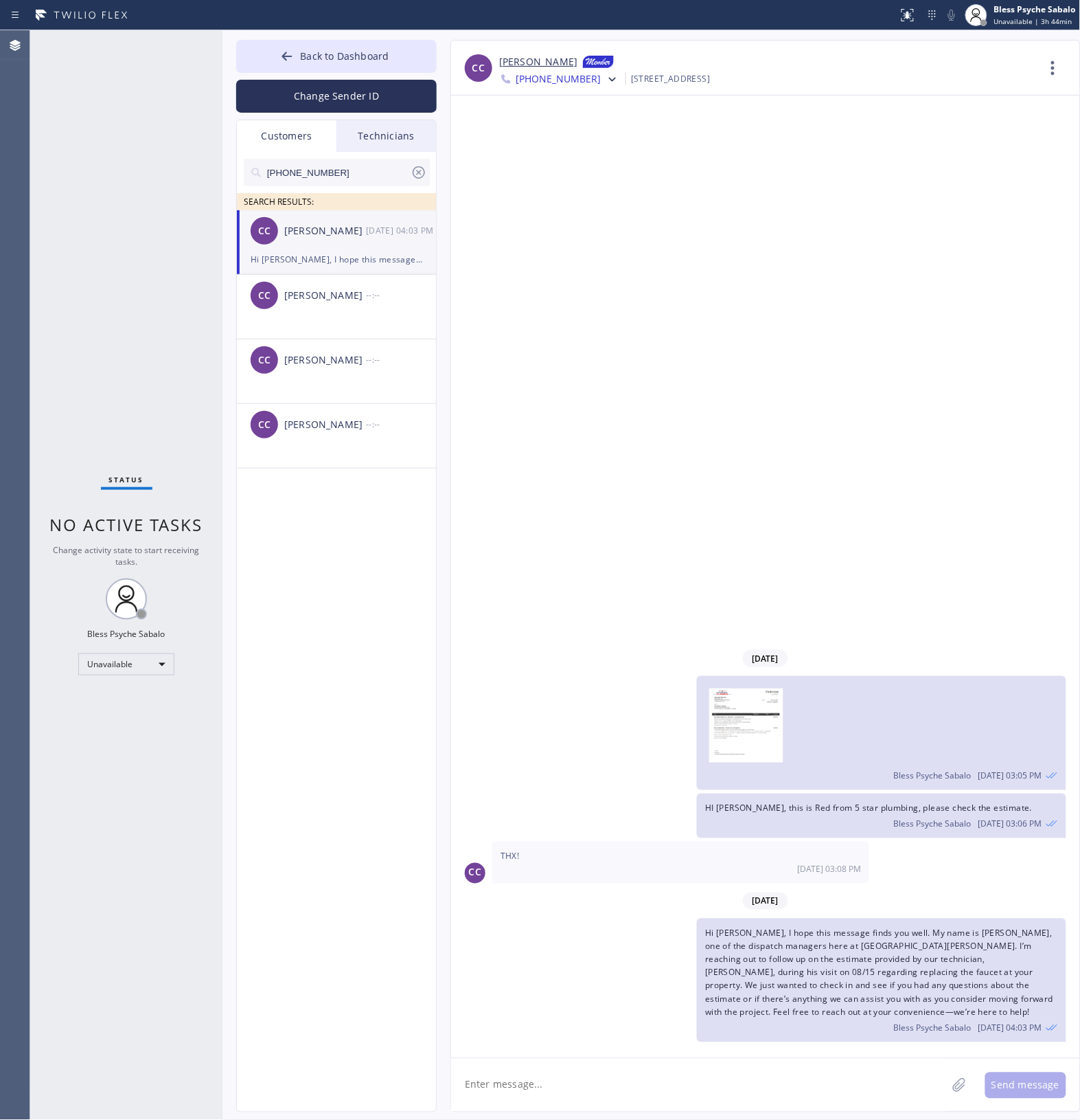
click at [595, 501] on div "08/18/2025 Bless Psyche Sabalo 08/18 03:05 PM HI Chris, this is Red from 5 star…" at bounding box center [766, 577] width 629 height 963
click at [718, 489] on div "08/18/2025 Bless Psyche Sabalo 08/18 03:05 PM HI Chris, this is Red from 5 star…" at bounding box center [766, 577] width 629 height 963
click at [426, 176] on icon at bounding box center [419, 172] width 16 height 16
click at [402, 135] on div "Technicians" at bounding box center [386, 136] width 100 height 32
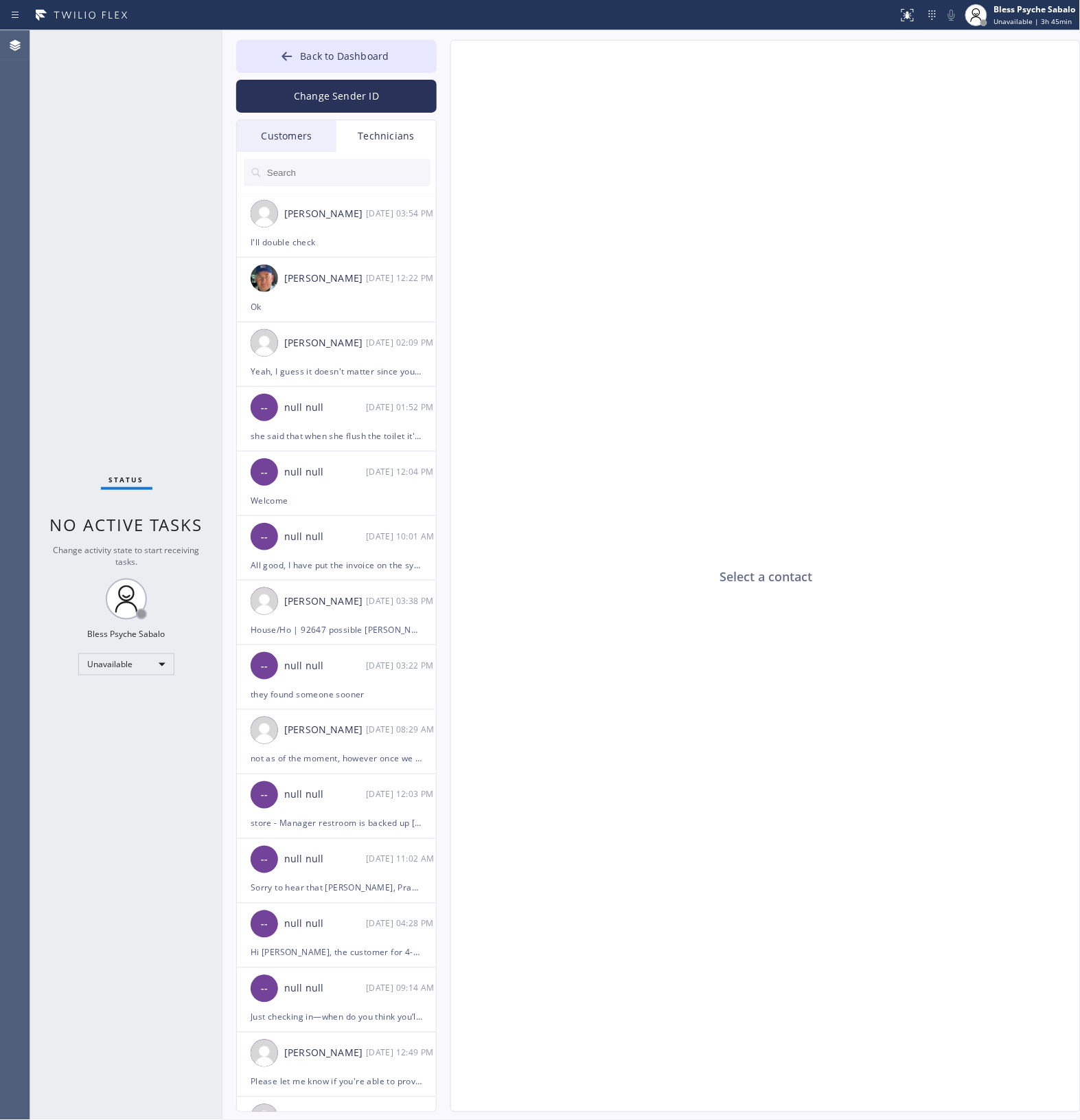
click at [273, 123] on div "Customers" at bounding box center [287, 136] width 100 height 32
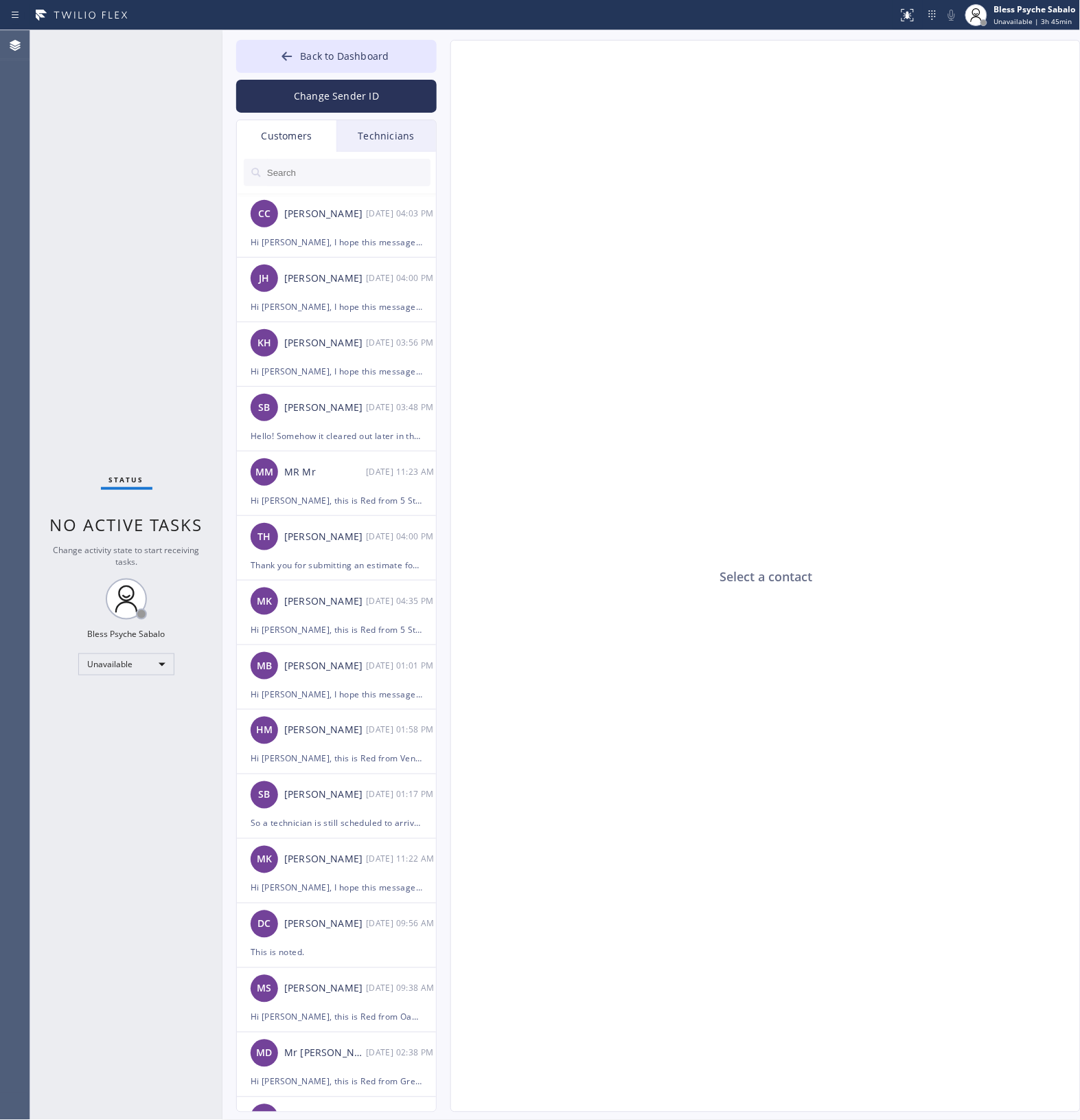
click at [578, 487] on div "Select a contact" at bounding box center [766, 576] width 630 height 1072
click at [598, 313] on div "Select a contact" at bounding box center [766, 576] width 630 height 1072
click at [404, 134] on div "Technicians" at bounding box center [386, 136] width 100 height 32
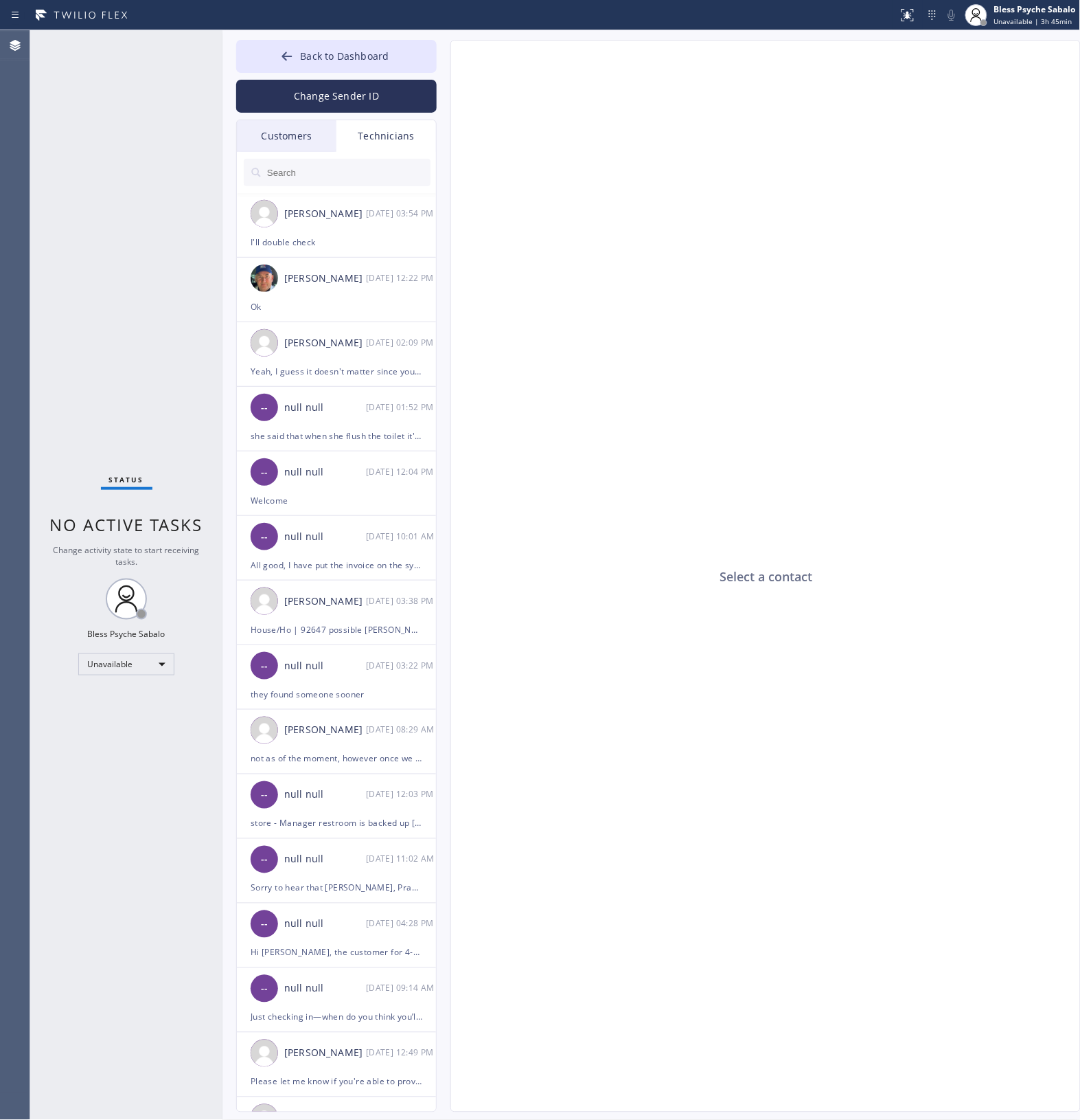
click at [284, 132] on div "Customers" at bounding box center [287, 136] width 100 height 32
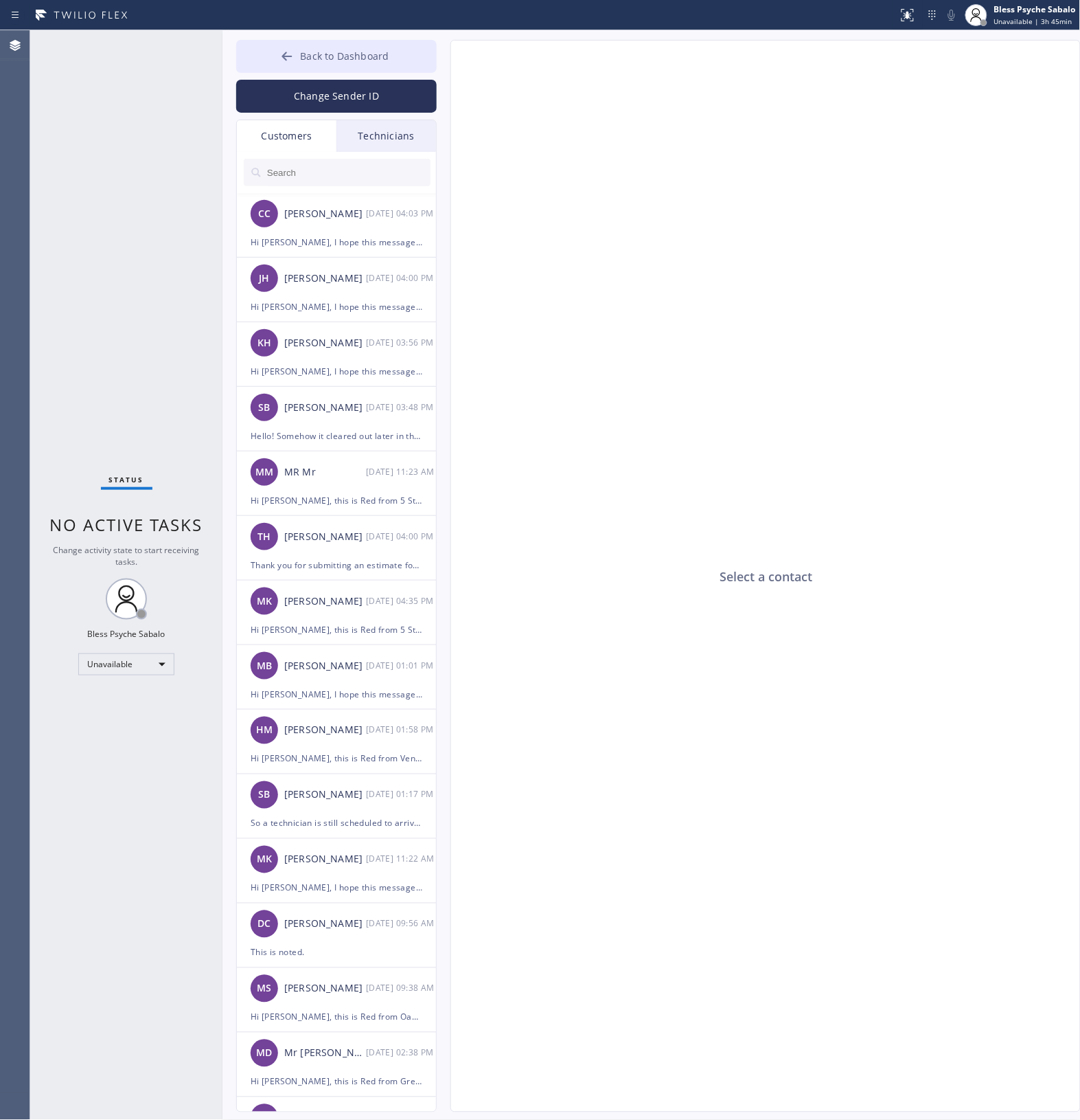
click at [347, 55] on span "Back to Dashboard" at bounding box center [345, 56] width 89 height 13
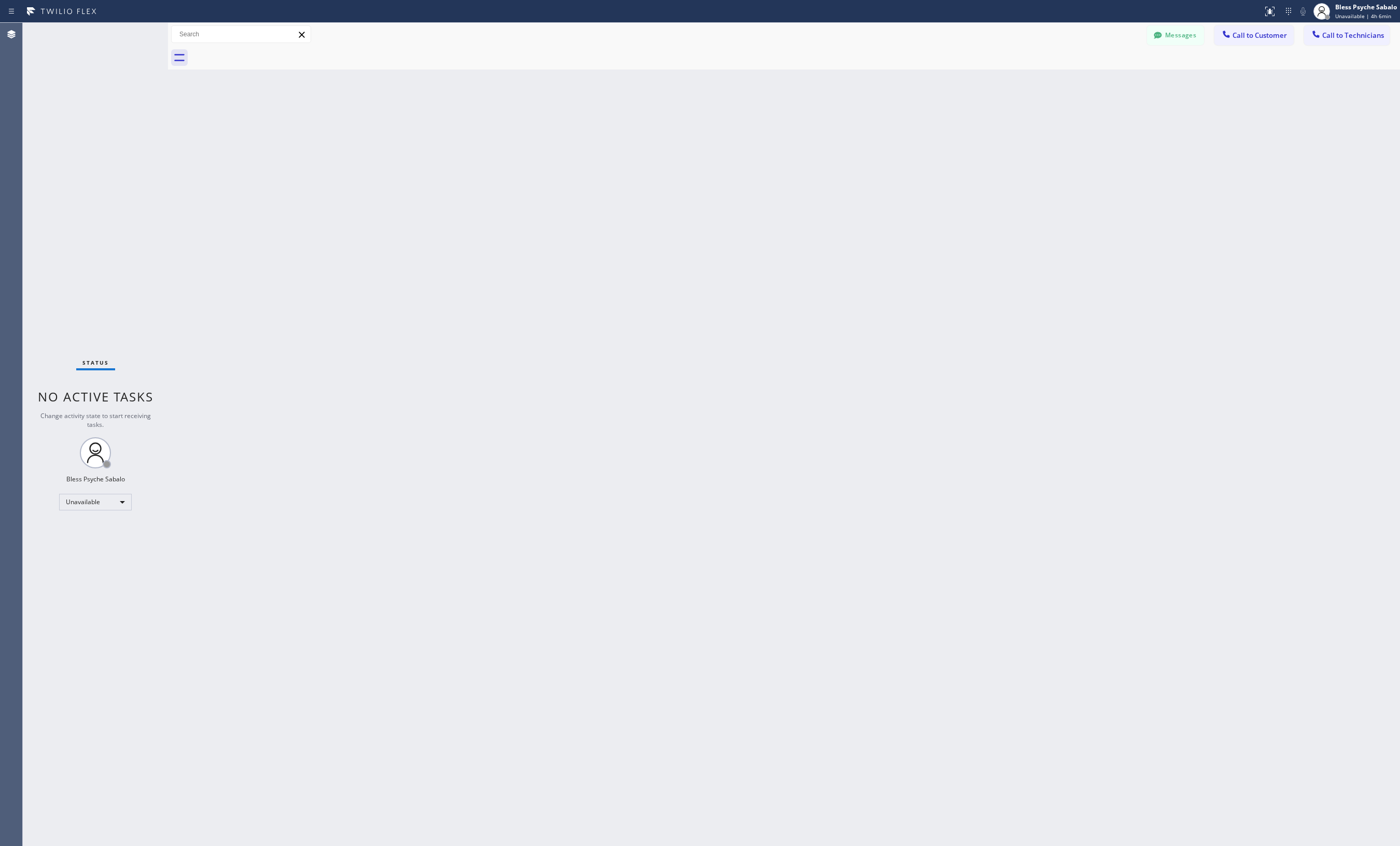
click at [815, 36] on span "Call to Customer" at bounding box center [1260, 35] width 54 height 9
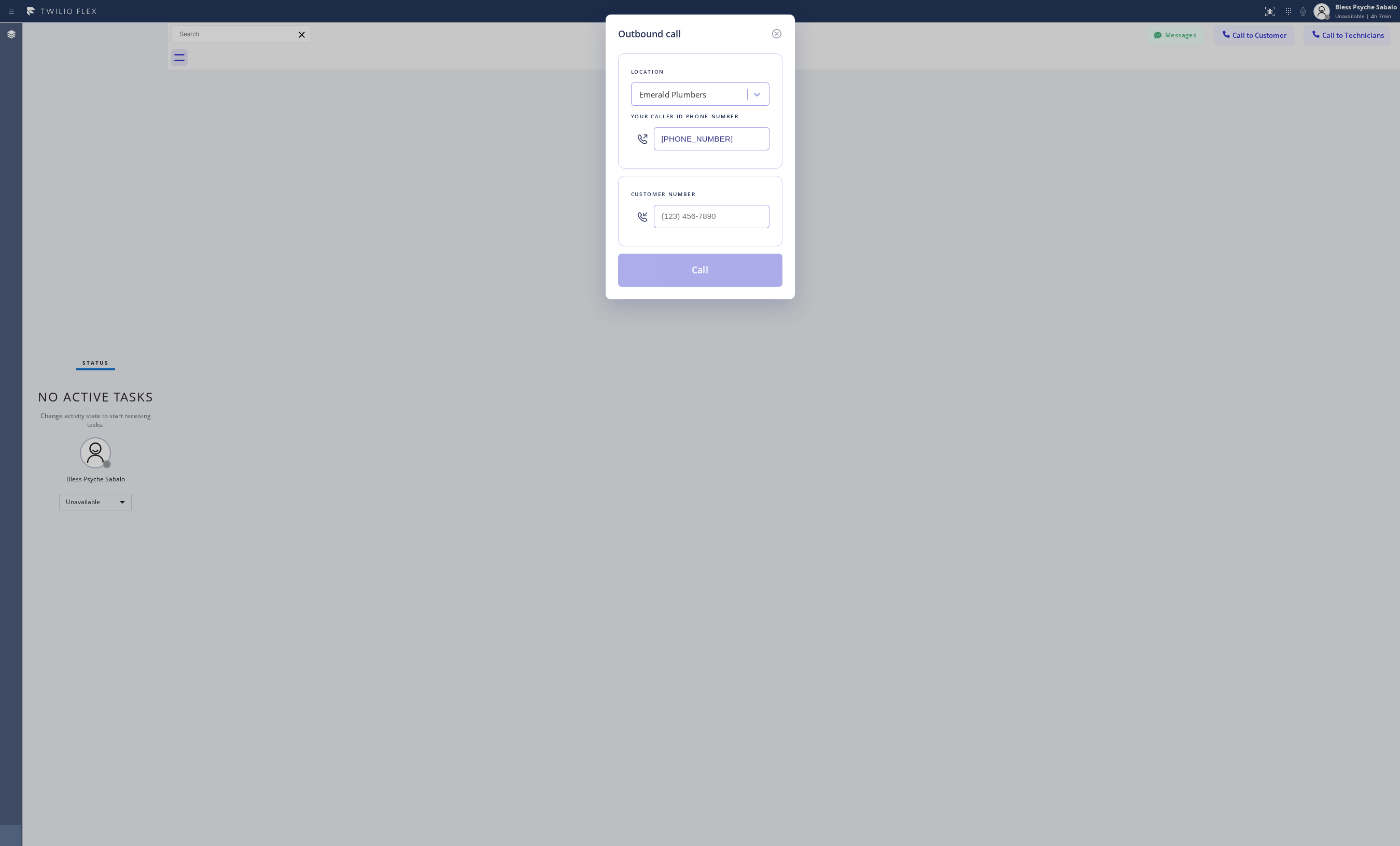
click at [704, 96] on div "Emerald Plumbers" at bounding box center [673, 95] width 68 height 12
paste input "Santa Ana Plumbers"
type input "Santa Ana Plumbers"
click at [708, 112] on div "Santa Ana Plumbers" at bounding box center [701, 116] width 139 height 19
type input "(949) 577-8387"
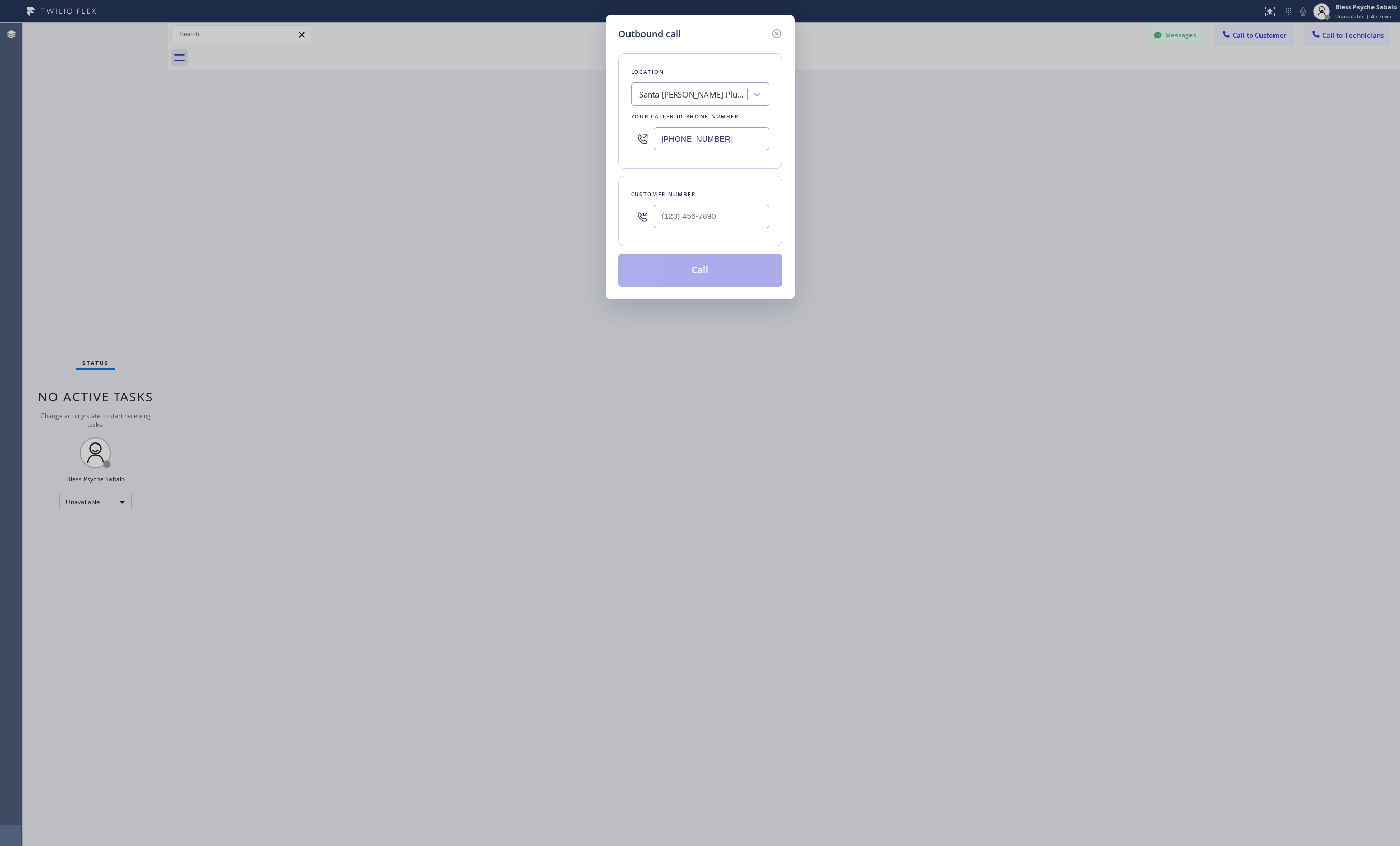
click at [677, 211] on input "text" at bounding box center [712, 216] width 115 height 23
paste input "307) 620-9468"
type input "(307) 620-9468"
click at [698, 281] on button "Call" at bounding box center [700, 270] width 164 height 33
click at [688, 270] on div "Back to Dashboard Change Sender ID Customers Technicians CC Christopher Conway …" at bounding box center [784, 434] width 1232 height 823
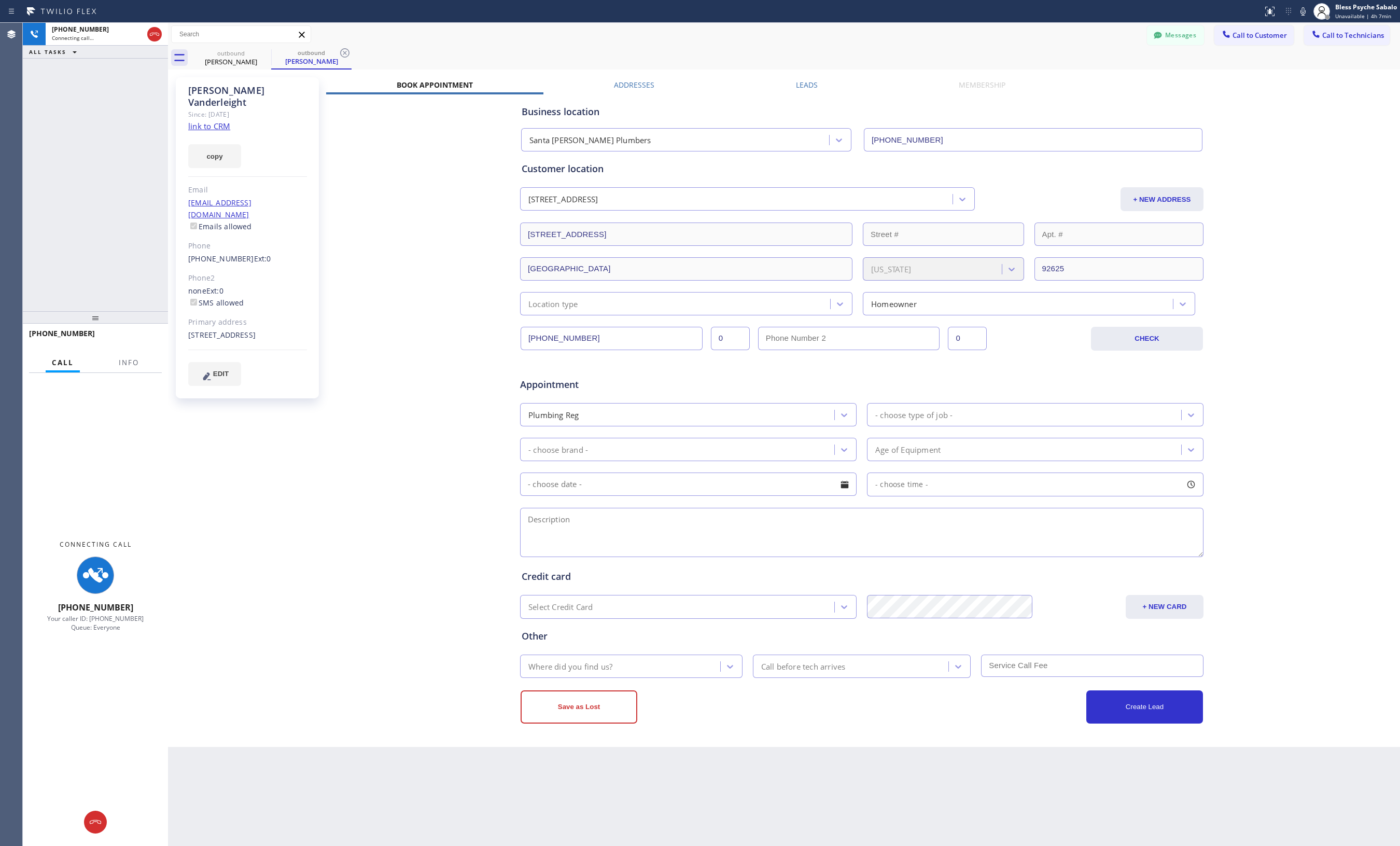
type input "(949) 577-8387"
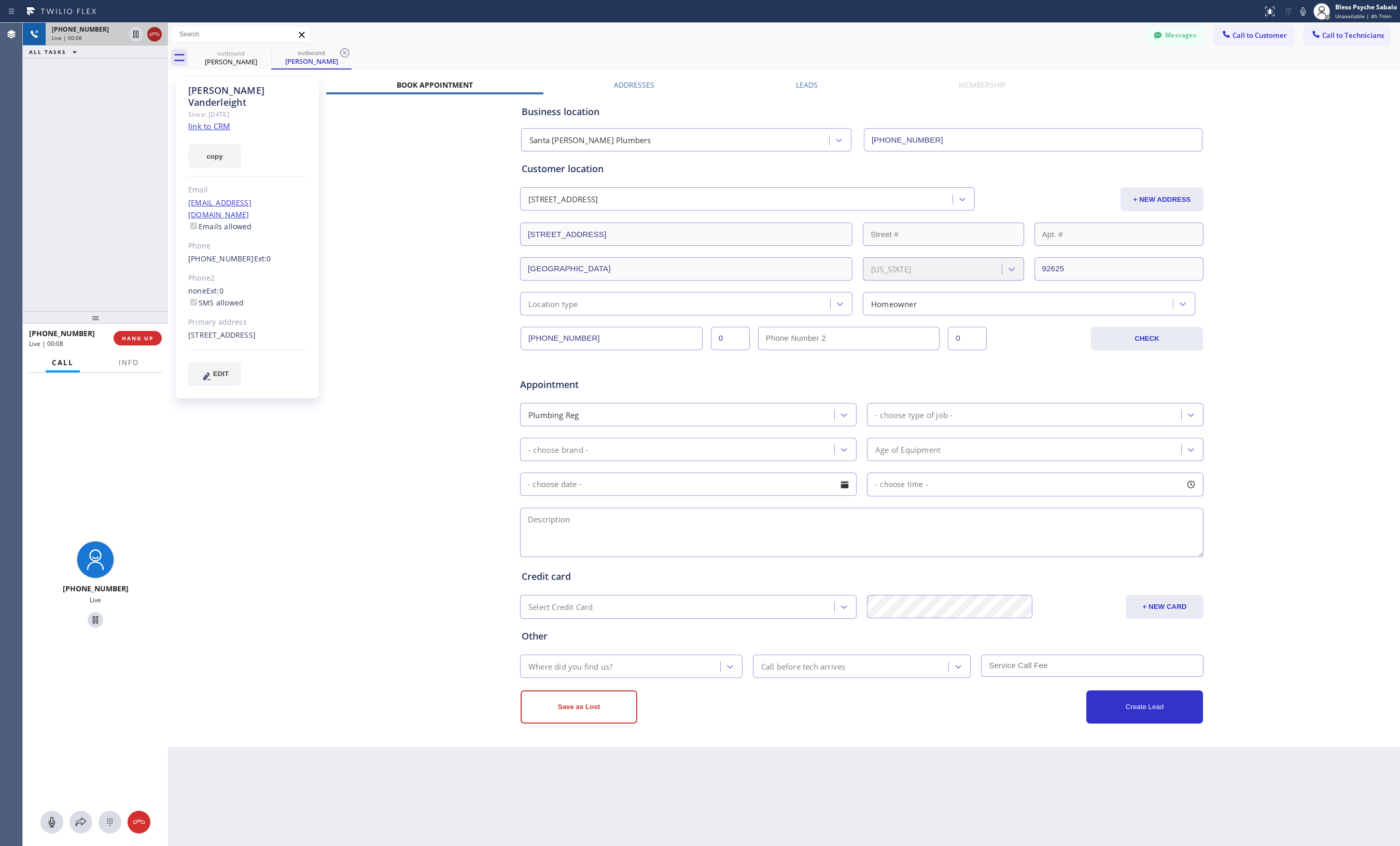
click at [154, 34] on icon at bounding box center [154, 34] width 9 height 3
click at [125, 341] on button "COMPLETE" at bounding box center [135, 338] width 52 height 14
click at [113, 265] on div "ALL TASKS ALL TASKS ACTIVE TASKS TASKS IN WRAP UP +13076209468 Wrap up | 00:02" at bounding box center [95, 167] width 145 height 288
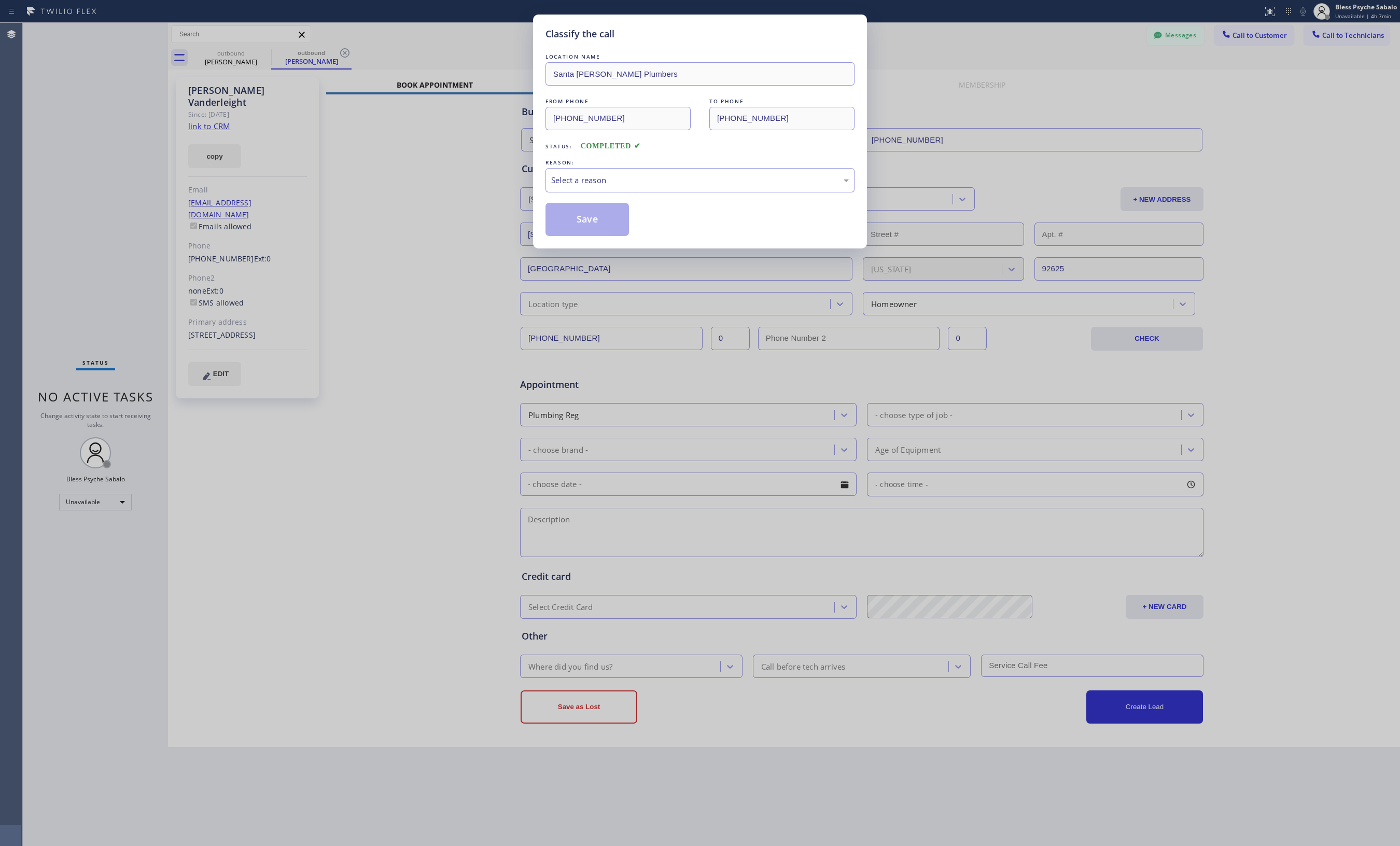
click at [213, 230] on div "Classify the call LOCATION NAME Santa Ana Plumbers FROM PHONE (949) 577-8387 TO…" at bounding box center [700, 423] width 1400 height 846
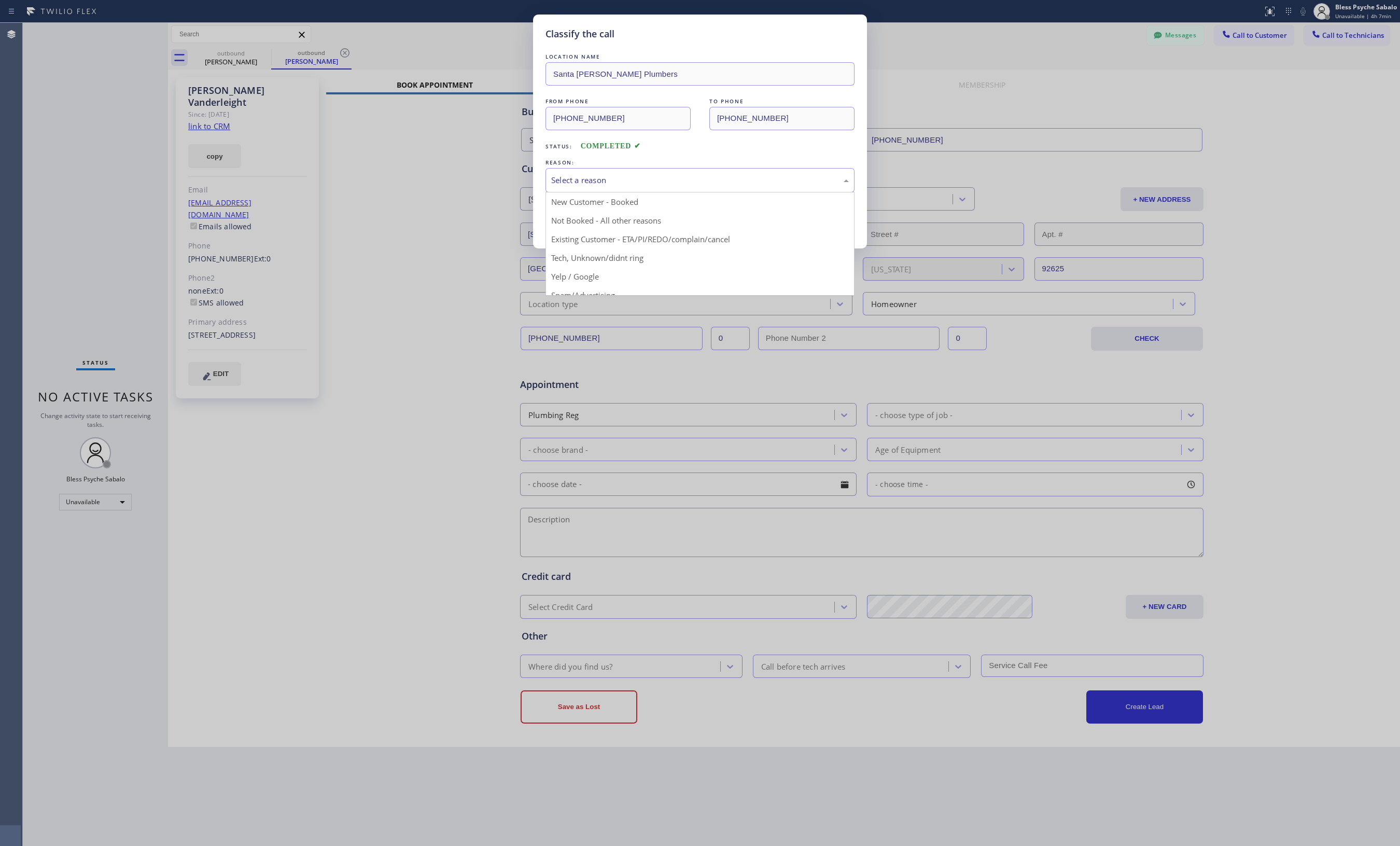
click at [582, 171] on div "Select a reason" at bounding box center [699, 180] width 309 height 24
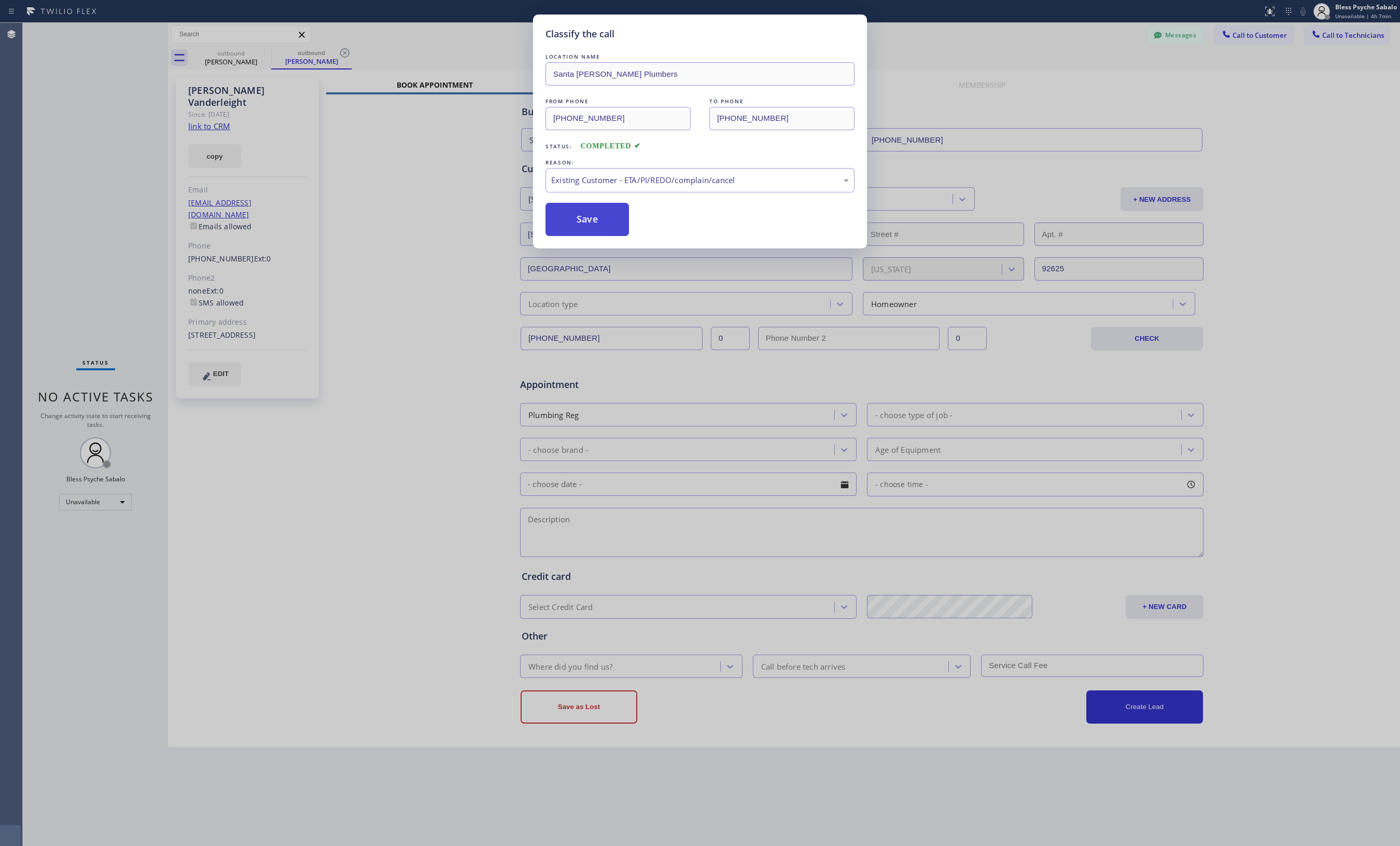
click at [582, 219] on button "Save" at bounding box center [587, 220] width 84 height 33
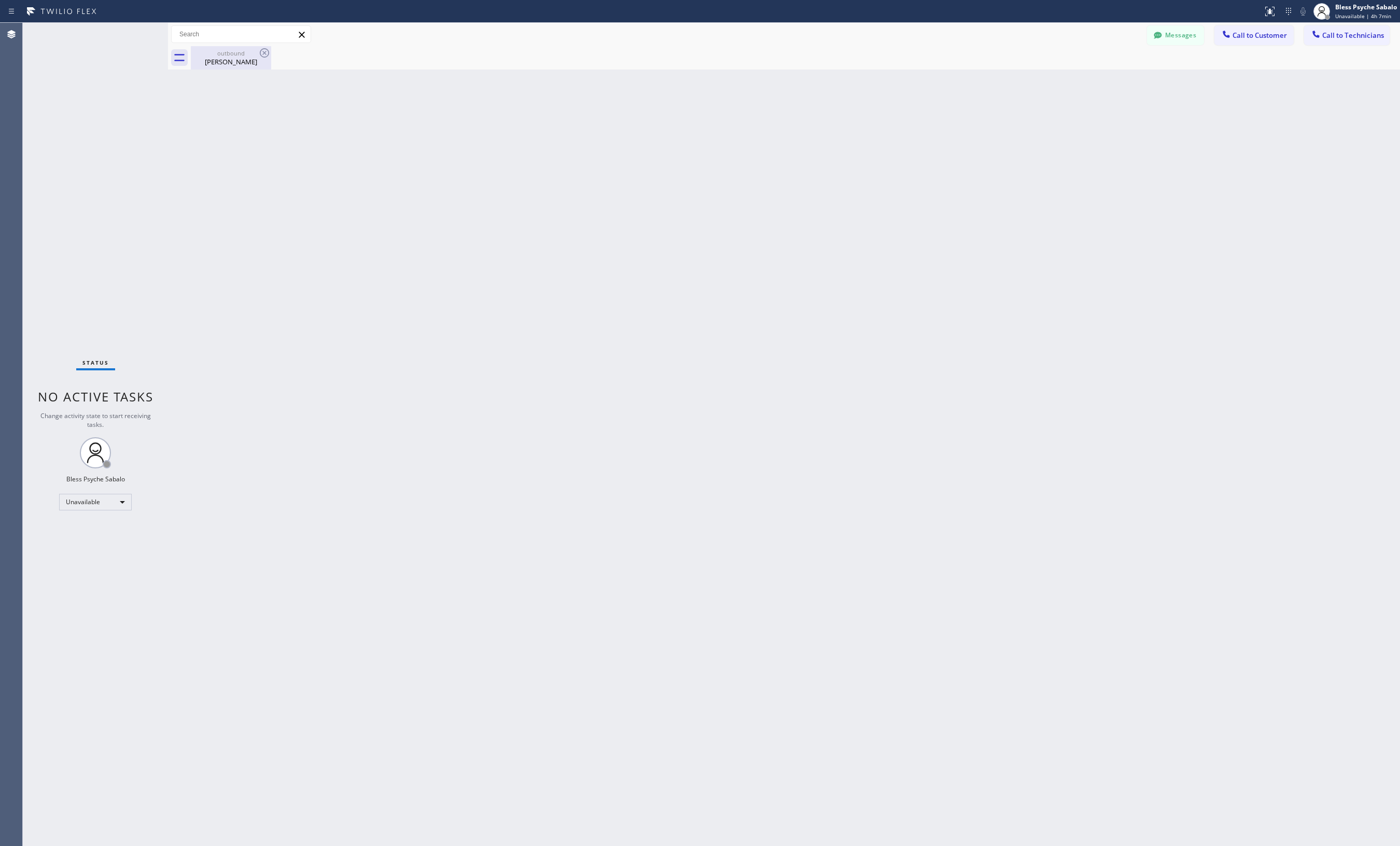
click at [242, 66] on div "Melanie Vanderleight" at bounding box center [231, 62] width 78 height 9
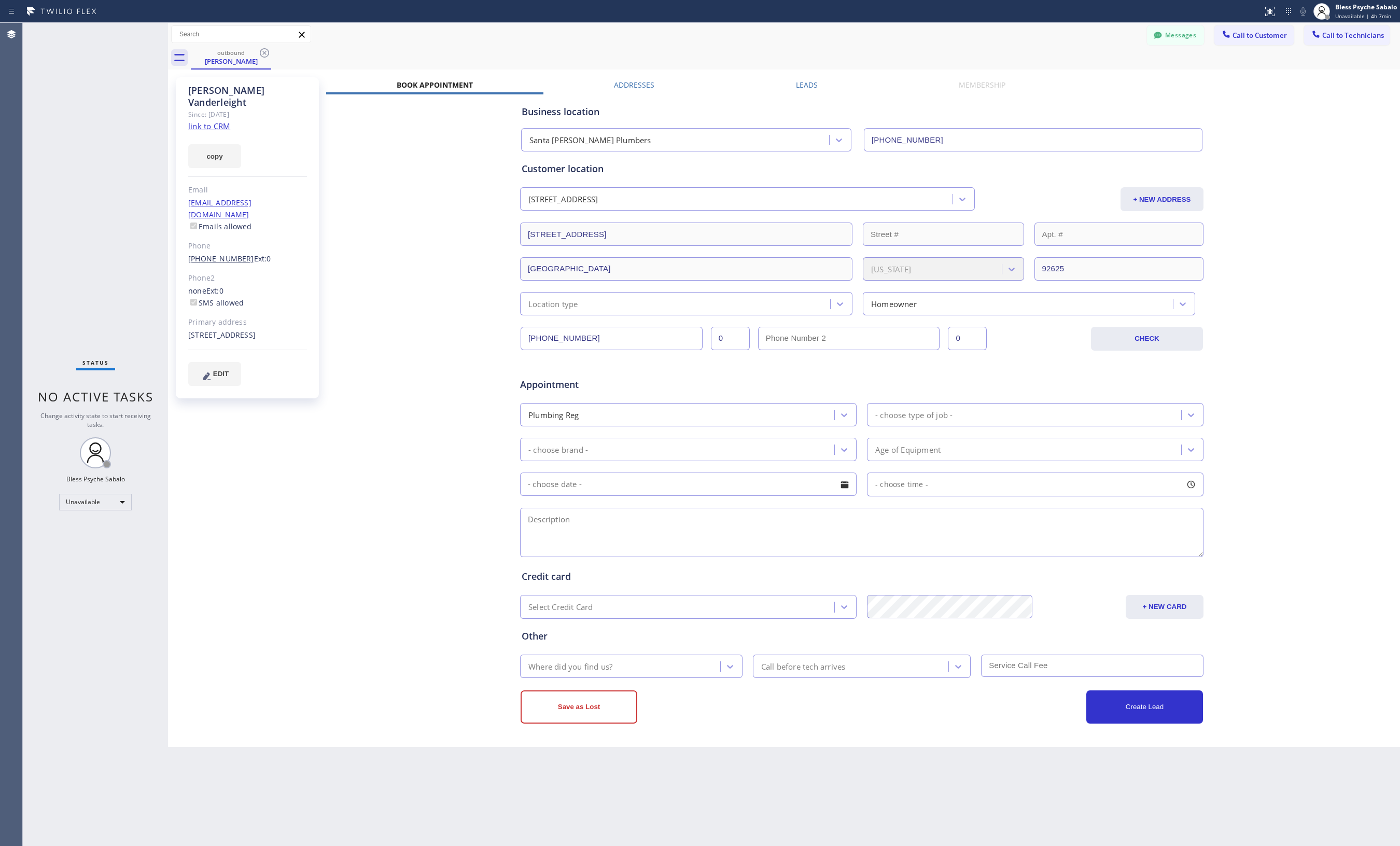
click at [218, 254] on link "(307) 620-9468" at bounding box center [221, 259] width 66 height 10
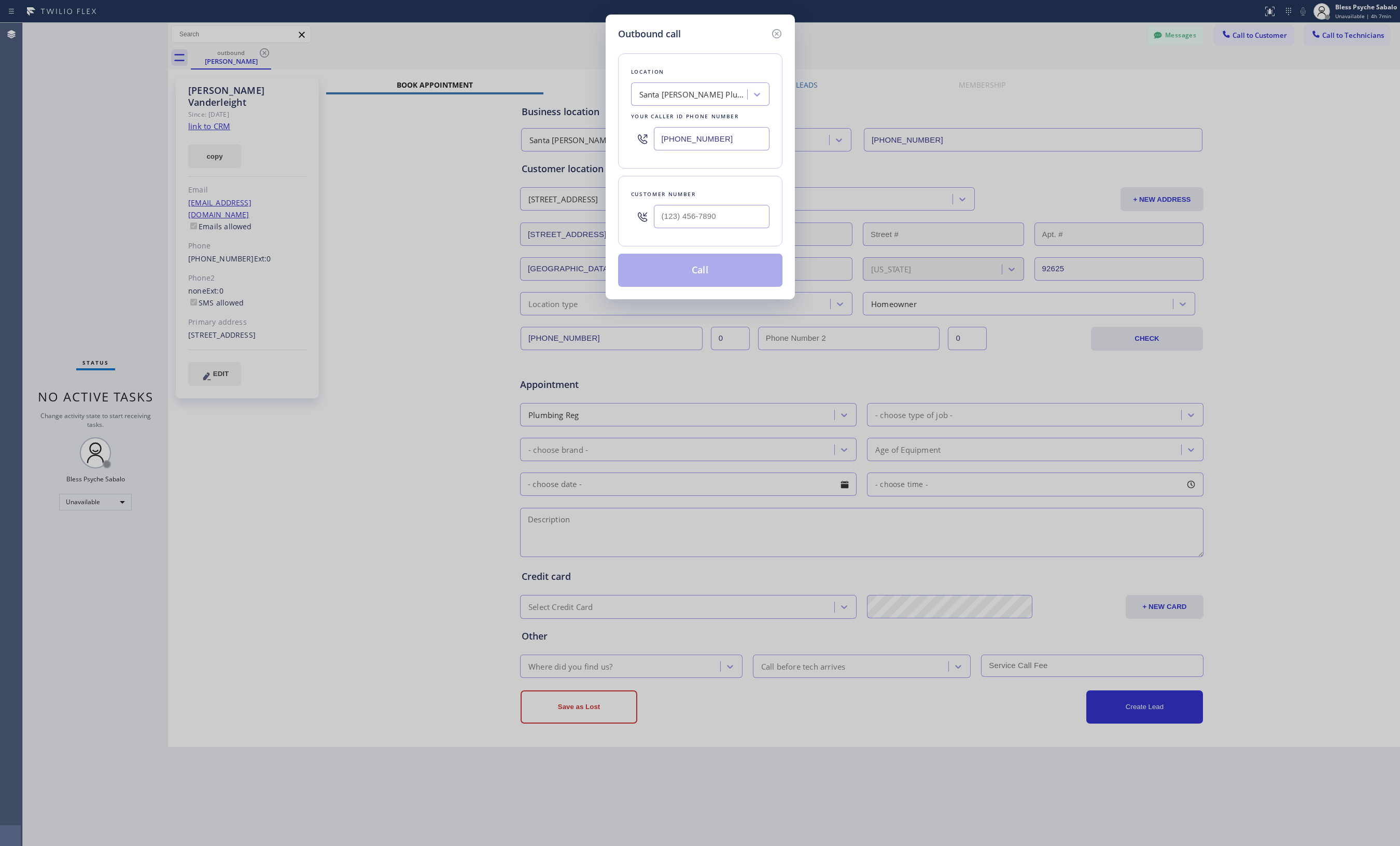
type input "(307) 620-9468"
click at [684, 266] on button "Call" at bounding box center [700, 270] width 164 height 33
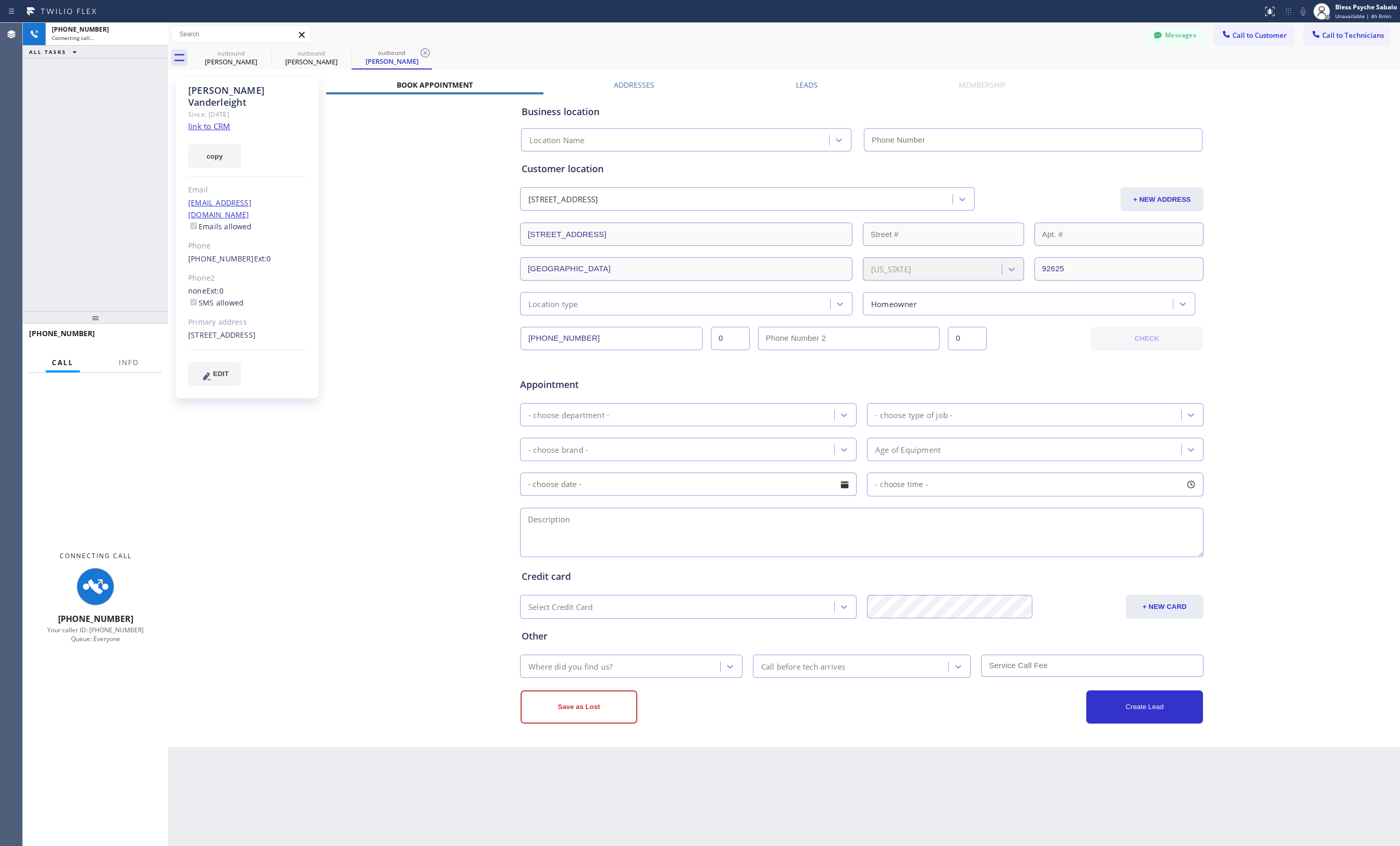
type input "(949) 577-8387"
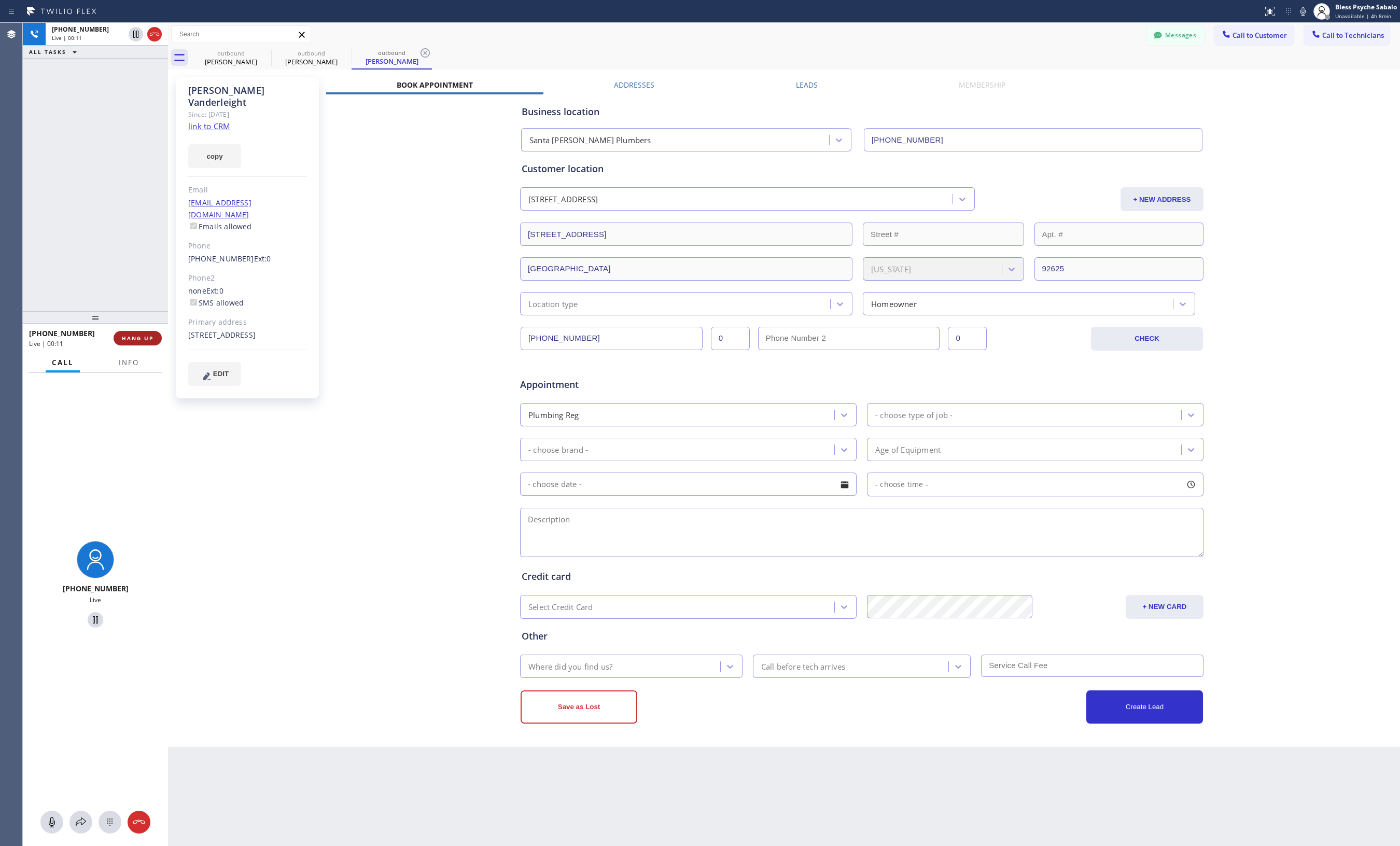
drag, startPoint x: 154, startPoint y: 340, endPoint x: 151, endPoint y: 332, distance: 8.5
click at [154, 340] on button "HANG UP" at bounding box center [138, 338] width 48 height 14
click at [135, 340] on span "COMPLETE" at bounding box center [135, 338] width 36 height 7
click at [123, 226] on div "ALL TASKS ALL TASKS ACTIVE TASKS TASKS IN WRAP UP +13076209468 Wrap up | 00:34" at bounding box center [95, 167] width 145 height 288
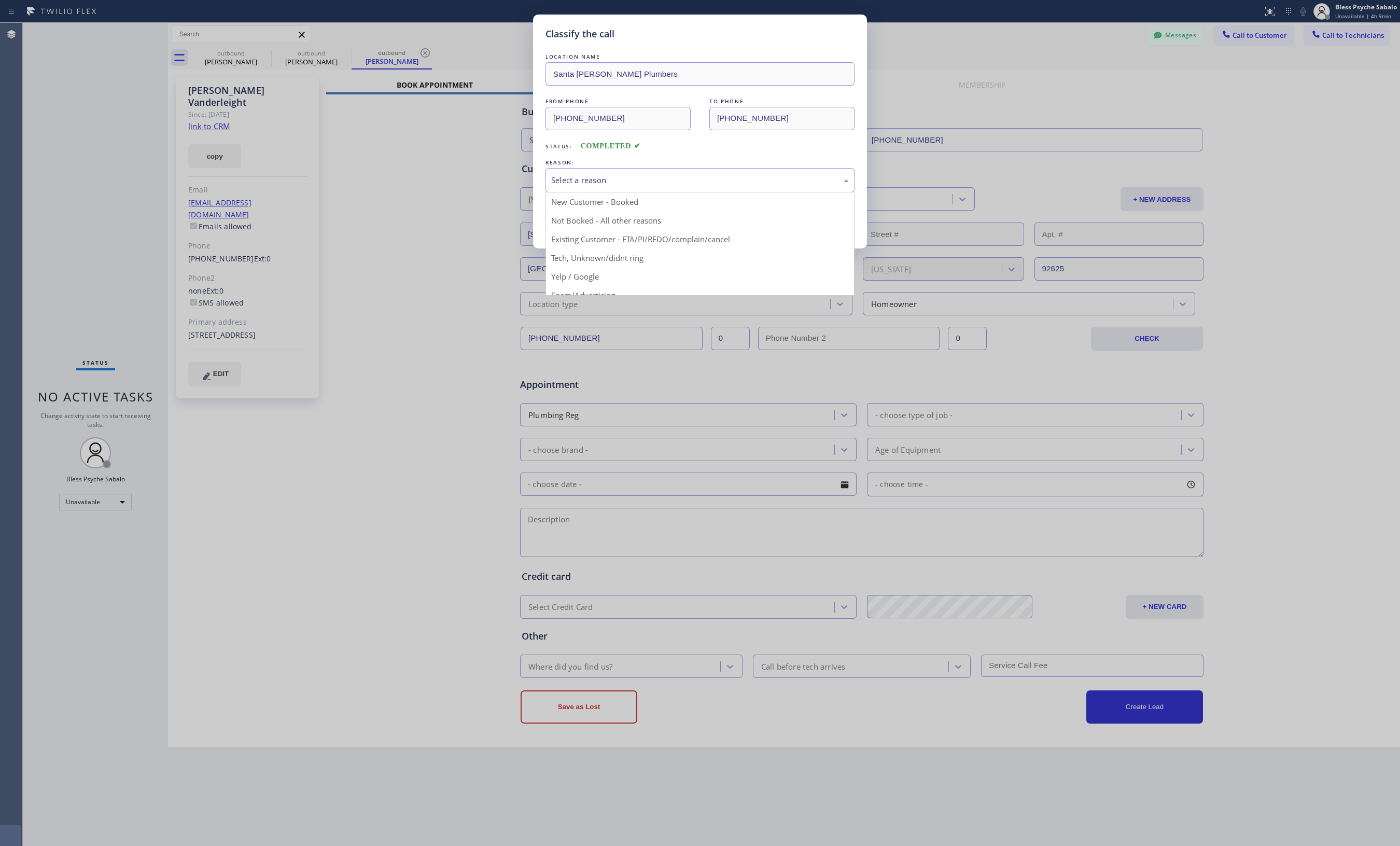
click at [706, 178] on div "Select a reason" at bounding box center [700, 180] width 298 height 12
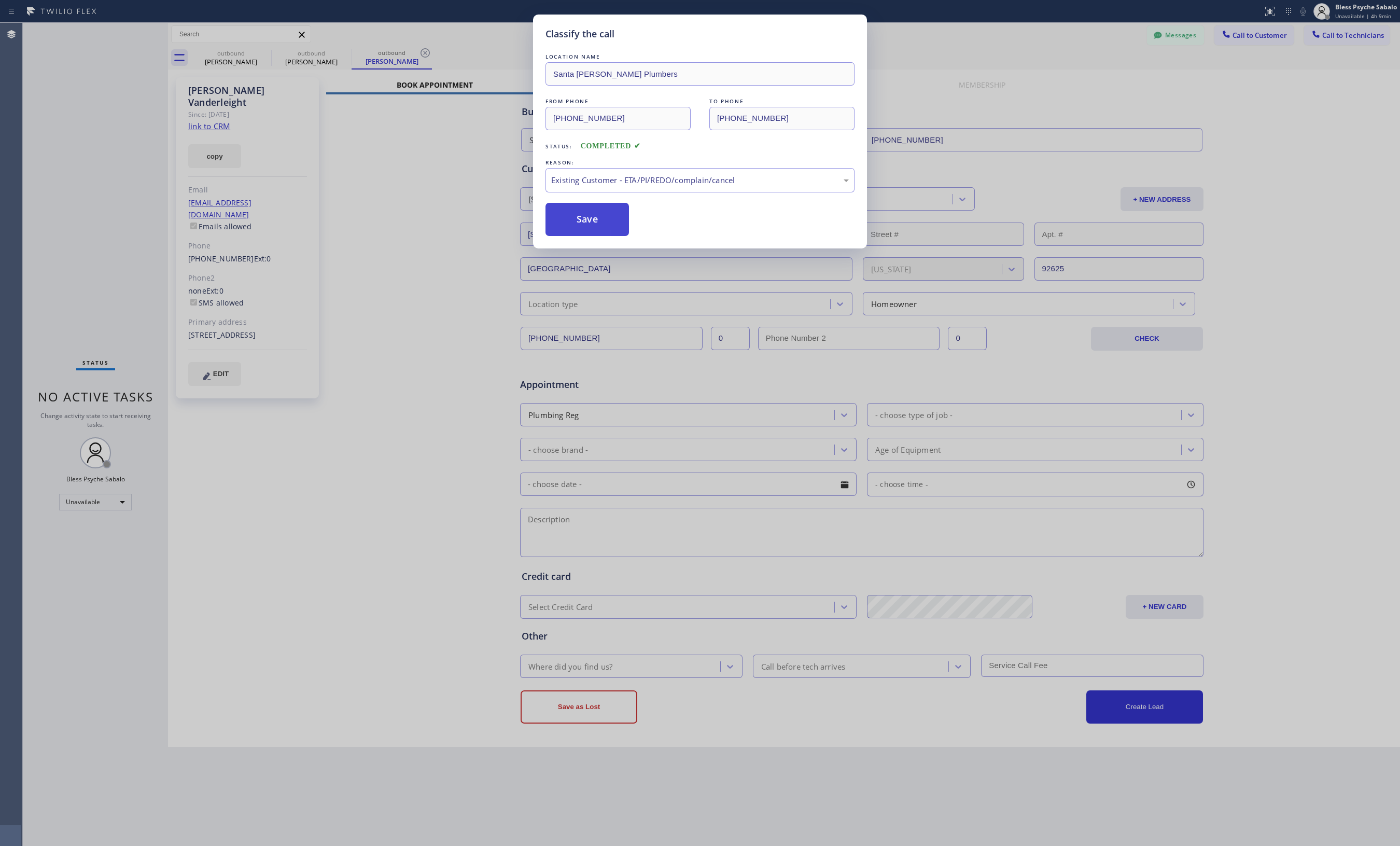
click at [603, 224] on button "Save" at bounding box center [587, 220] width 84 height 33
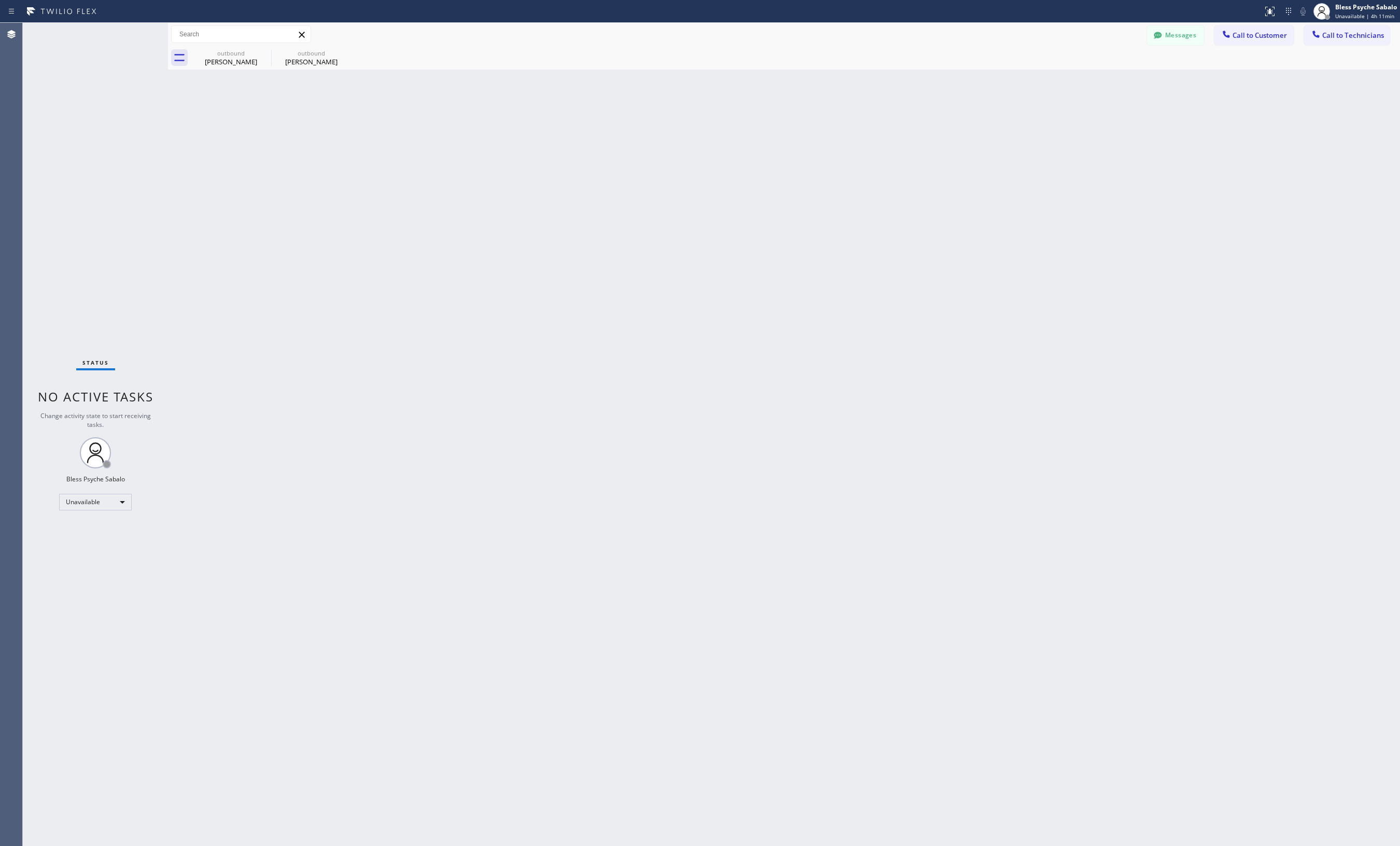
click at [421, 244] on div "Back to Dashboard Change Sender ID Customers Technicians CC Christopher Conway …" at bounding box center [784, 434] width 1232 height 823
click at [0, 0] on icon at bounding box center [0, 0] width 0 height 0
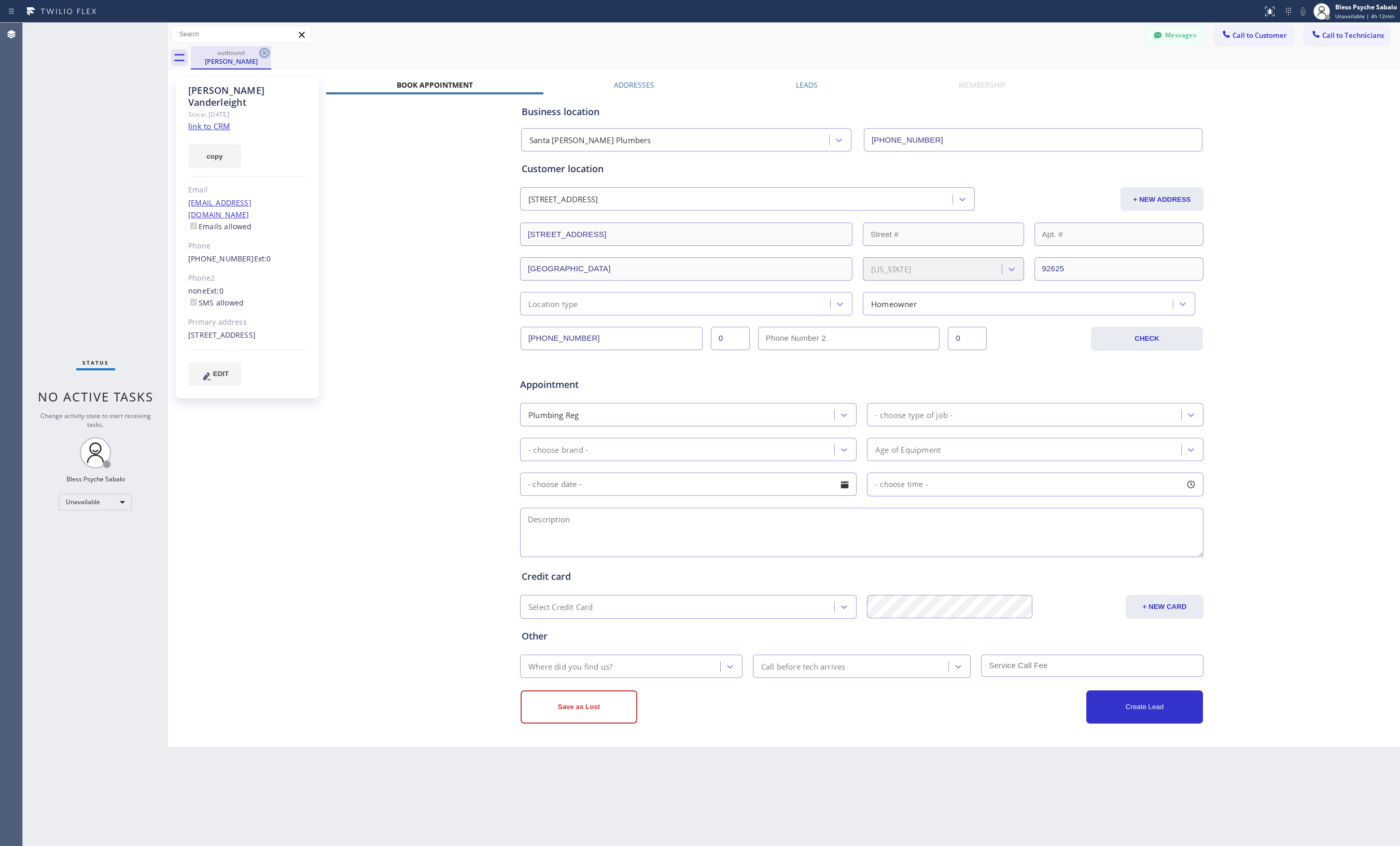
click at [267, 55] on icon at bounding box center [264, 53] width 9 height 9
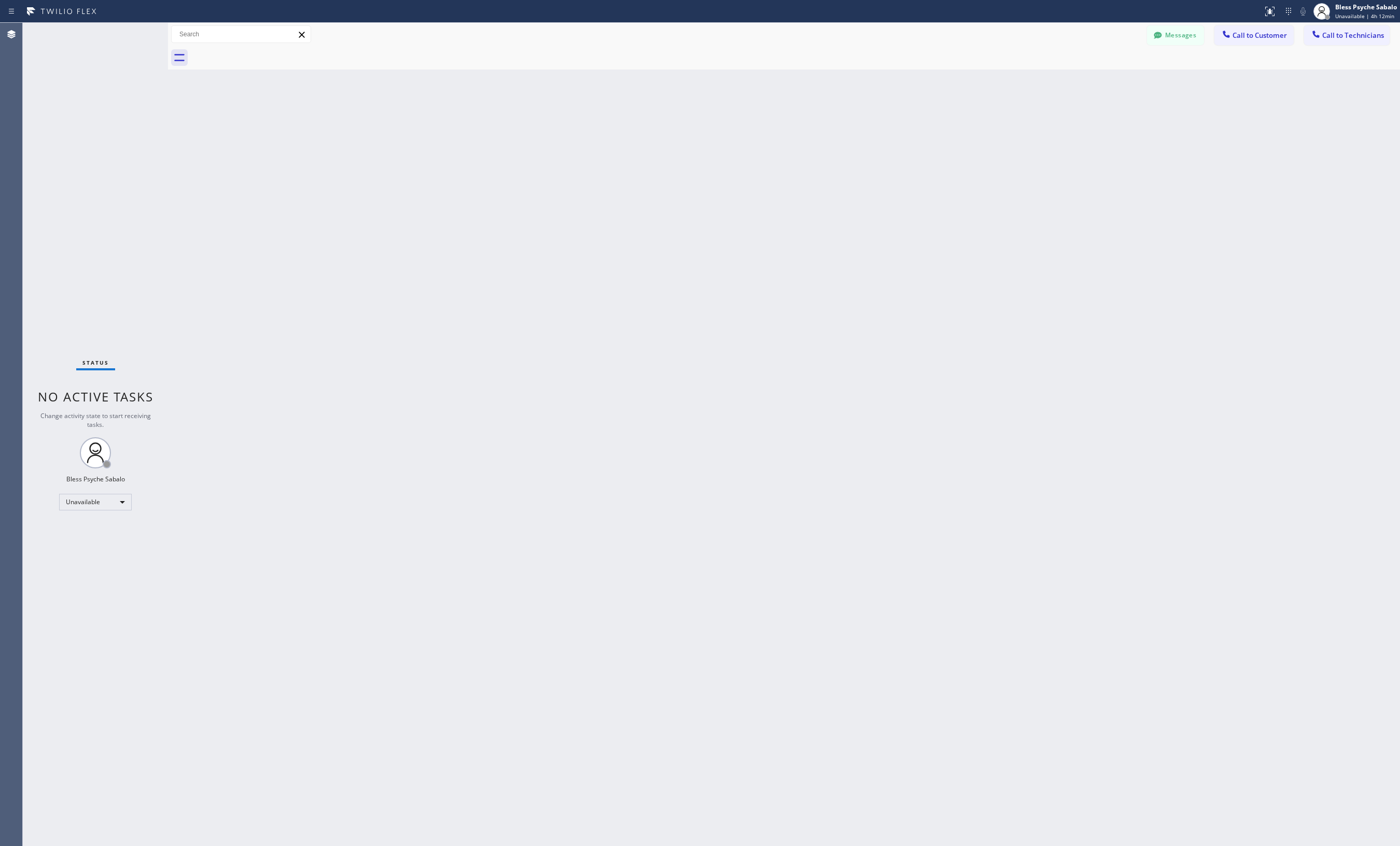
drag, startPoint x: 382, startPoint y: 49, endPoint x: 361, endPoint y: 23, distance: 33.4
click at [382, 48] on div at bounding box center [795, 58] width 1209 height 23
click at [815, 34] on span "Call to Customer" at bounding box center [1260, 35] width 54 height 9
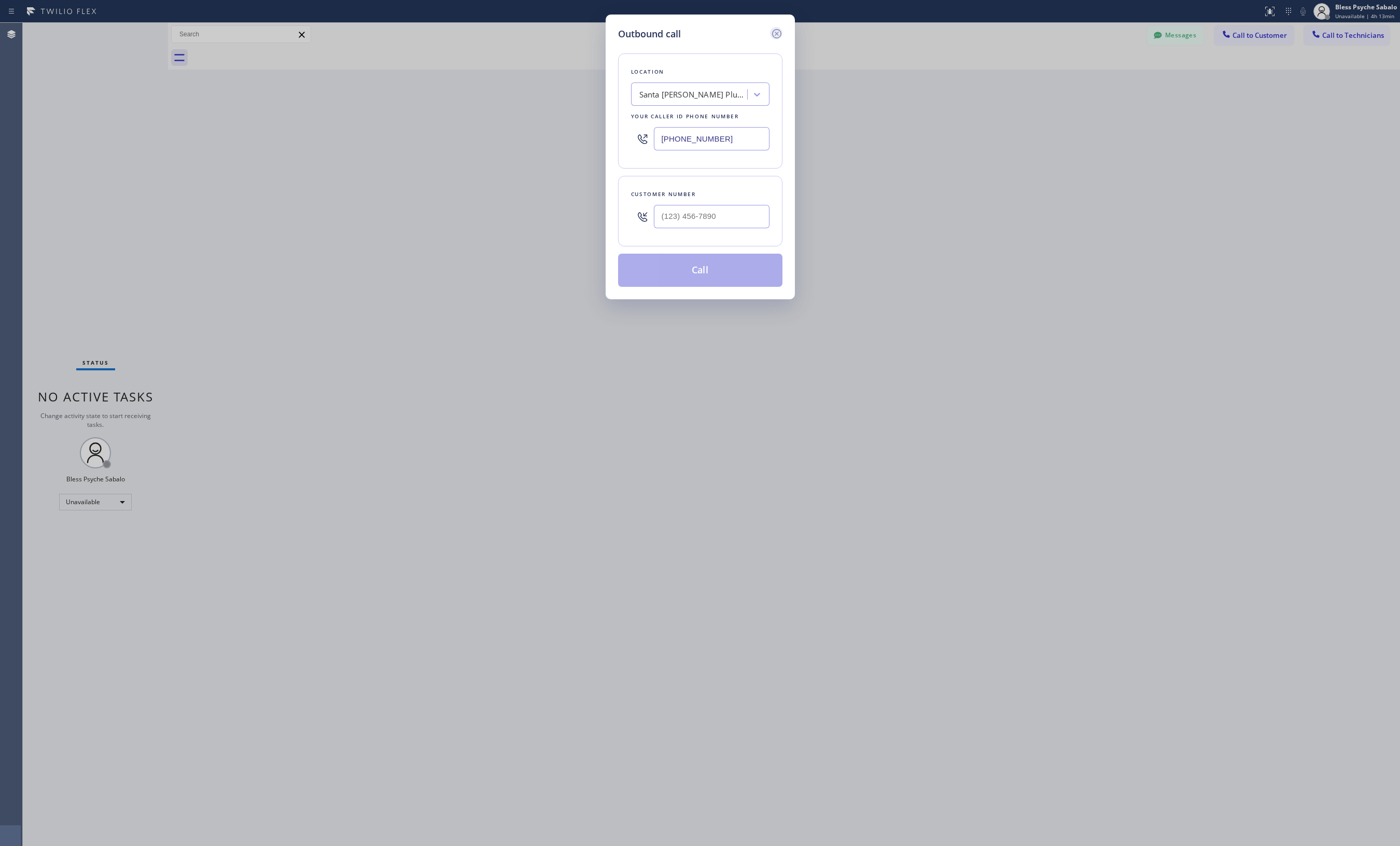
click at [775, 32] on icon at bounding box center [777, 34] width 12 height 12
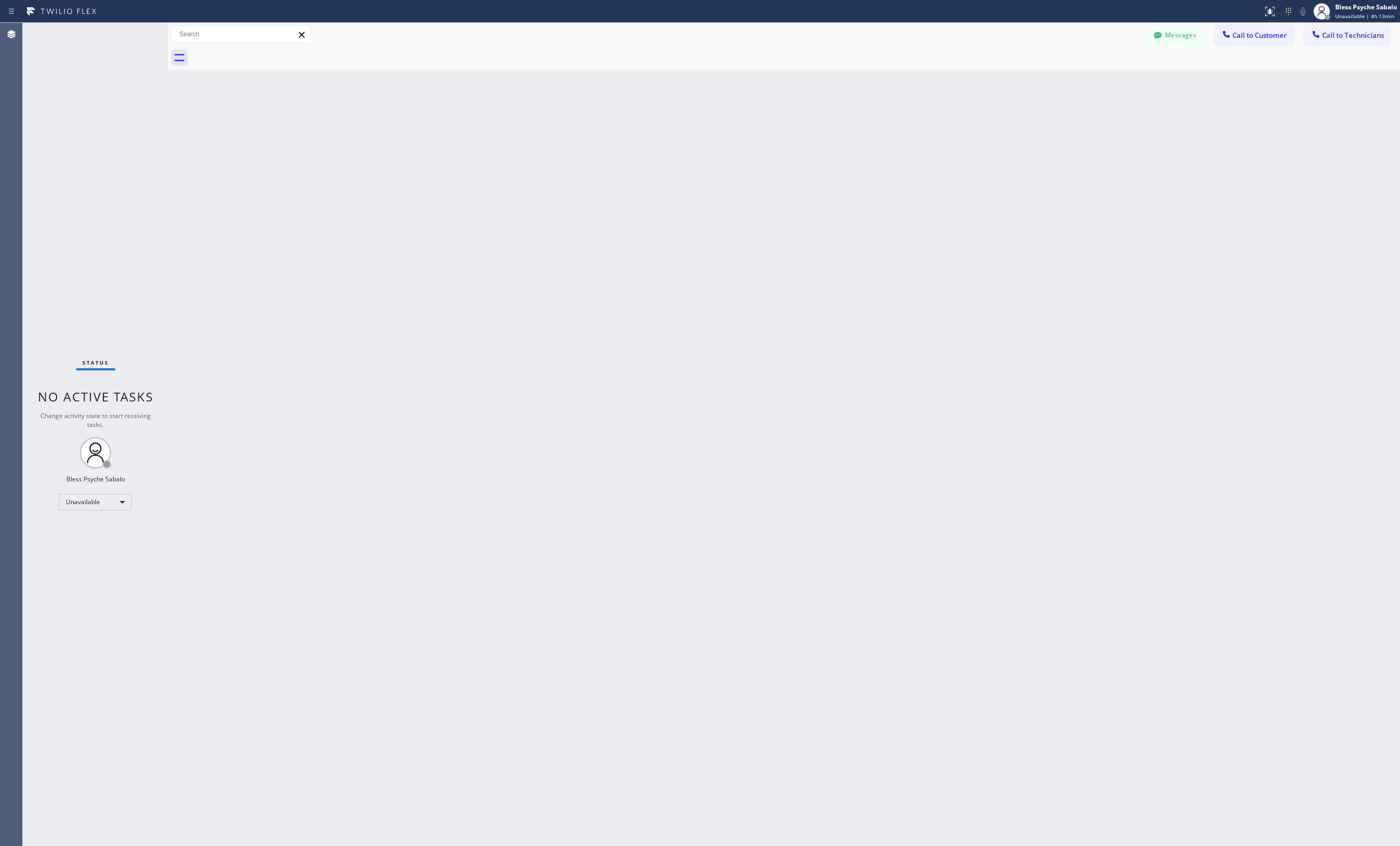
drag, startPoint x: 903, startPoint y: 96, endPoint x: 1079, endPoint y: 79, distance: 176.8
click at [815, 96] on div "Back to Dashboard Change Sender ID Customers Technicians CC Christopher Conway …" at bounding box center [784, 434] width 1232 height 823
click at [815, 37] on button "Messages" at bounding box center [1175, 36] width 57 height 20
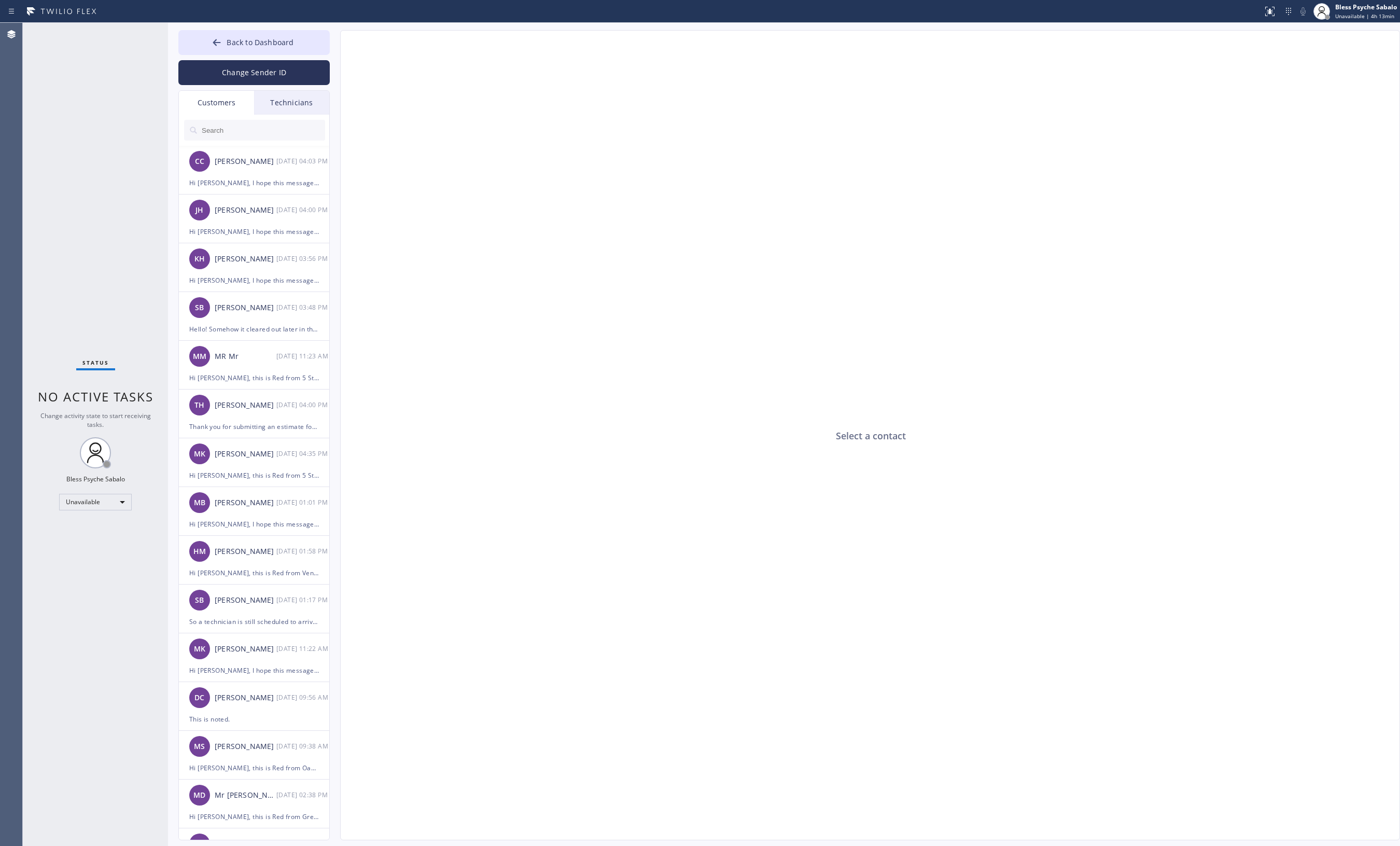
click at [301, 100] on div "Technicians" at bounding box center [292, 103] width 75 height 24
click at [222, 102] on div "Customers" at bounding box center [217, 103] width 75 height 24
click at [276, 181] on div "Hi Christopher, I hope this message finds you well. My name is Red, one of the …" at bounding box center [254, 183] width 130 height 12
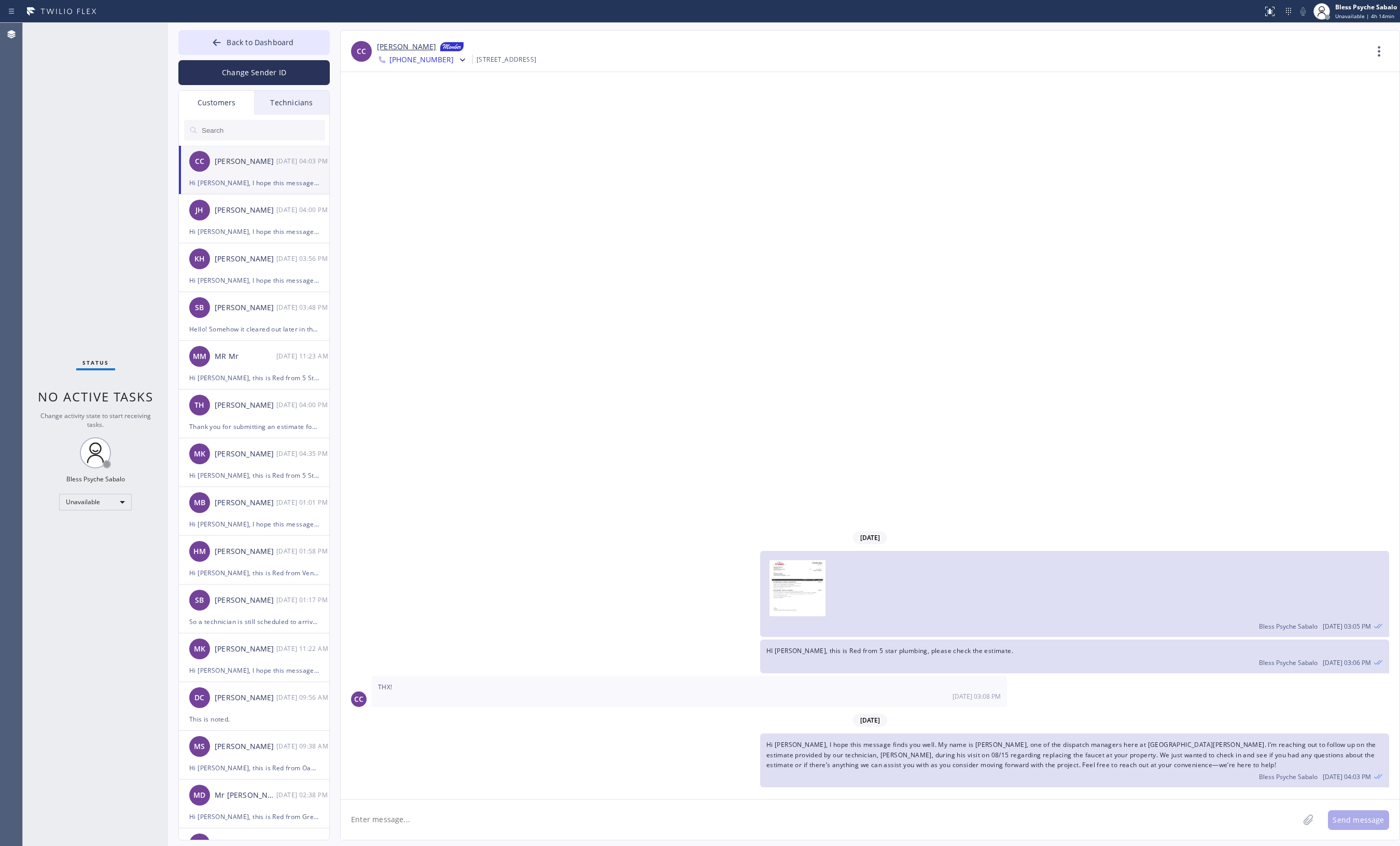
click at [168, 125] on div at bounding box center [168, 434] width 0 height 823
